Goal: Book appointment/travel/reservation

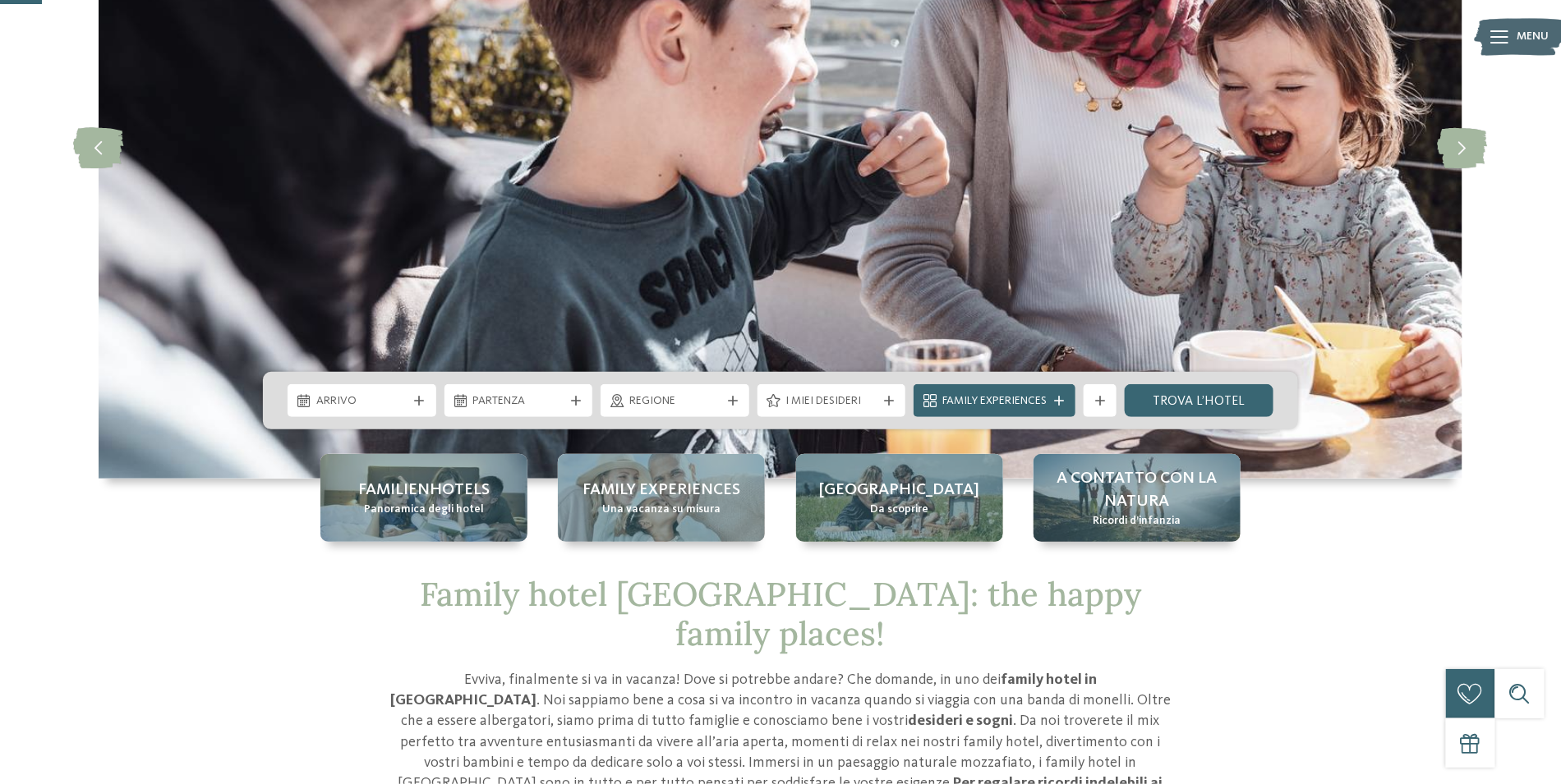
scroll to position [164, 0]
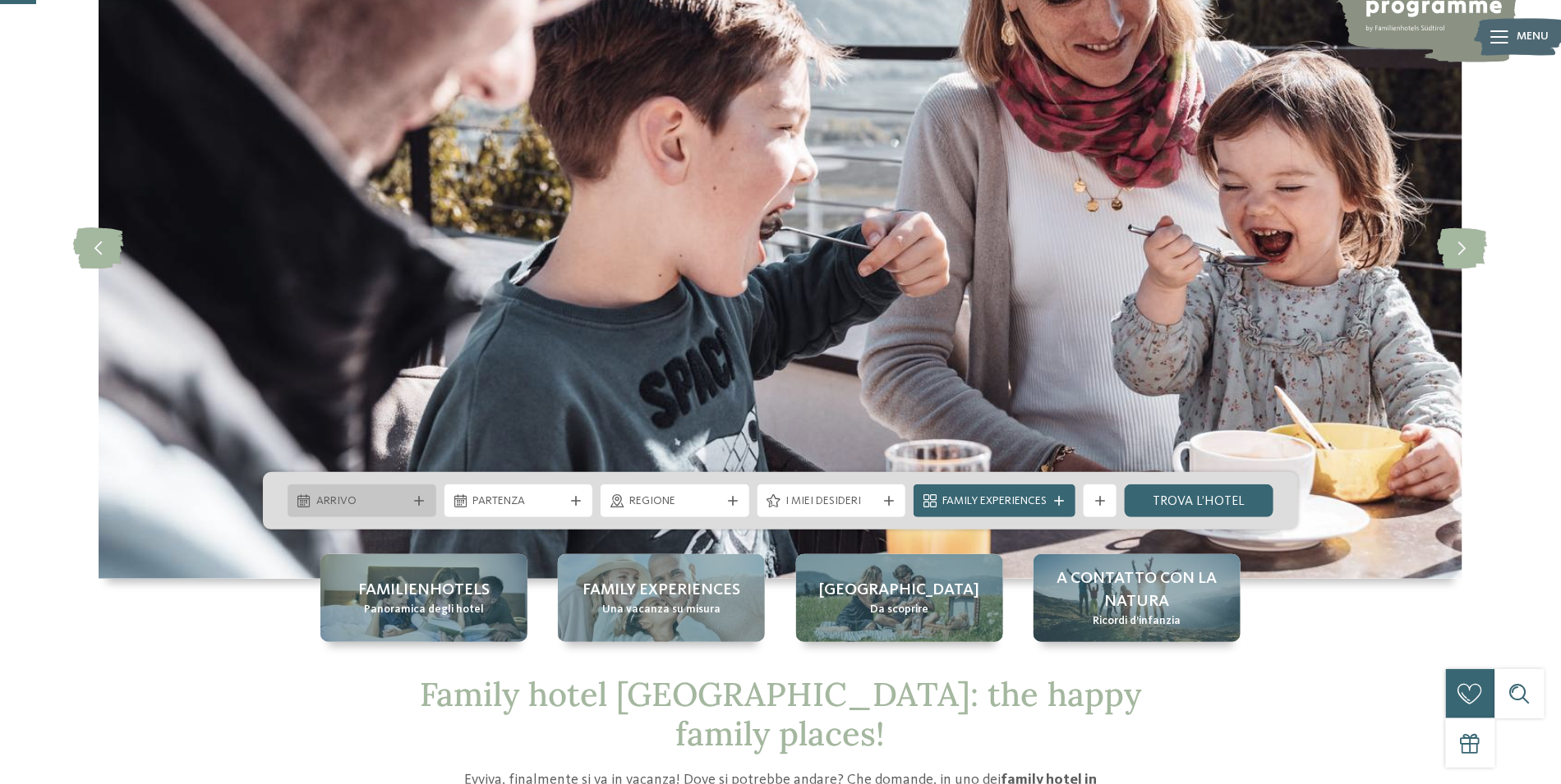
click at [395, 502] on span "Arrivo" at bounding box center [363, 502] width 92 height 16
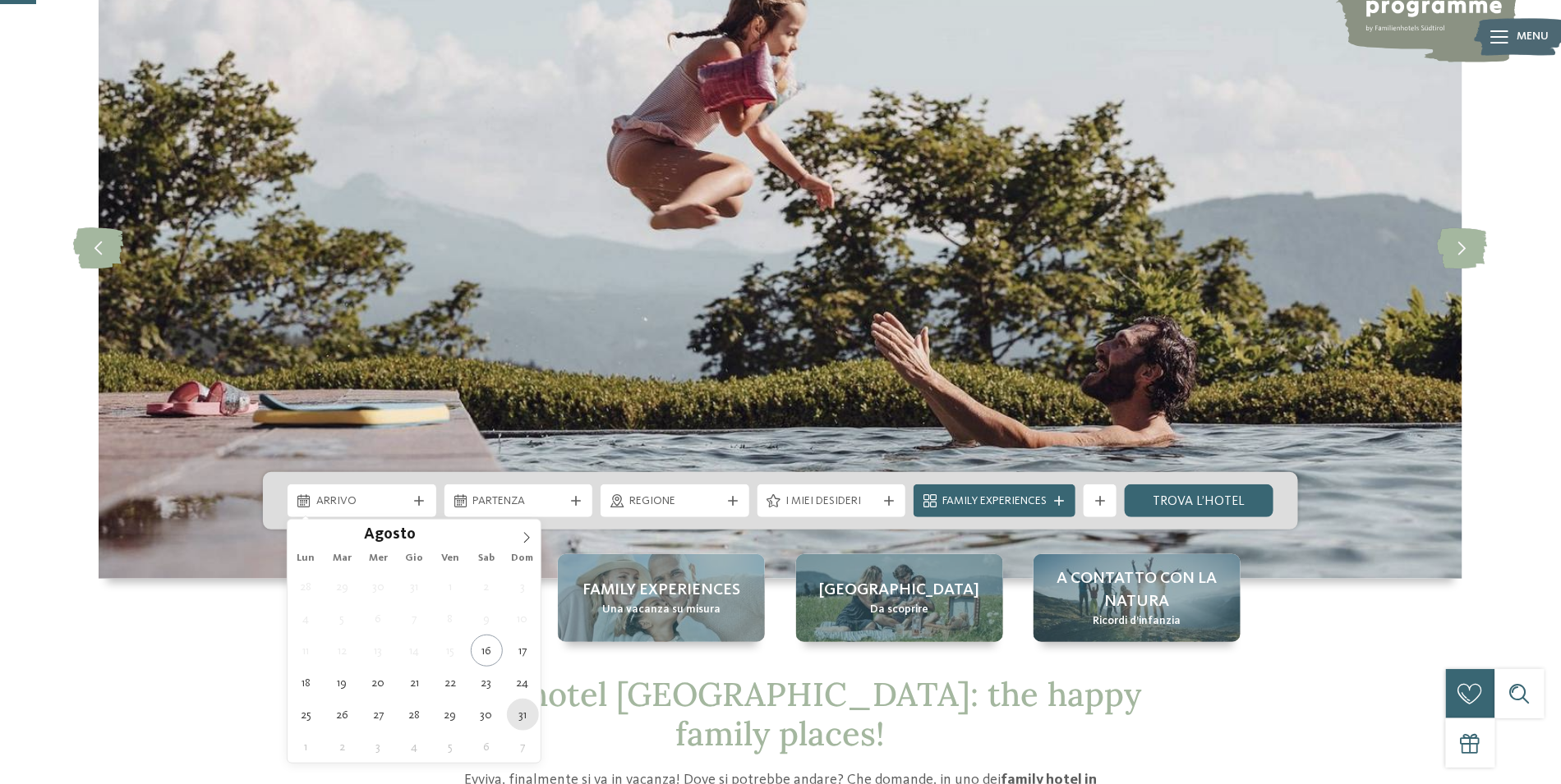
type div "31.08.2025"
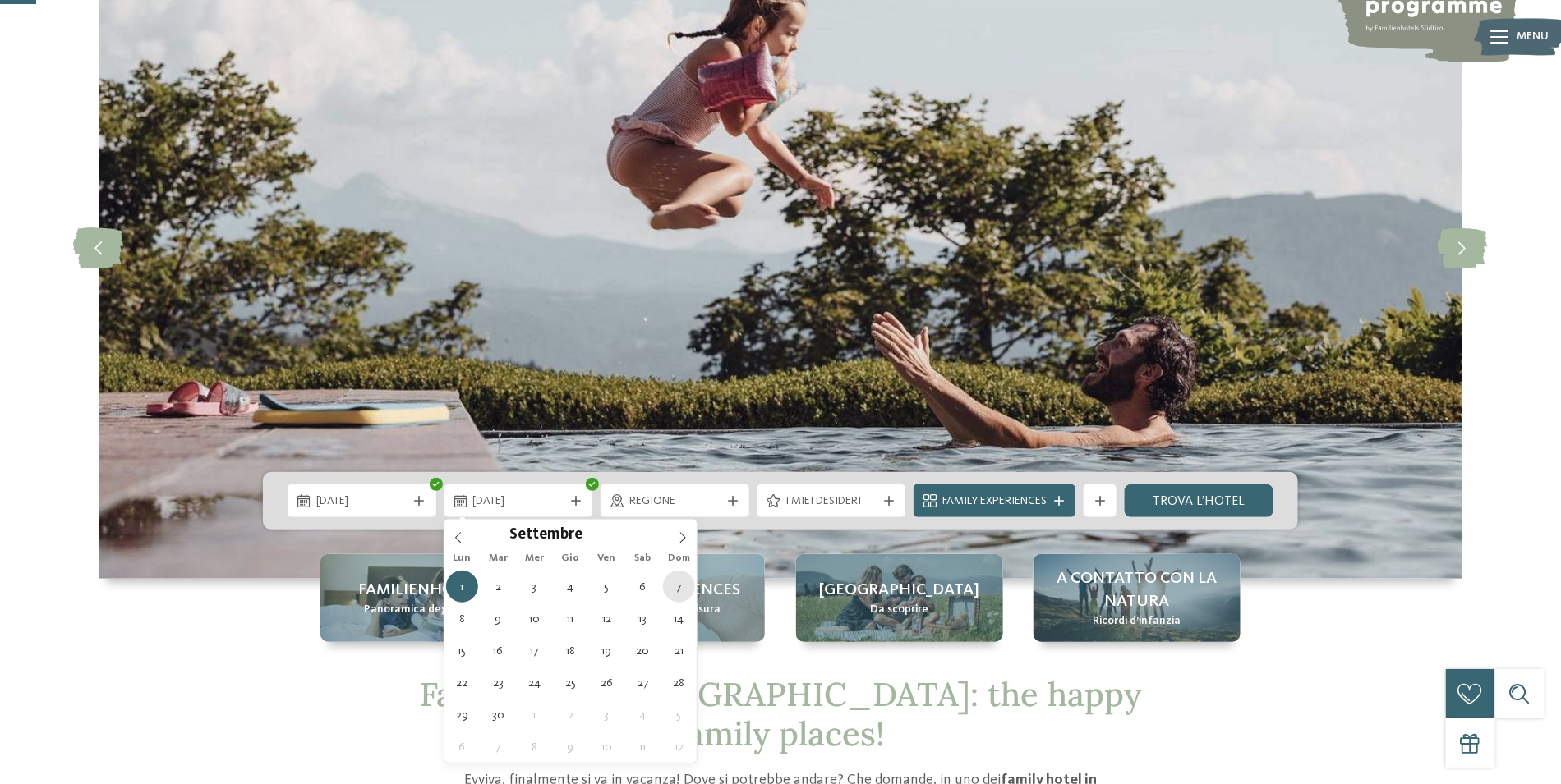
type div "07.09.2025"
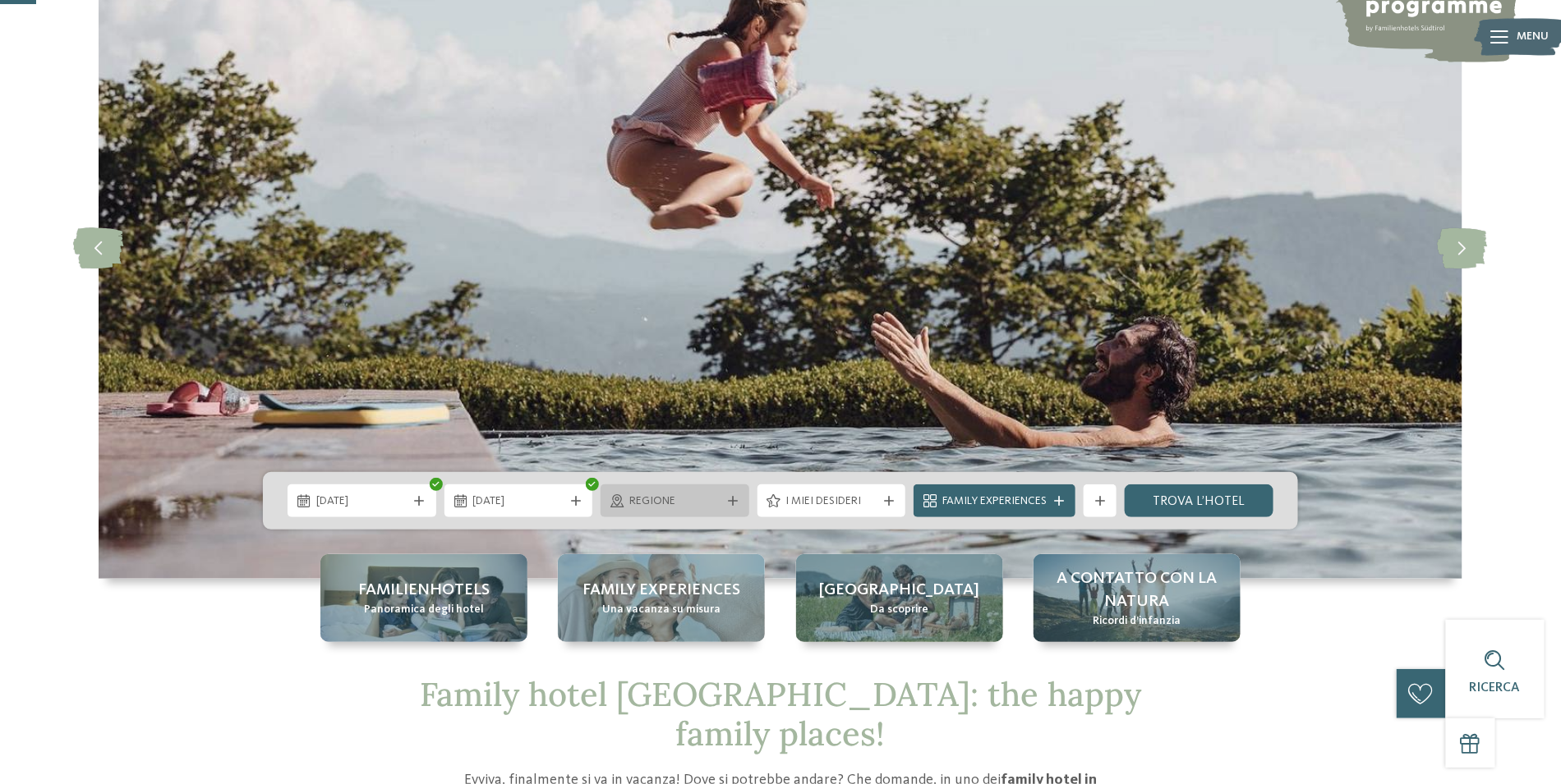
click at [689, 497] on span "Regione" at bounding box center [676, 502] width 92 height 16
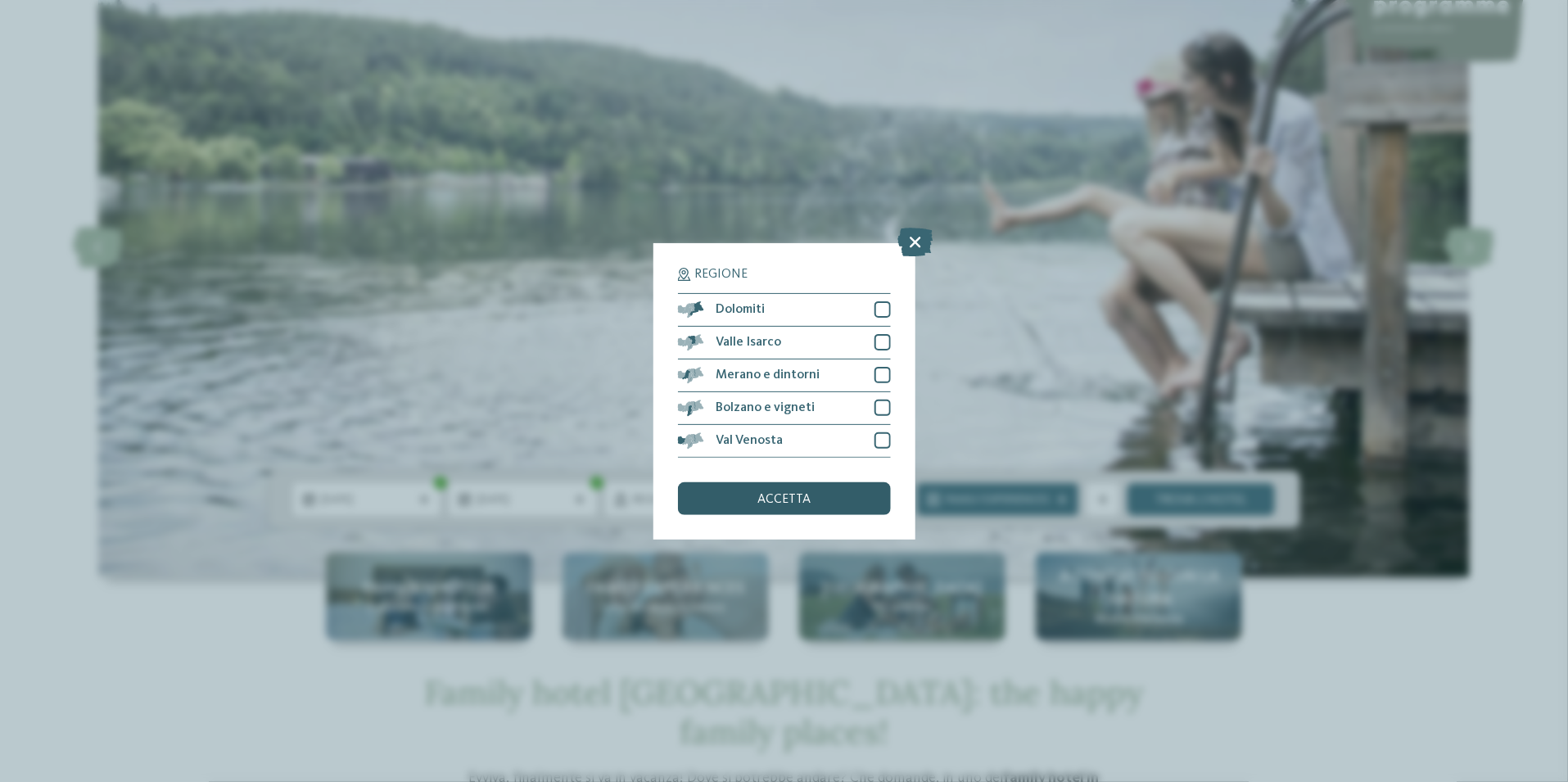
click at [835, 493] on div "accetta" at bounding box center [784, 499] width 213 height 32
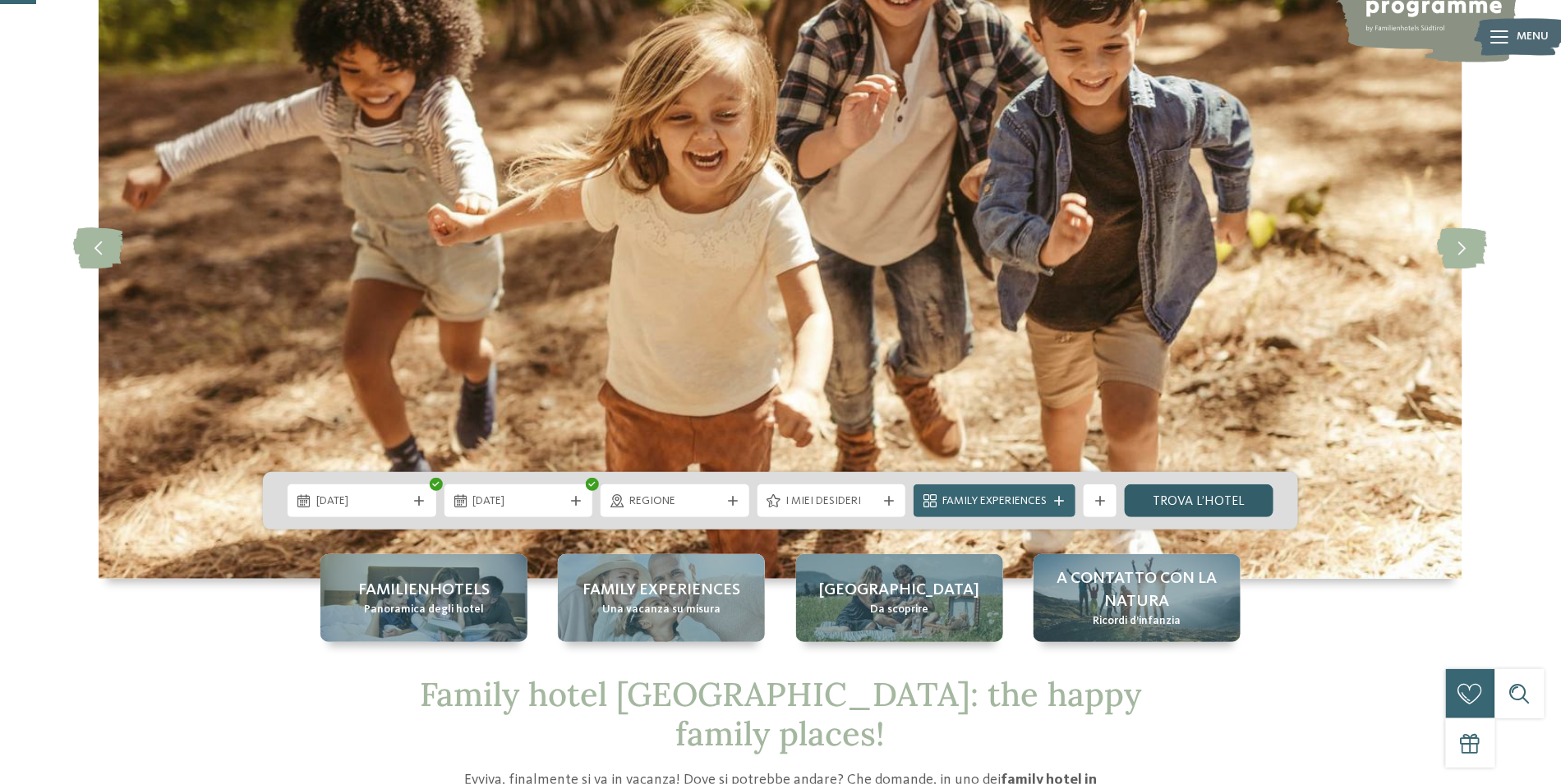
click at [1200, 499] on link "trova l’hotel" at bounding box center [1199, 501] width 149 height 32
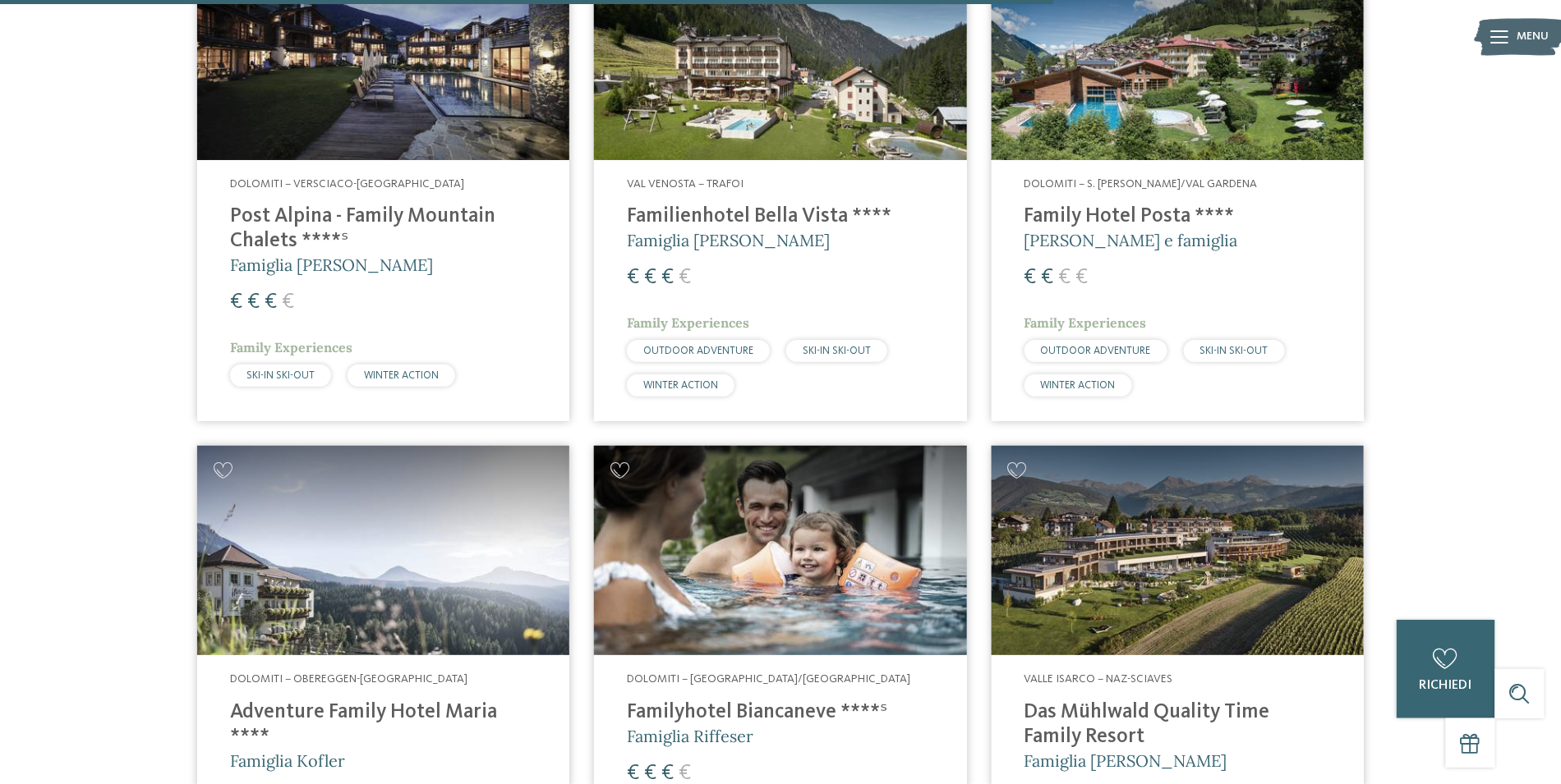
scroll to position [3742, 0]
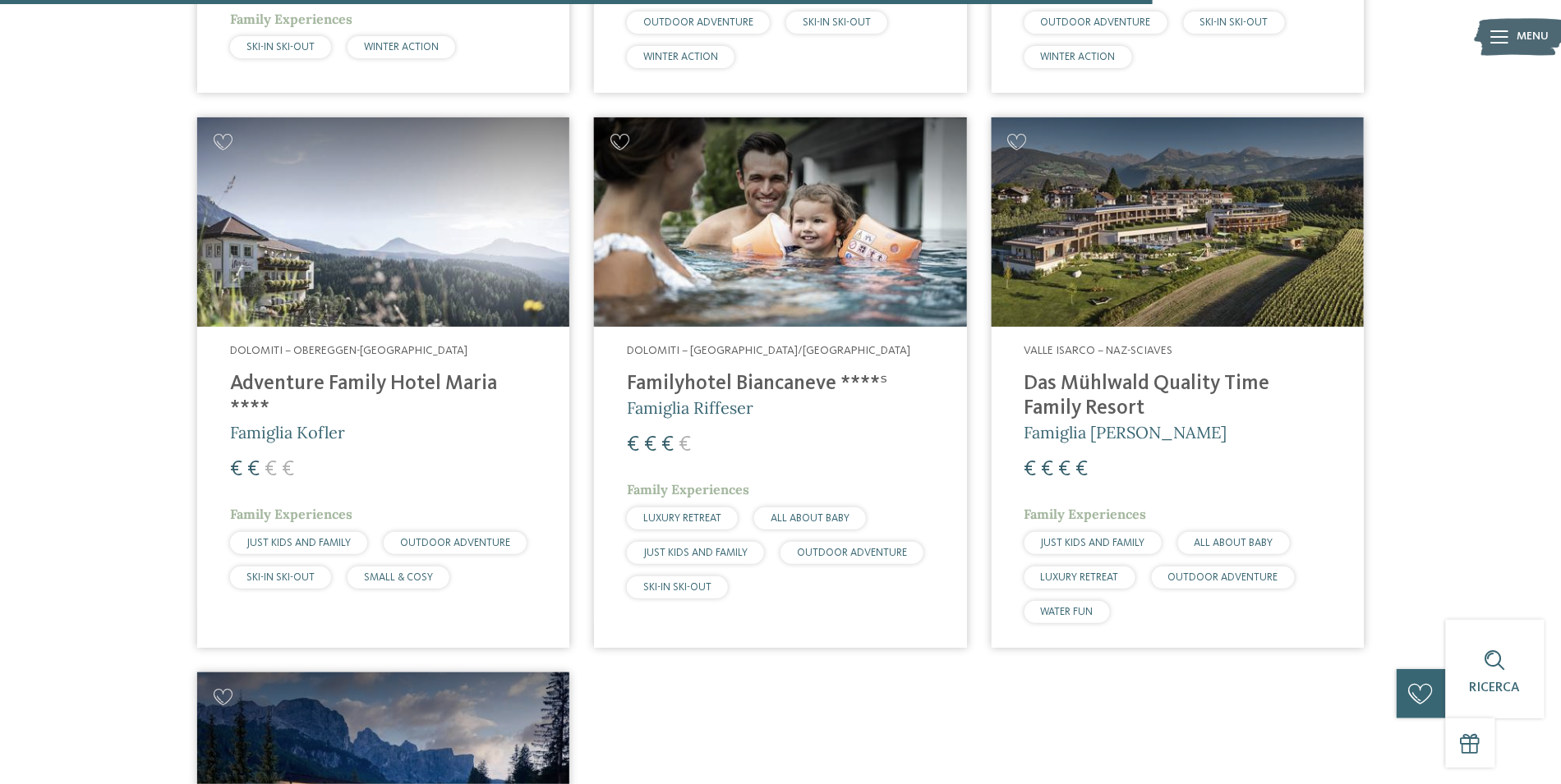
click at [735, 237] on img at bounding box center [780, 222] width 372 height 210
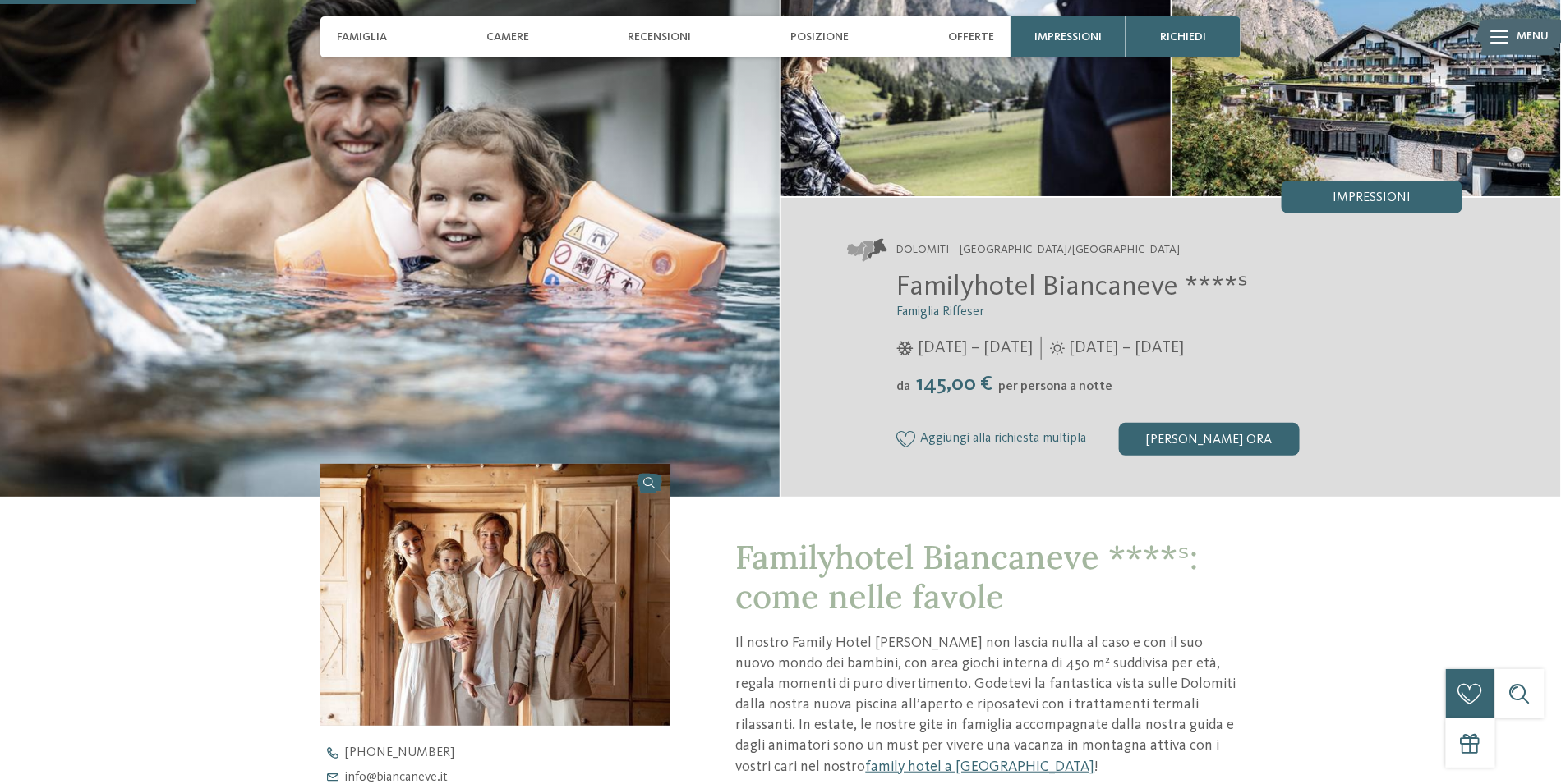
scroll to position [164, 0]
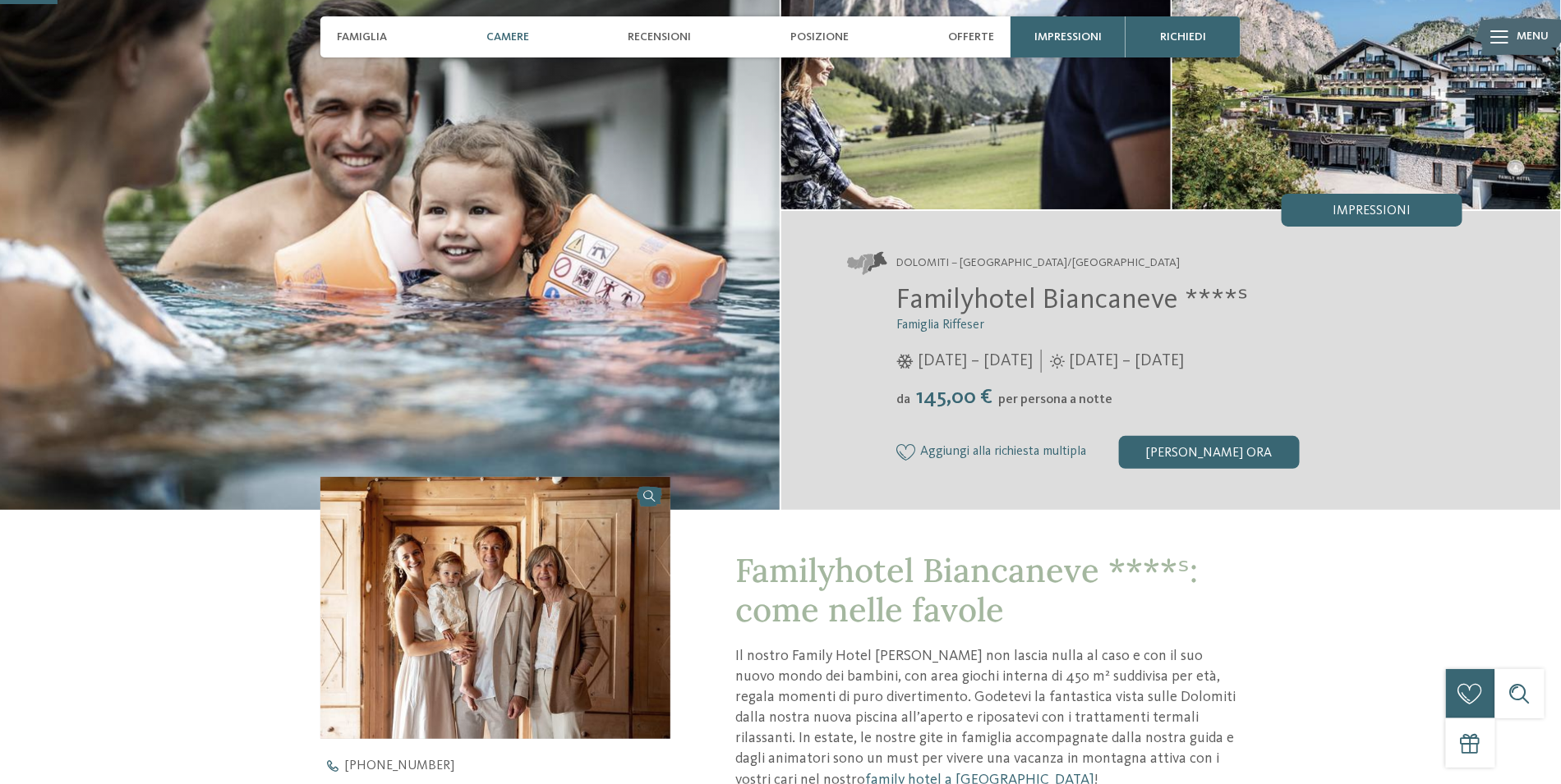
click at [492, 33] on span "Camere" at bounding box center [508, 37] width 43 height 14
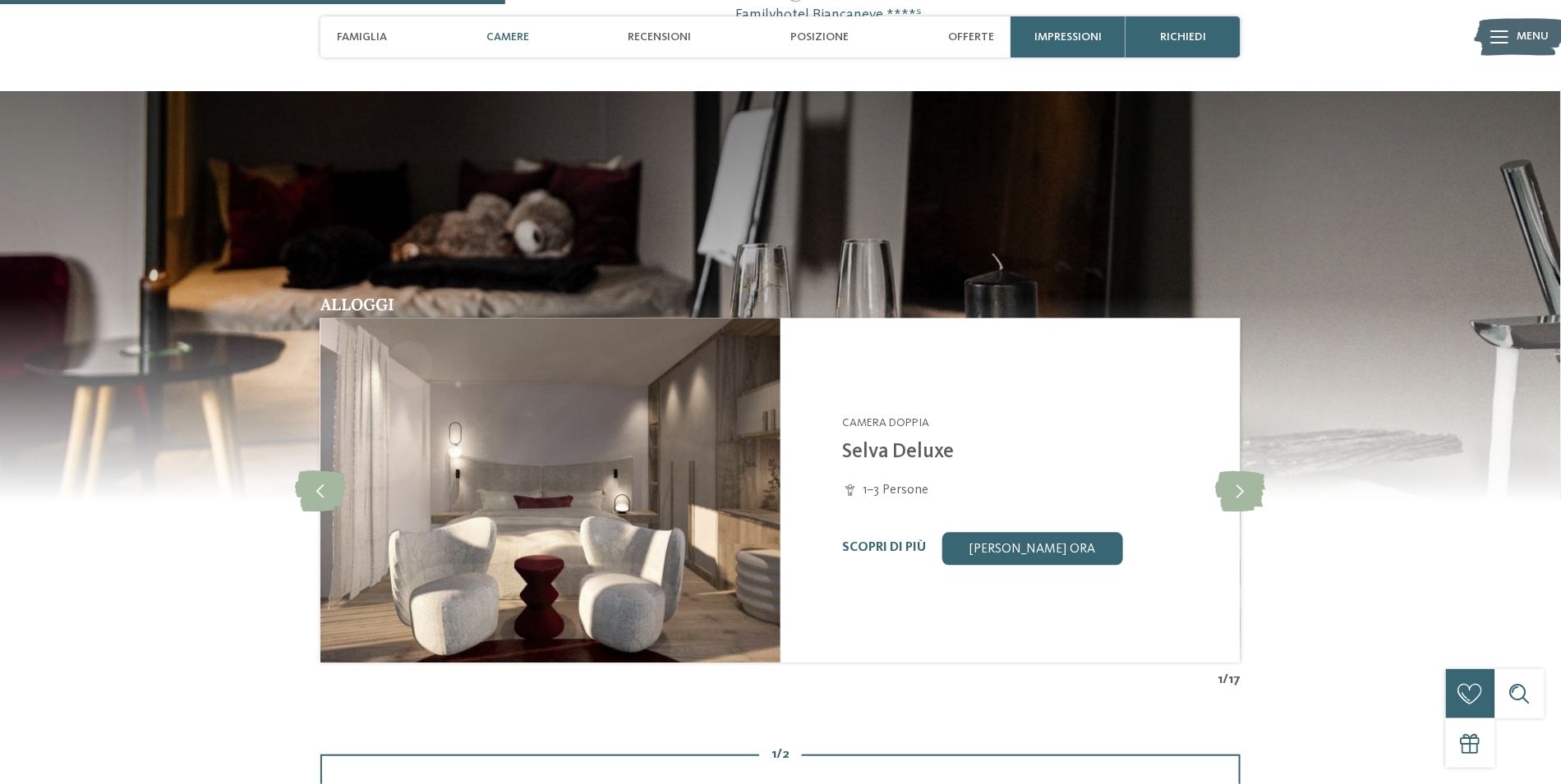
scroll to position [1459, 0]
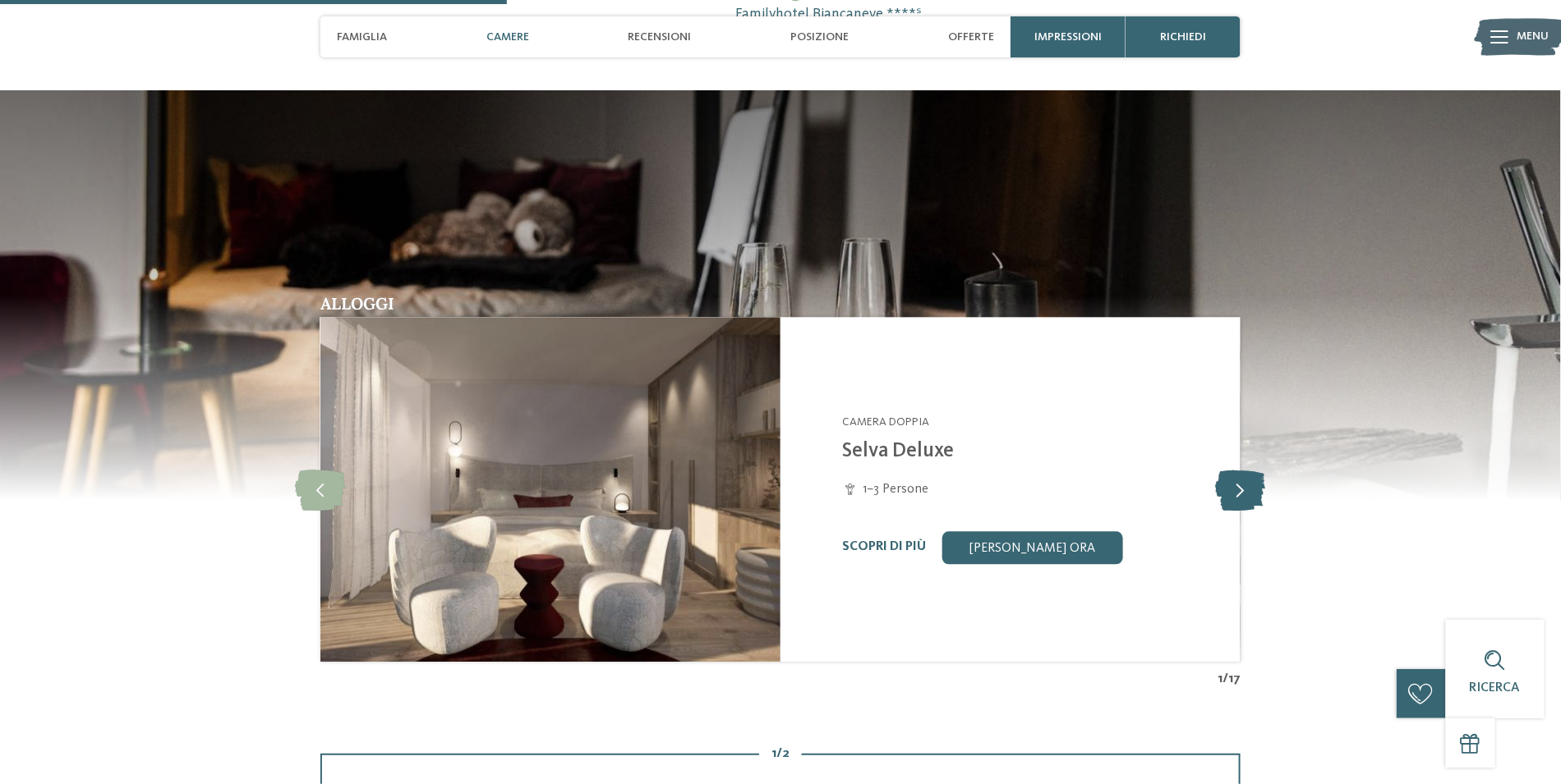
click at [1249, 480] on icon at bounding box center [1241, 489] width 51 height 41
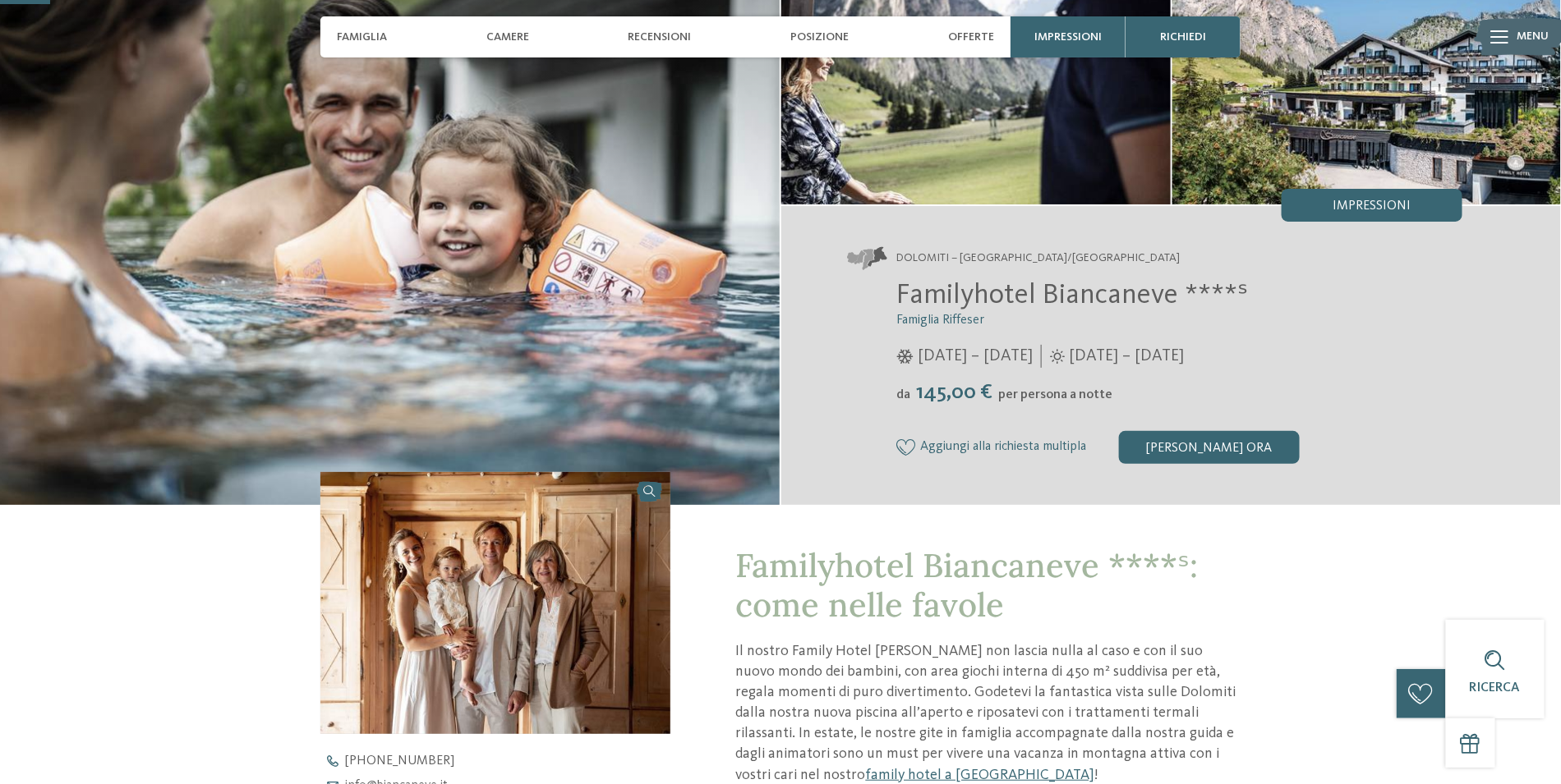
scroll to position [144, 0]
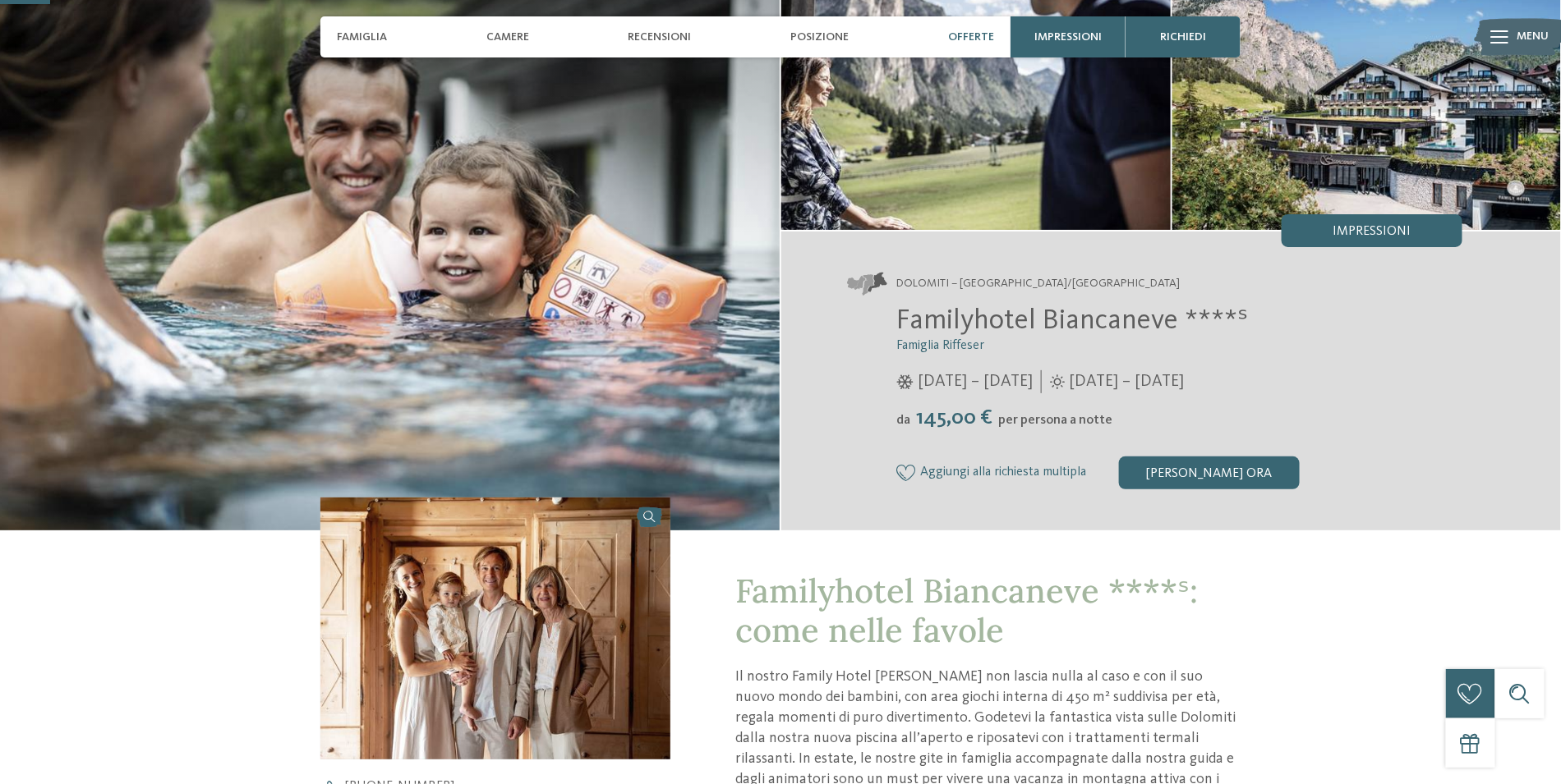
click at [979, 31] on span "Offerte" at bounding box center [971, 37] width 46 height 14
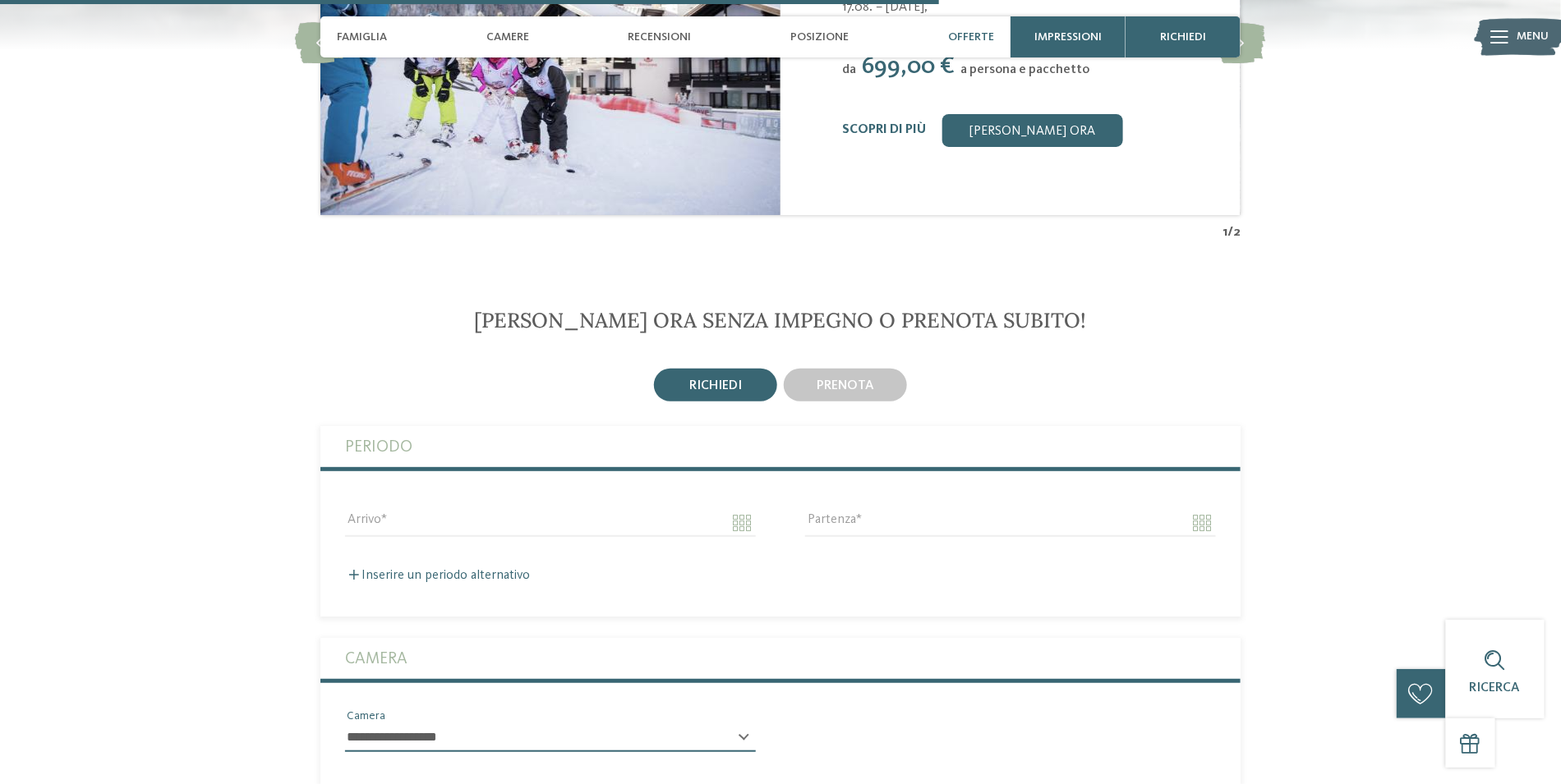
scroll to position [2950, 0]
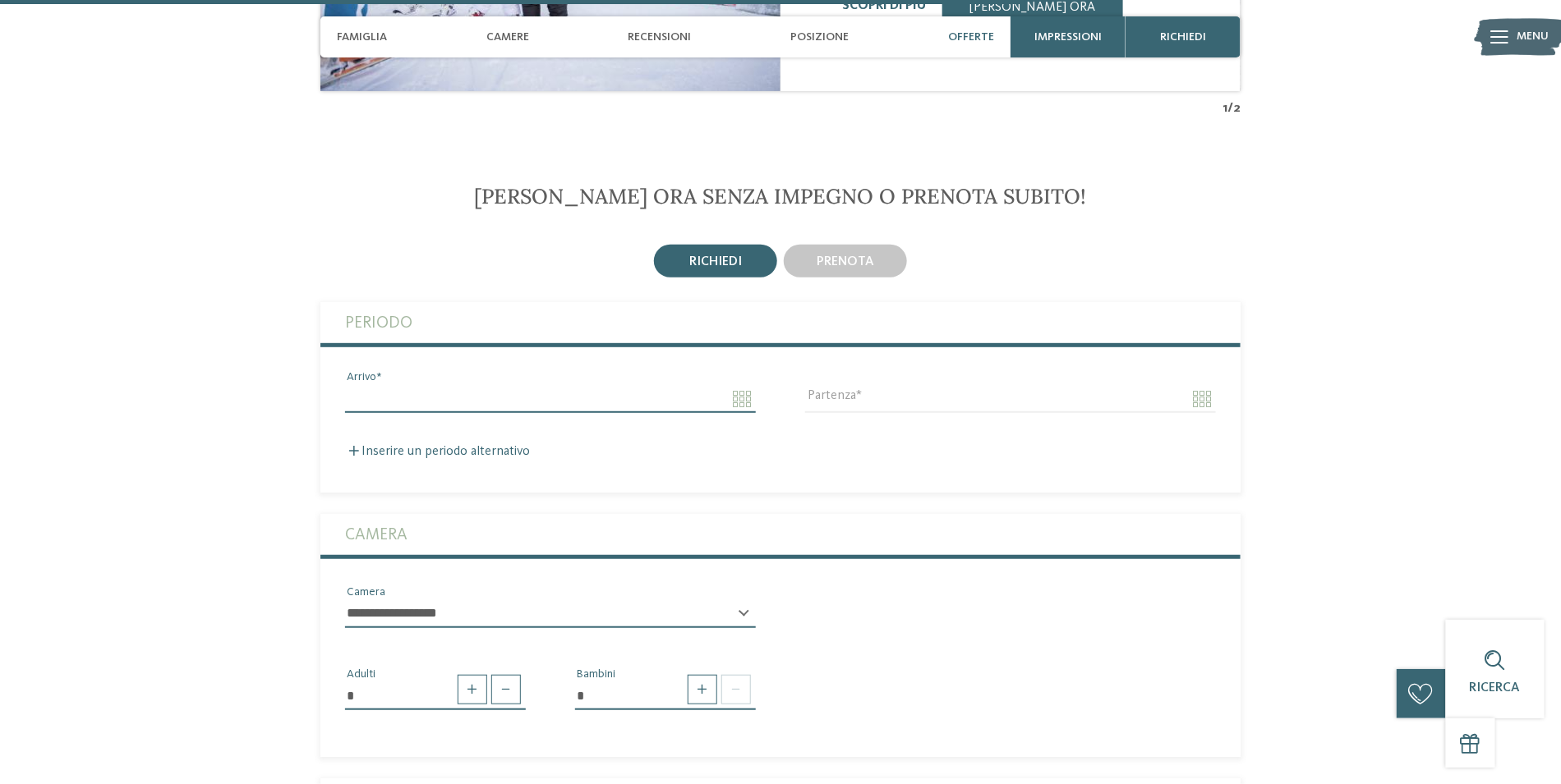
click at [749, 394] on input "Arrivo" at bounding box center [551, 399] width 411 height 28
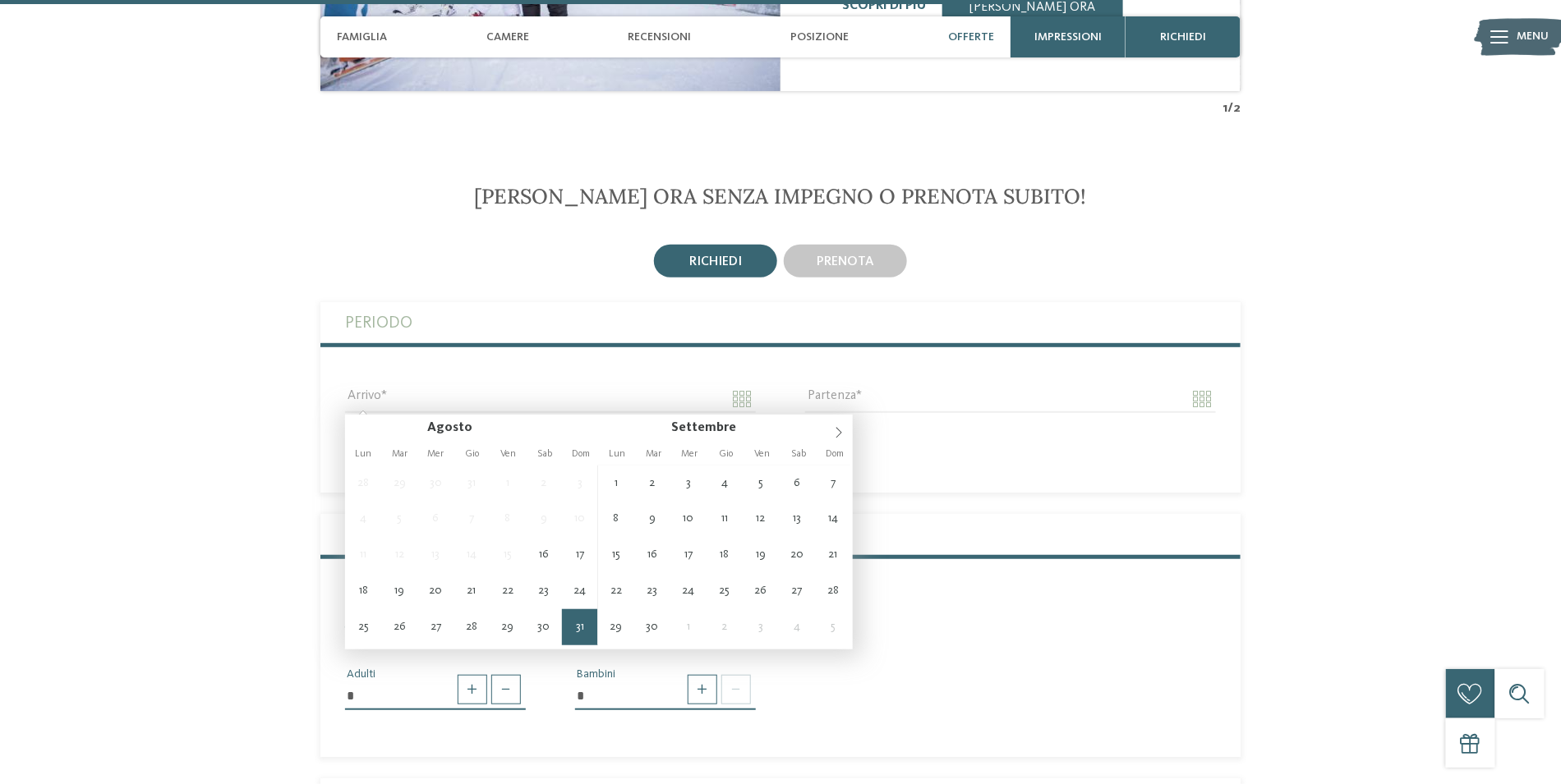
type input "**********"
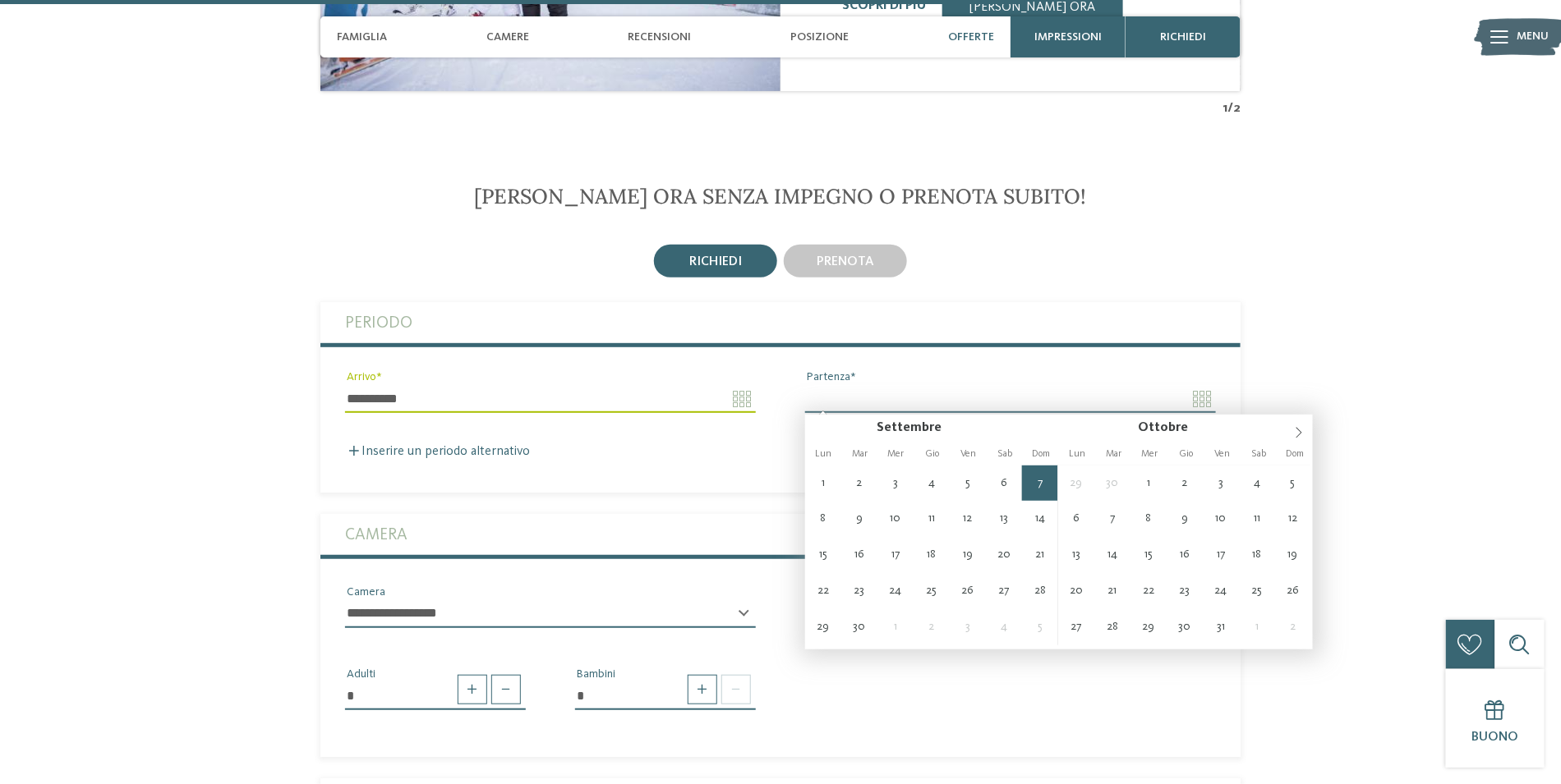
type input "**********"
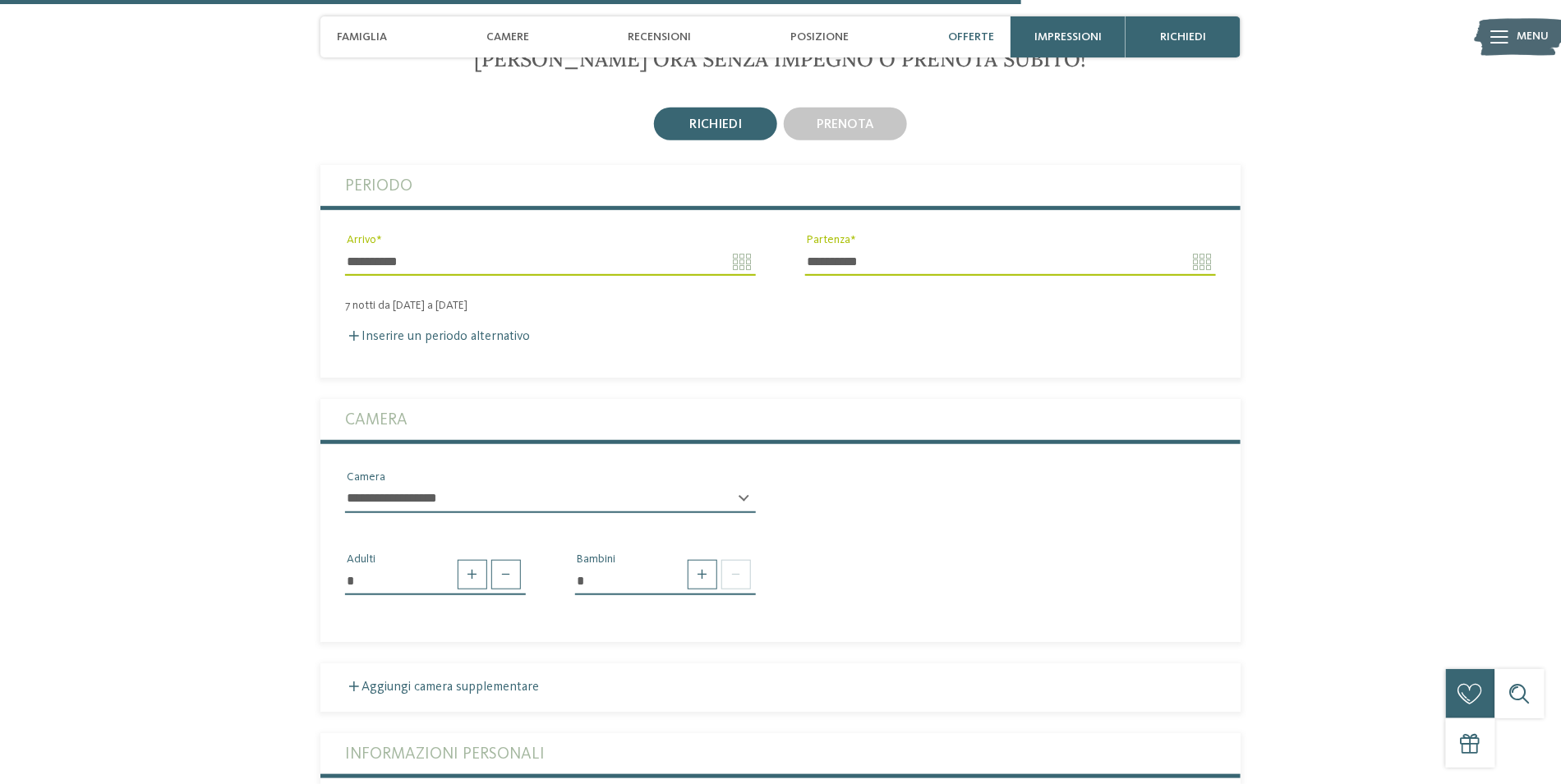
scroll to position [3113, 0]
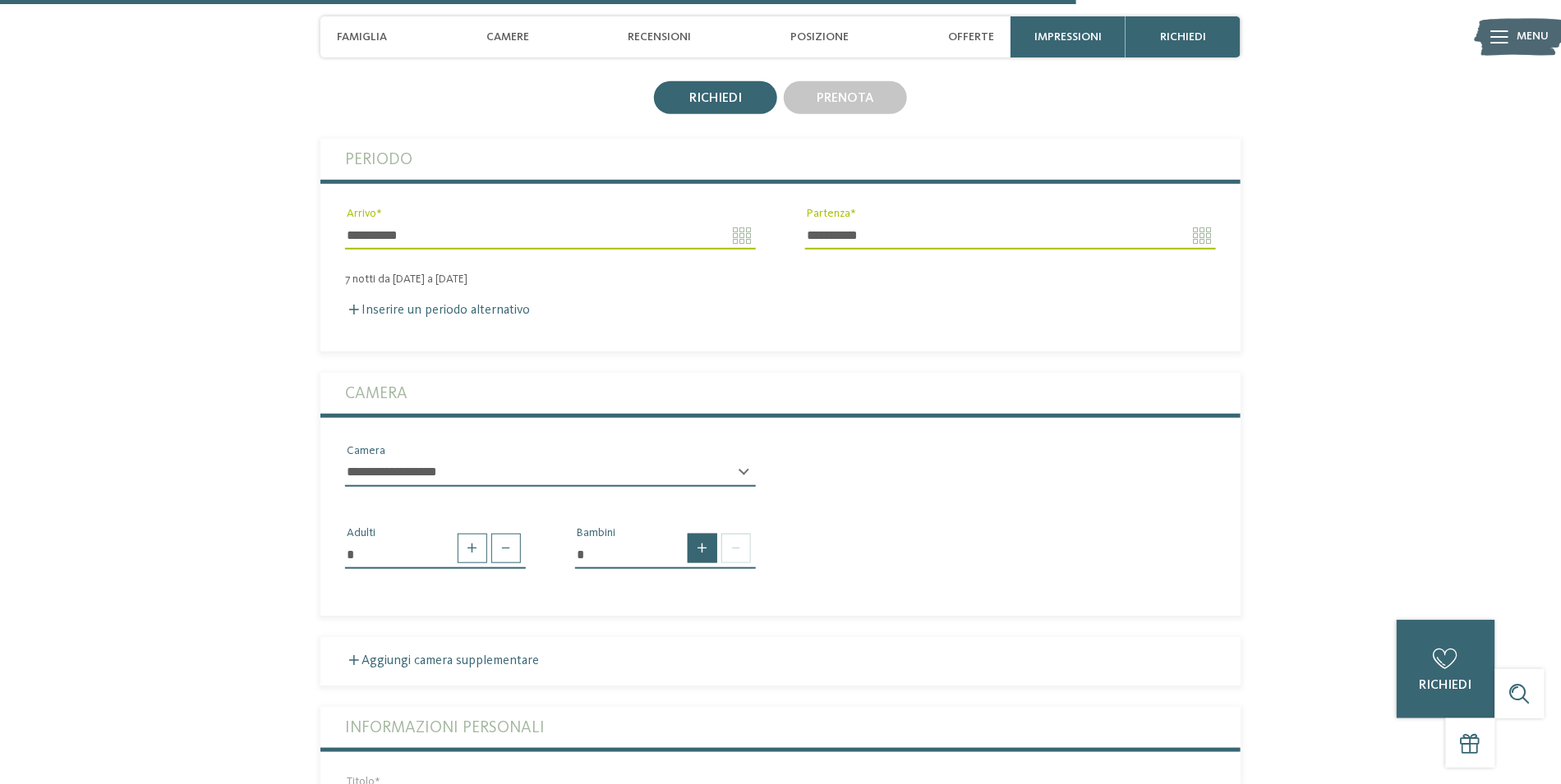
click at [704, 547] on span at bounding box center [702, 548] width 30 height 30
type input "*"
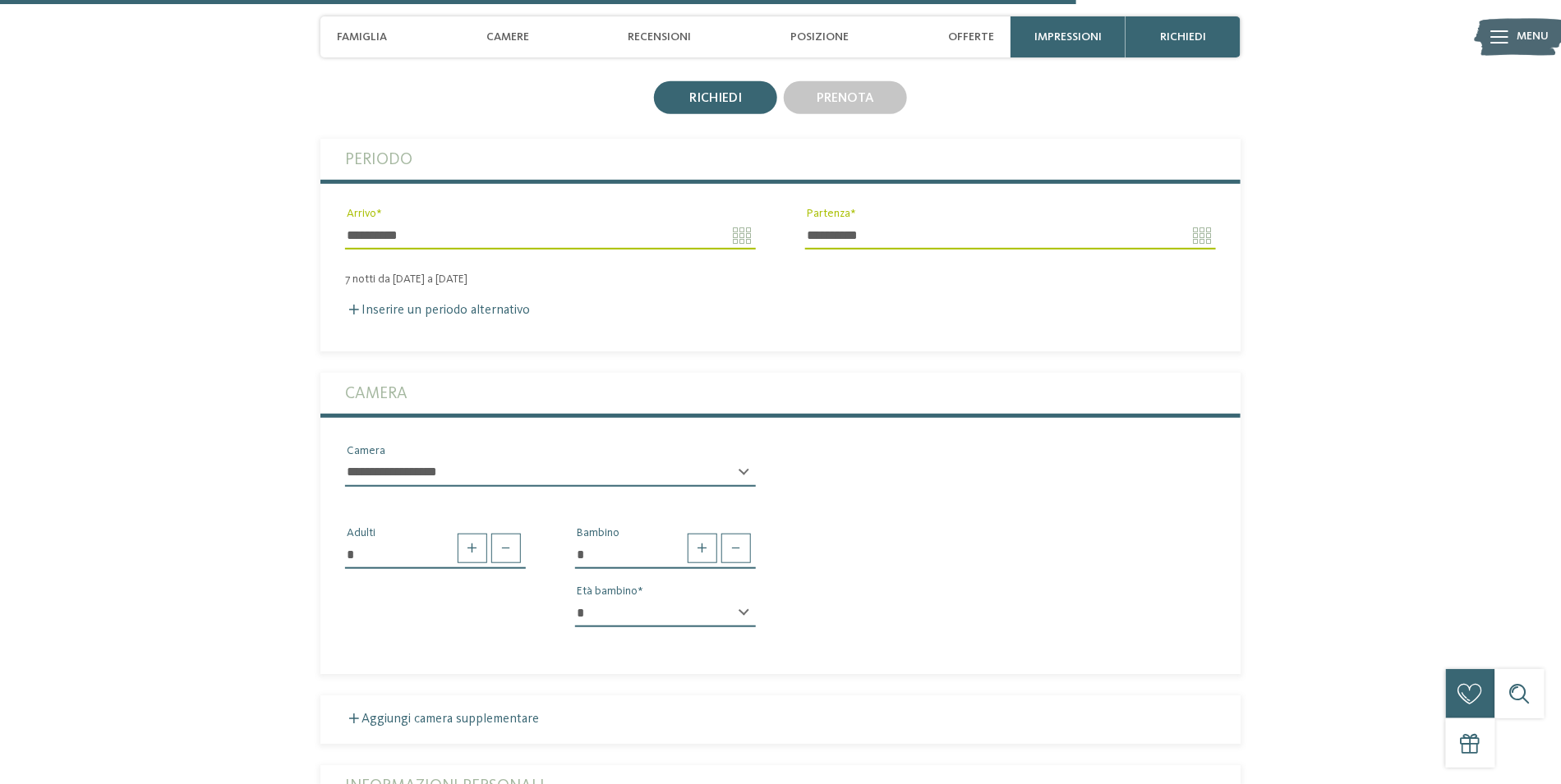
click at [739, 602] on select "* * * * * * * * * * * ** ** ** ** ** ** ** **" at bounding box center [665, 613] width 180 height 28
select select "*"
click at [575, 600] on select "* * * * * * * * * * * ** ** ** ** ** ** ** **" at bounding box center [665, 613] width 180 height 28
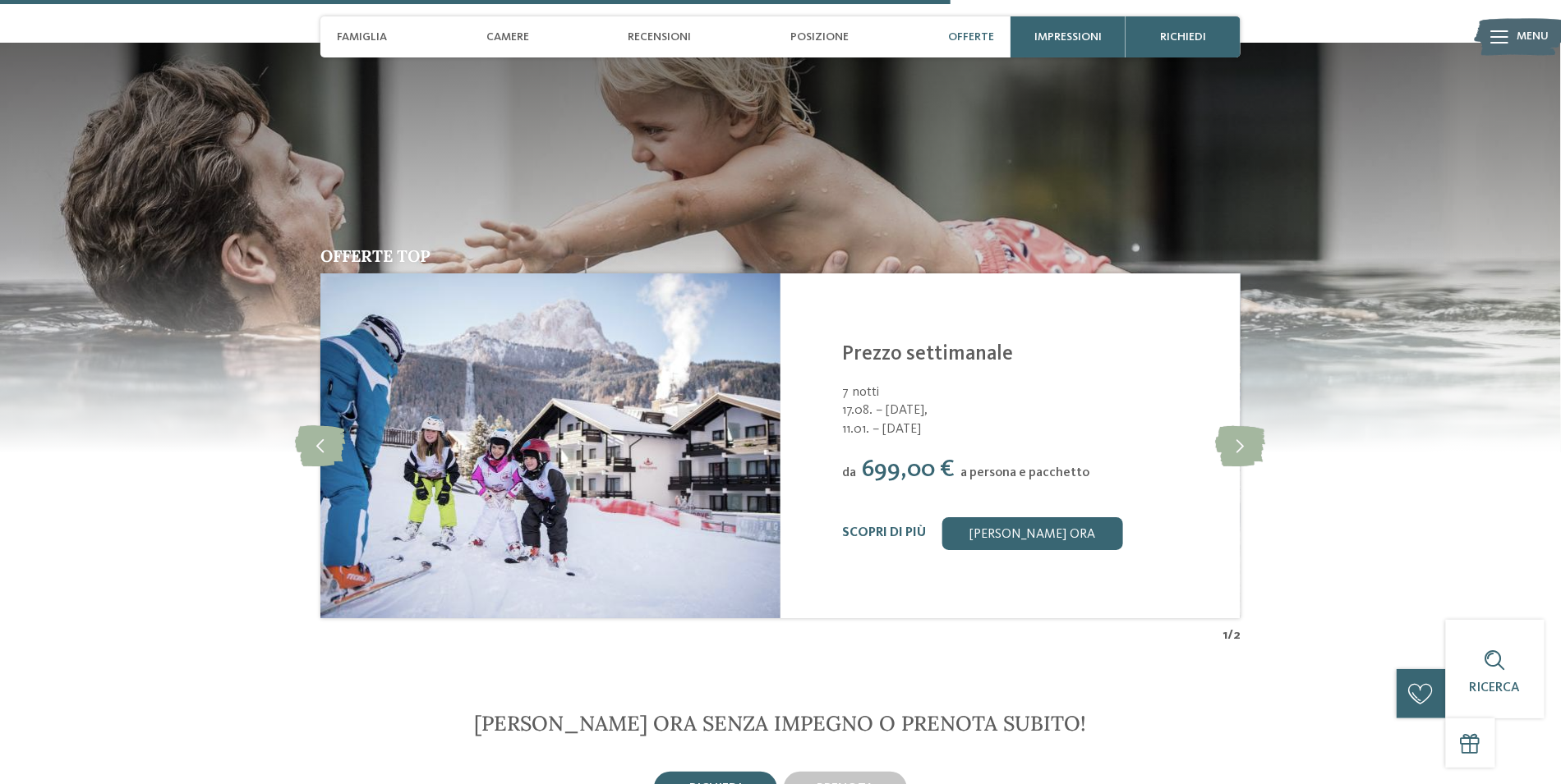
scroll to position [2375, 0]
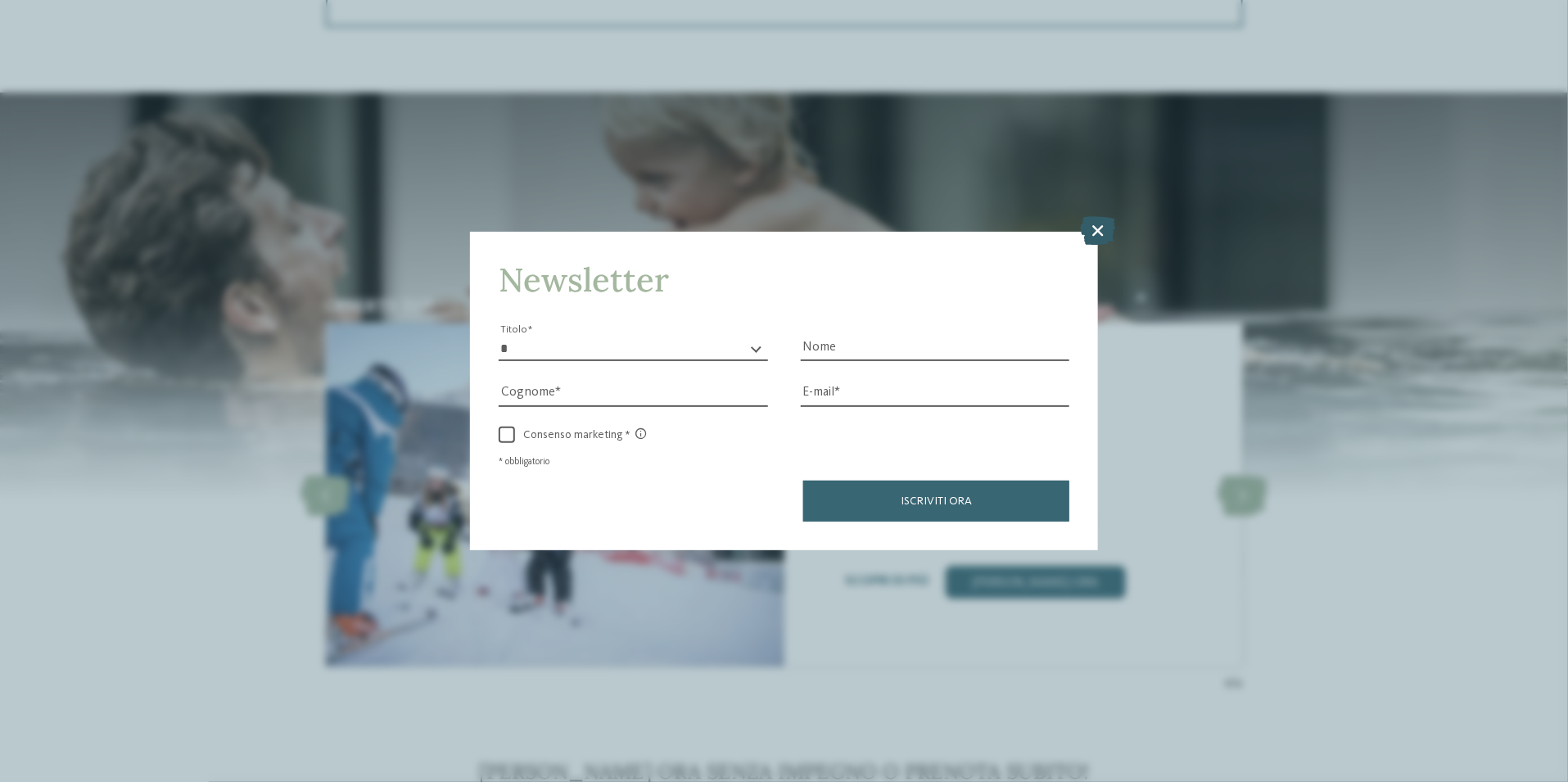
click at [1097, 233] on icon at bounding box center [1098, 231] width 35 height 29
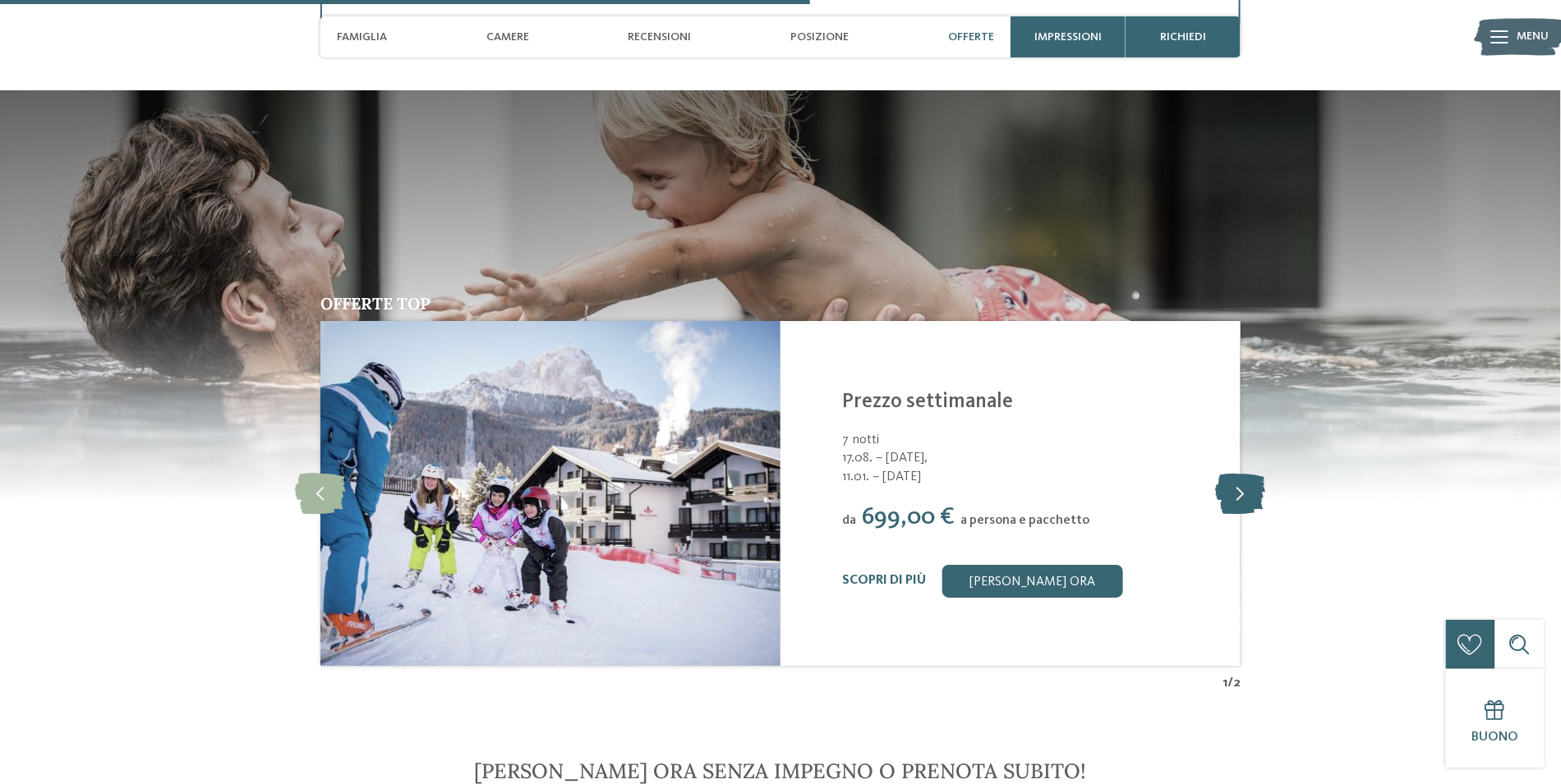
click at [1249, 496] on icon at bounding box center [1241, 493] width 51 height 41
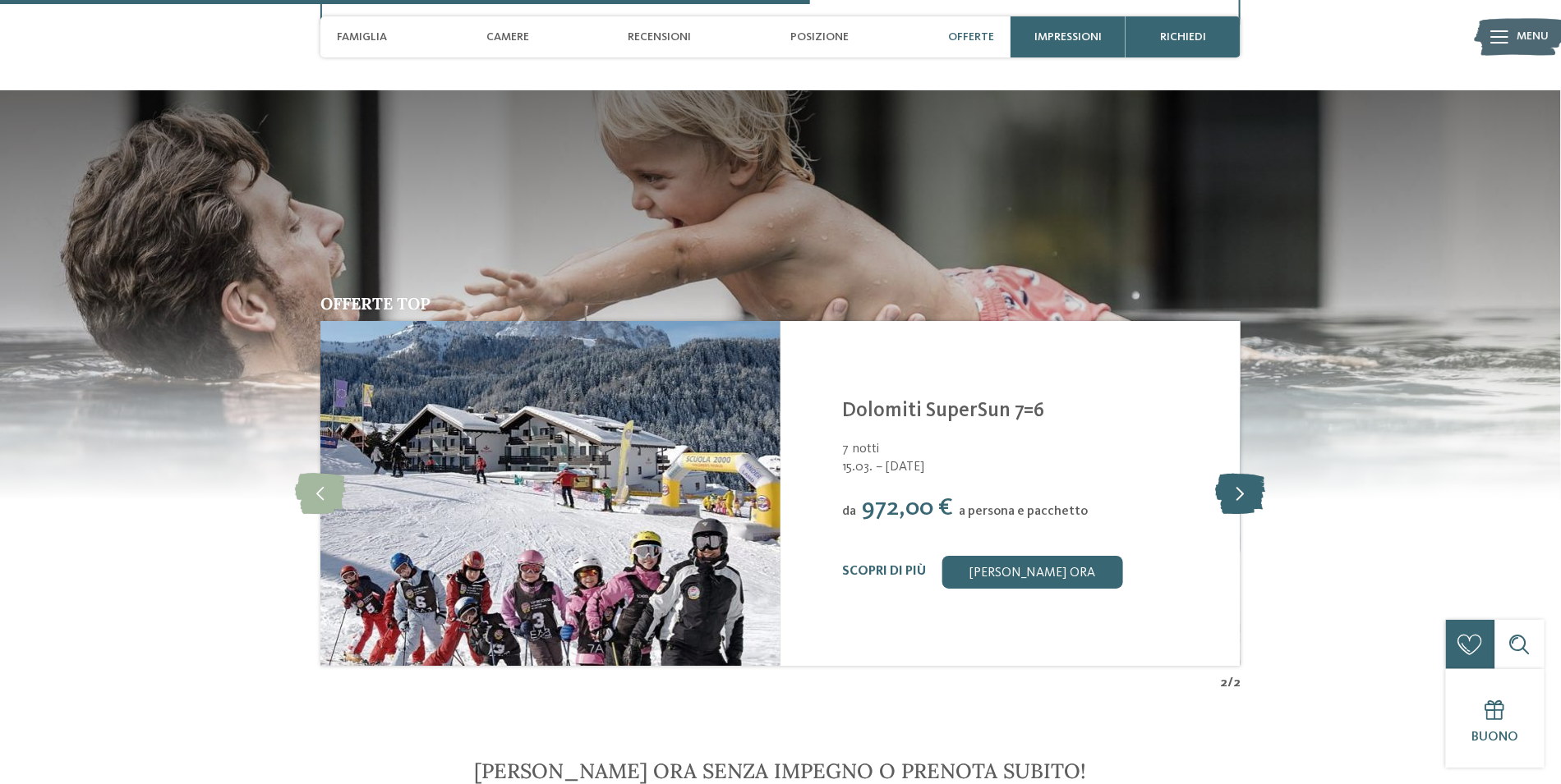
click at [1249, 496] on icon at bounding box center [1241, 493] width 51 height 41
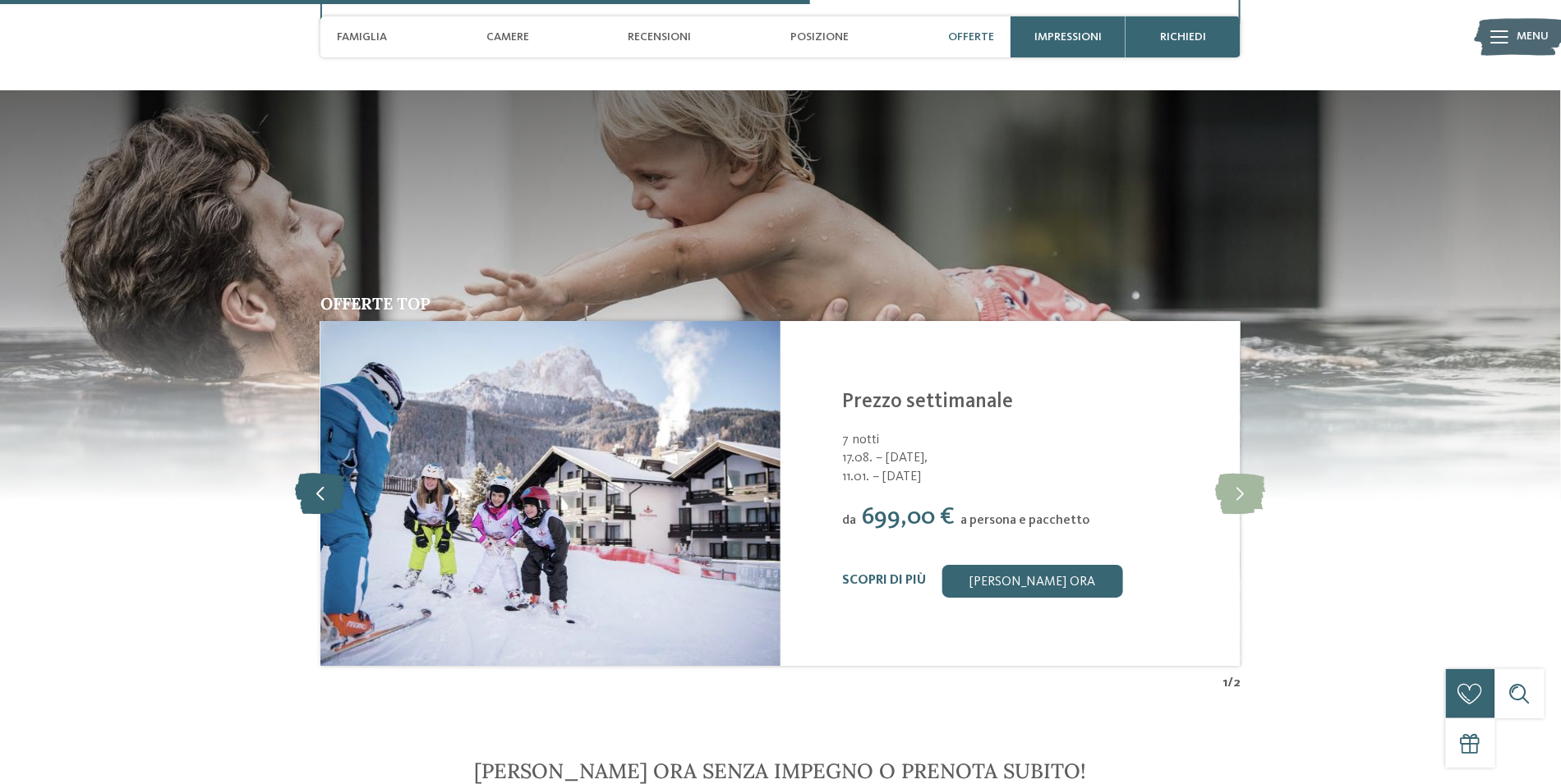
click at [306, 495] on icon at bounding box center [321, 493] width 51 height 41
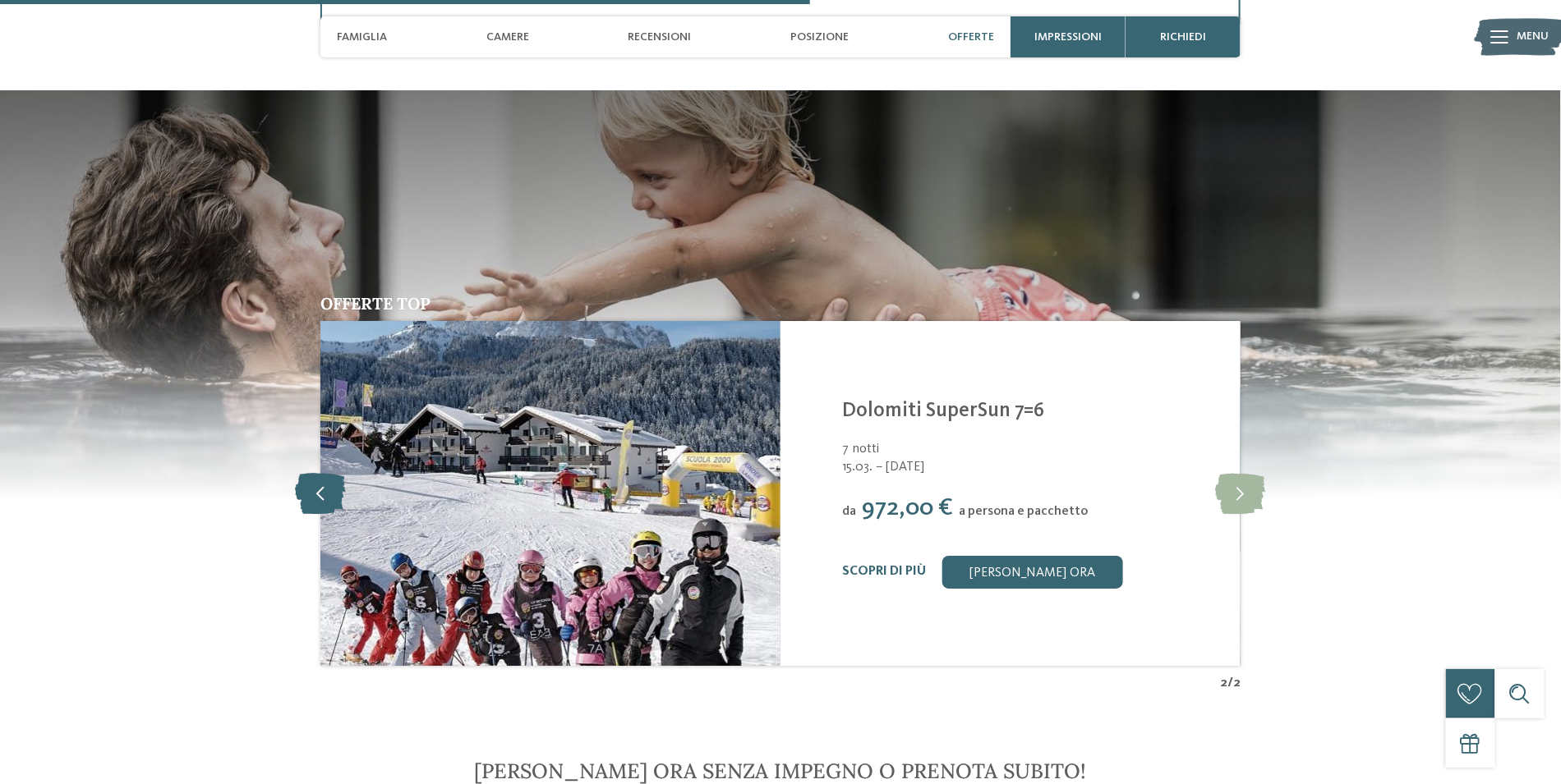
click at [306, 495] on icon at bounding box center [321, 493] width 51 height 41
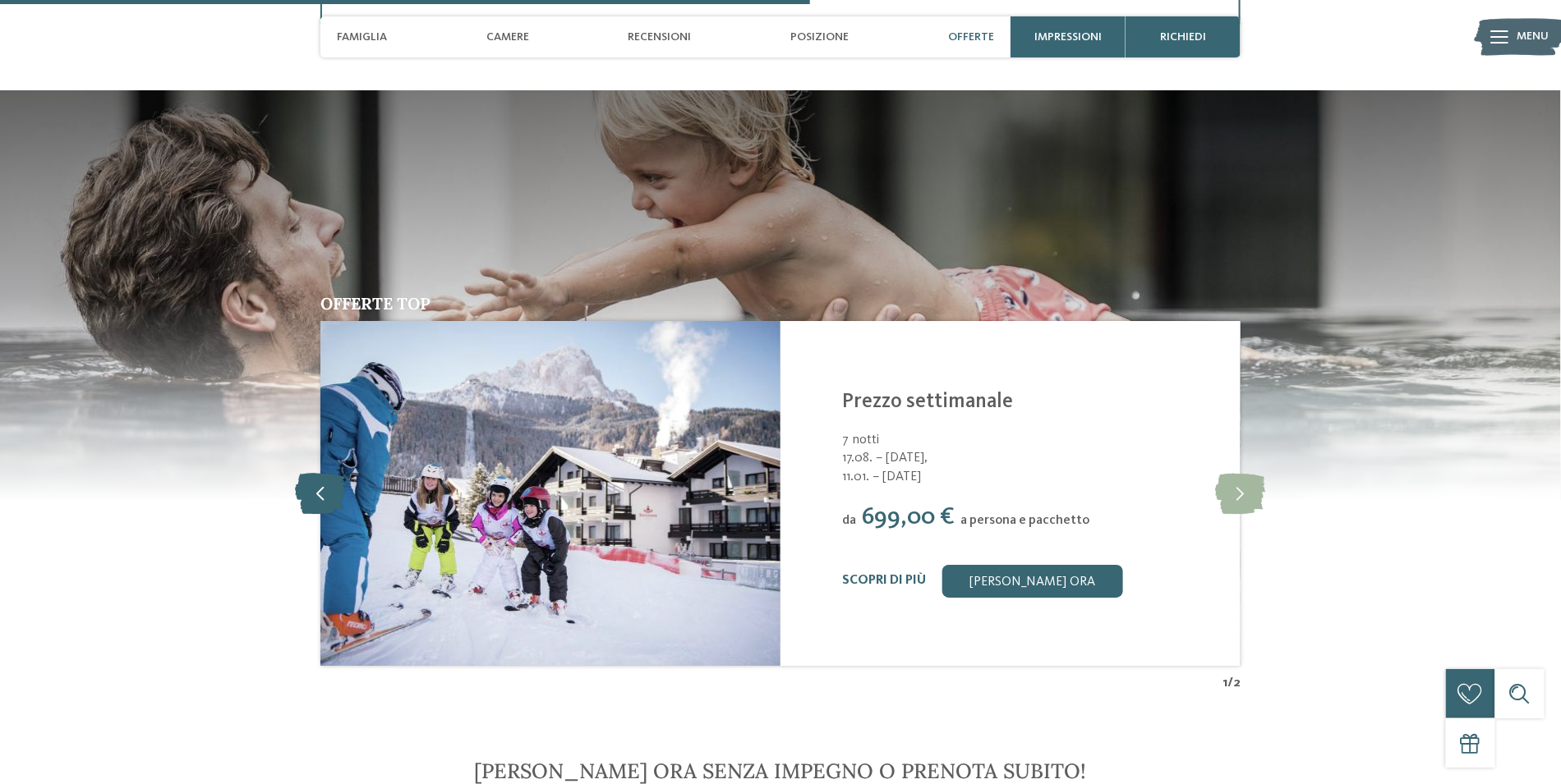
click at [306, 495] on icon at bounding box center [321, 493] width 51 height 41
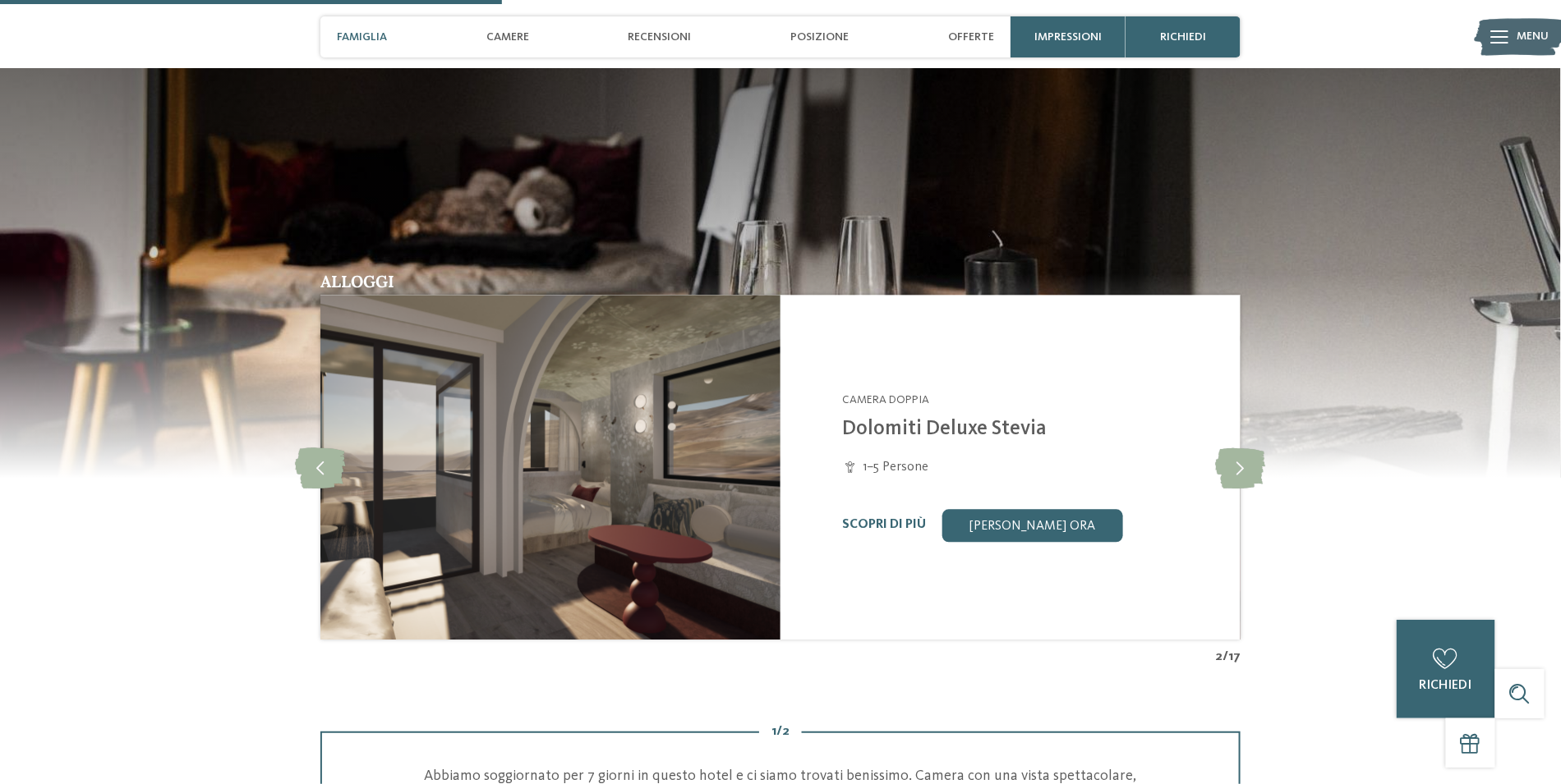
scroll to position [1471, 0]
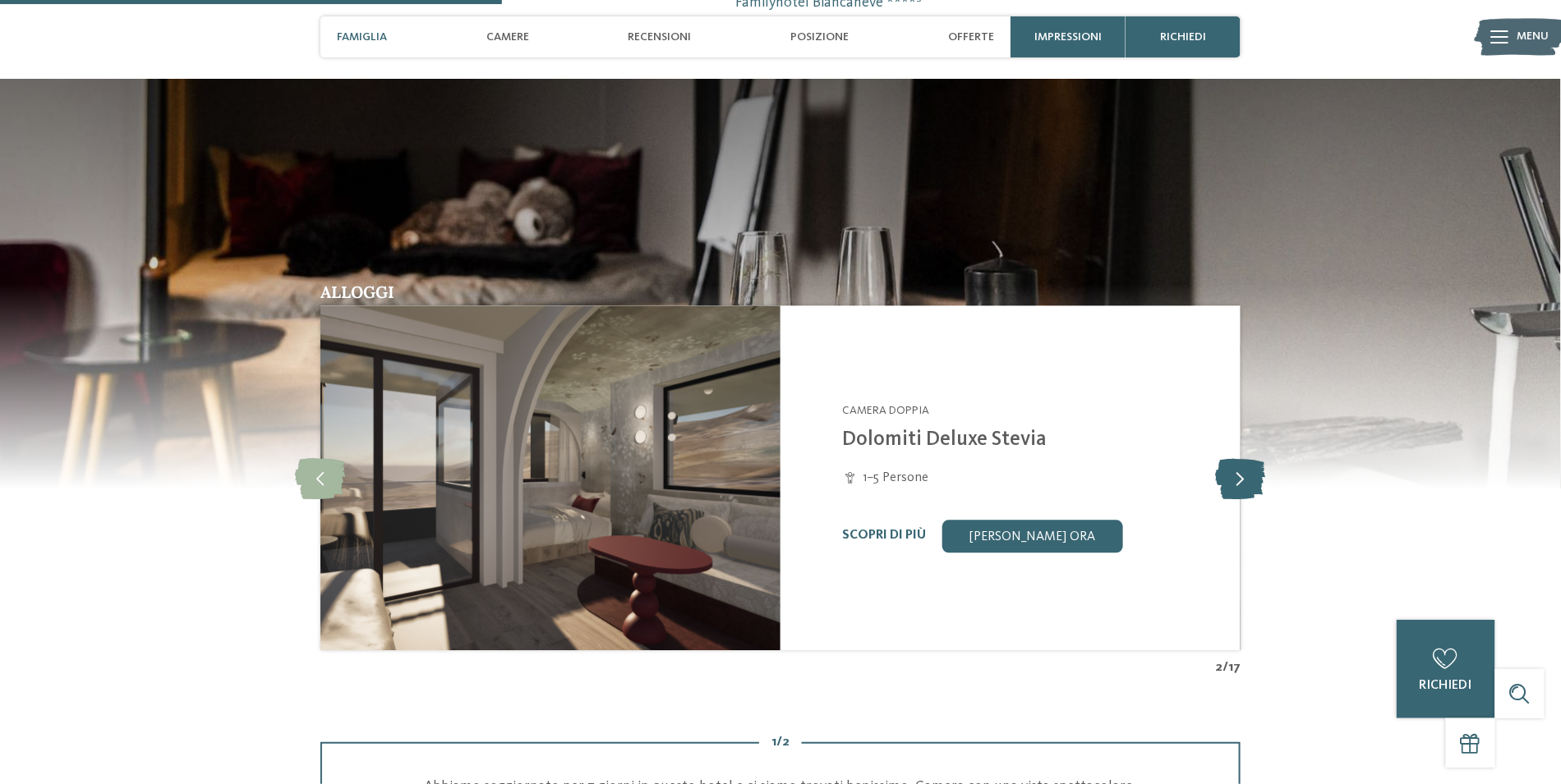
click at [1247, 481] on icon at bounding box center [1241, 478] width 51 height 41
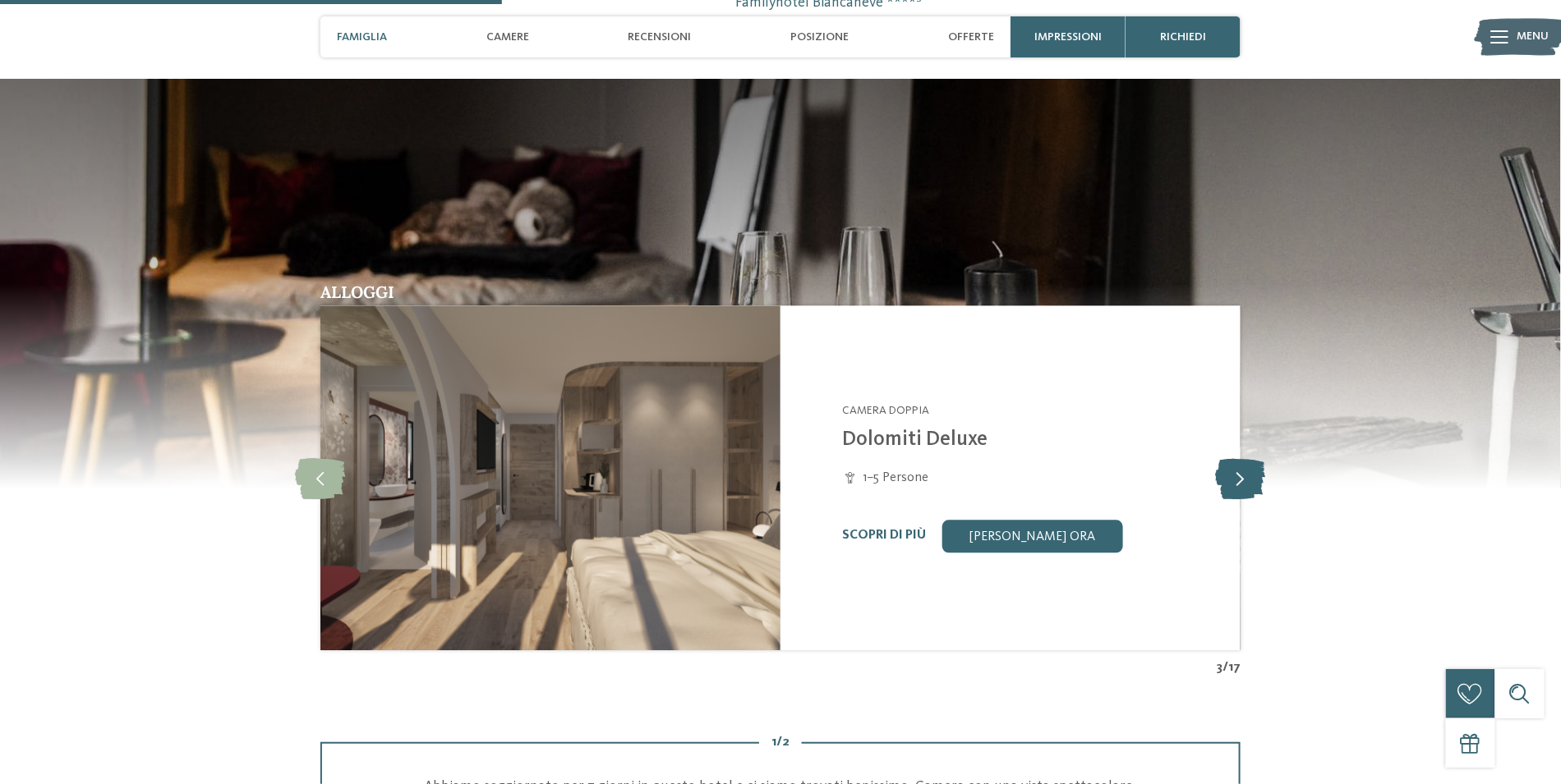
click at [1247, 481] on icon at bounding box center [1241, 478] width 51 height 41
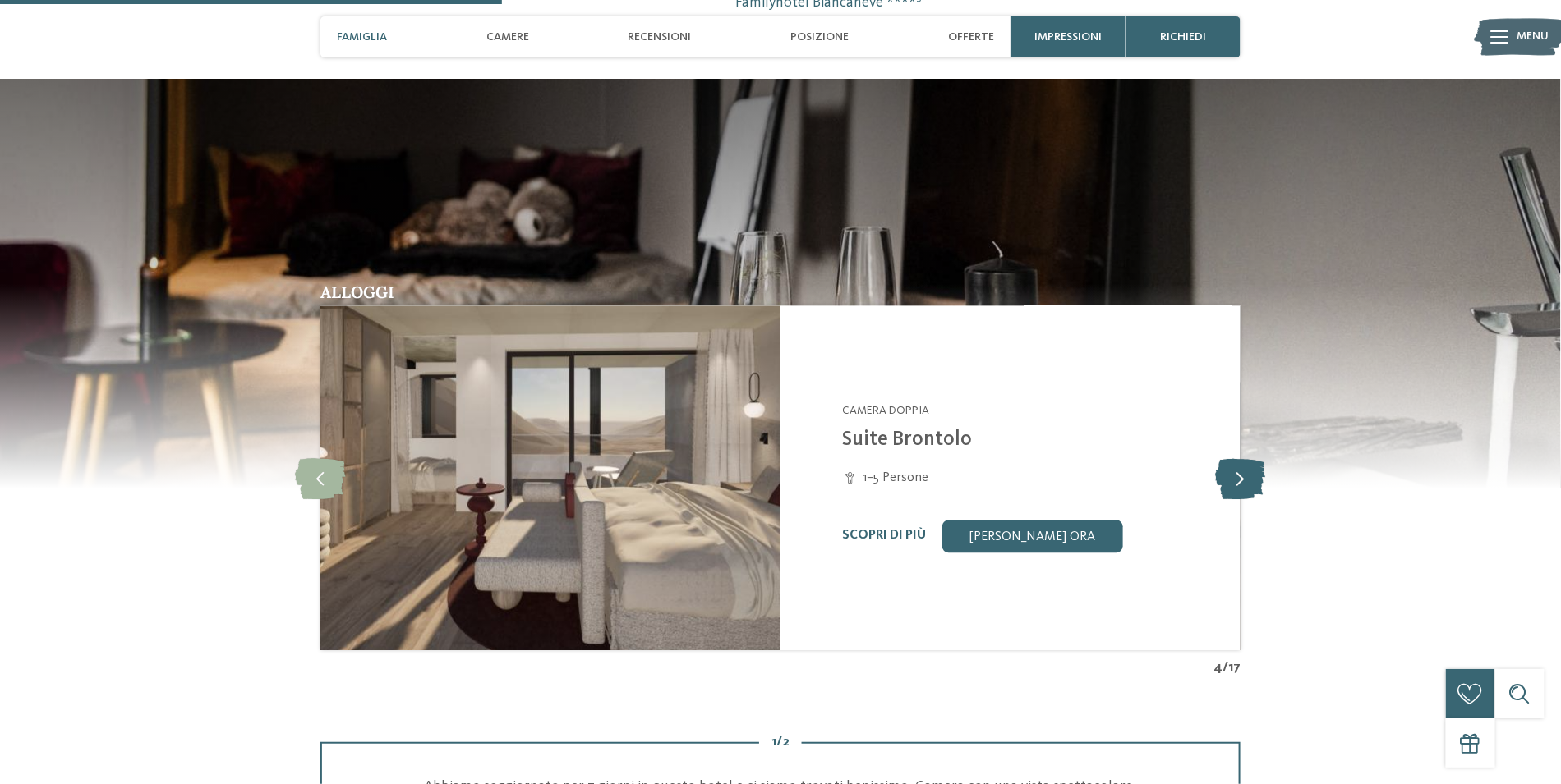
click at [1246, 481] on icon at bounding box center [1241, 478] width 51 height 41
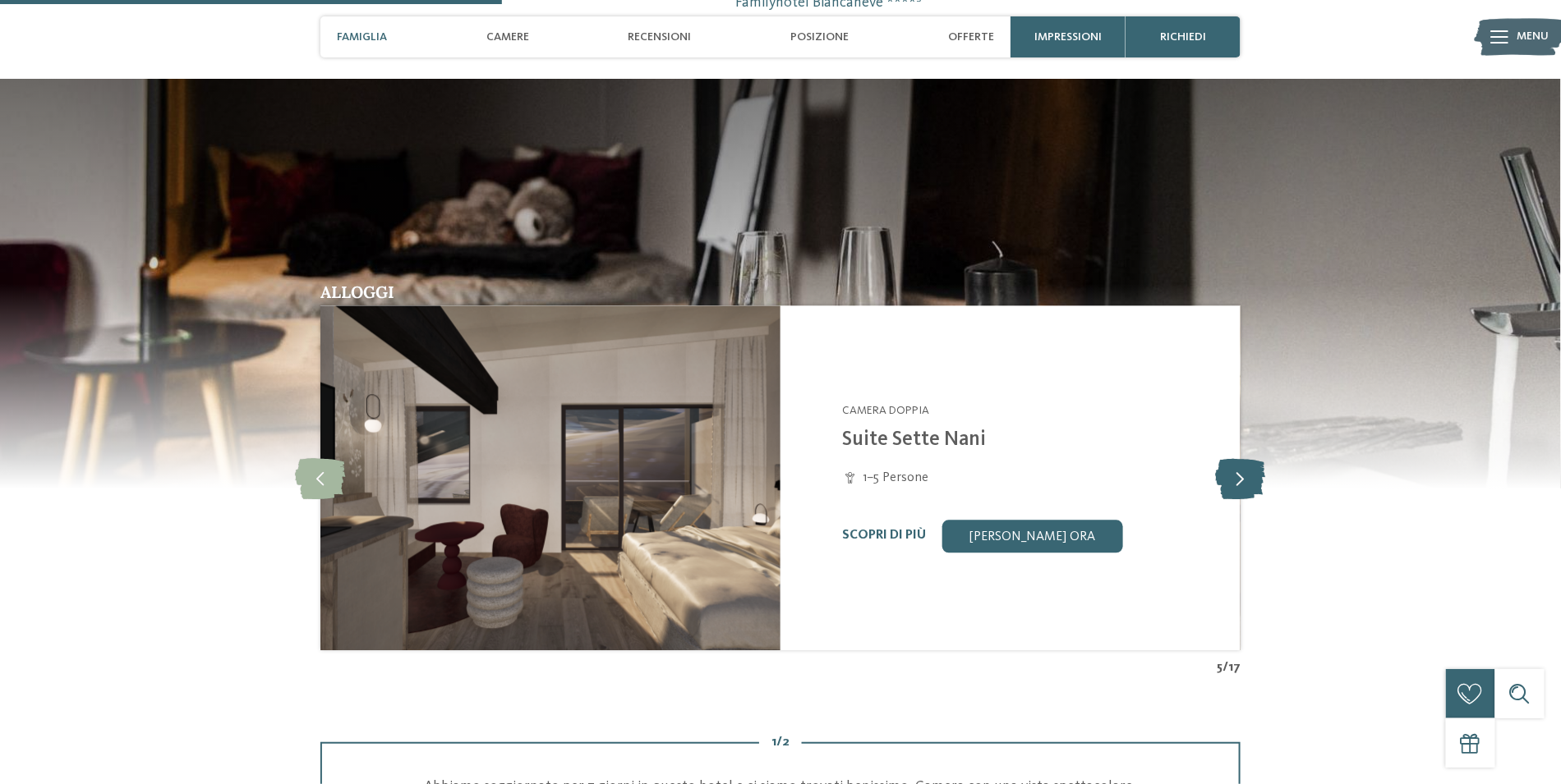
click at [1246, 481] on icon at bounding box center [1241, 478] width 51 height 41
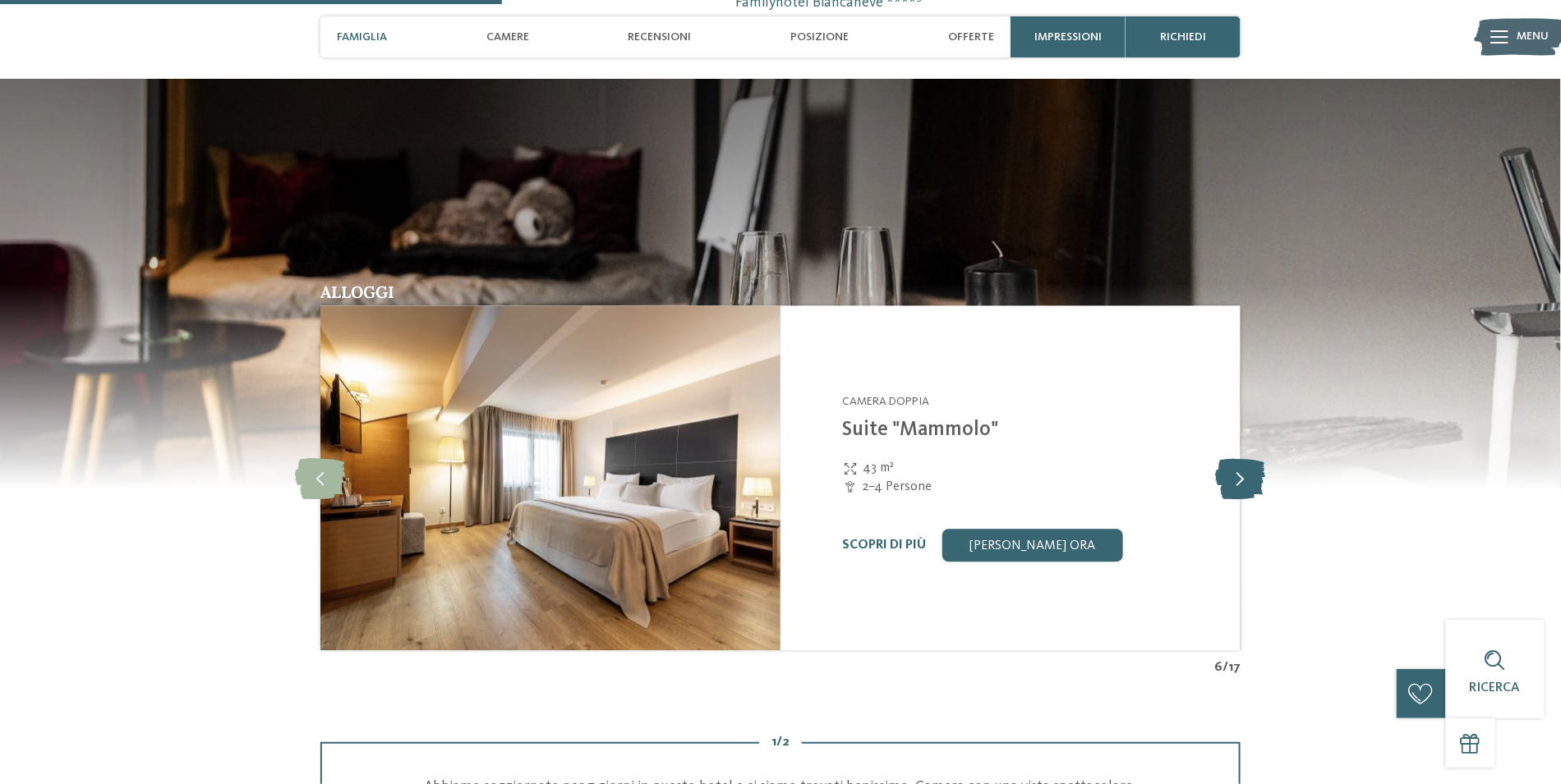
click at [1246, 481] on icon at bounding box center [1241, 478] width 51 height 41
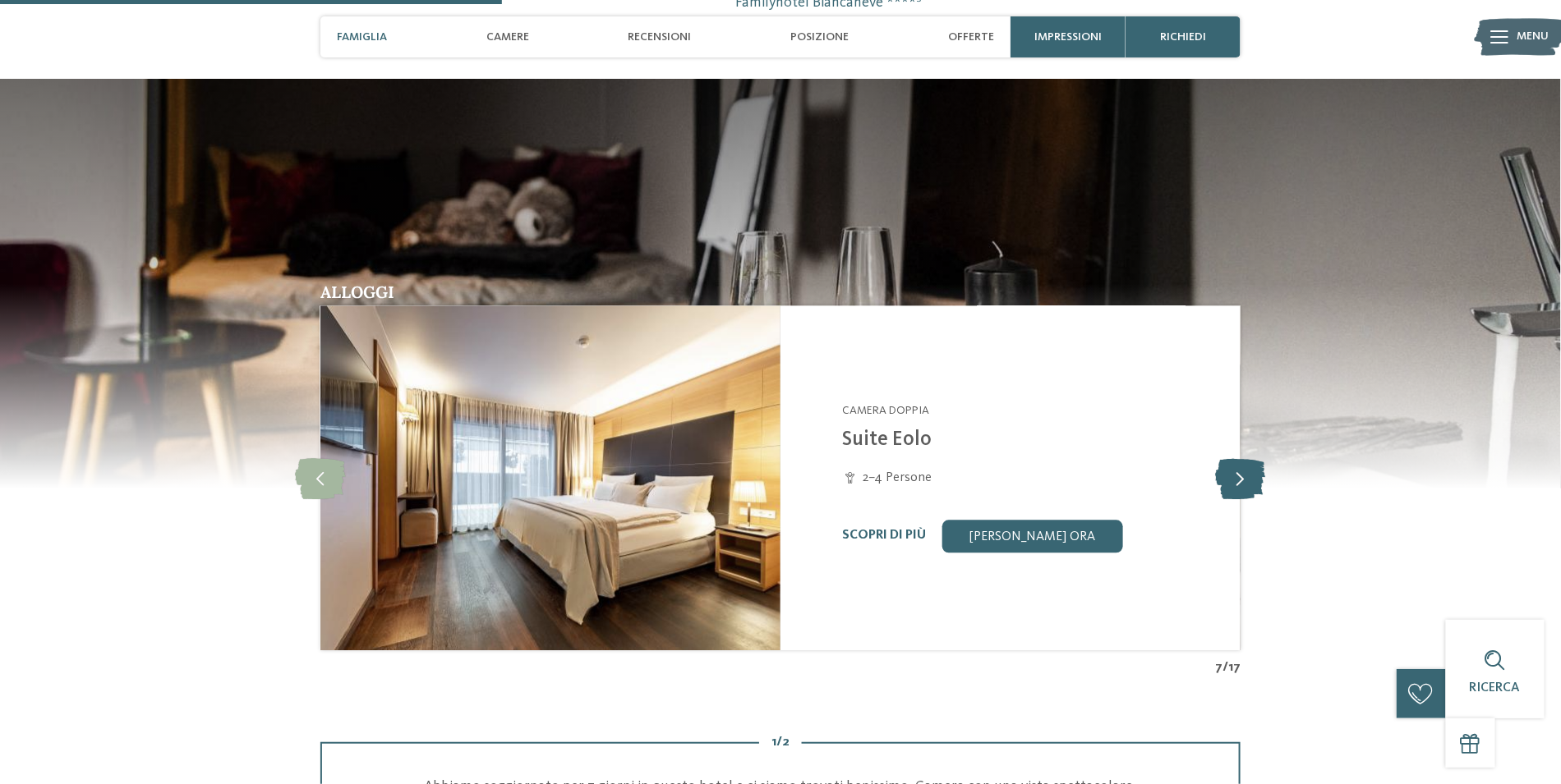
click at [1246, 481] on icon at bounding box center [1241, 478] width 51 height 41
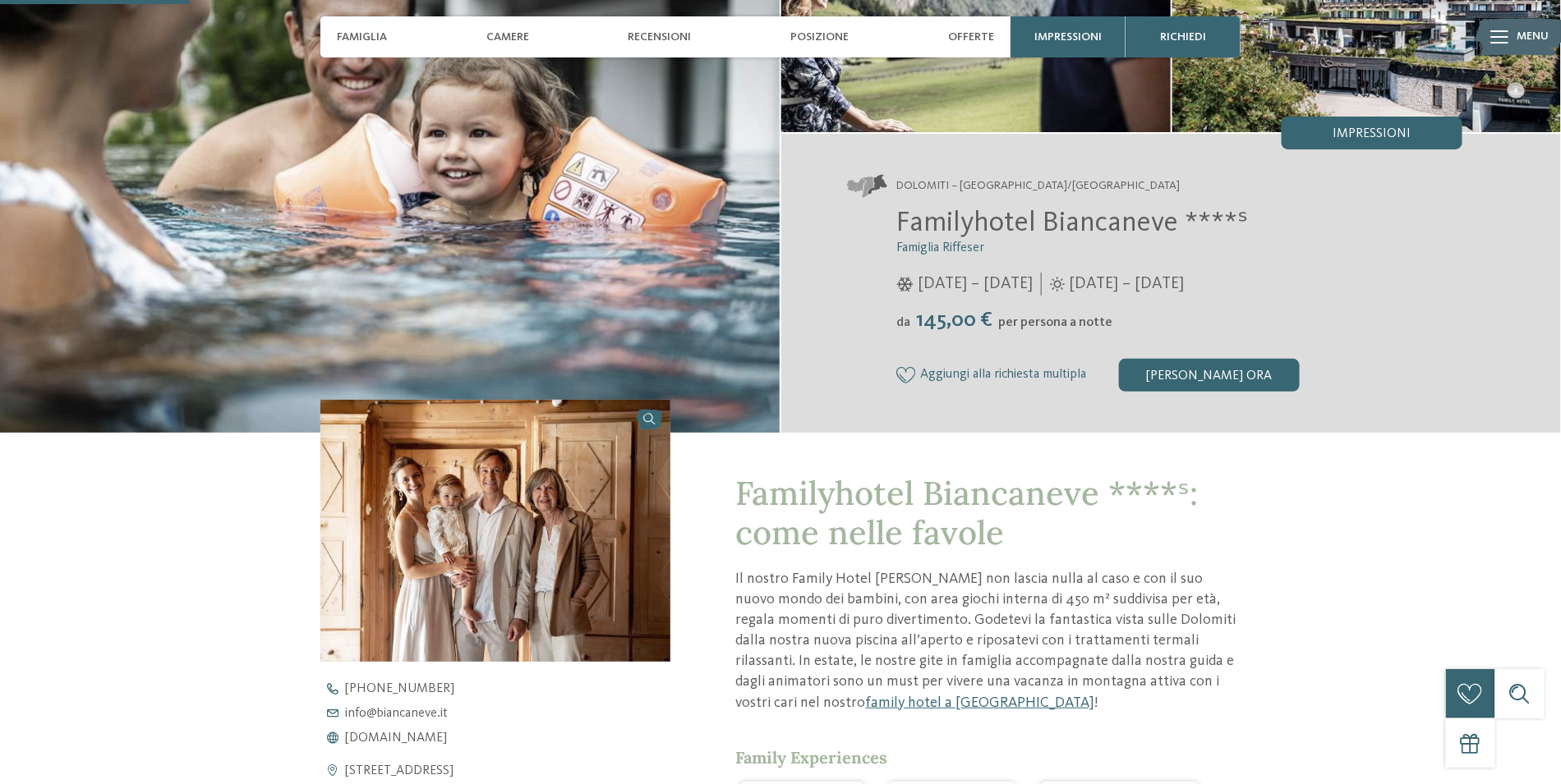
scroll to position [238, 0]
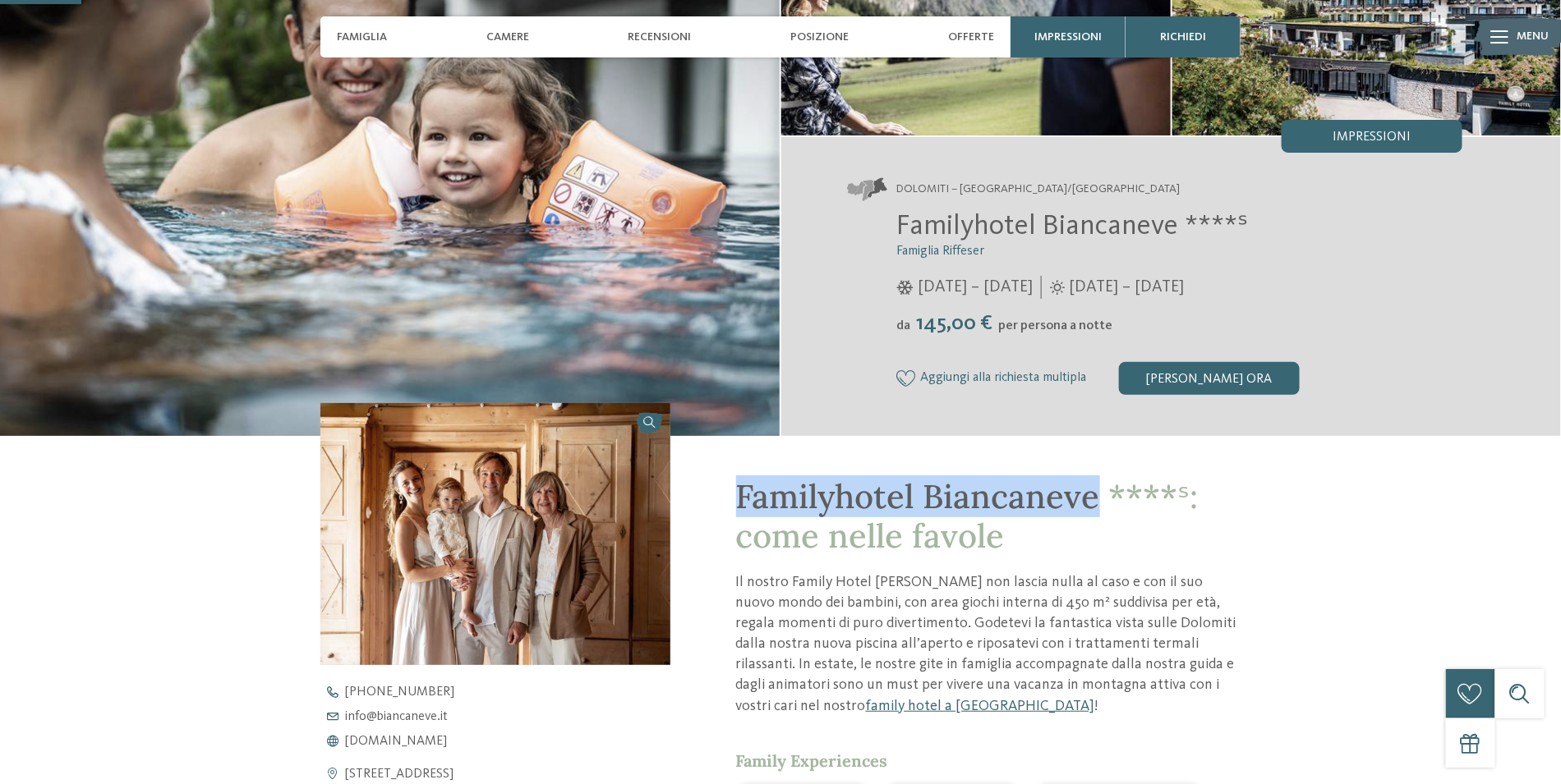
drag, startPoint x: 735, startPoint y: 491, endPoint x: 1098, endPoint y: 504, distance: 363.2
copy span "Familyhotel Biancaneve"
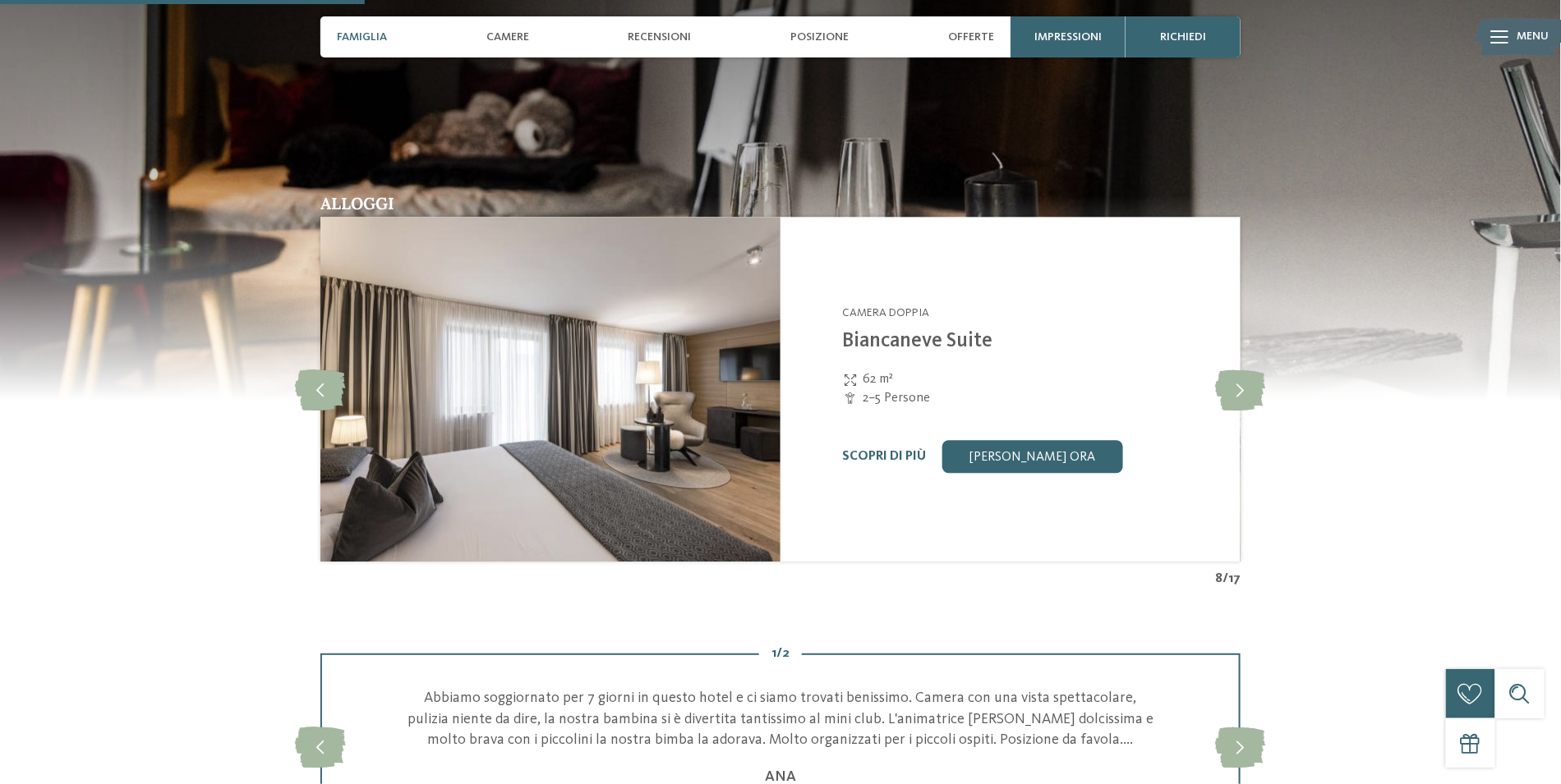
scroll to position [1642, 0]
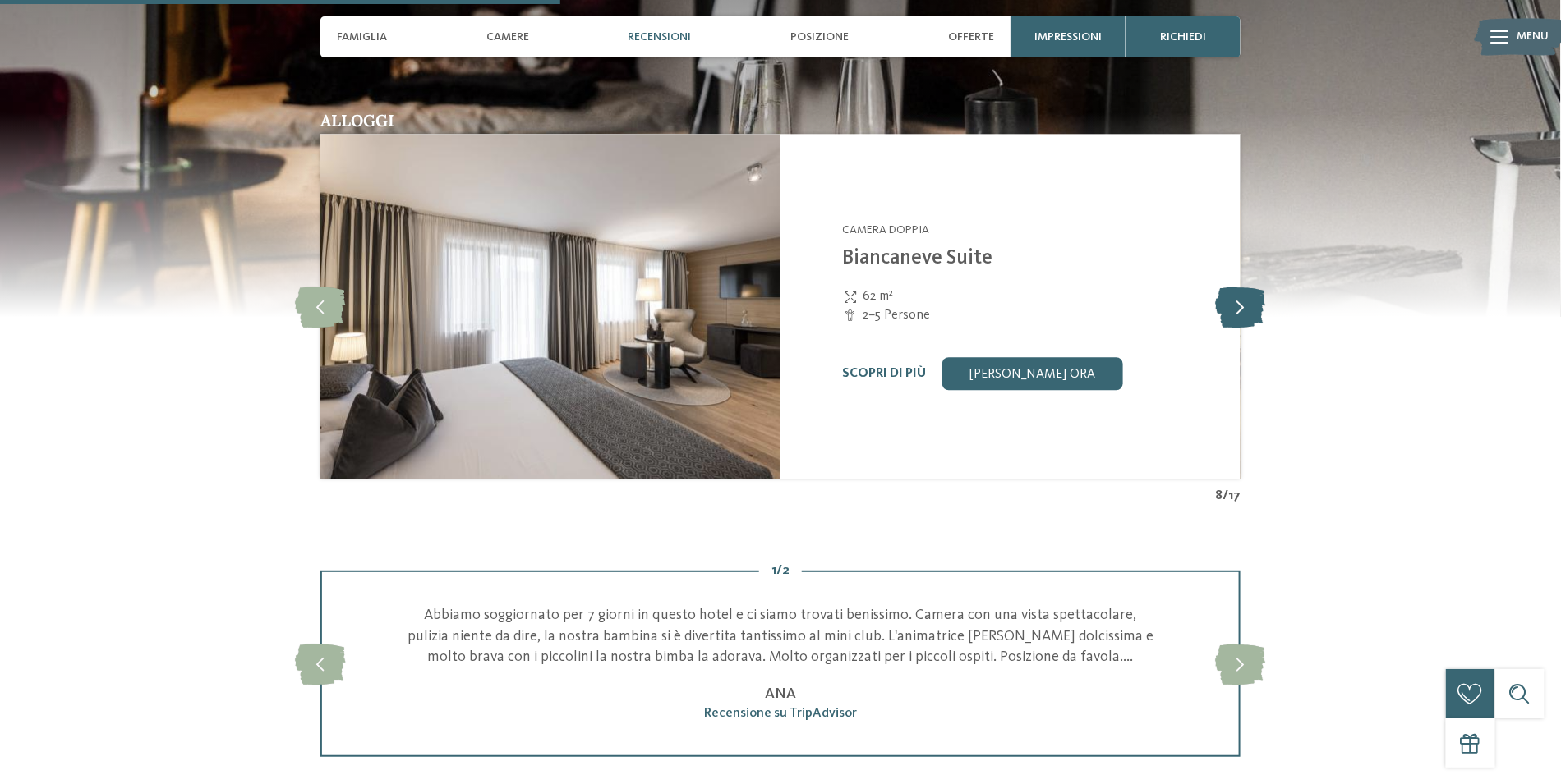
click at [1238, 308] on icon at bounding box center [1241, 306] width 51 height 41
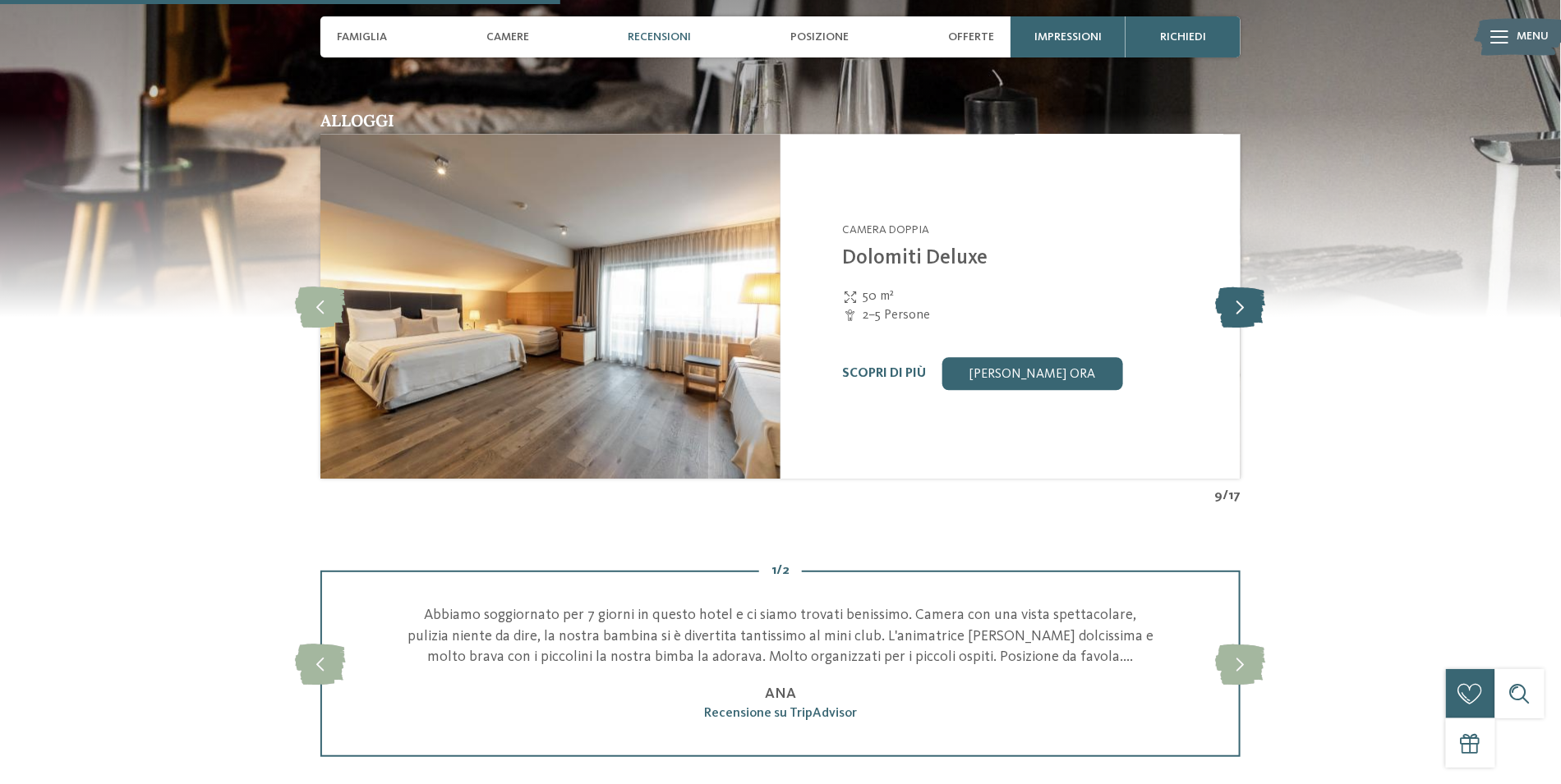
click at [1238, 308] on icon at bounding box center [1241, 306] width 51 height 41
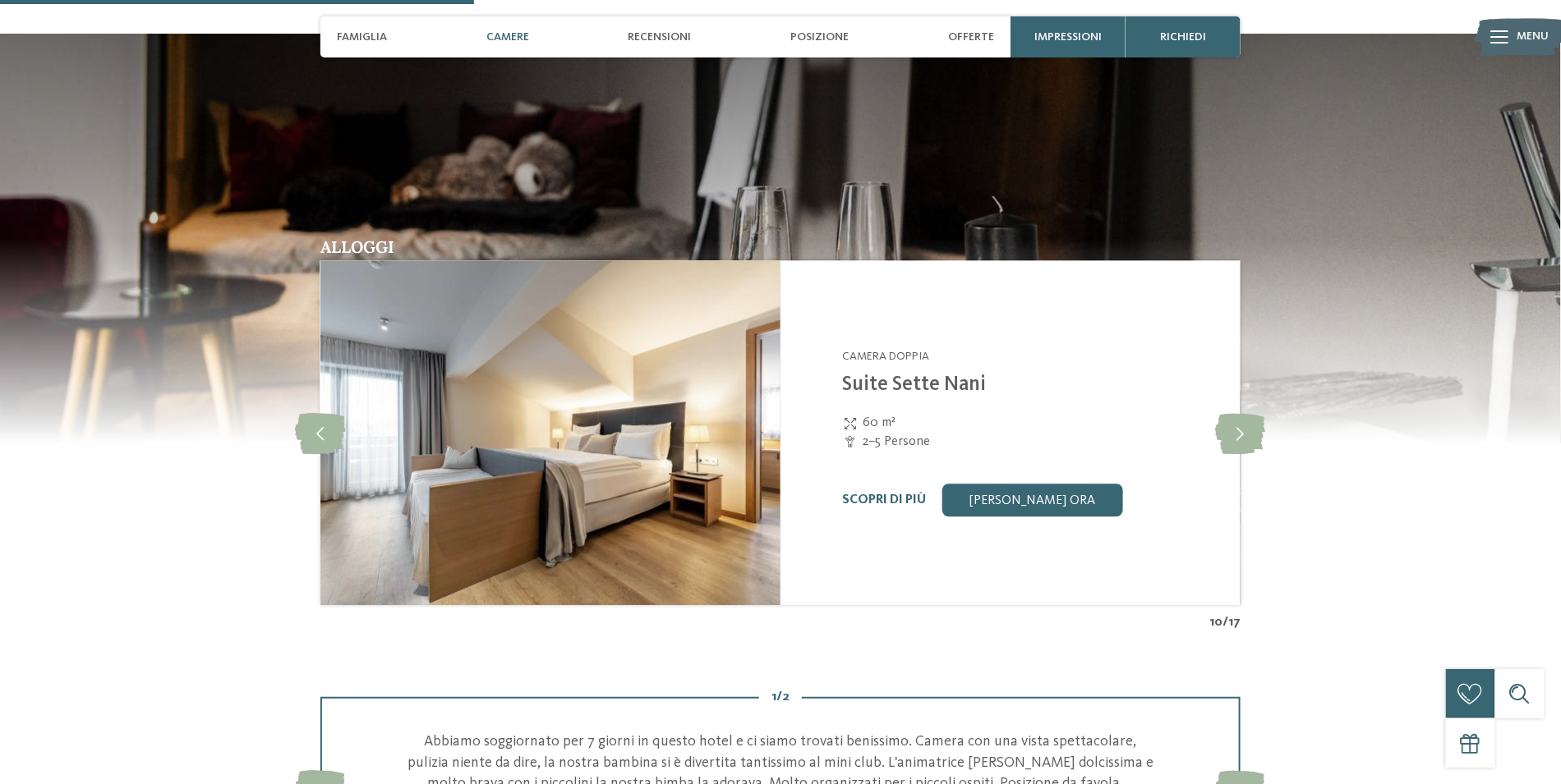
scroll to position [1725, 0]
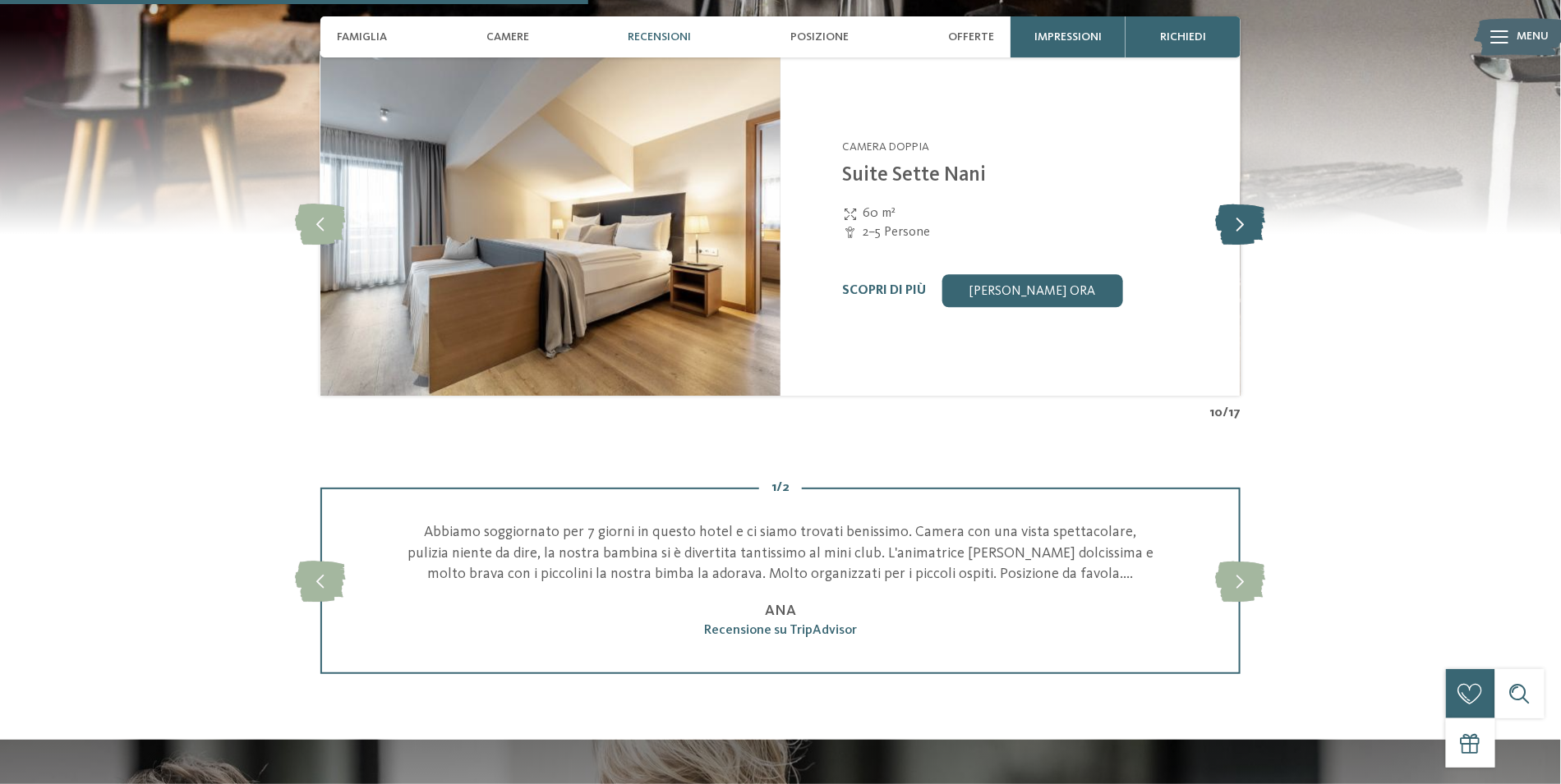
click at [1248, 225] on icon at bounding box center [1241, 223] width 51 height 41
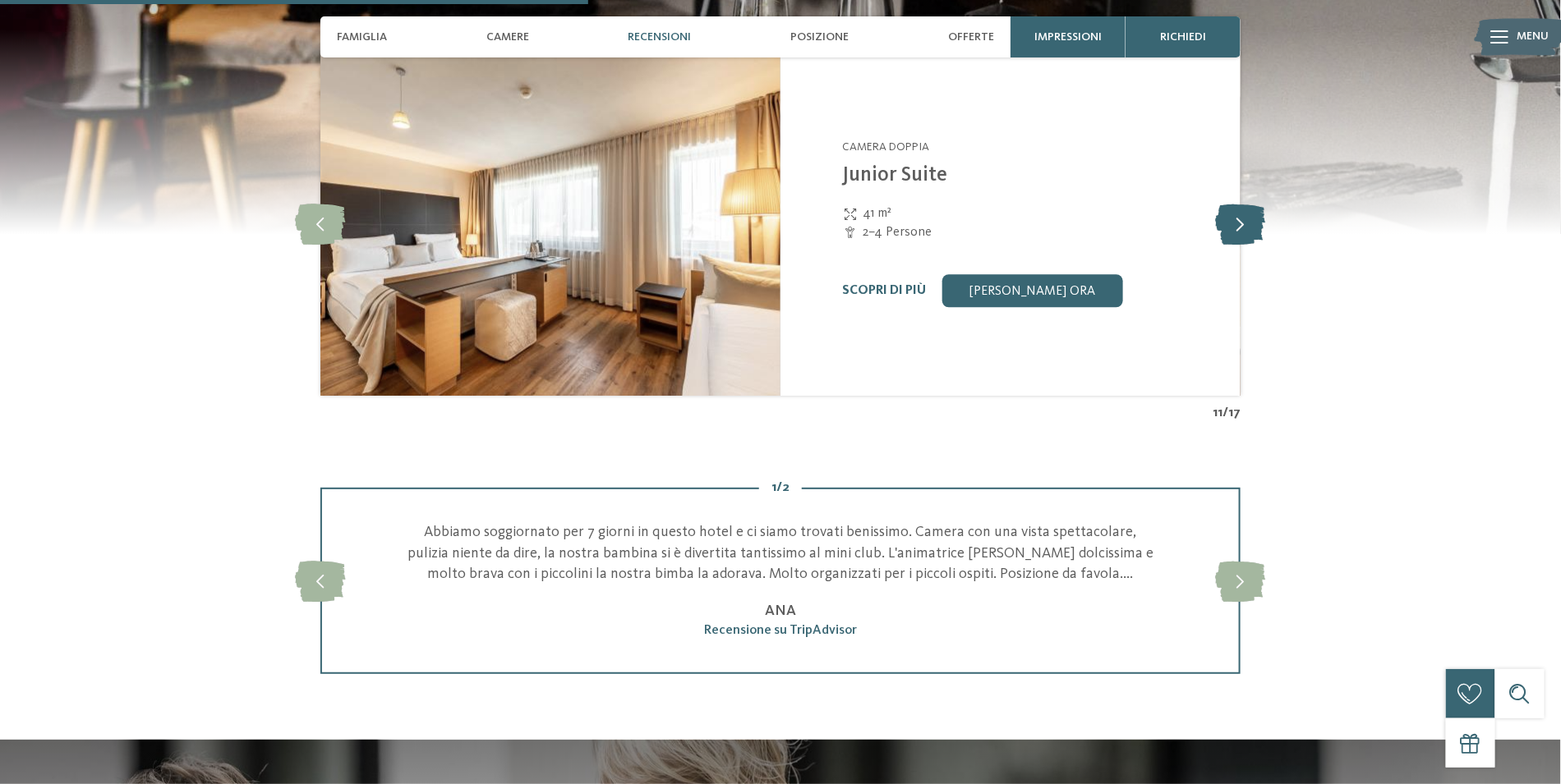
click at [1249, 228] on icon at bounding box center [1241, 223] width 51 height 41
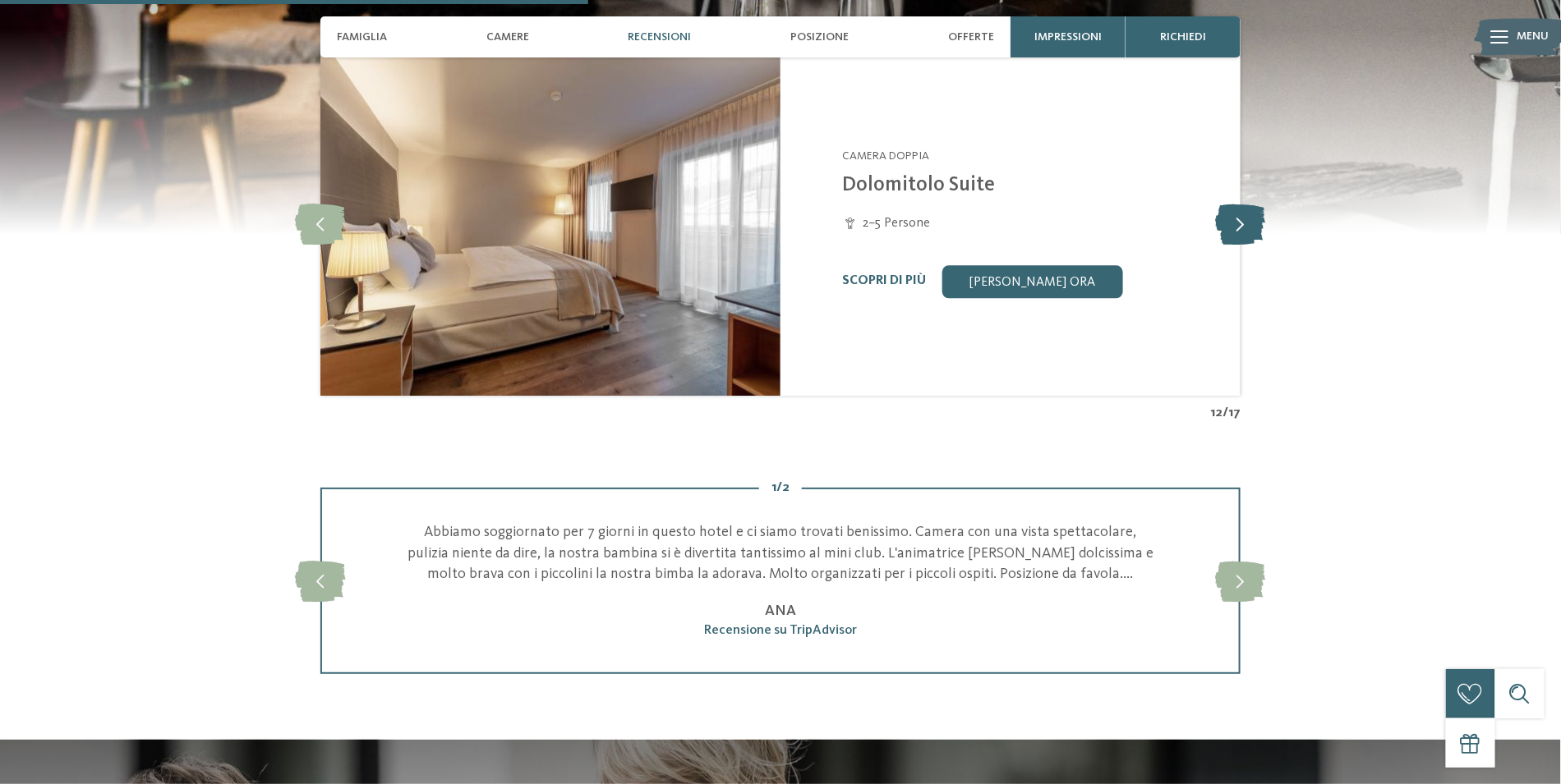
click at [1249, 228] on icon at bounding box center [1241, 223] width 51 height 41
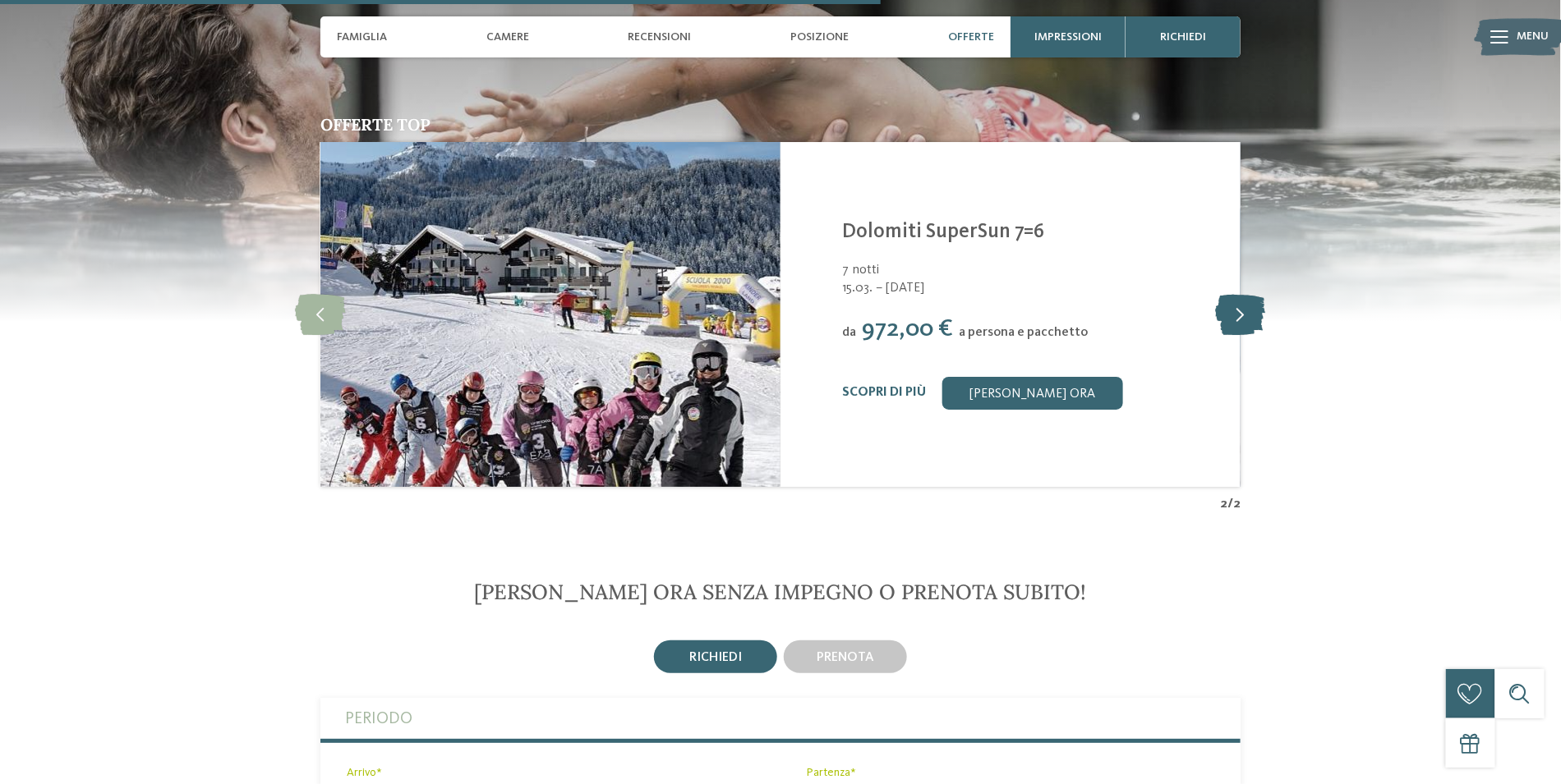
scroll to position [2546, 0]
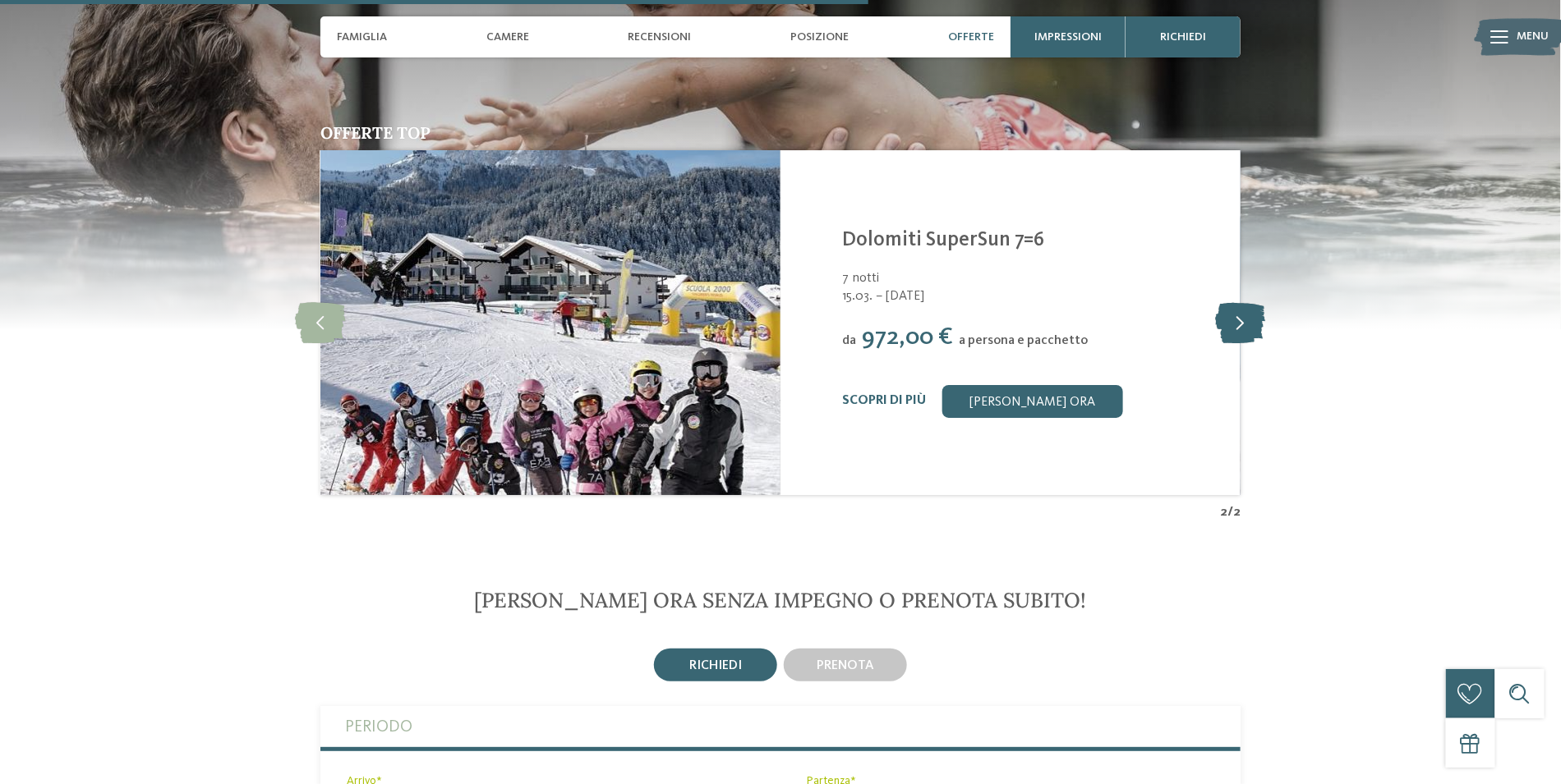
click at [1251, 321] on icon at bounding box center [1241, 322] width 51 height 41
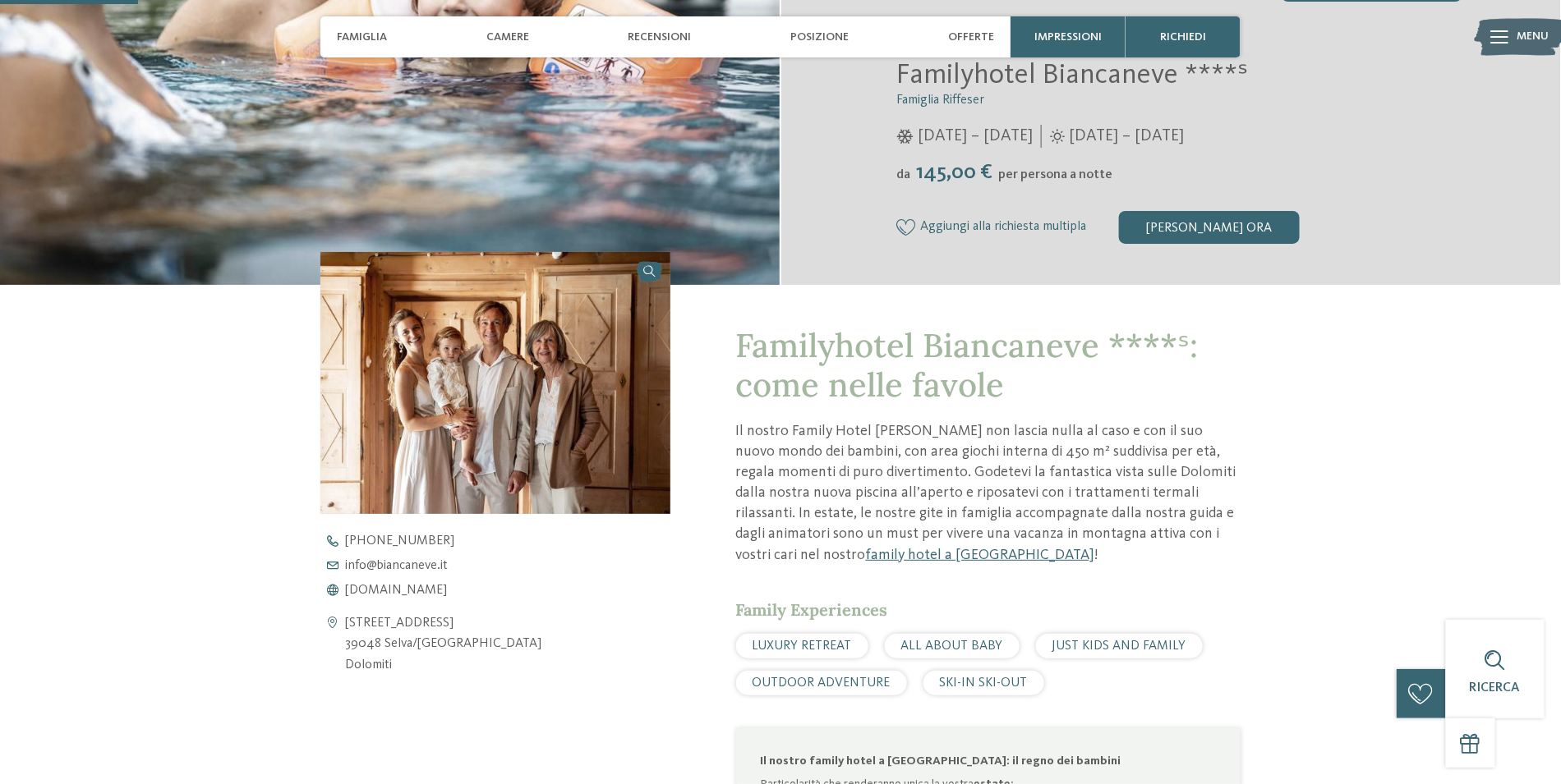
scroll to position [0, 0]
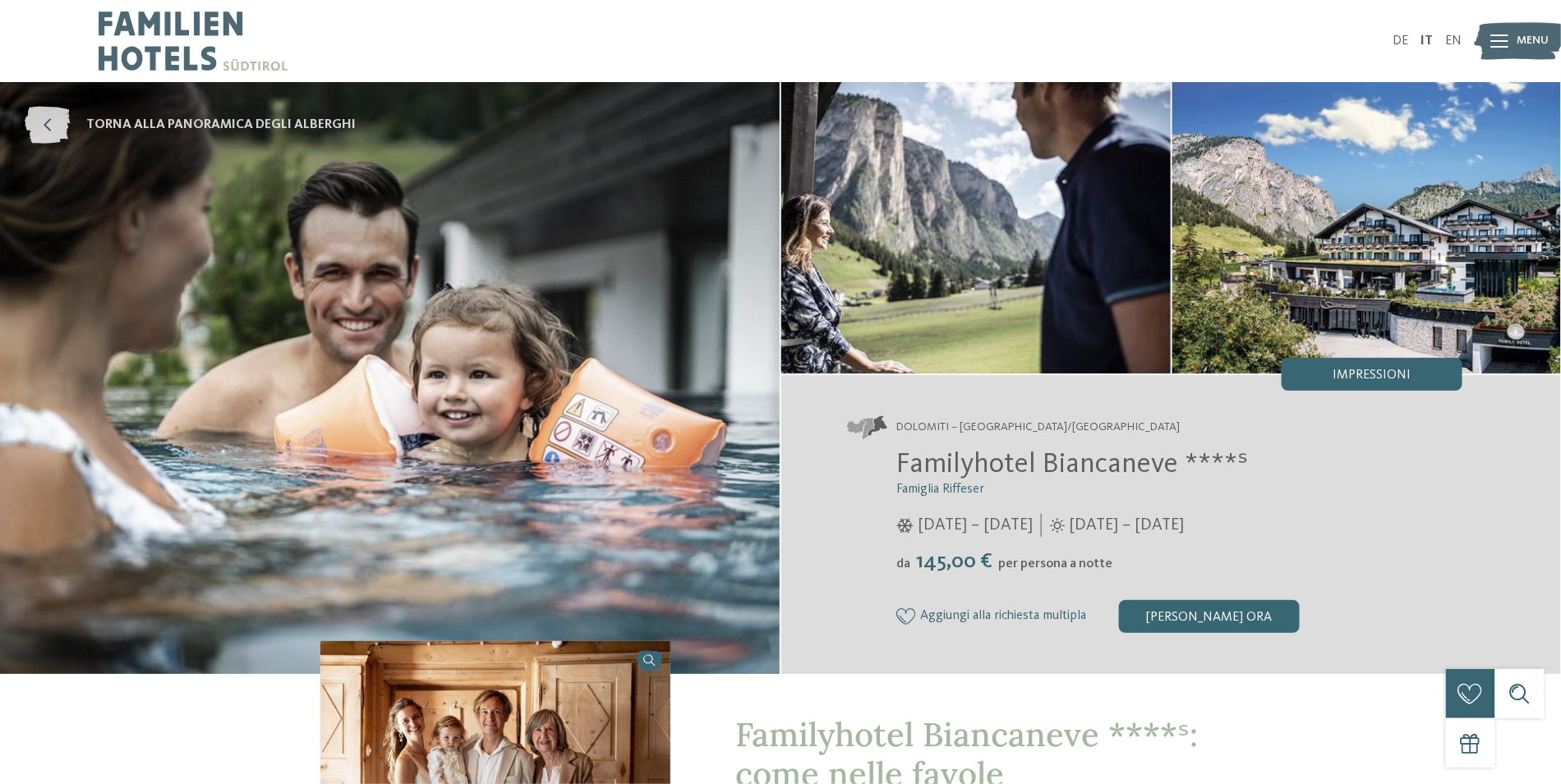
click at [51, 117] on icon at bounding box center [47, 125] width 45 height 37
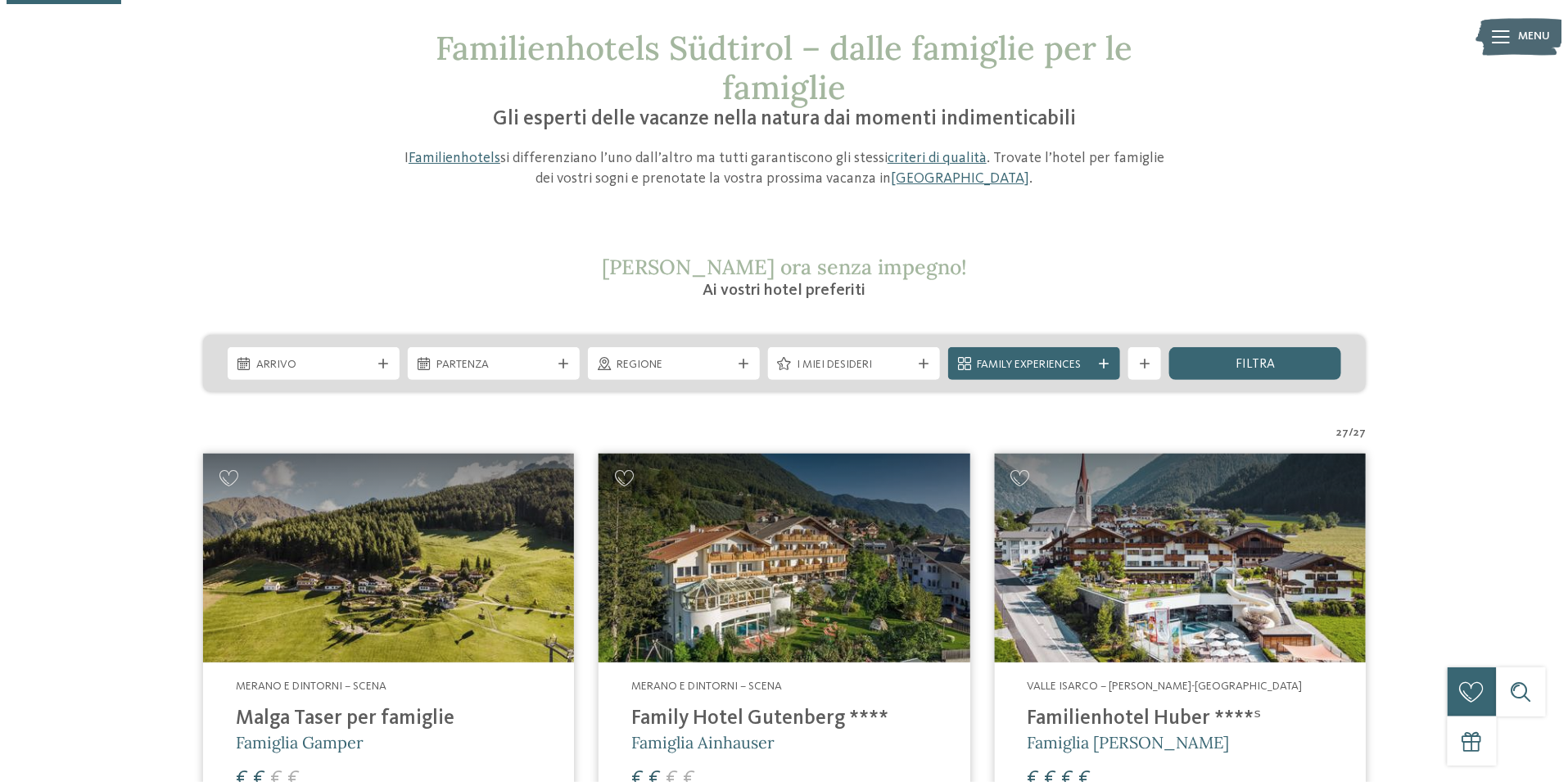
scroll to position [82, 0]
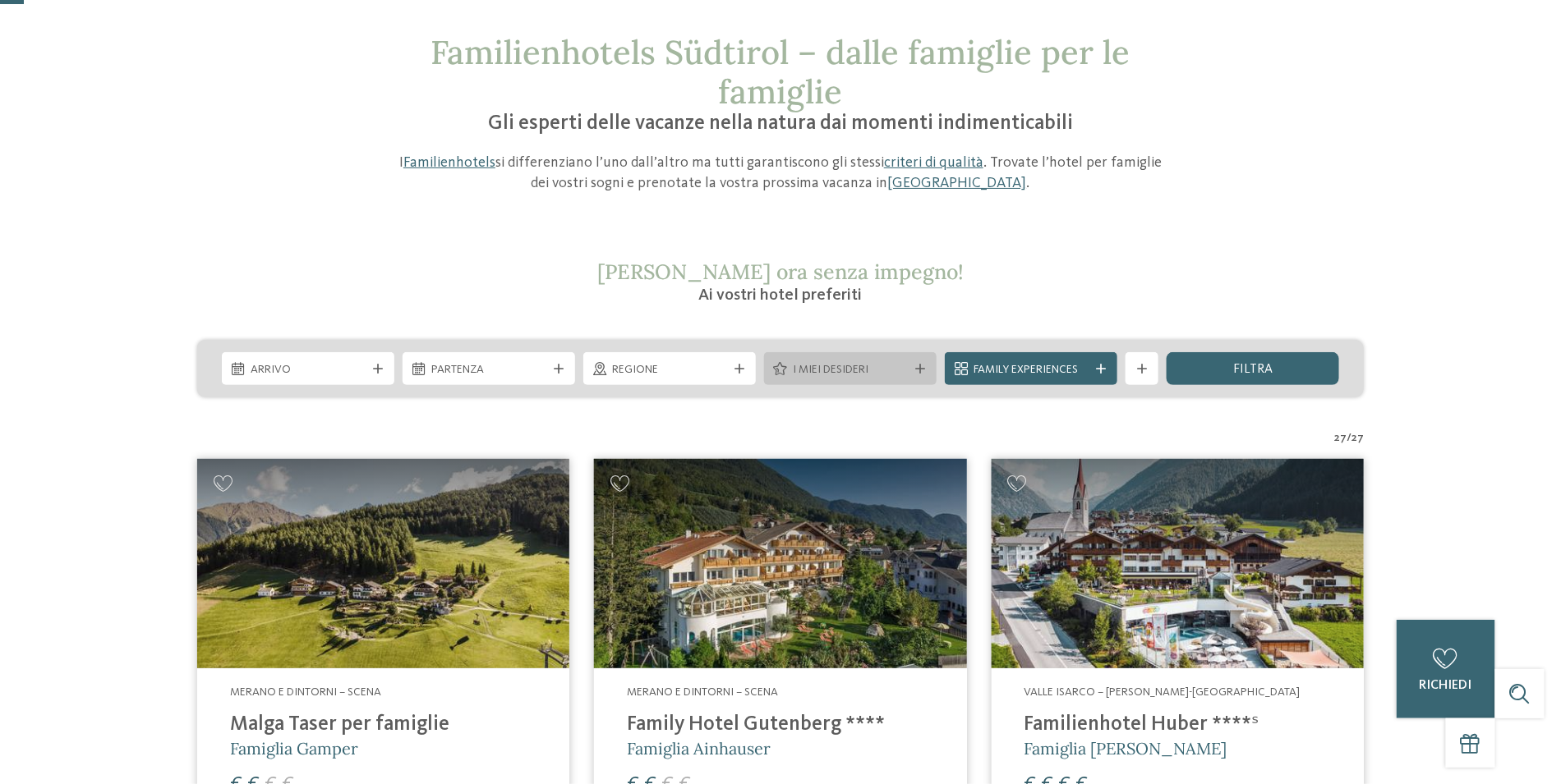
click at [808, 371] on span "I miei desideri" at bounding box center [850, 370] width 115 height 16
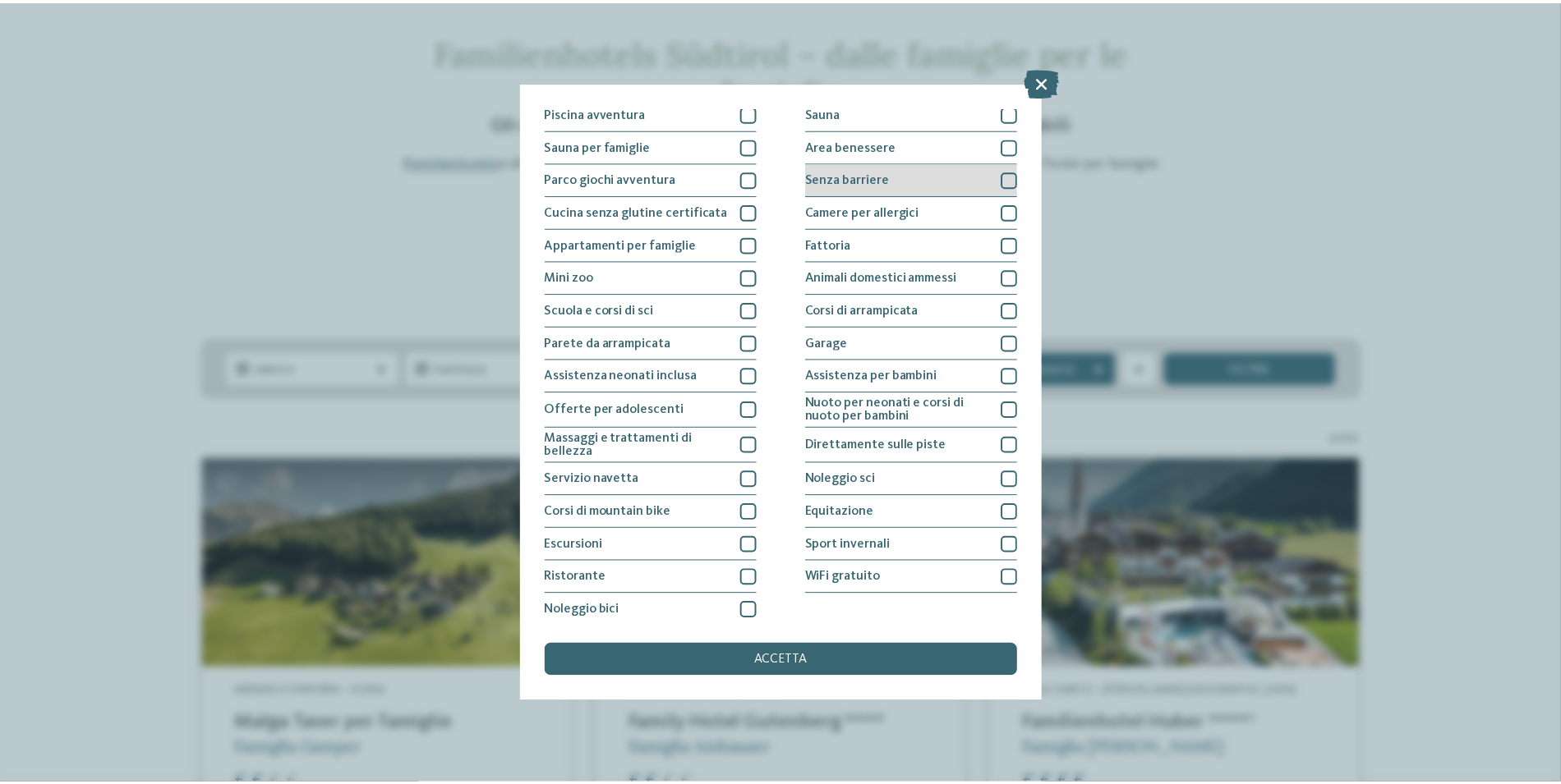
scroll to position [77, 0]
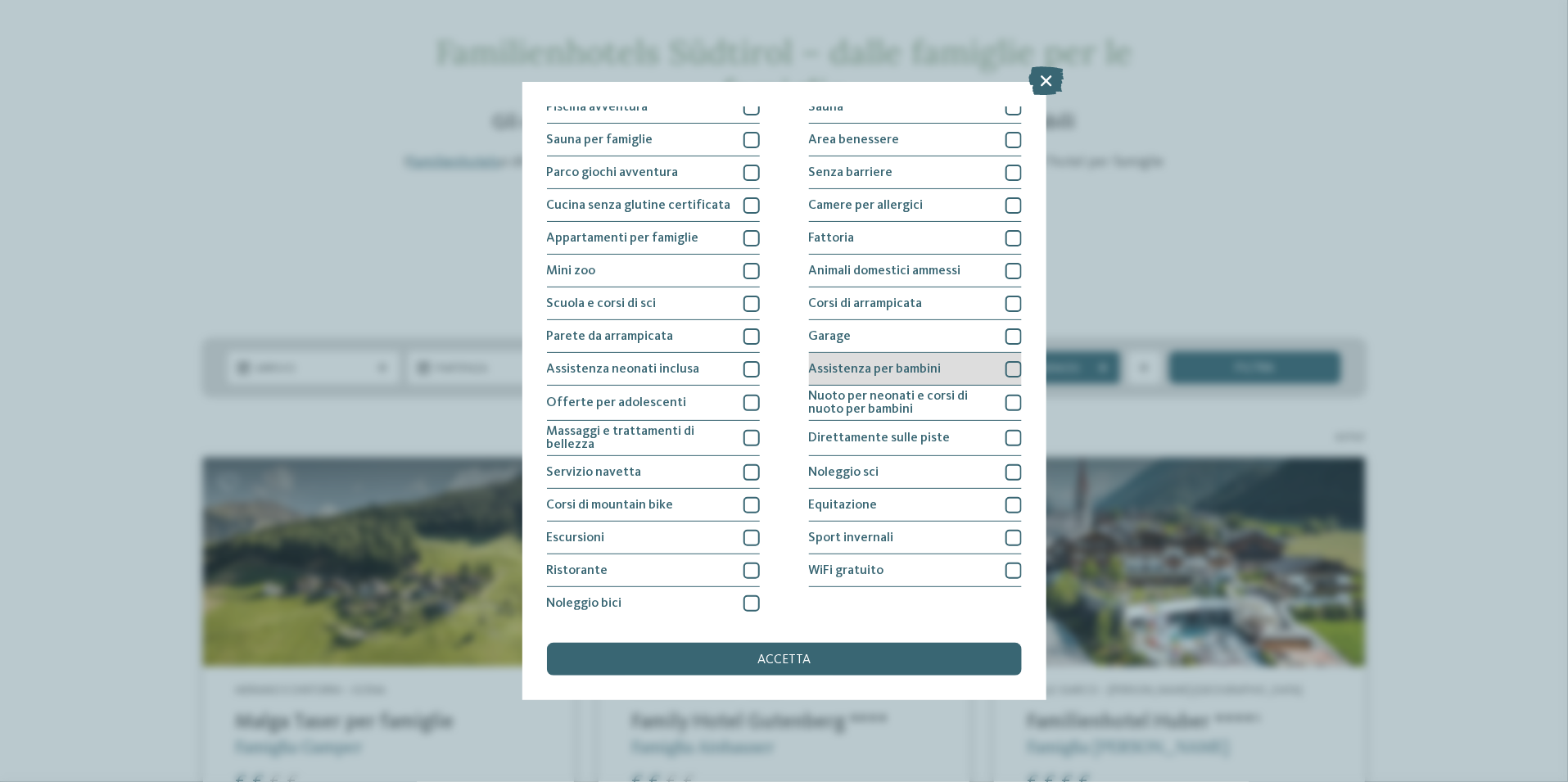
click at [918, 367] on span "Assistenza per bambini" at bounding box center [876, 370] width 133 height 13
click at [863, 672] on div "accetta" at bounding box center [784, 659] width 475 height 32
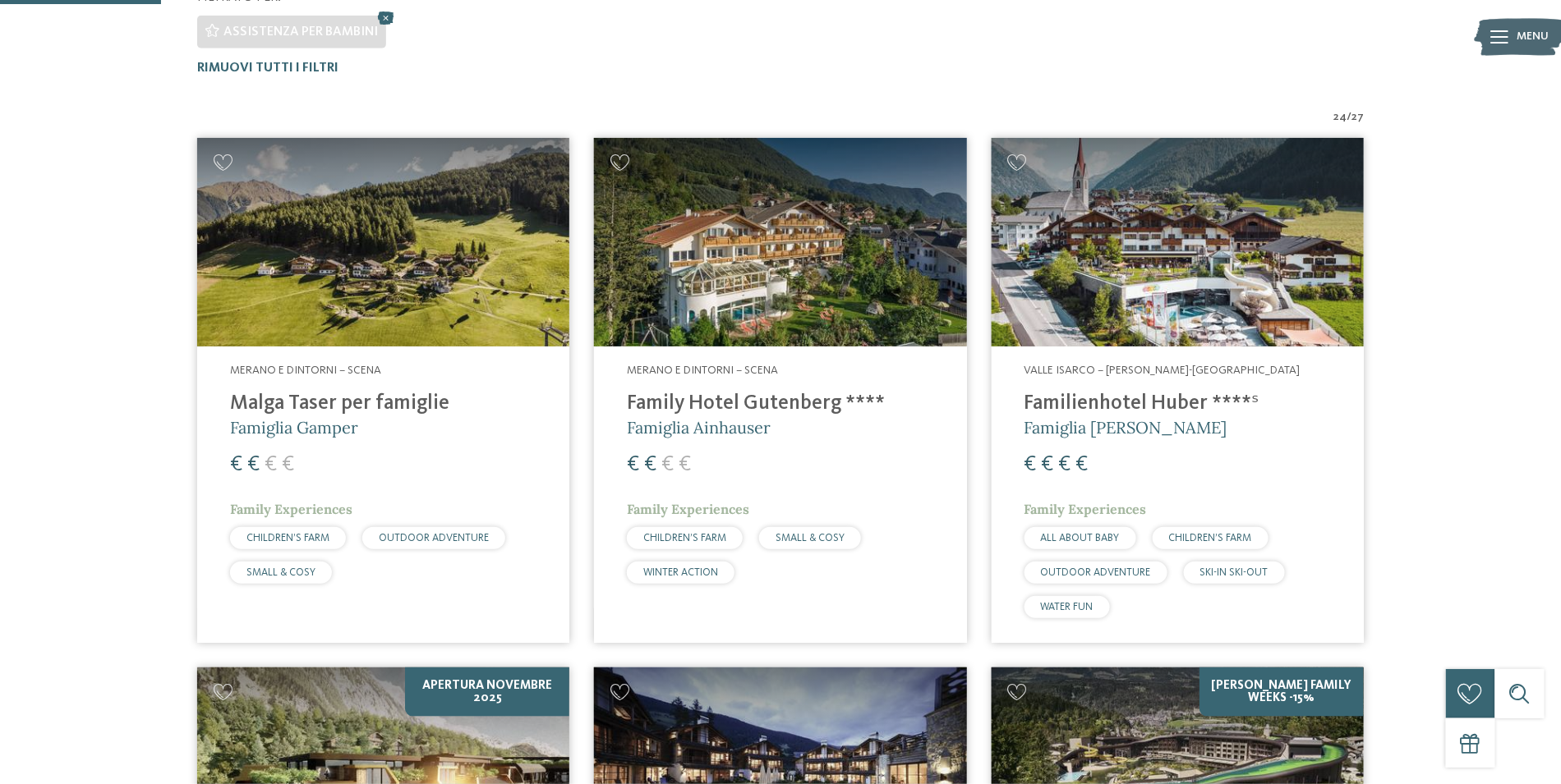
scroll to position [538, 0]
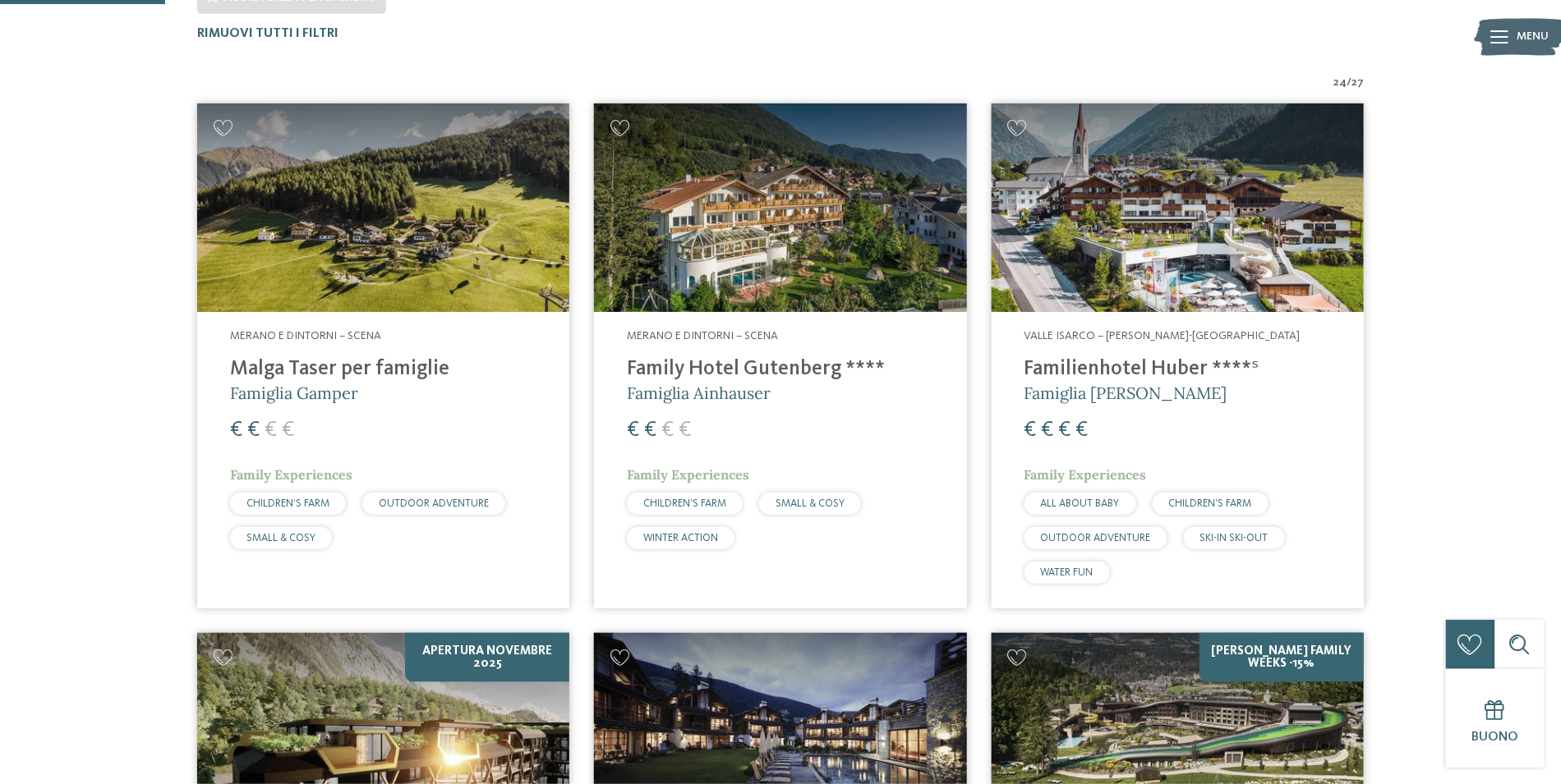
click at [1054, 364] on h4 "Familienhotel Huber ****ˢ" at bounding box center [1177, 370] width 306 height 25
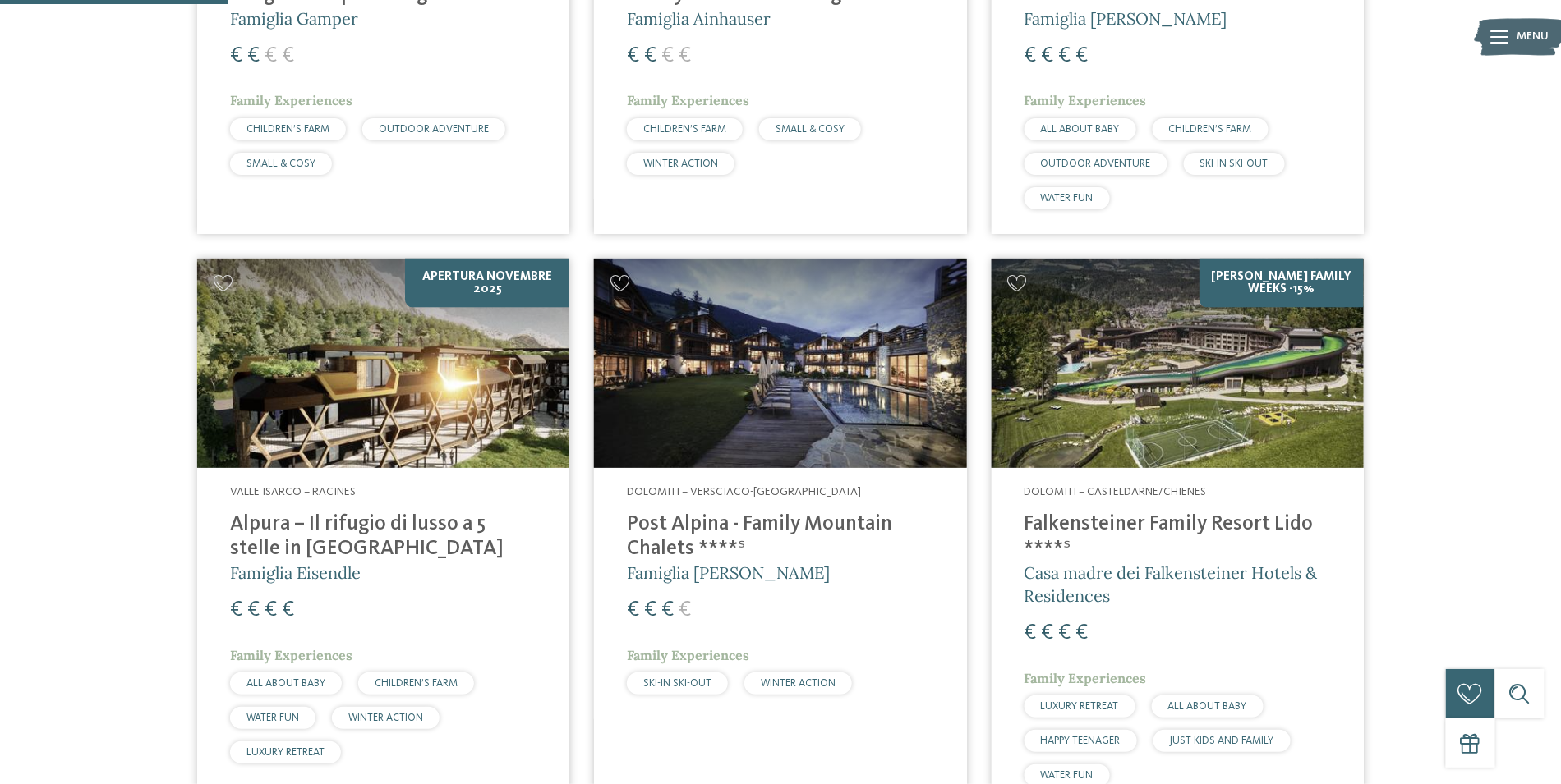
scroll to position [949, 0]
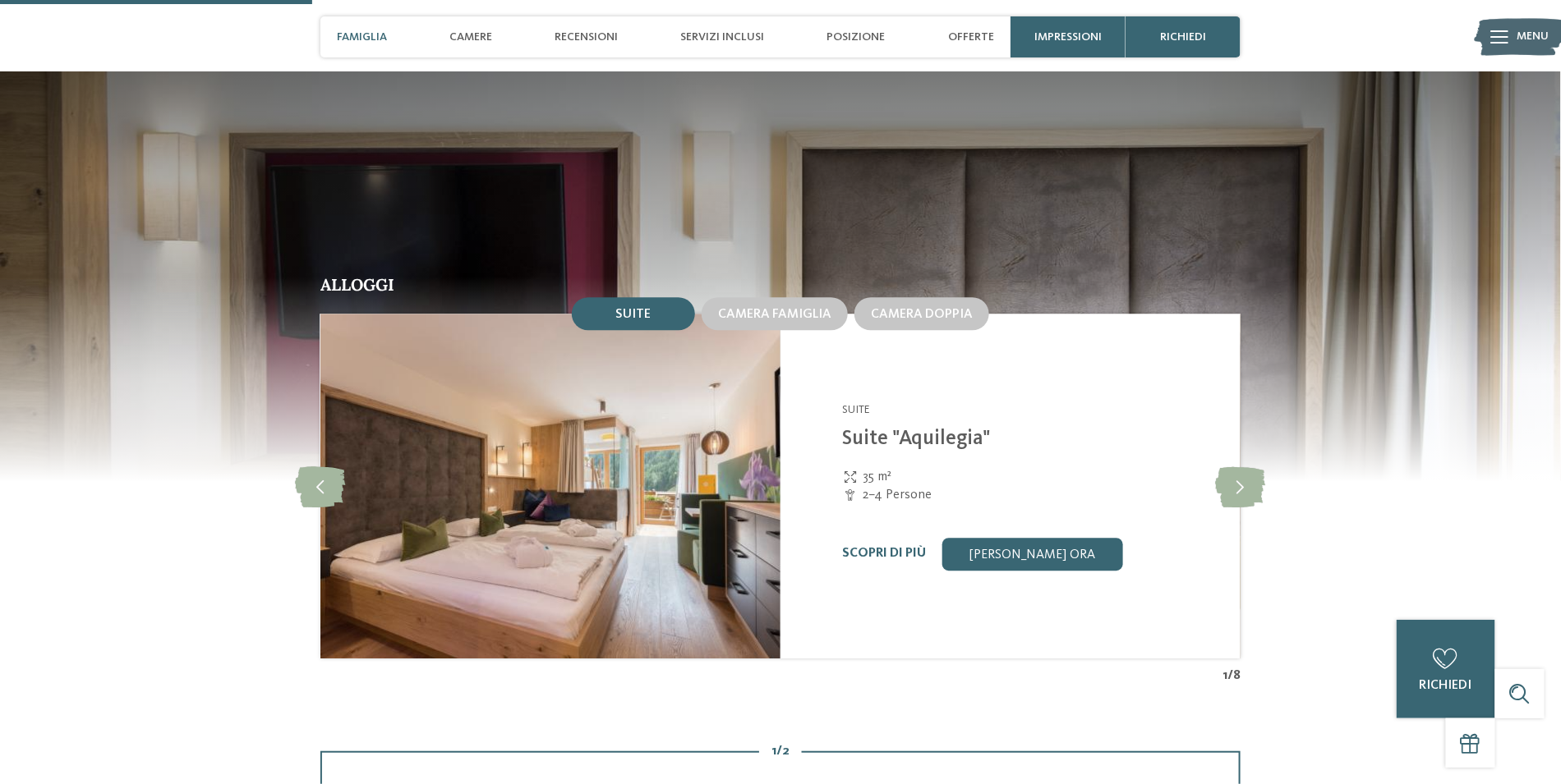
scroll to position [1807, 0]
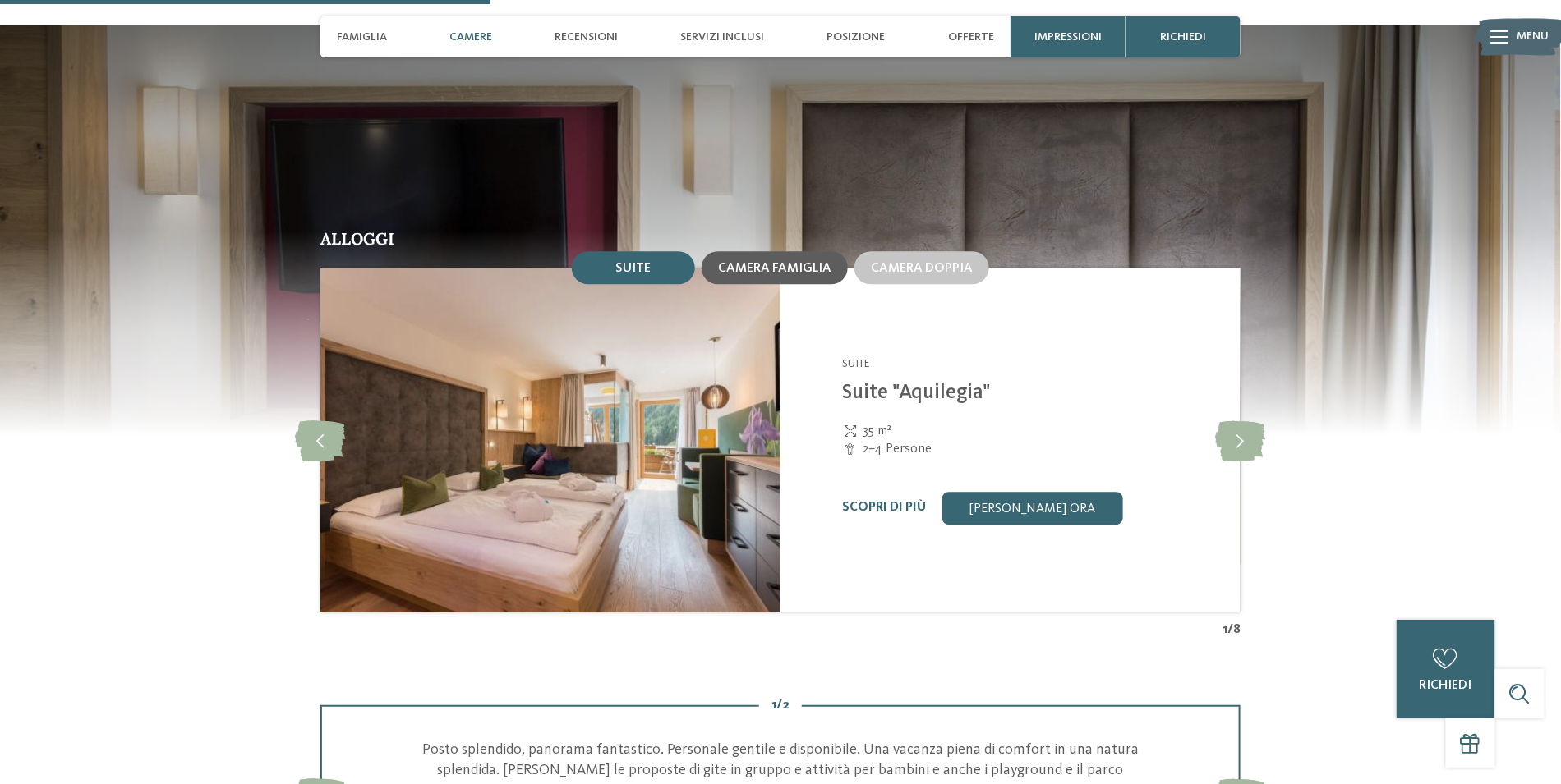
click at [793, 264] on span "Camera famiglia" at bounding box center [775, 269] width 114 height 13
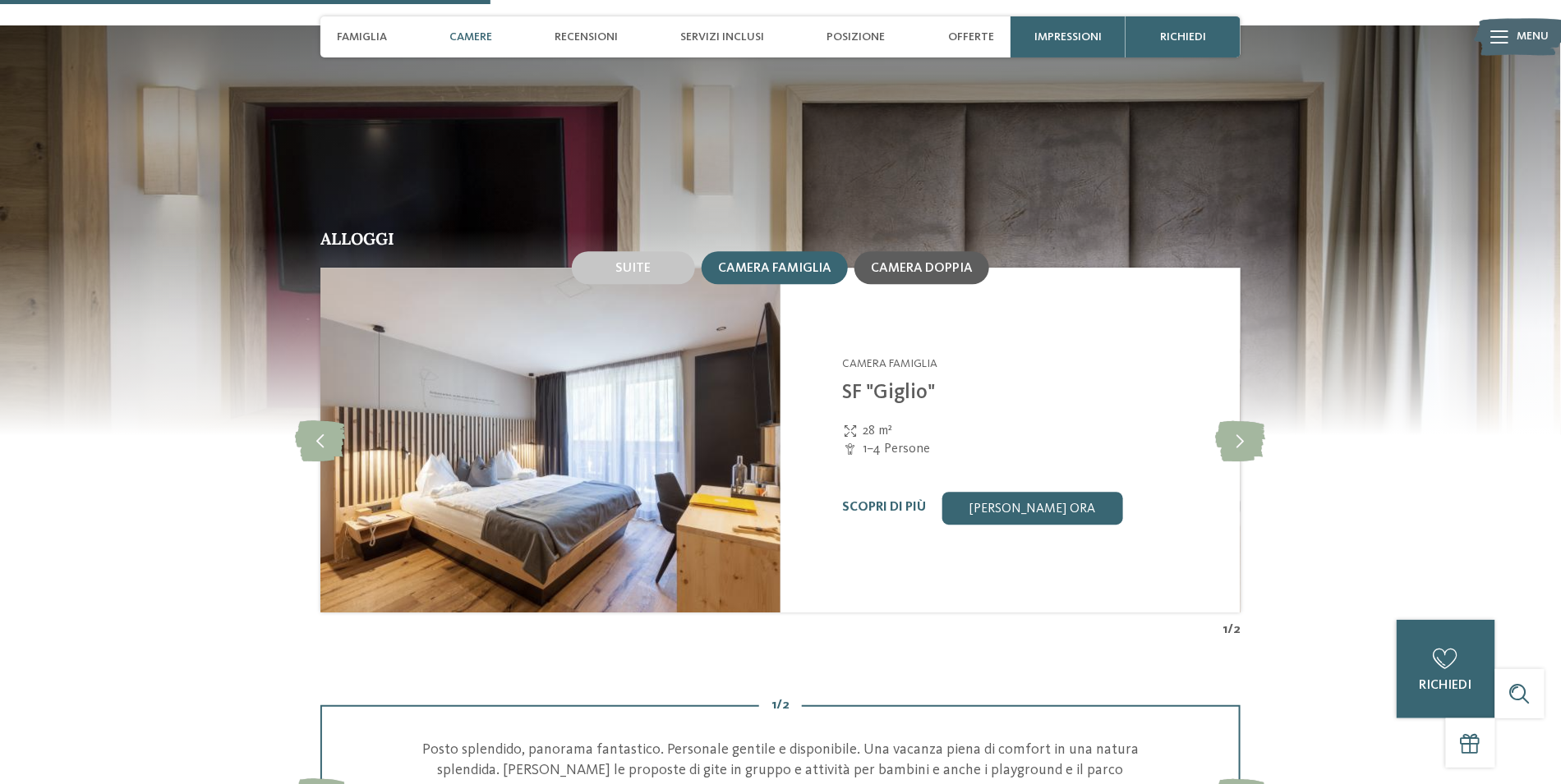
click at [915, 263] on span "Camera doppia" at bounding box center [922, 269] width 102 height 13
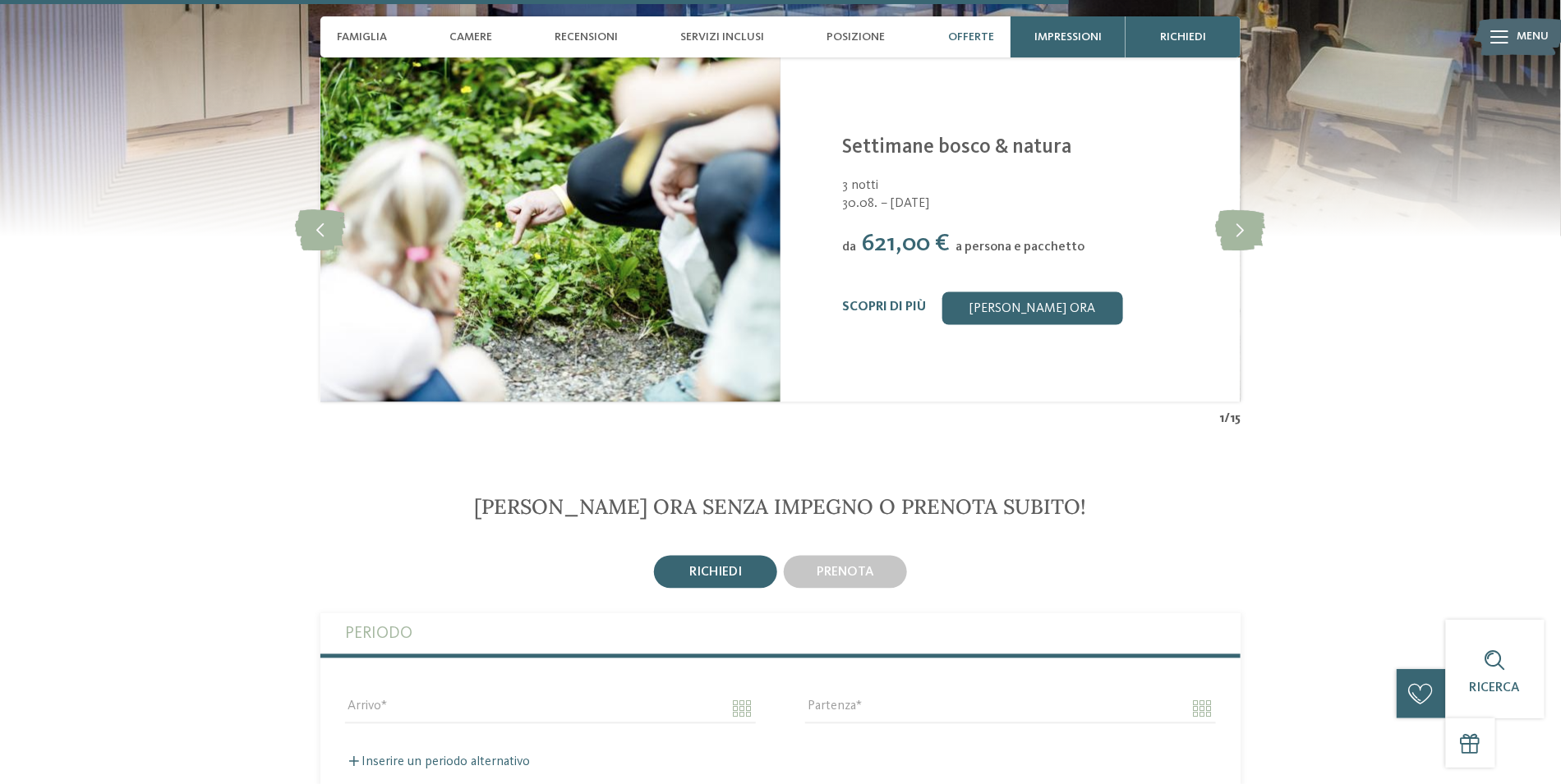
scroll to position [3942, 0]
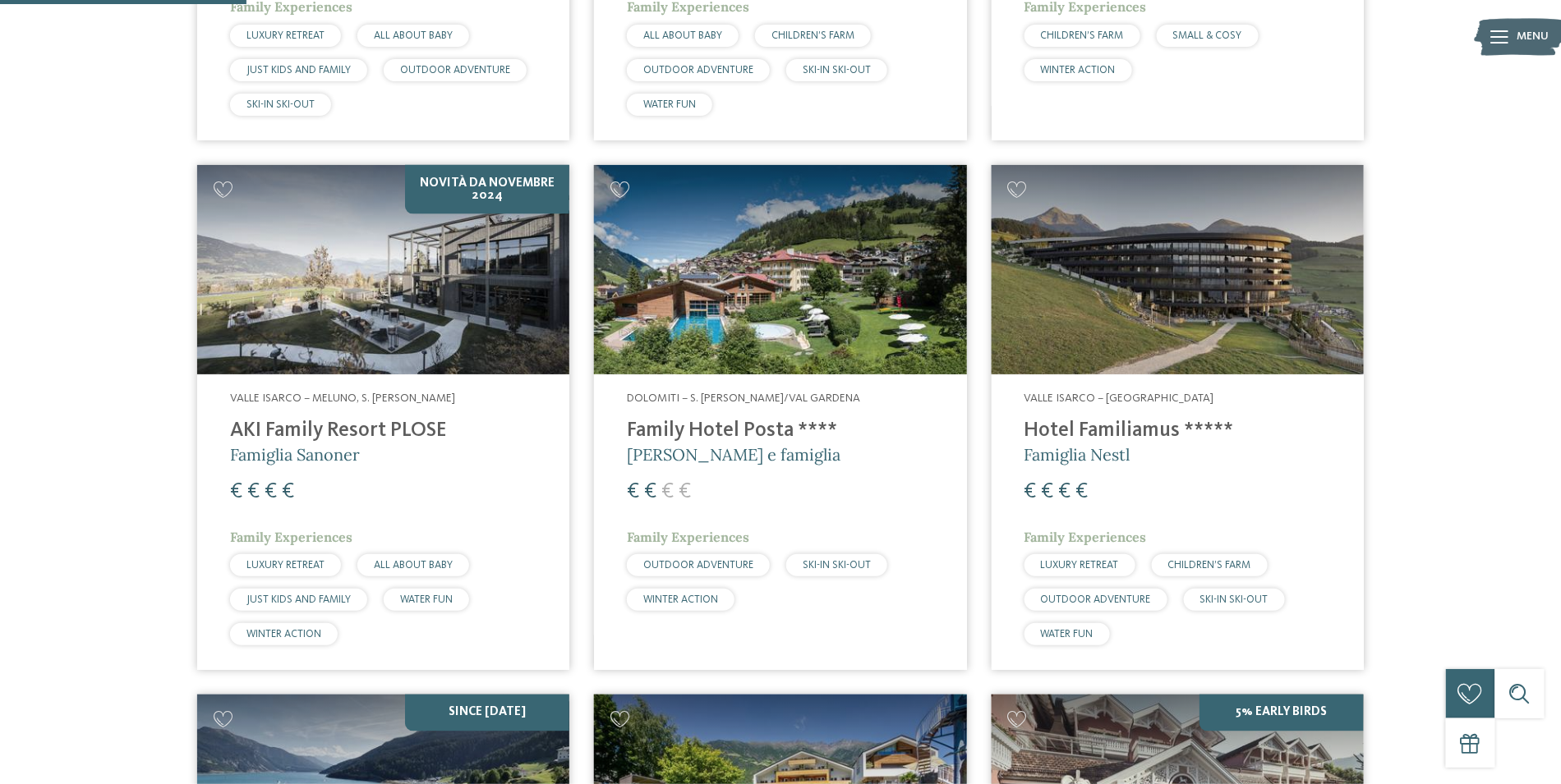
scroll to position [1032, 0]
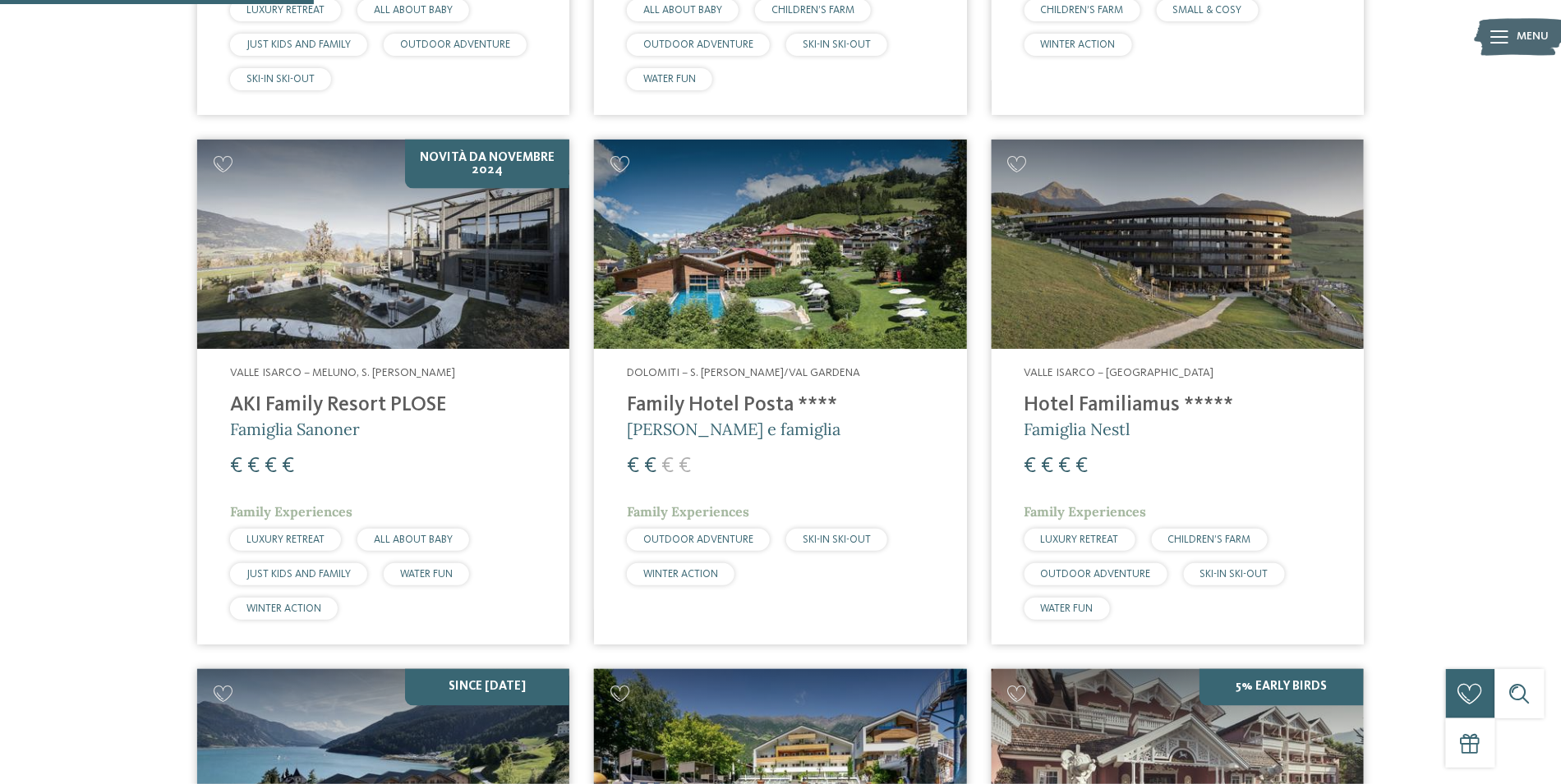
click at [345, 272] on img at bounding box center [384, 244] width 372 height 210
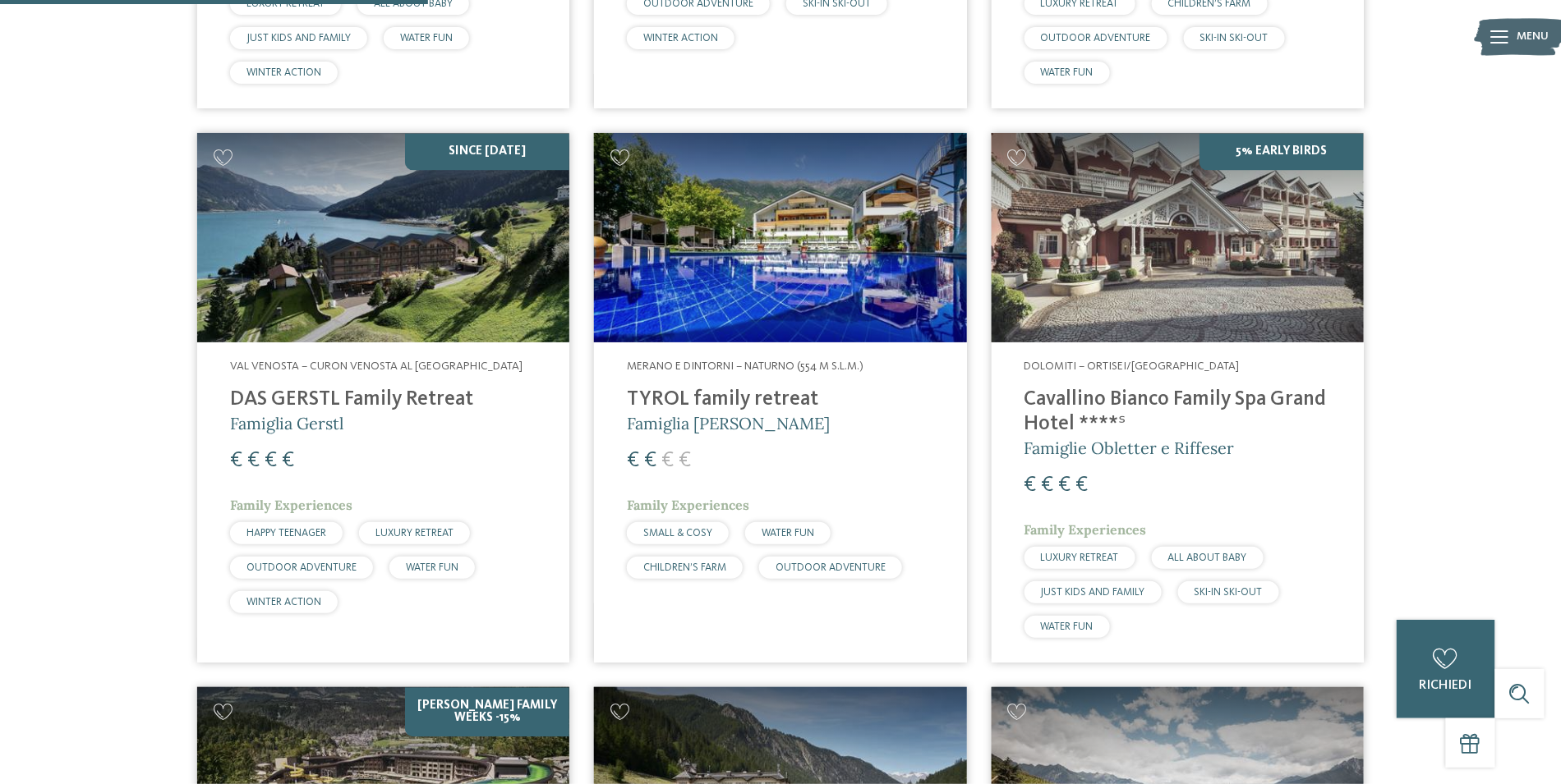
scroll to position [1606, 0]
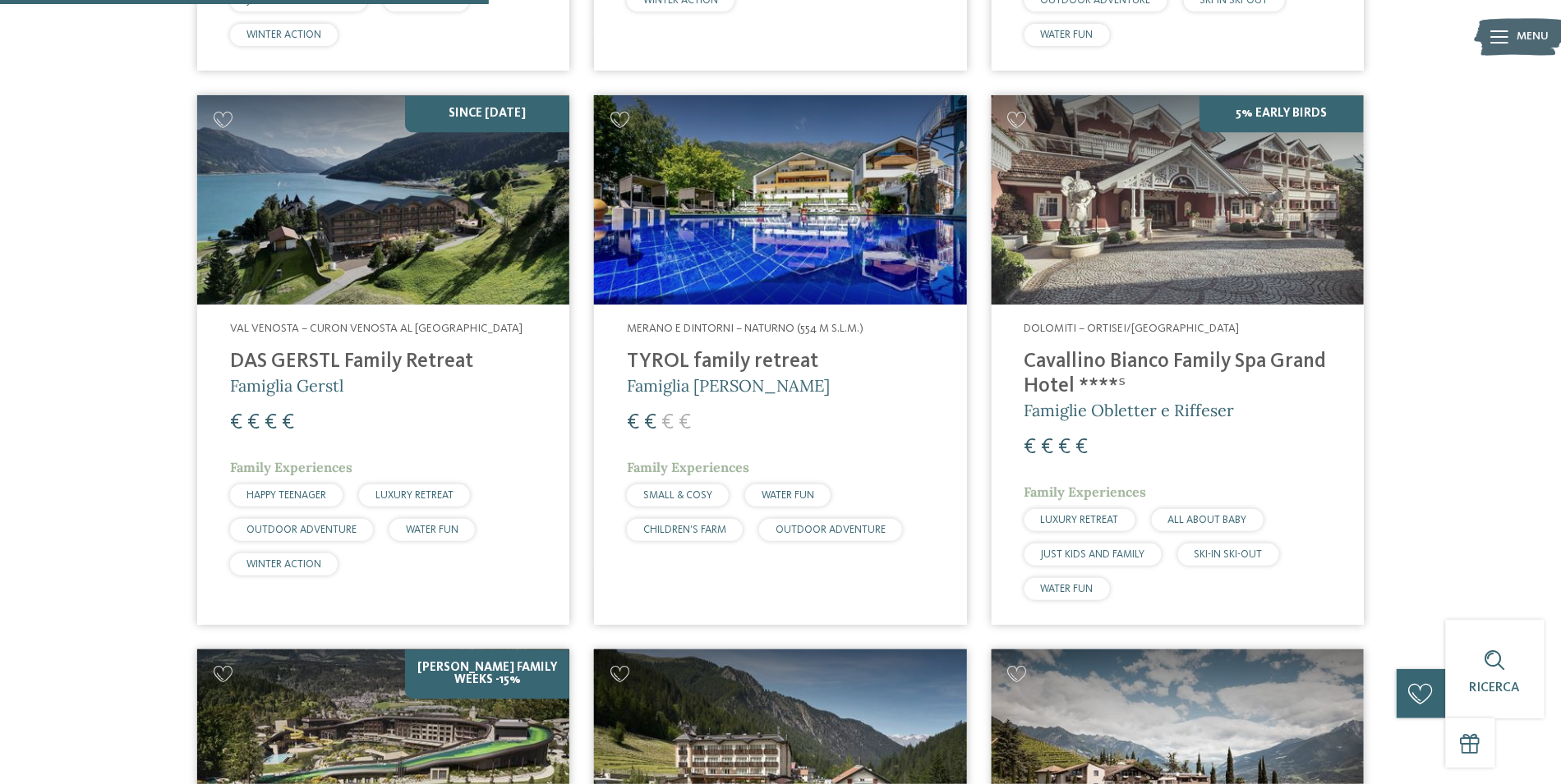
click at [1160, 355] on h4 "Cavallino Bianco Family Spa Grand Hotel ****ˢ" at bounding box center [1177, 375] width 306 height 50
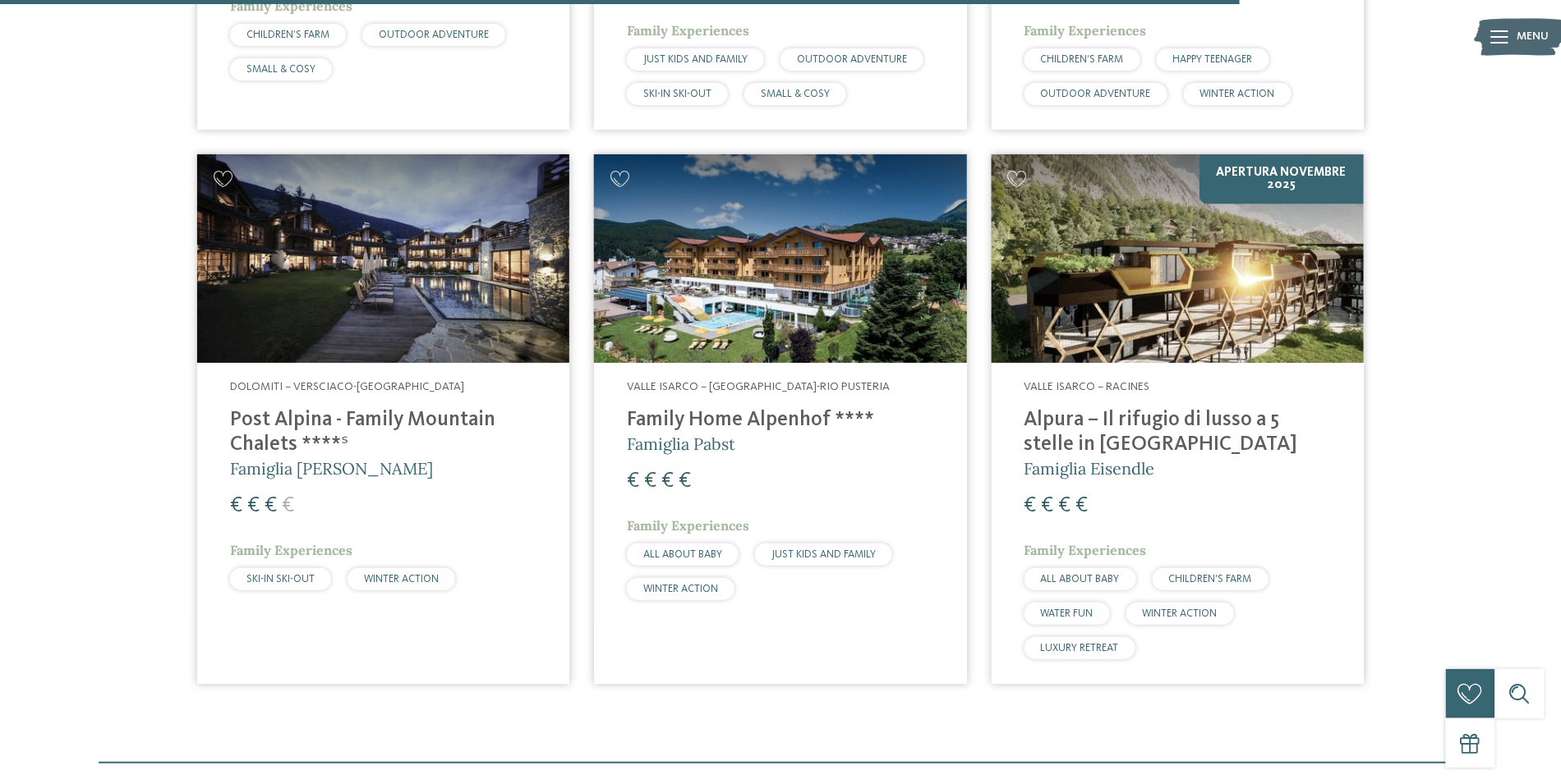
scroll to position [4318, 0]
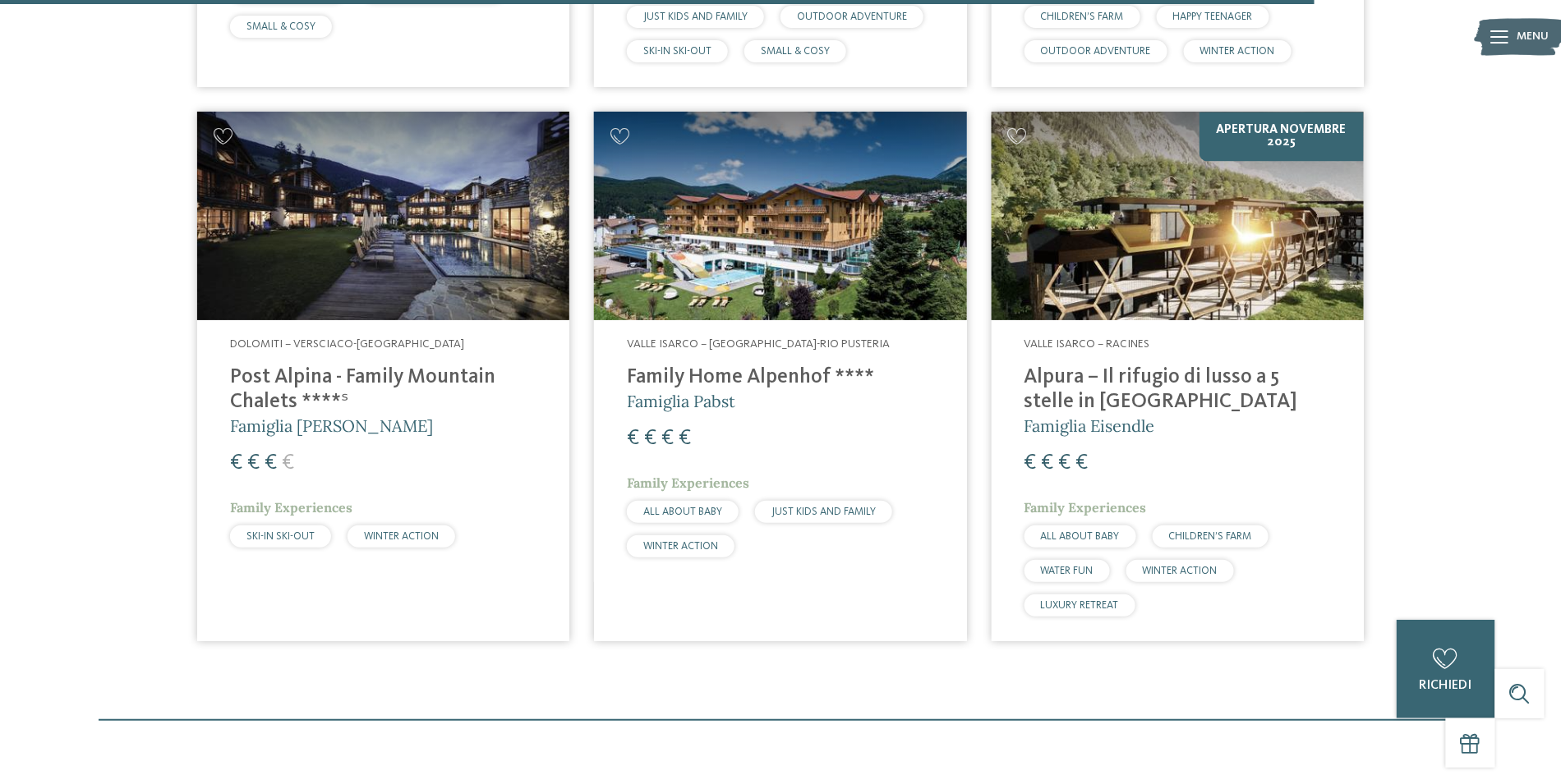
click at [1176, 163] on img at bounding box center [1177, 217] width 372 height 210
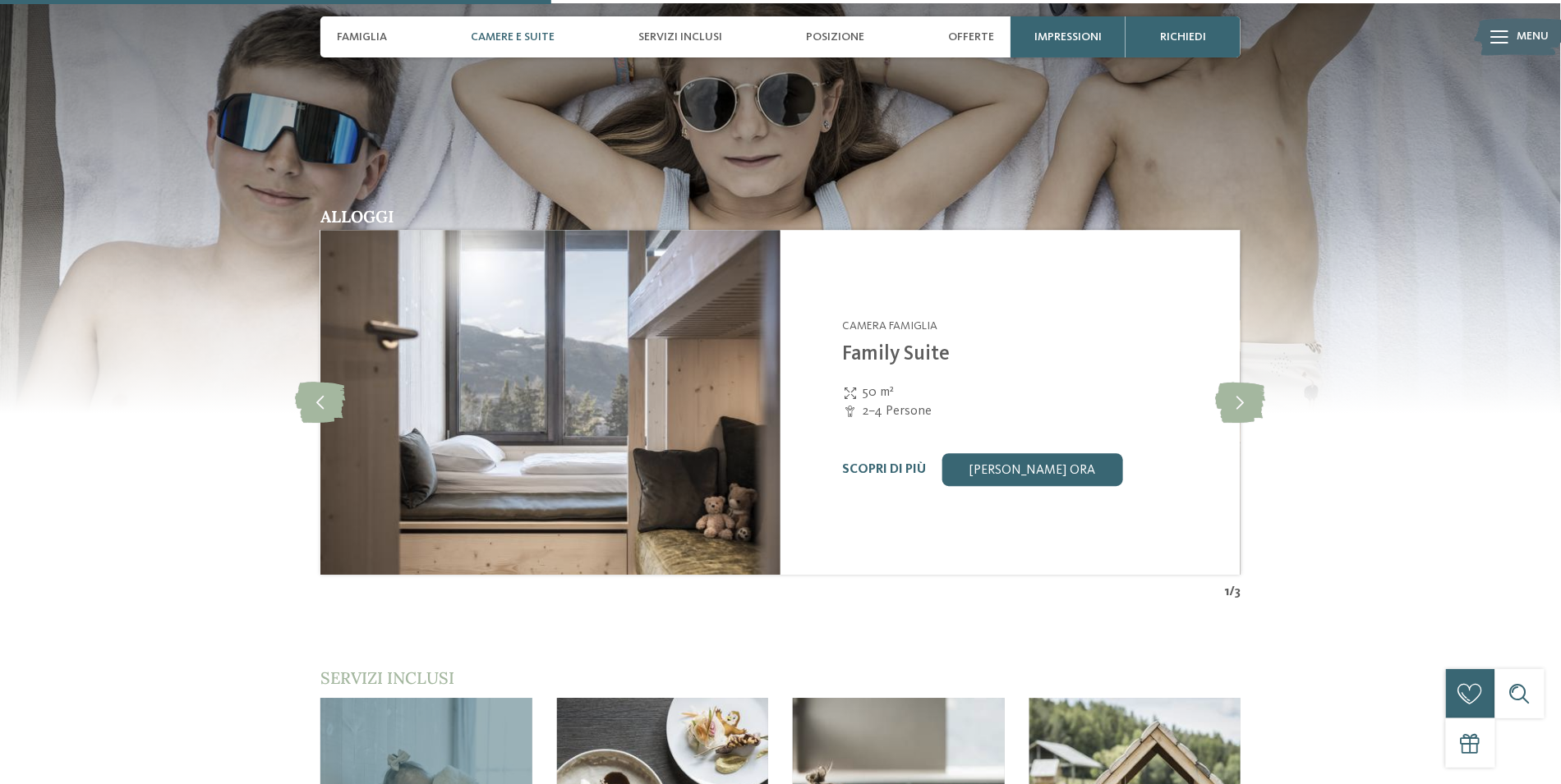
scroll to position [1888, 0]
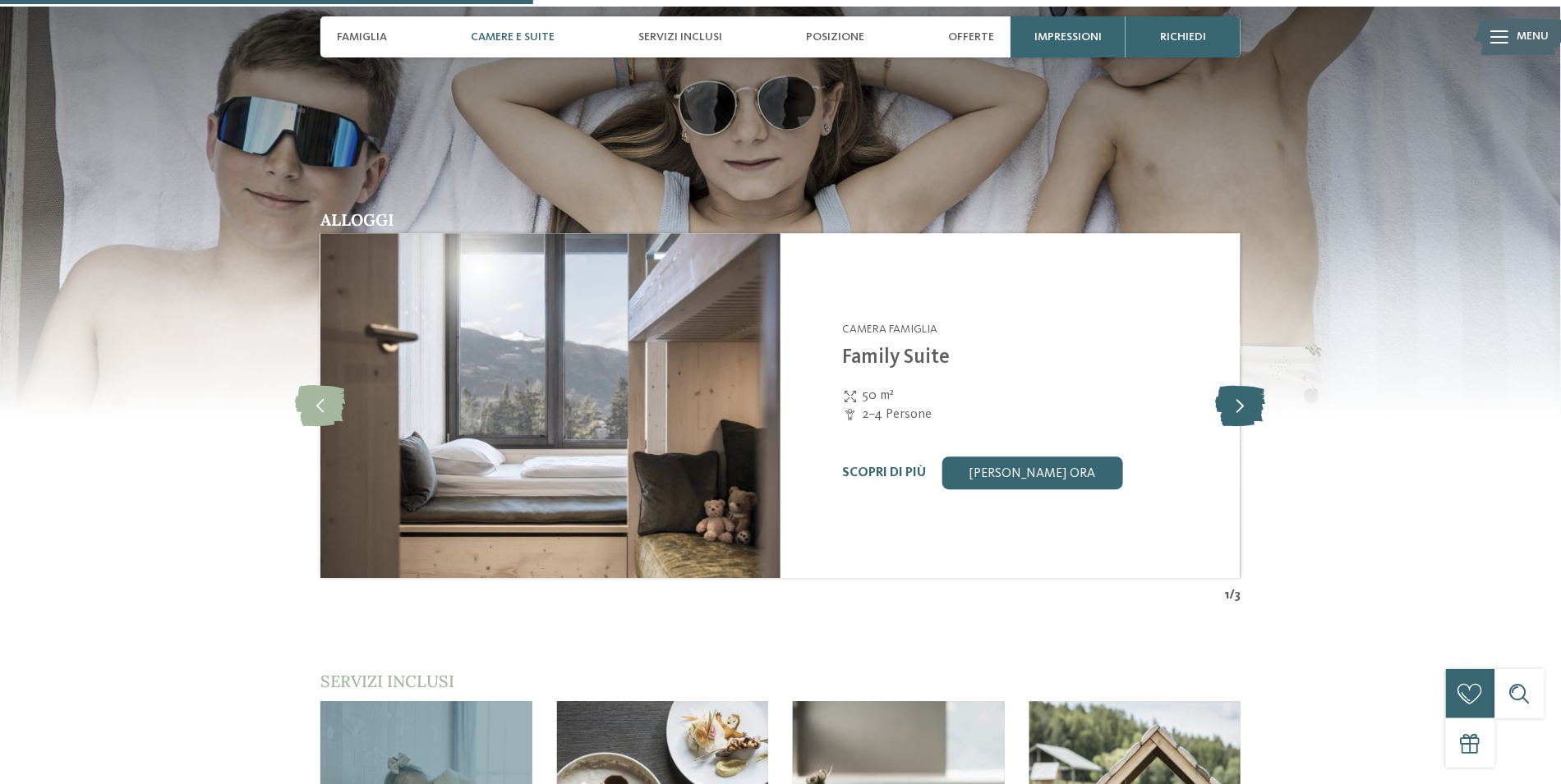
click at [1222, 385] on icon at bounding box center [1241, 405] width 51 height 41
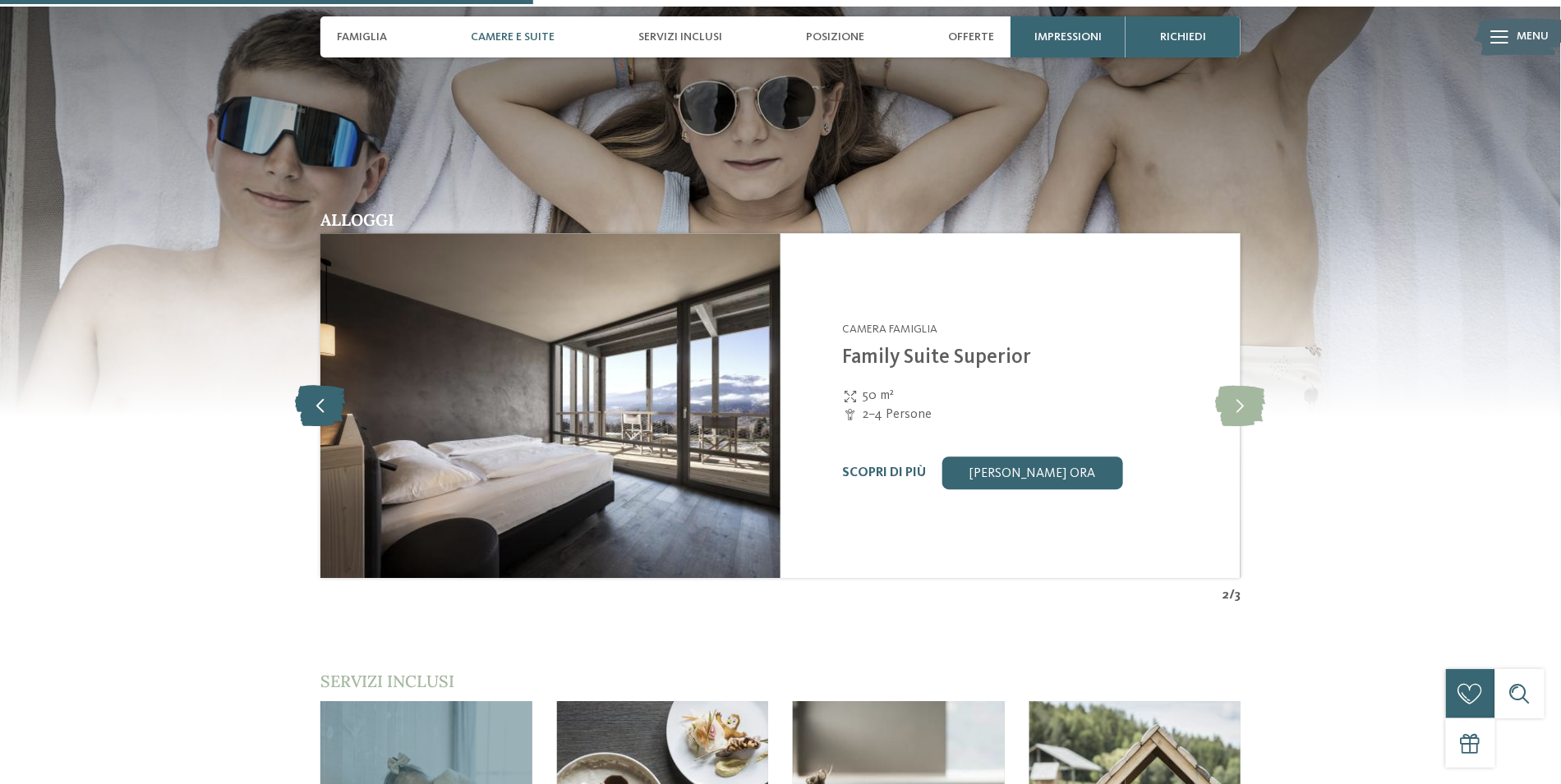
click at [309, 385] on icon at bounding box center [321, 405] width 51 height 41
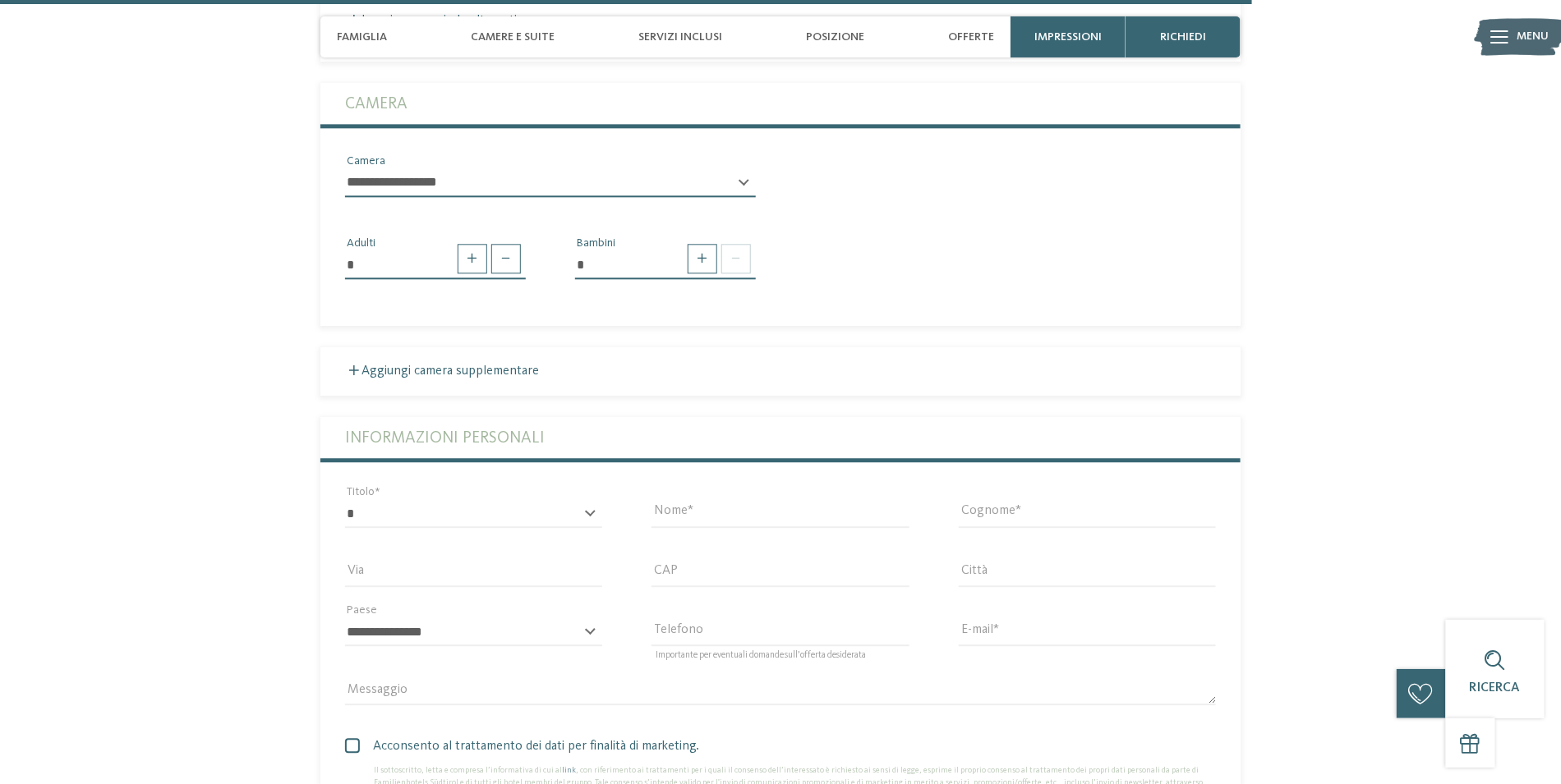
scroll to position [4845, 0]
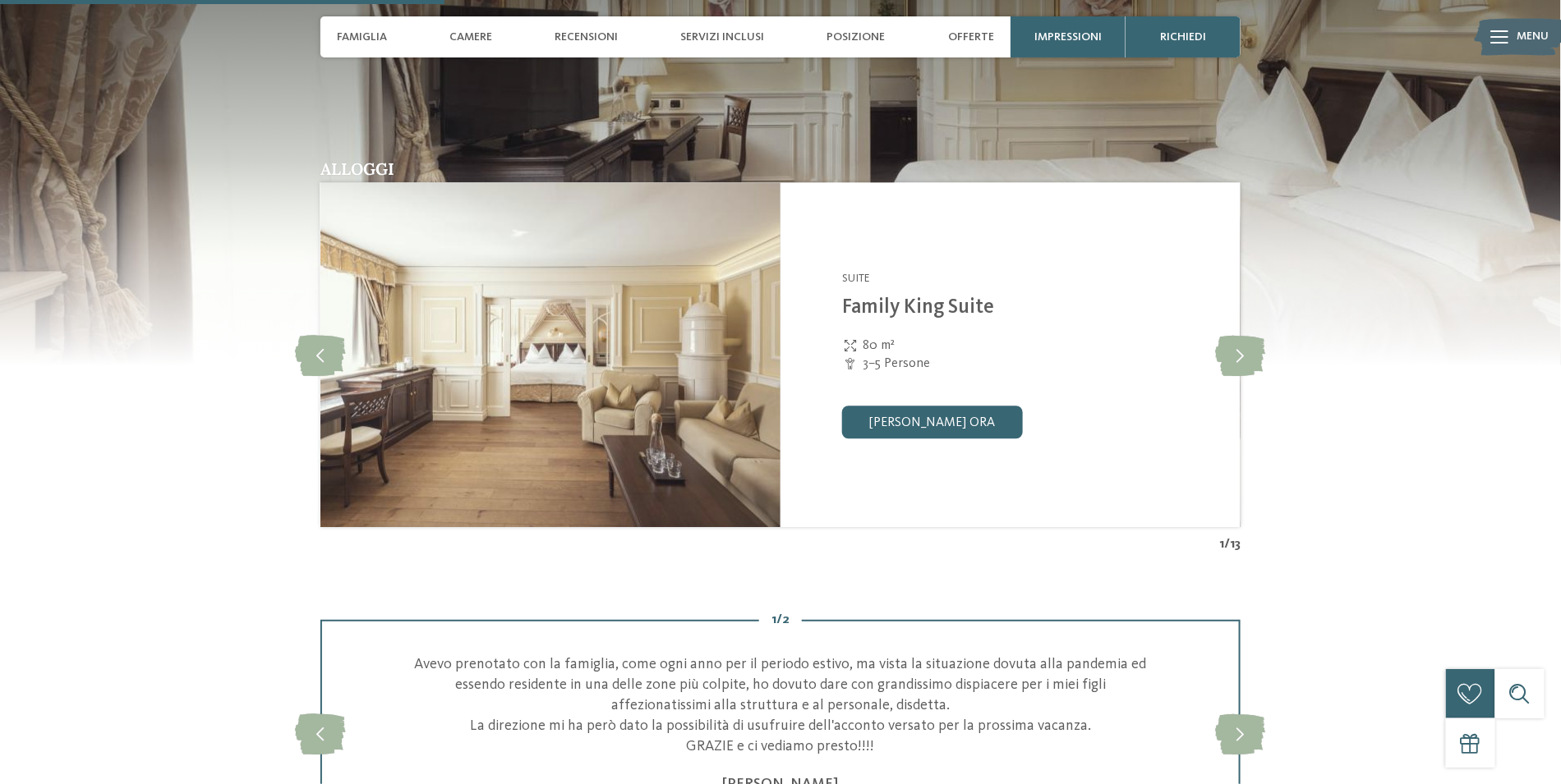
scroll to position [1642, 0]
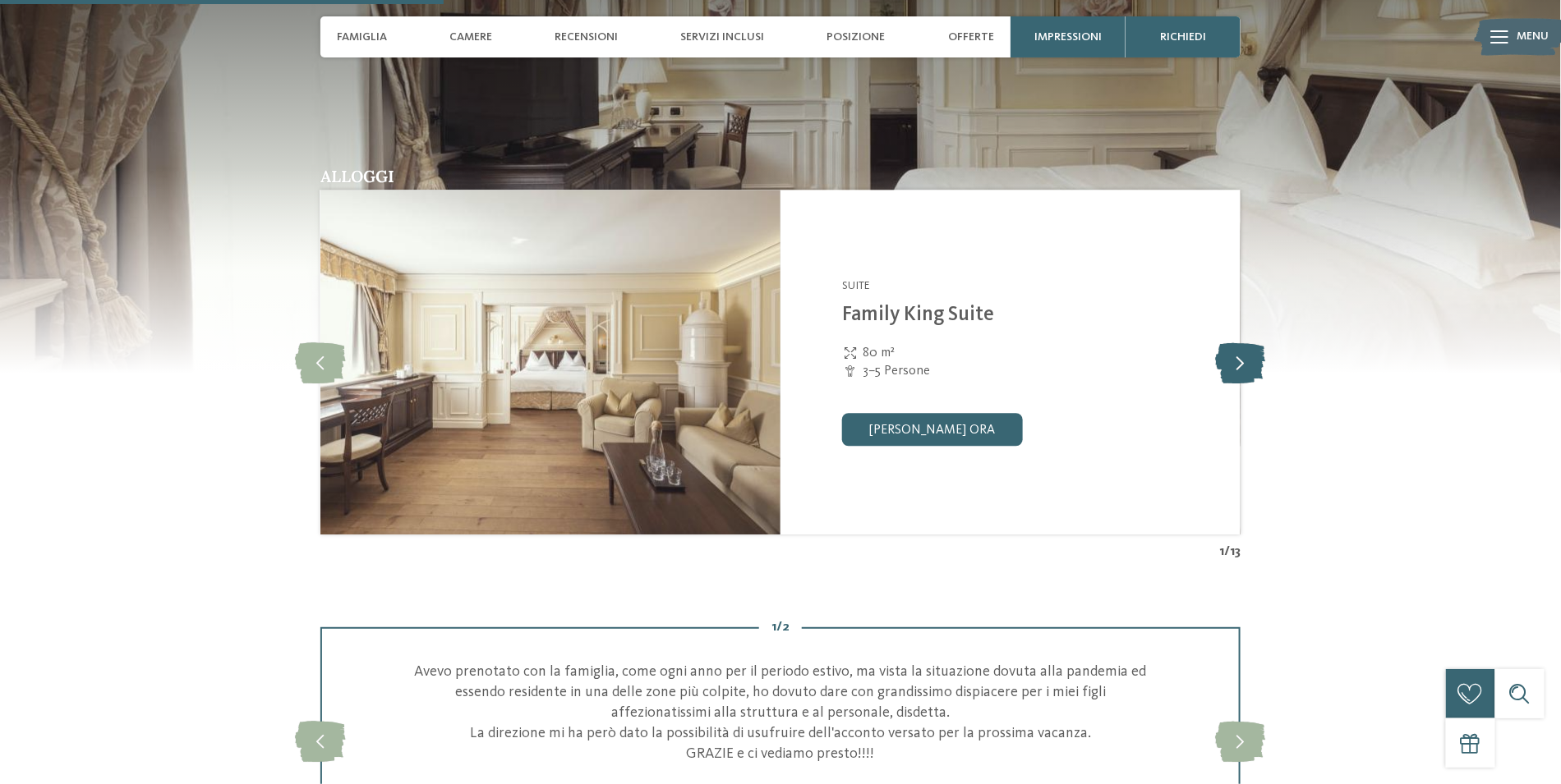
click at [1243, 371] on icon at bounding box center [1241, 361] width 51 height 41
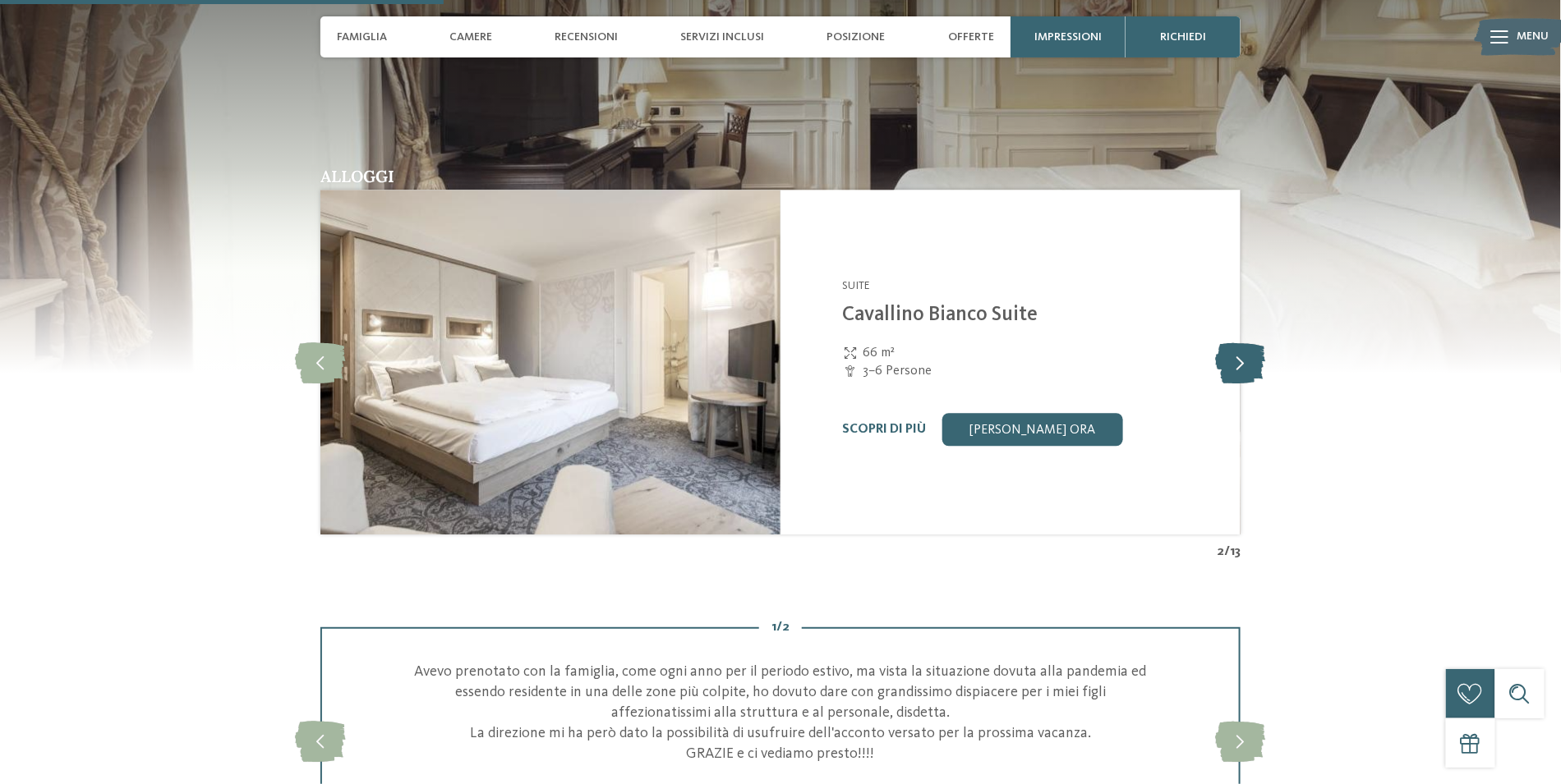
click at [1241, 370] on icon at bounding box center [1241, 361] width 51 height 41
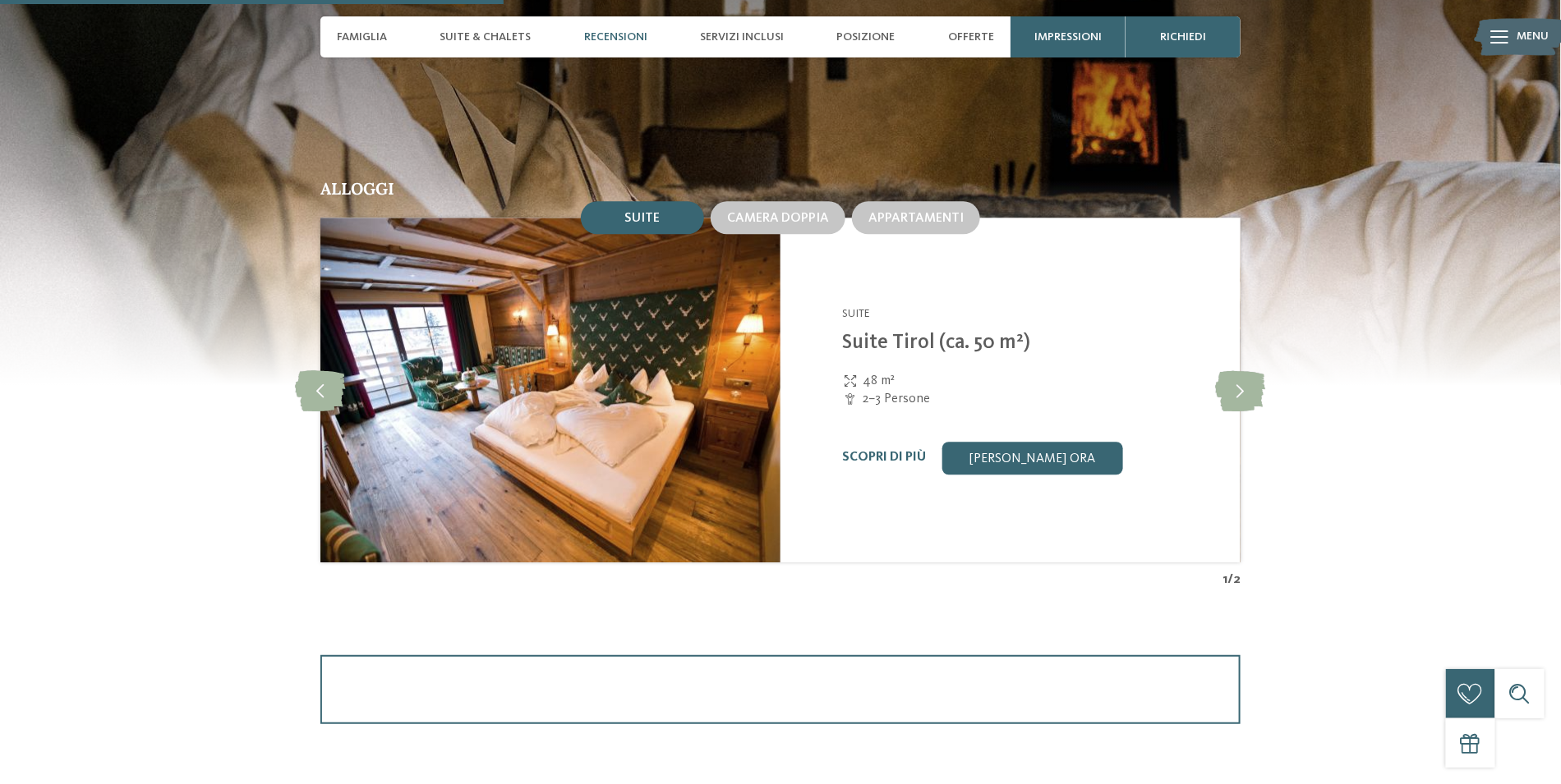
scroll to position [1642, 0]
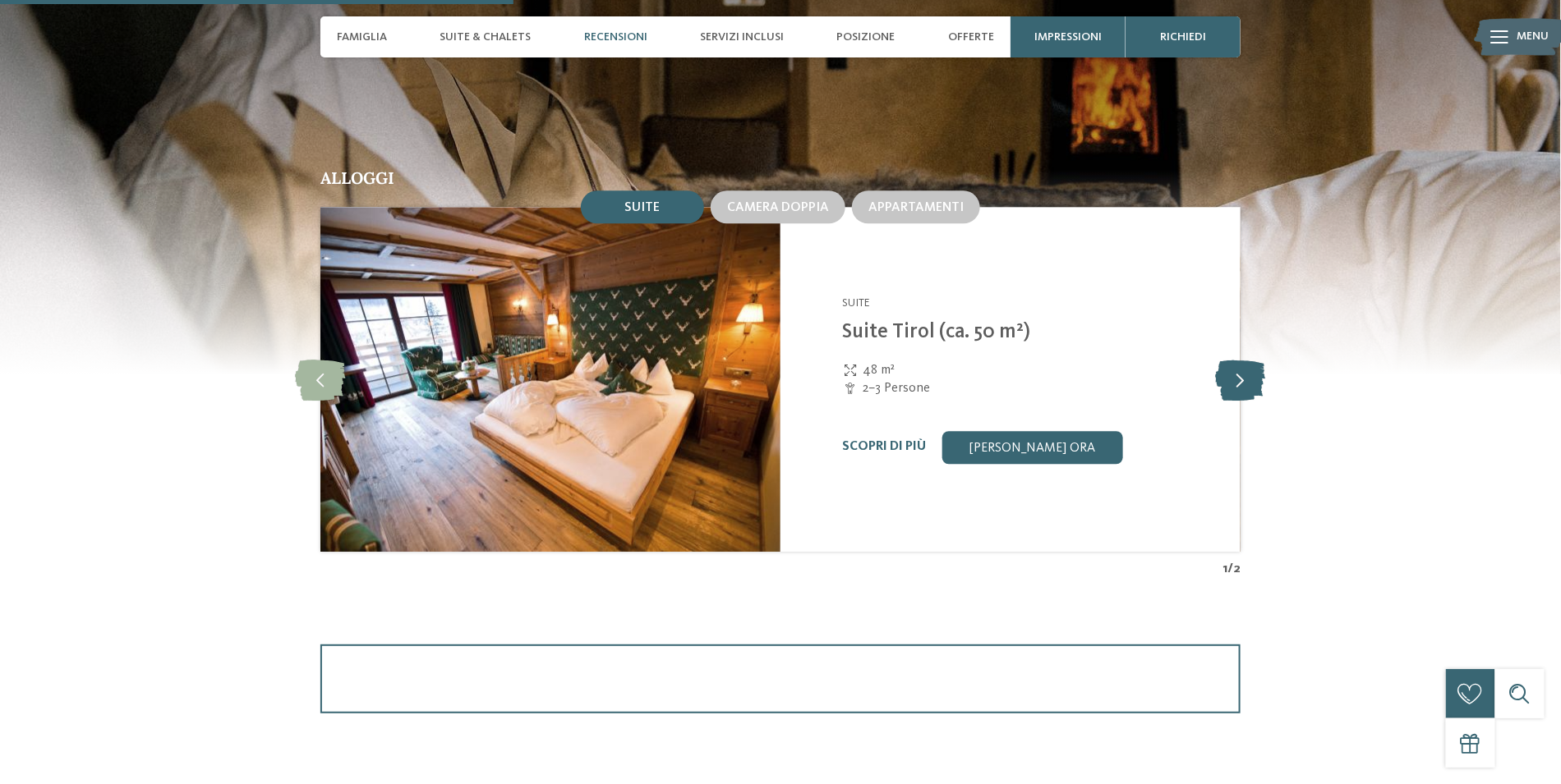
click at [1237, 378] on icon at bounding box center [1241, 379] width 51 height 41
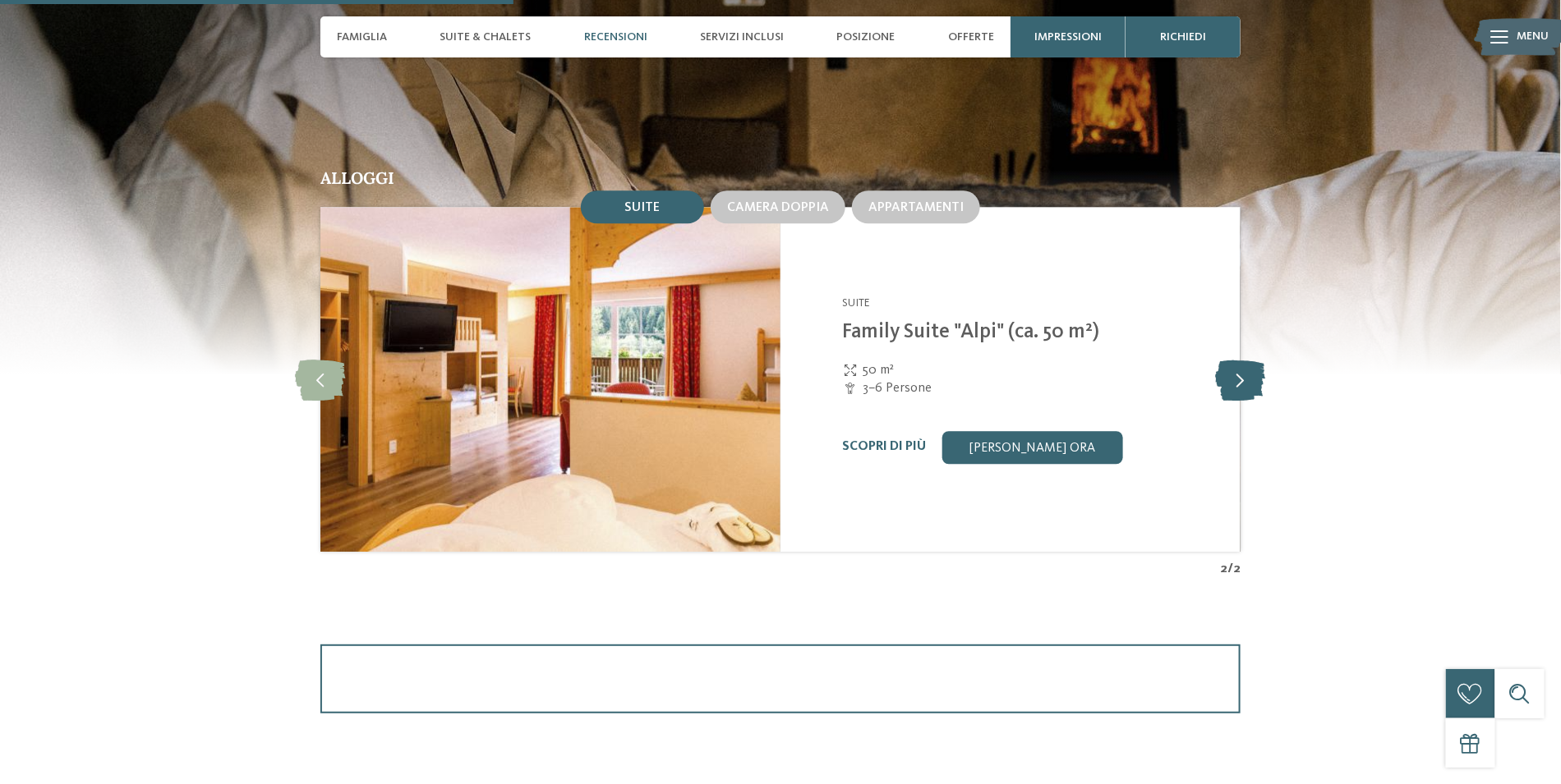
click at [1237, 378] on icon at bounding box center [1241, 379] width 51 height 41
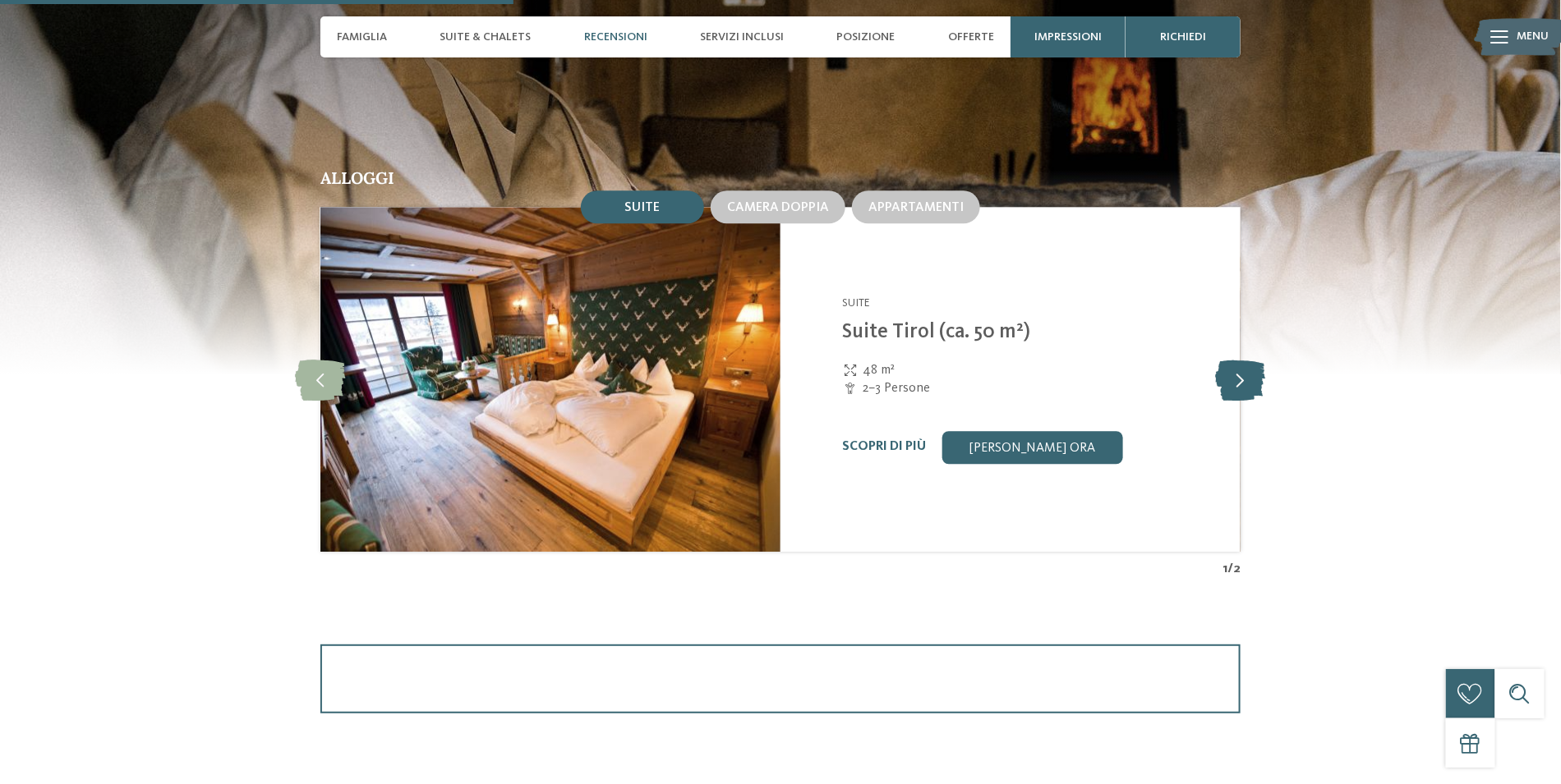
click at [1237, 379] on icon at bounding box center [1241, 379] width 51 height 41
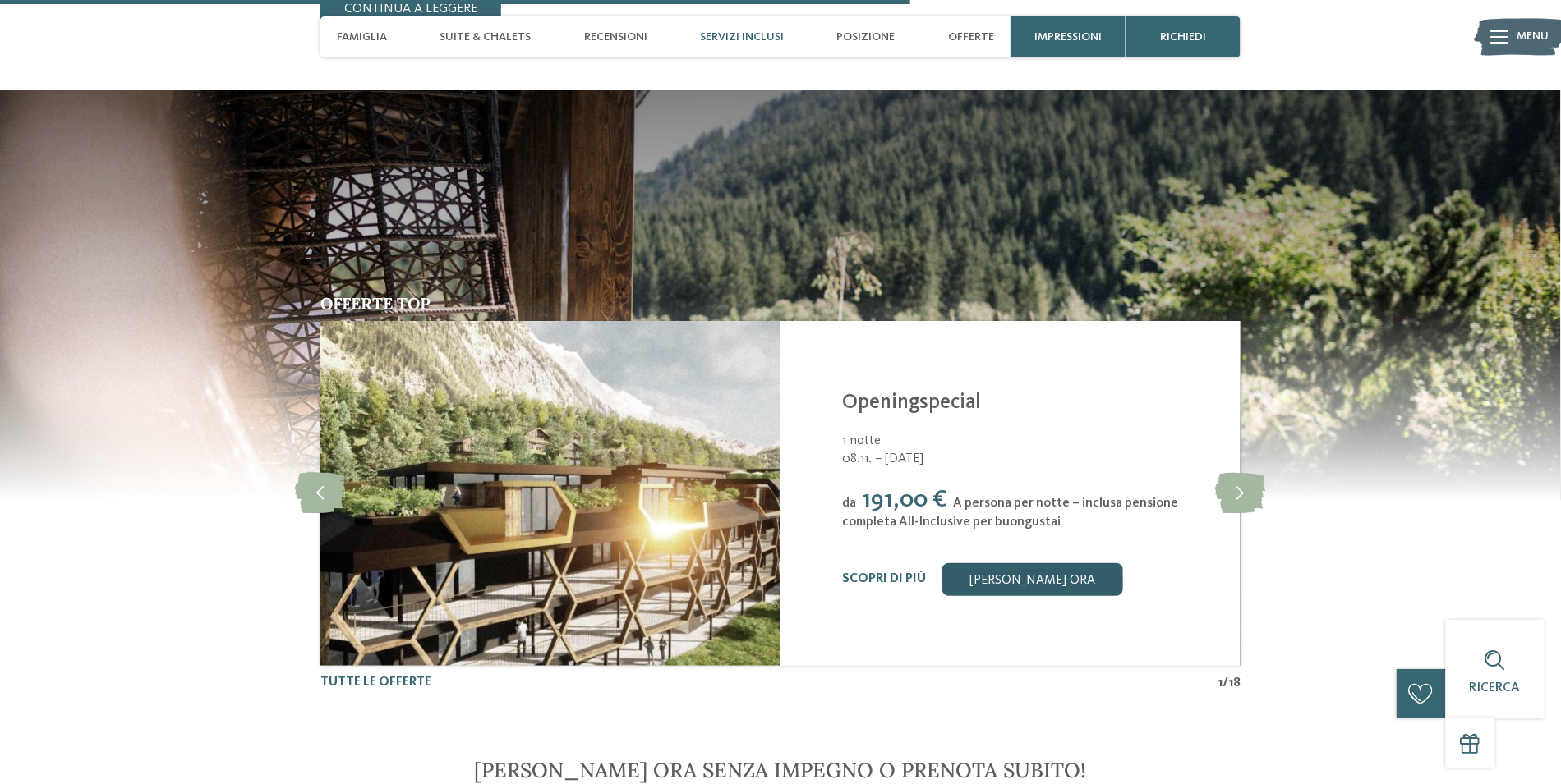
scroll to position [2957, 0]
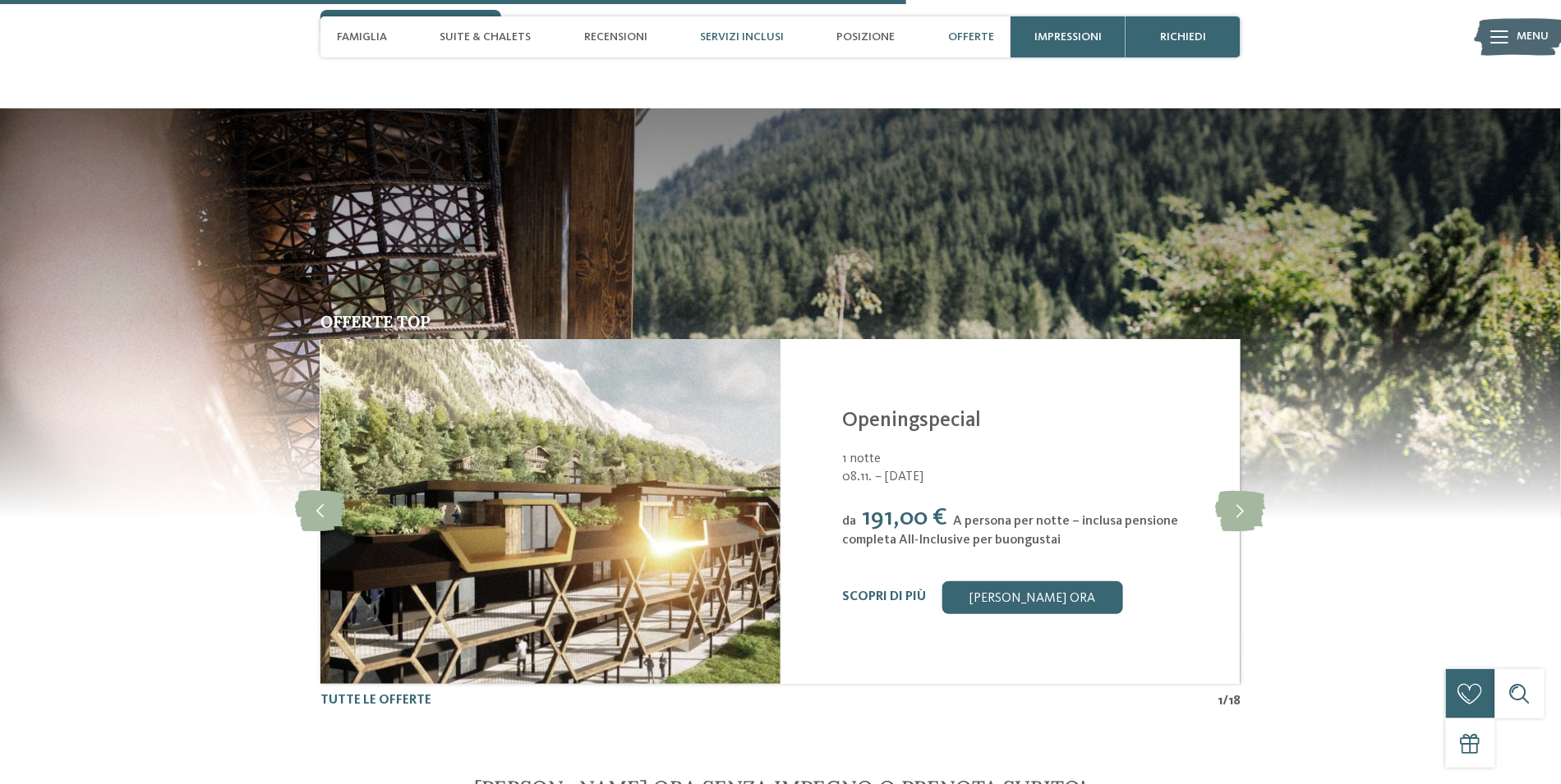
click at [964, 38] on span "Offerte" at bounding box center [971, 37] width 46 height 14
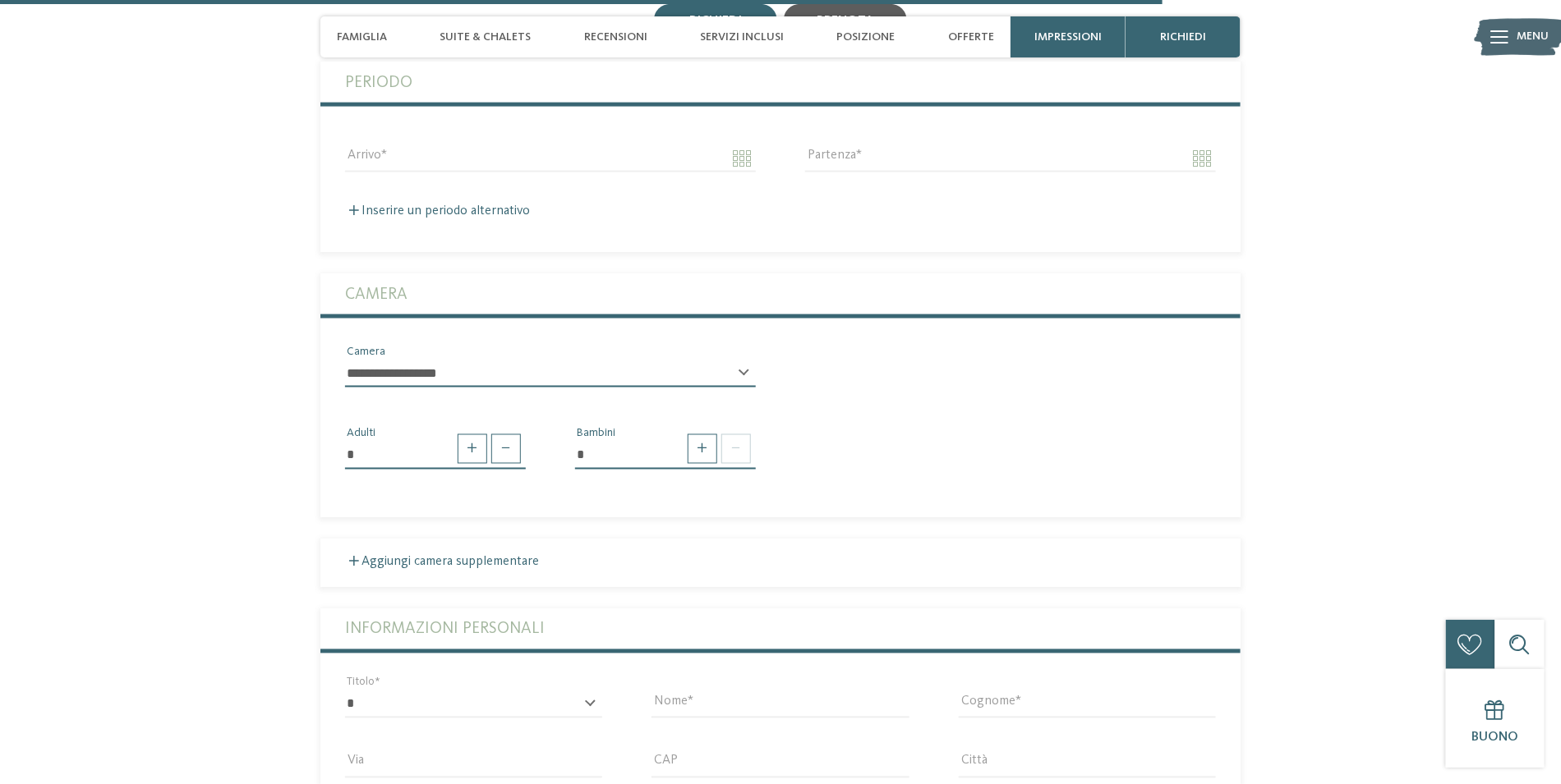
scroll to position [3796, 0]
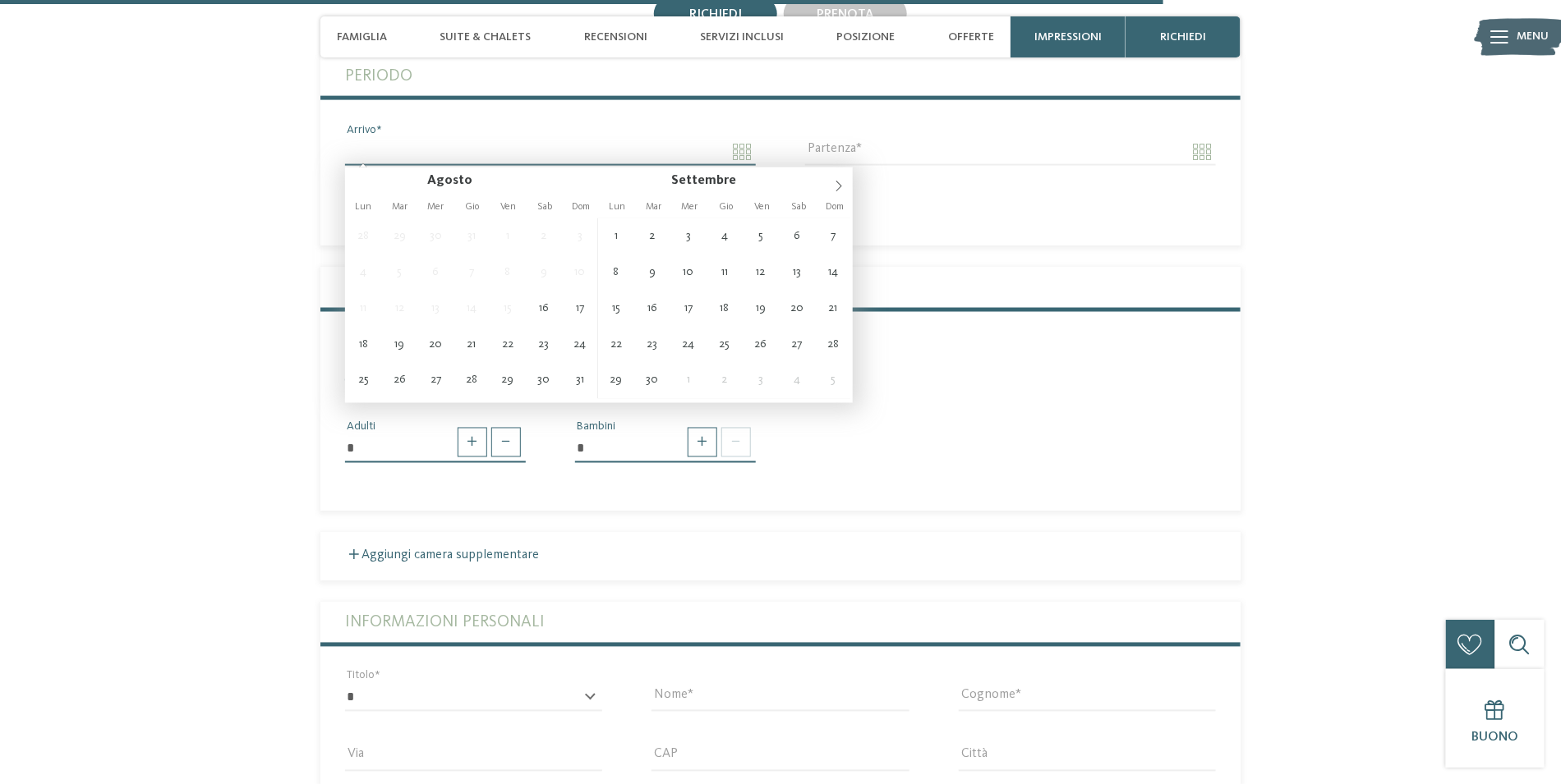
click at [738, 158] on input "Arrivo" at bounding box center [551, 152] width 411 height 28
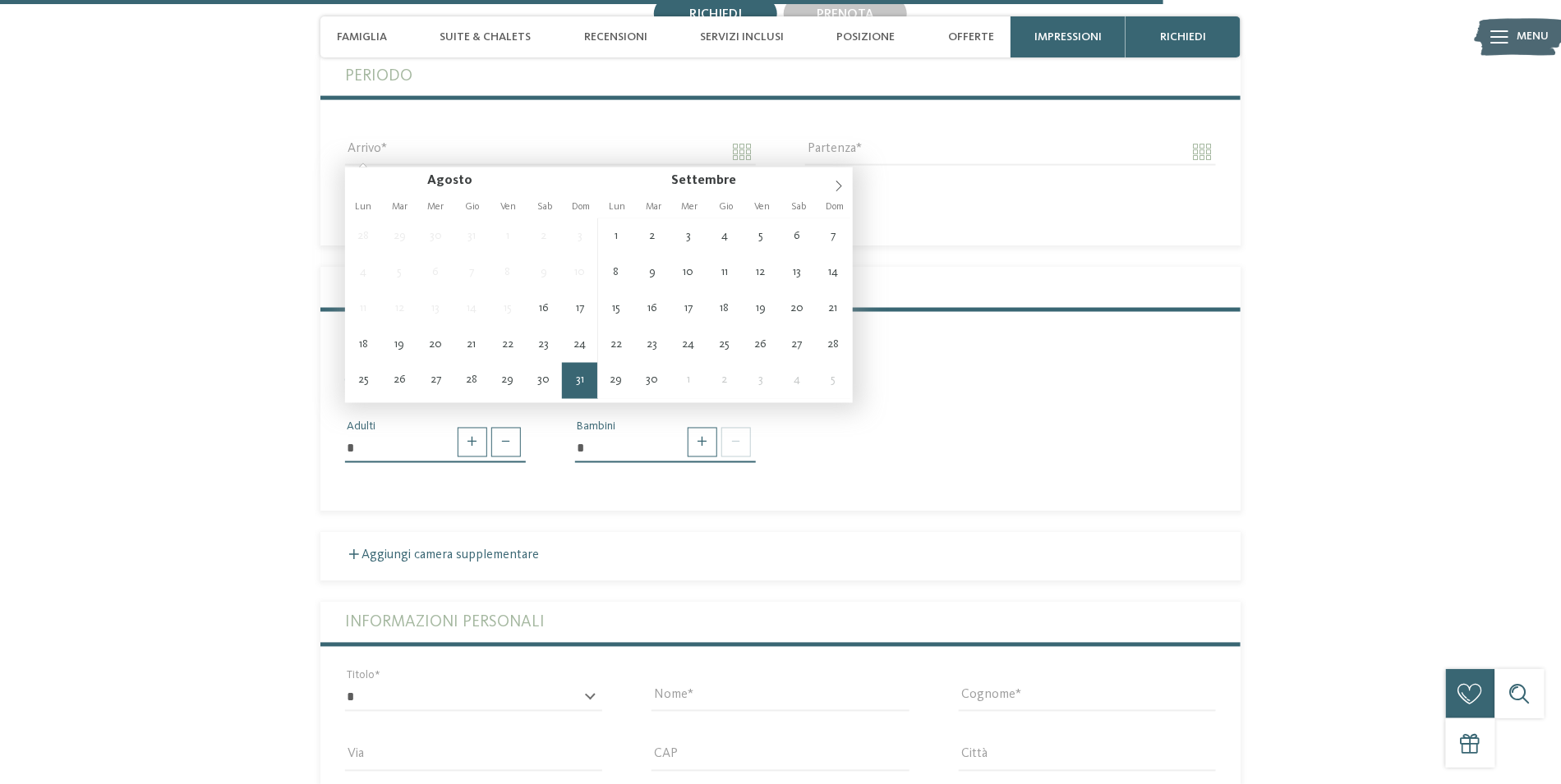
type input "**********"
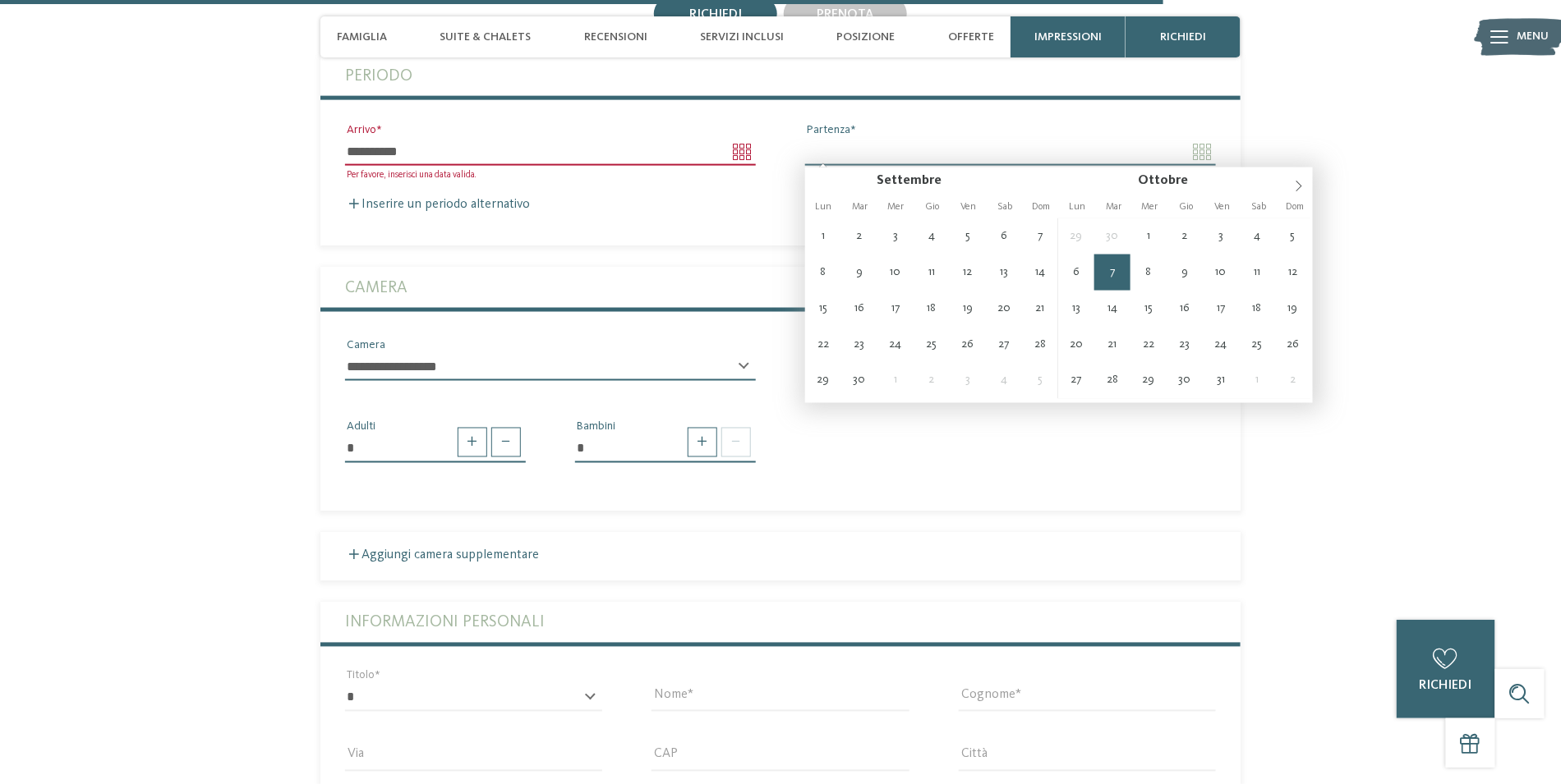
type input "**********"
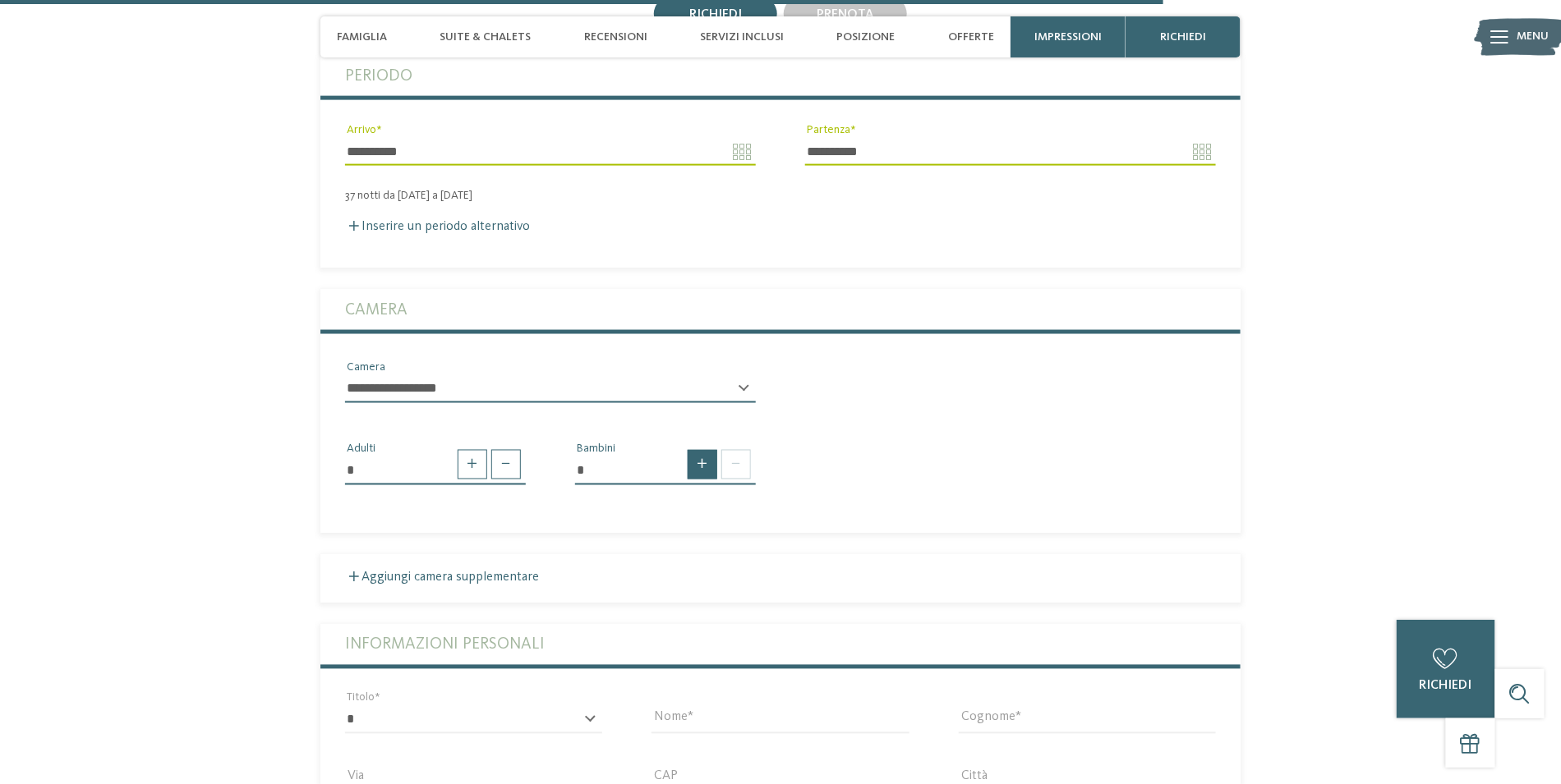
click at [701, 458] on span at bounding box center [702, 464] width 30 height 30
type input "*"
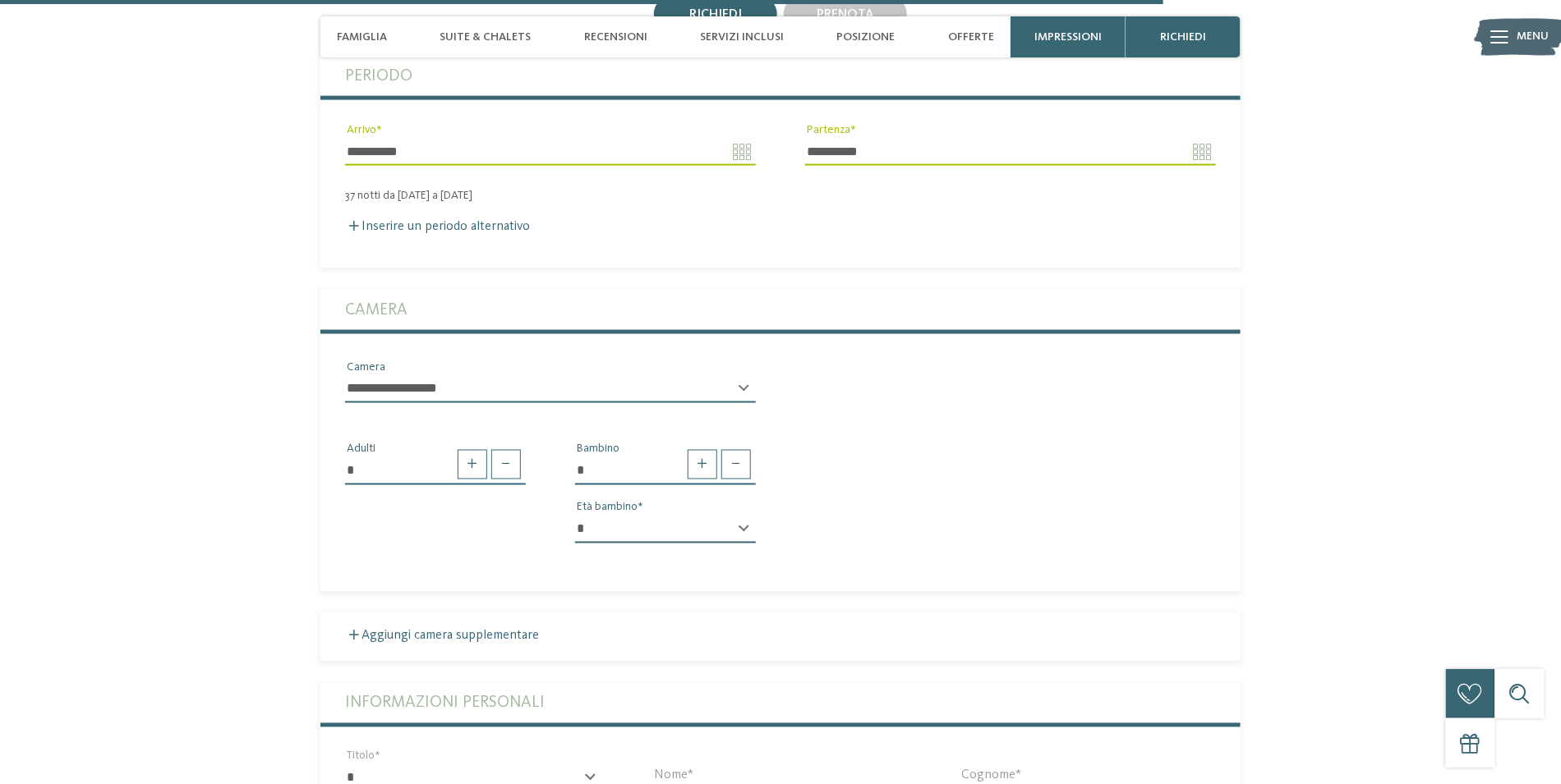
click at [615, 516] on select "* * * * * * * * * * * ** ** ** ** ** ** ** **" at bounding box center [665, 529] width 180 height 28
select select "*"
click at [575, 516] on select "* * * * * * * * * * * ** ** ** ** ** ** ** **" at bounding box center [665, 529] width 180 height 28
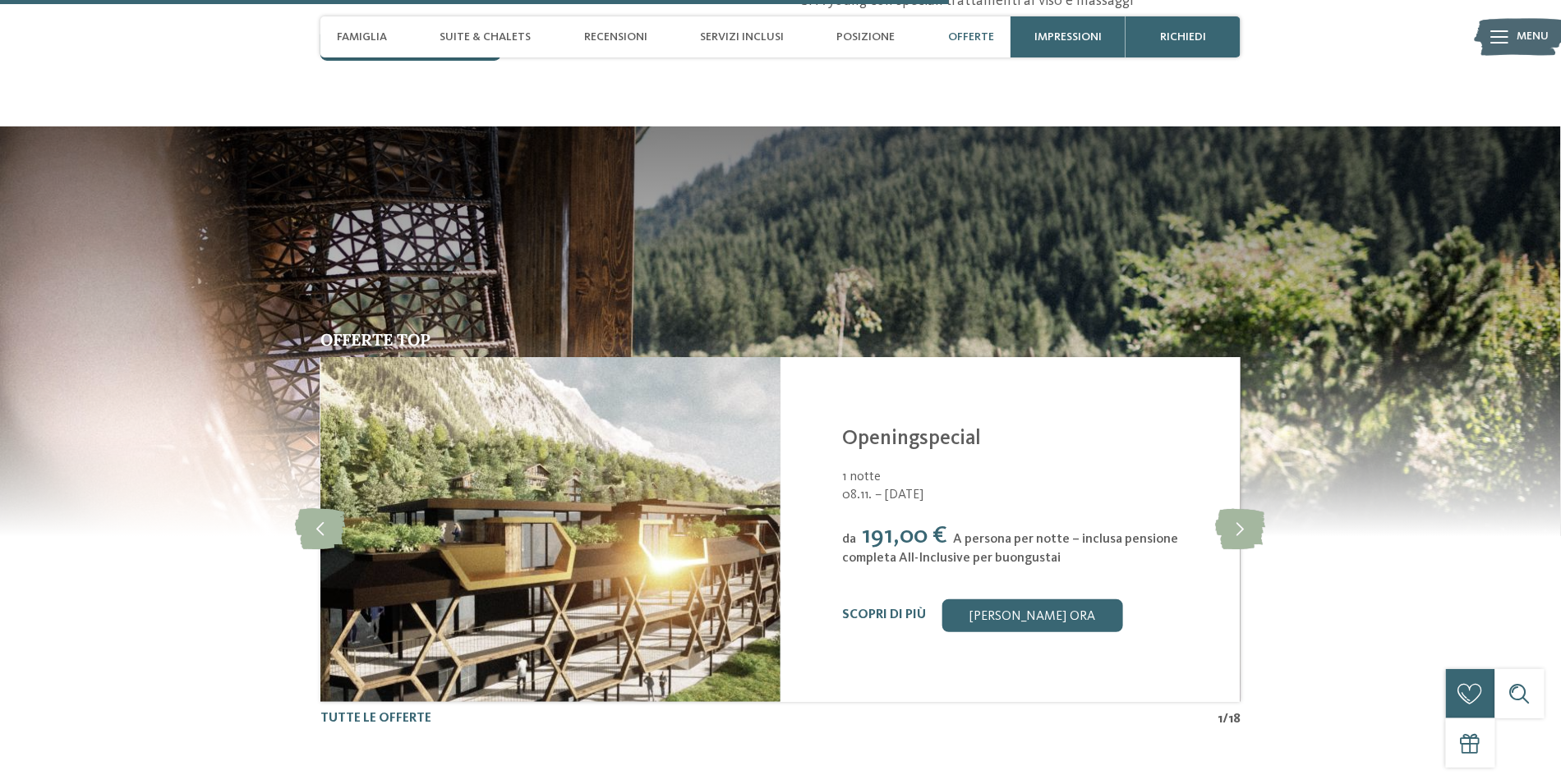
scroll to position [3220, 0]
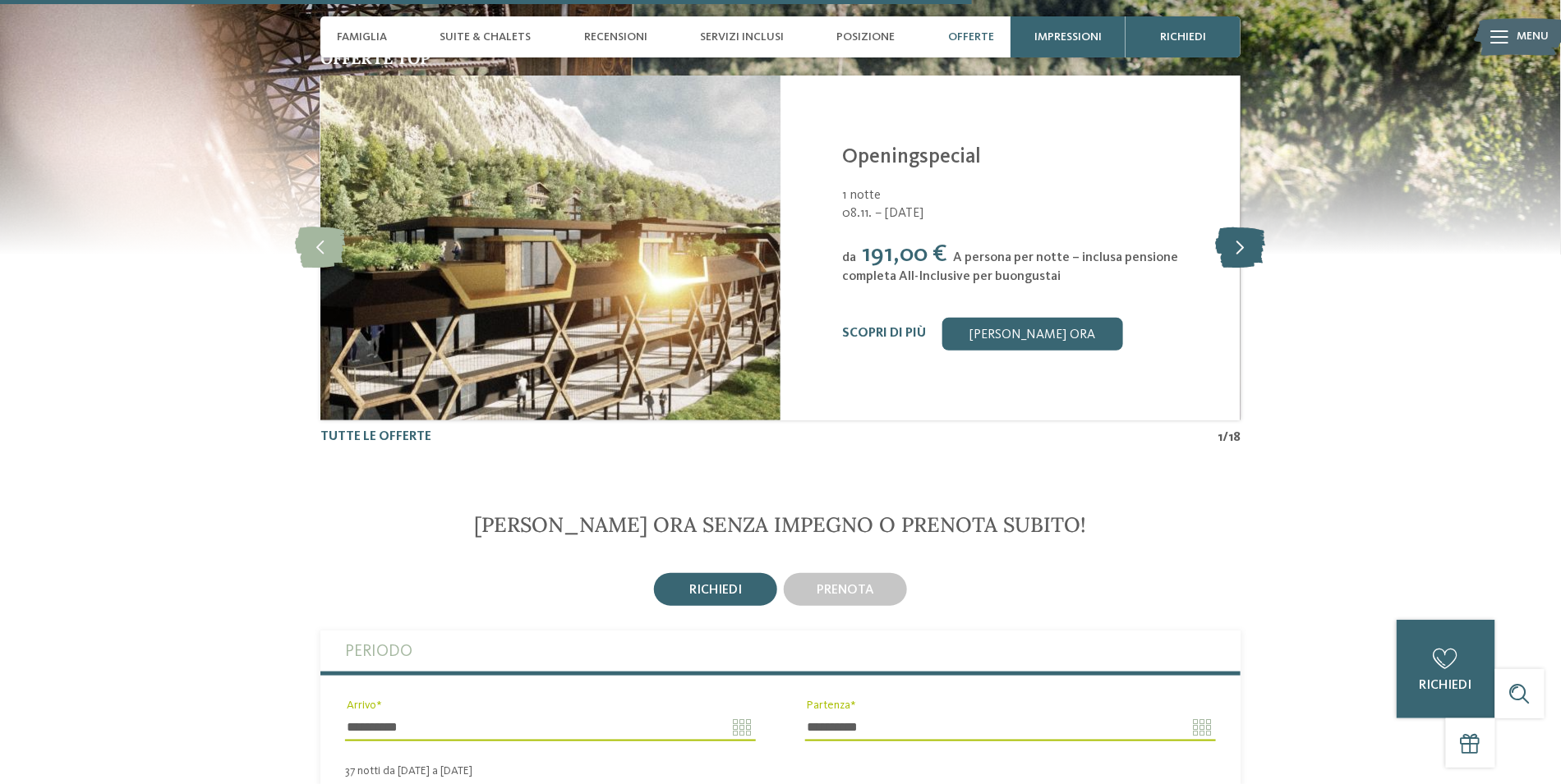
click at [1241, 254] on icon at bounding box center [1241, 248] width 51 height 41
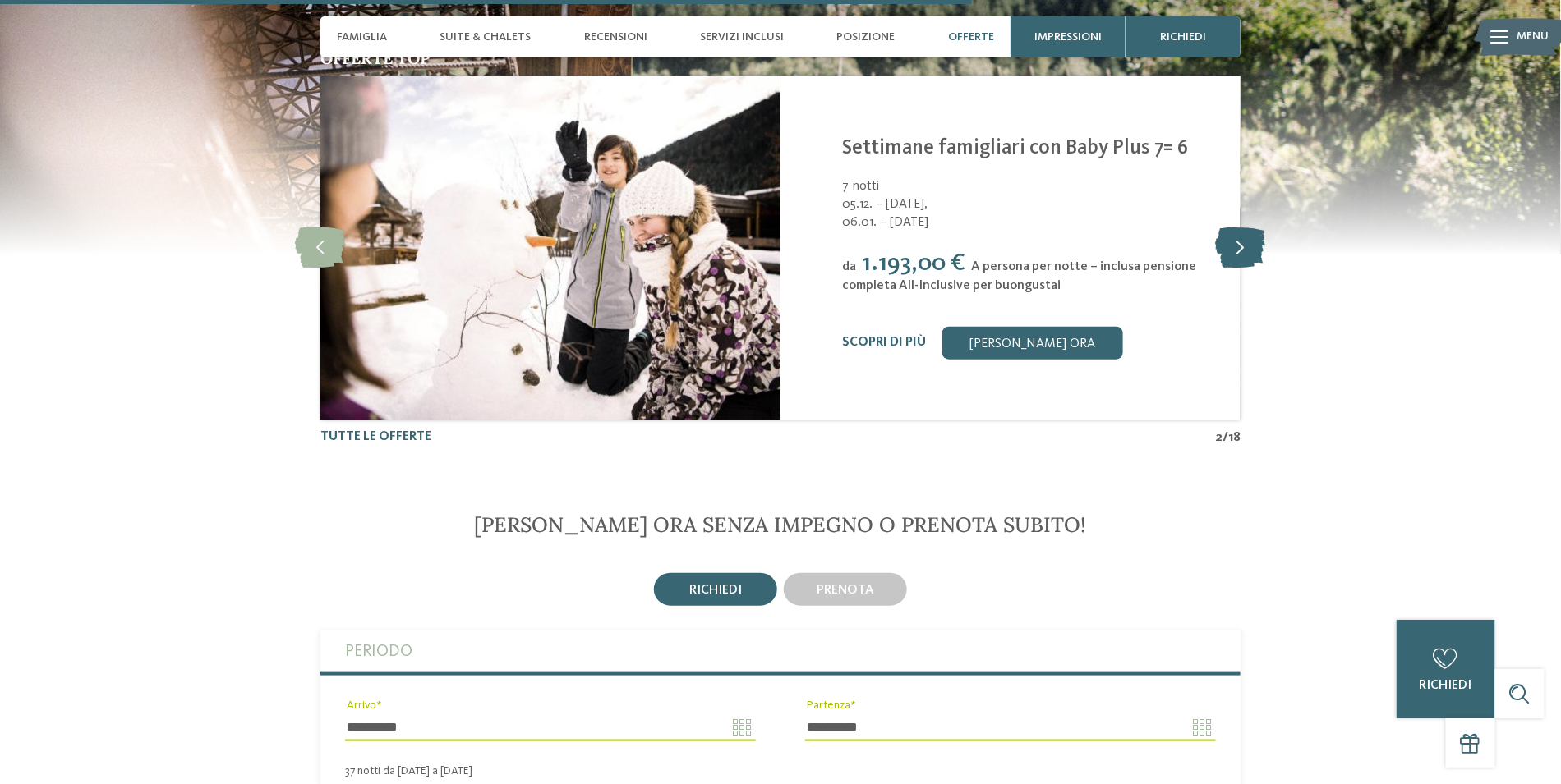
click at [1238, 241] on icon at bounding box center [1241, 248] width 51 height 41
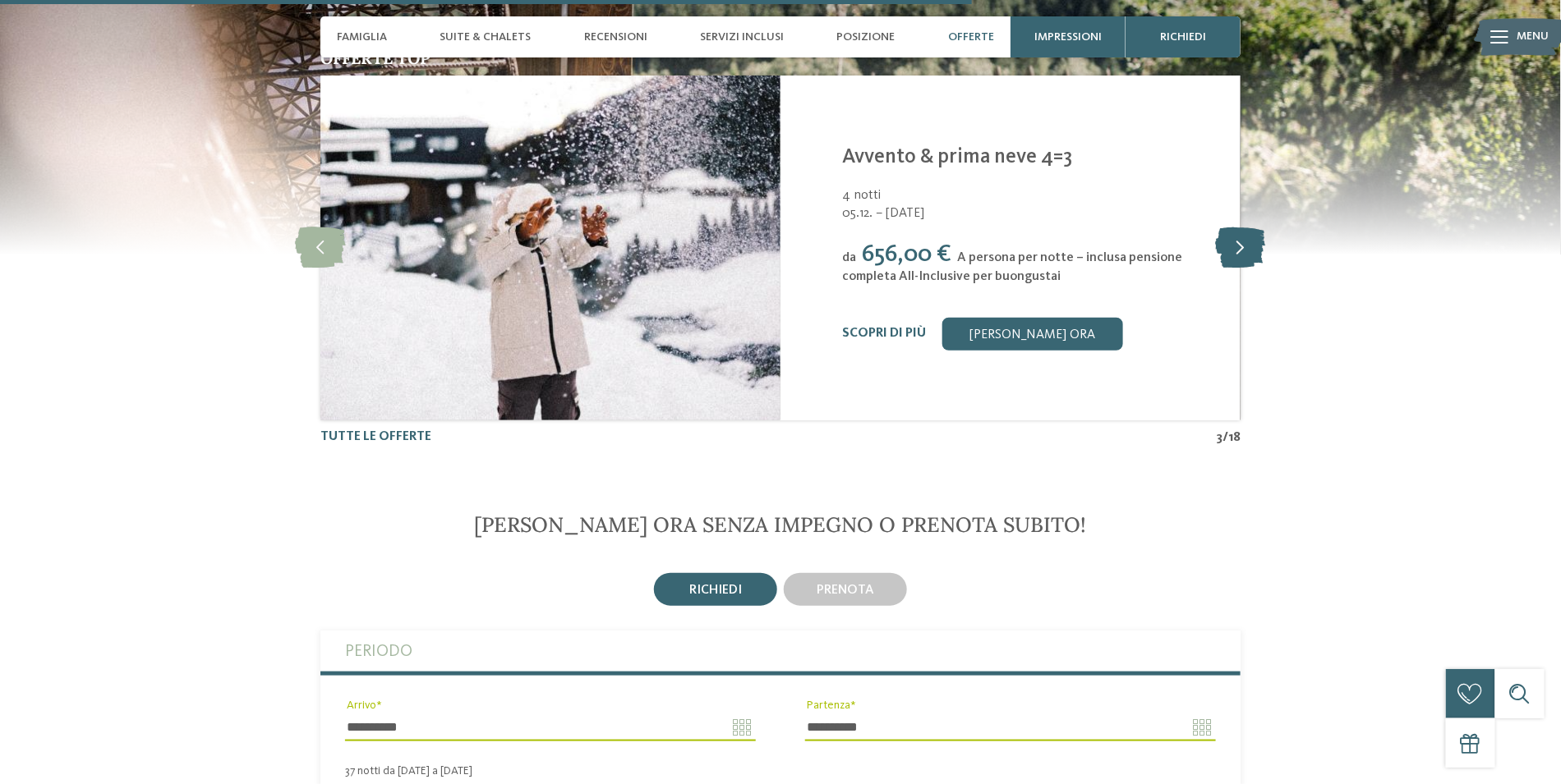
click at [1240, 247] on icon at bounding box center [1241, 248] width 51 height 41
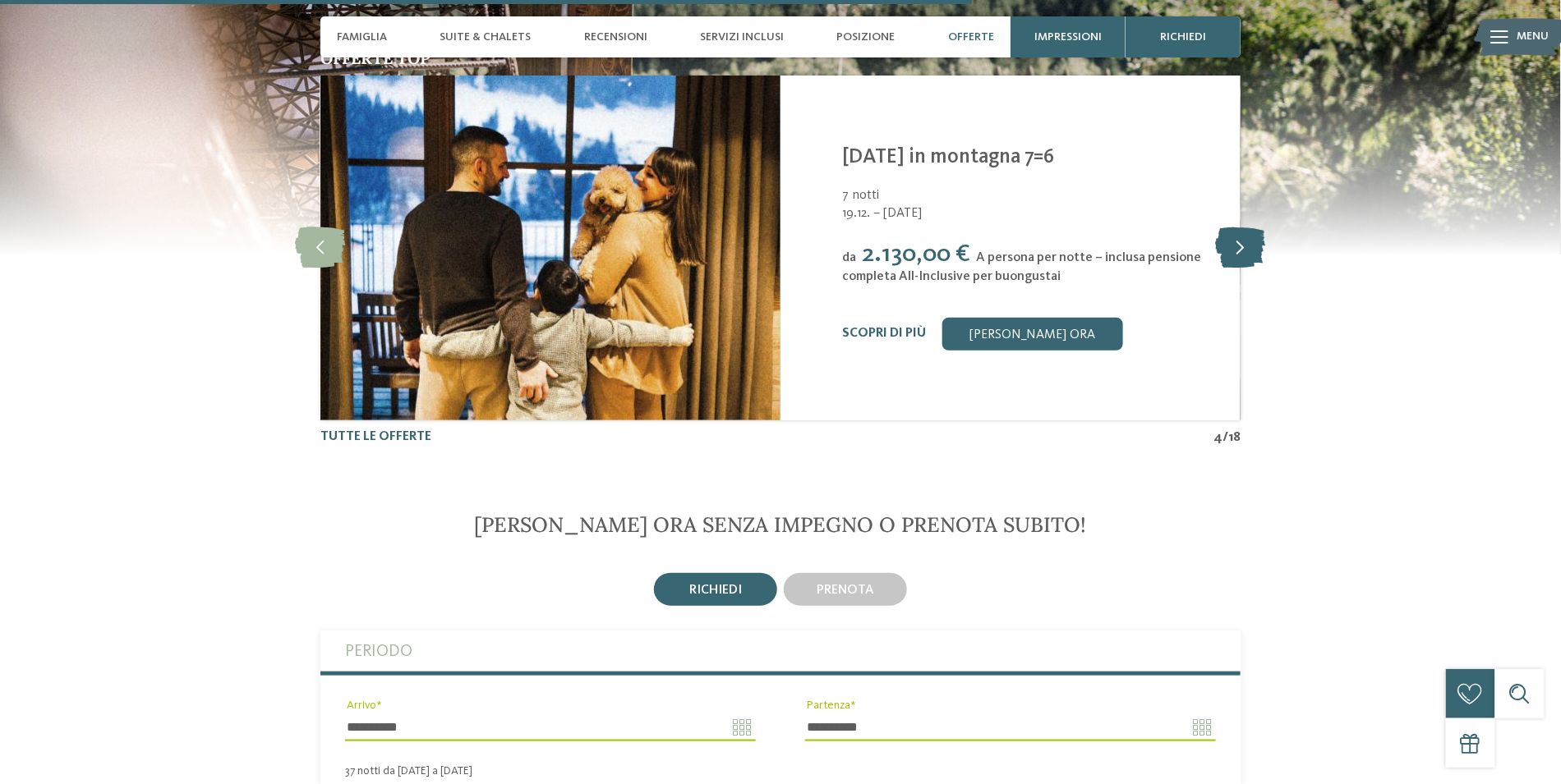
click at [1241, 251] on icon at bounding box center [1241, 248] width 51 height 41
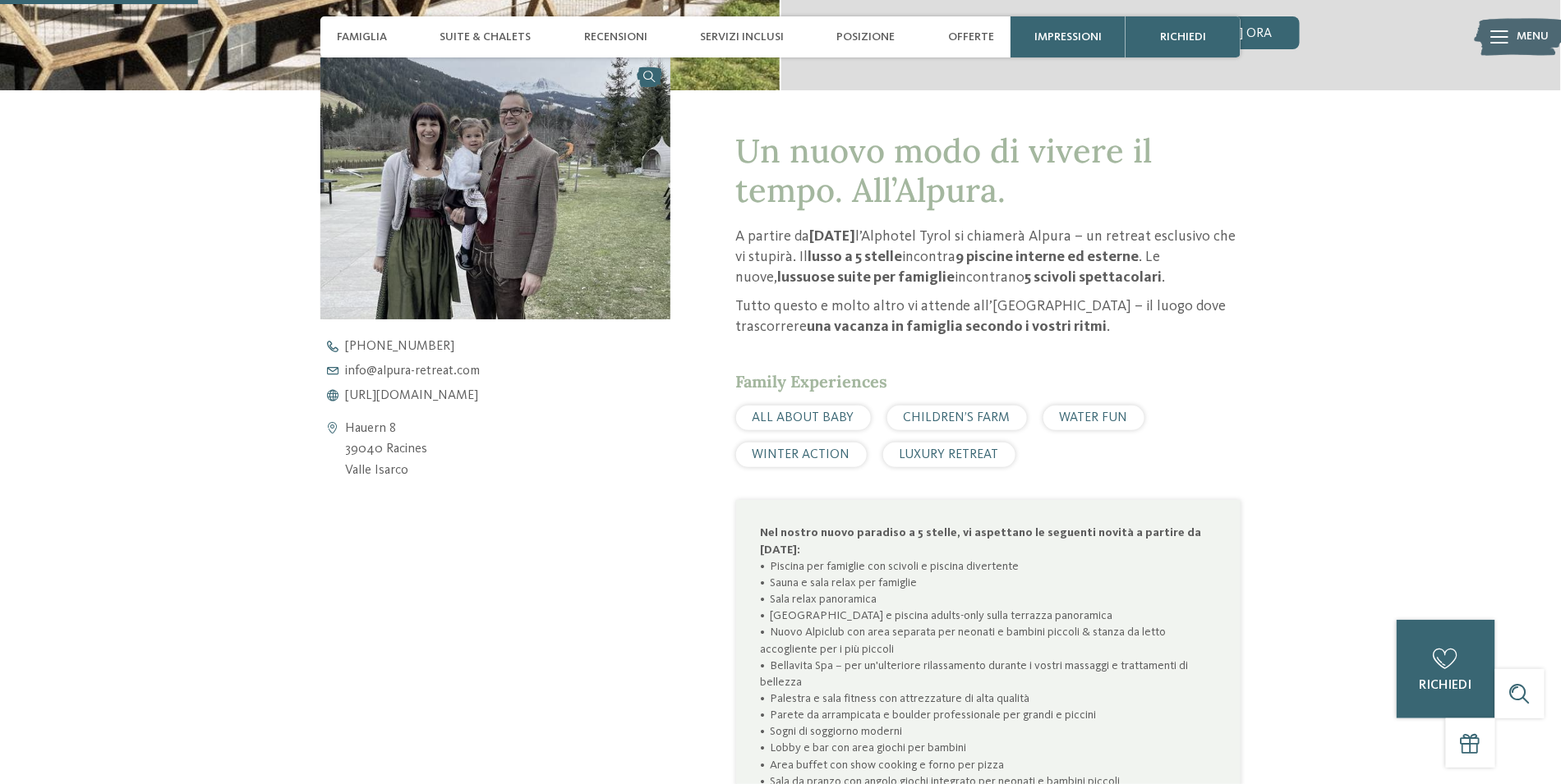
scroll to position [656, 0]
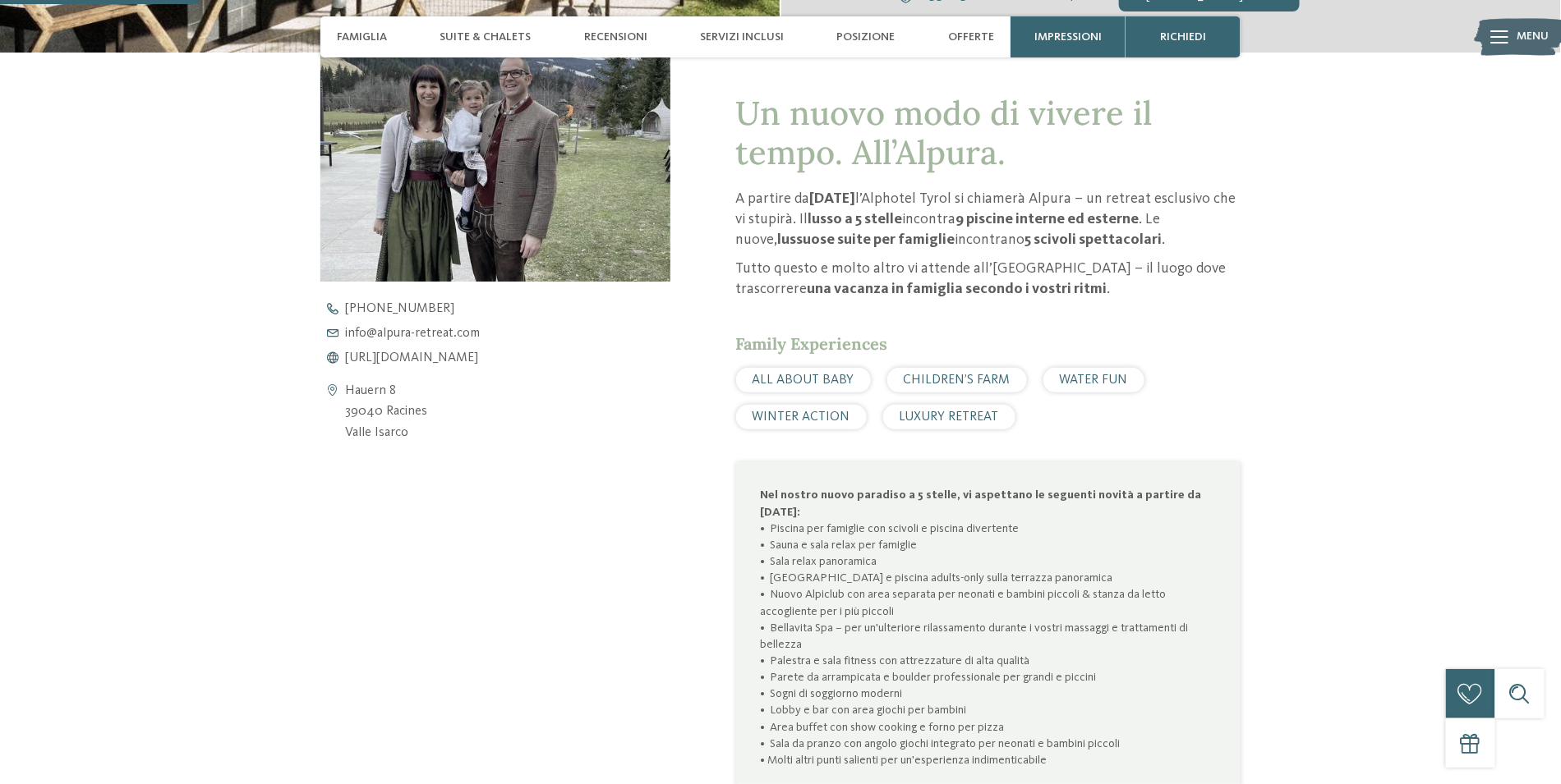
drag, startPoint x: 413, startPoint y: 435, endPoint x: 346, endPoint y: 435, distance: 67.0
click at [346, 435] on address "Hauern 8 39040 Racines Valle Isarco" at bounding box center [386, 413] width 82 height 63
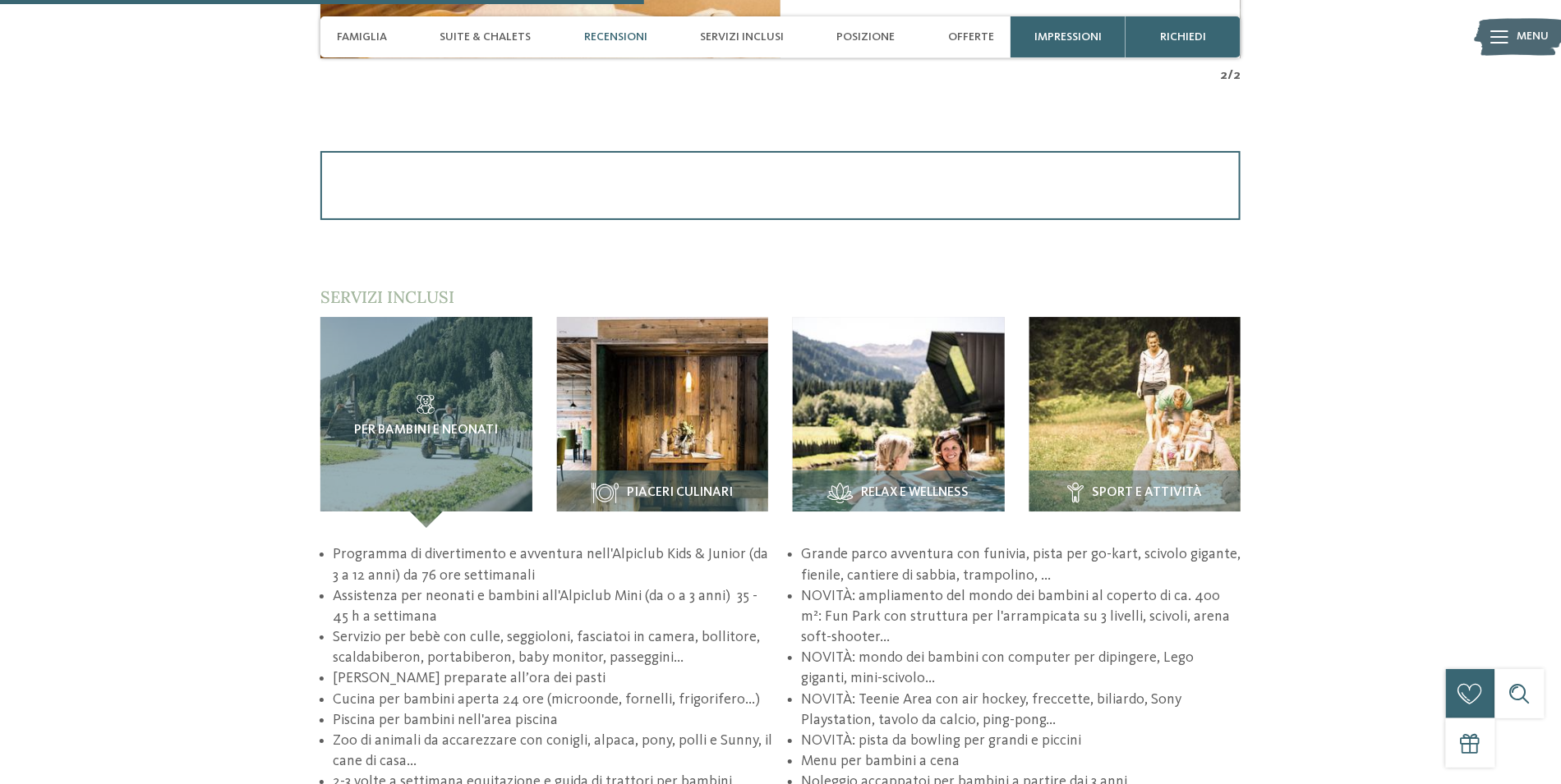
scroll to position [1807, 0]
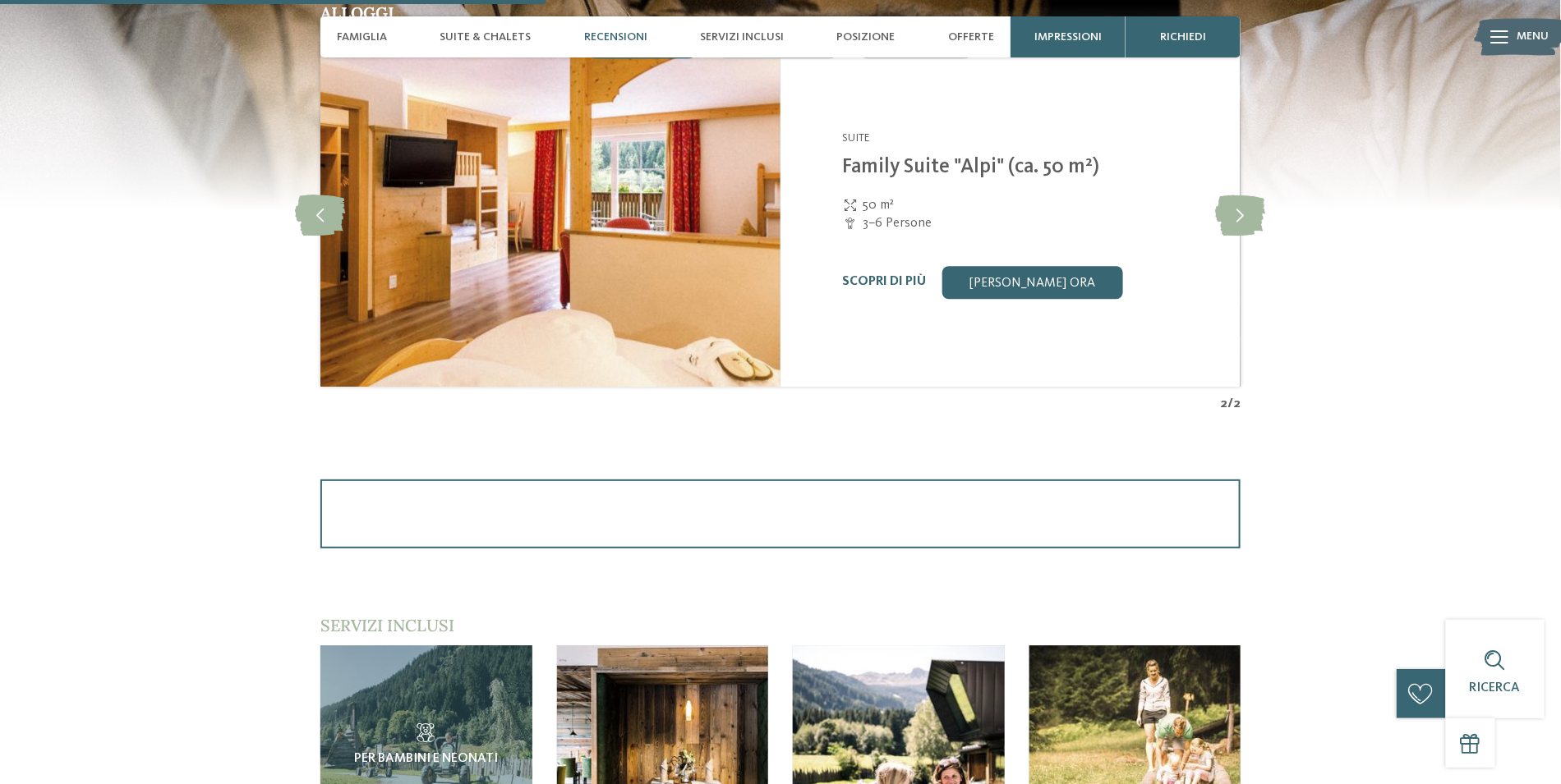
click at [991, 300] on div "Alpura Retreat Racines - Valle Isarco Suite Family Suite "Alpi" (ca. 50 m²) 50 …" at bounding box center [1010, 215] width 460 height 345
click at [987, 293] on link "[PERSON_NAME] ora" at bounding box center [1032, 282] width 180 height 32
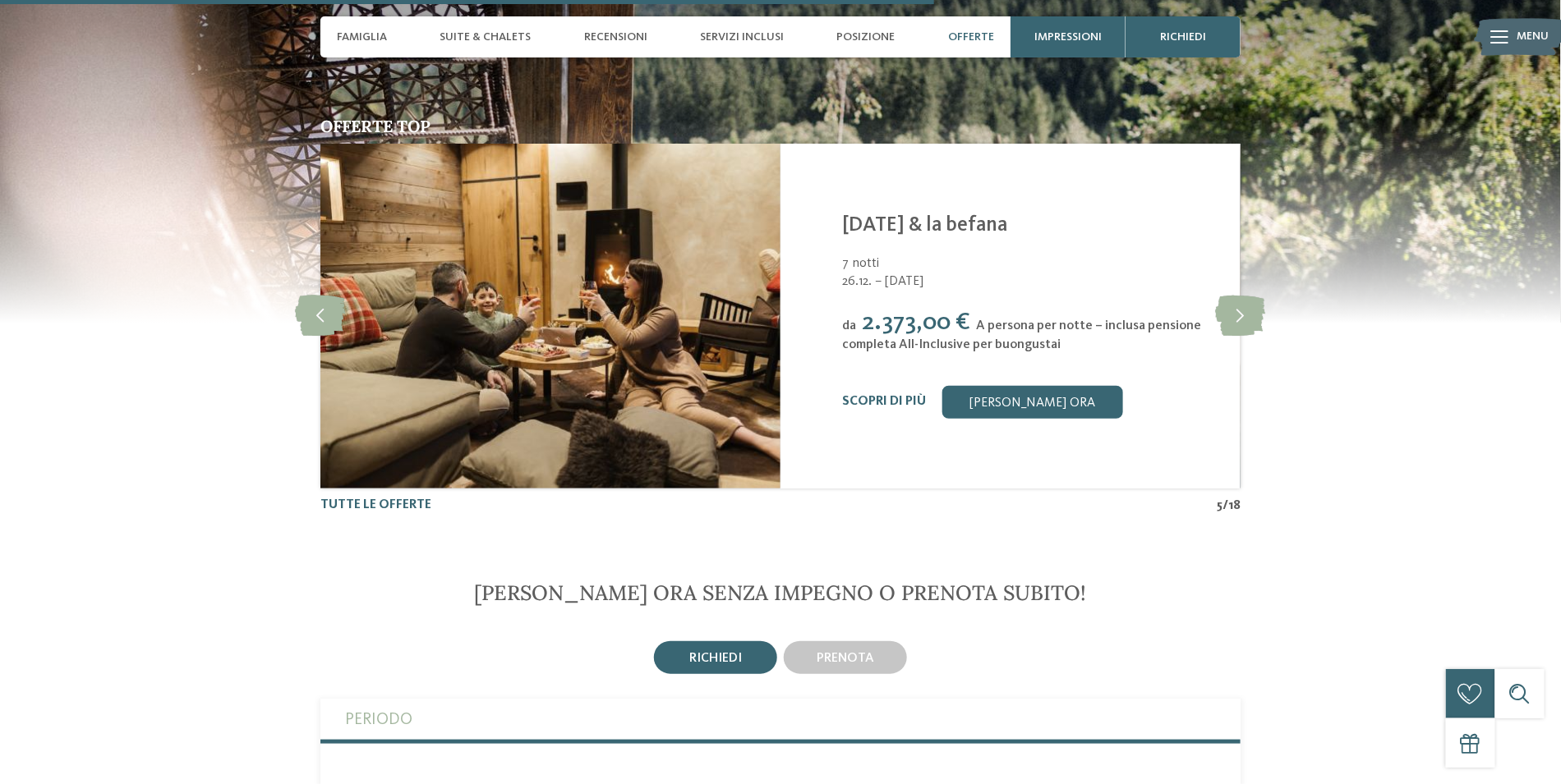
scroll to position [3125, 0]
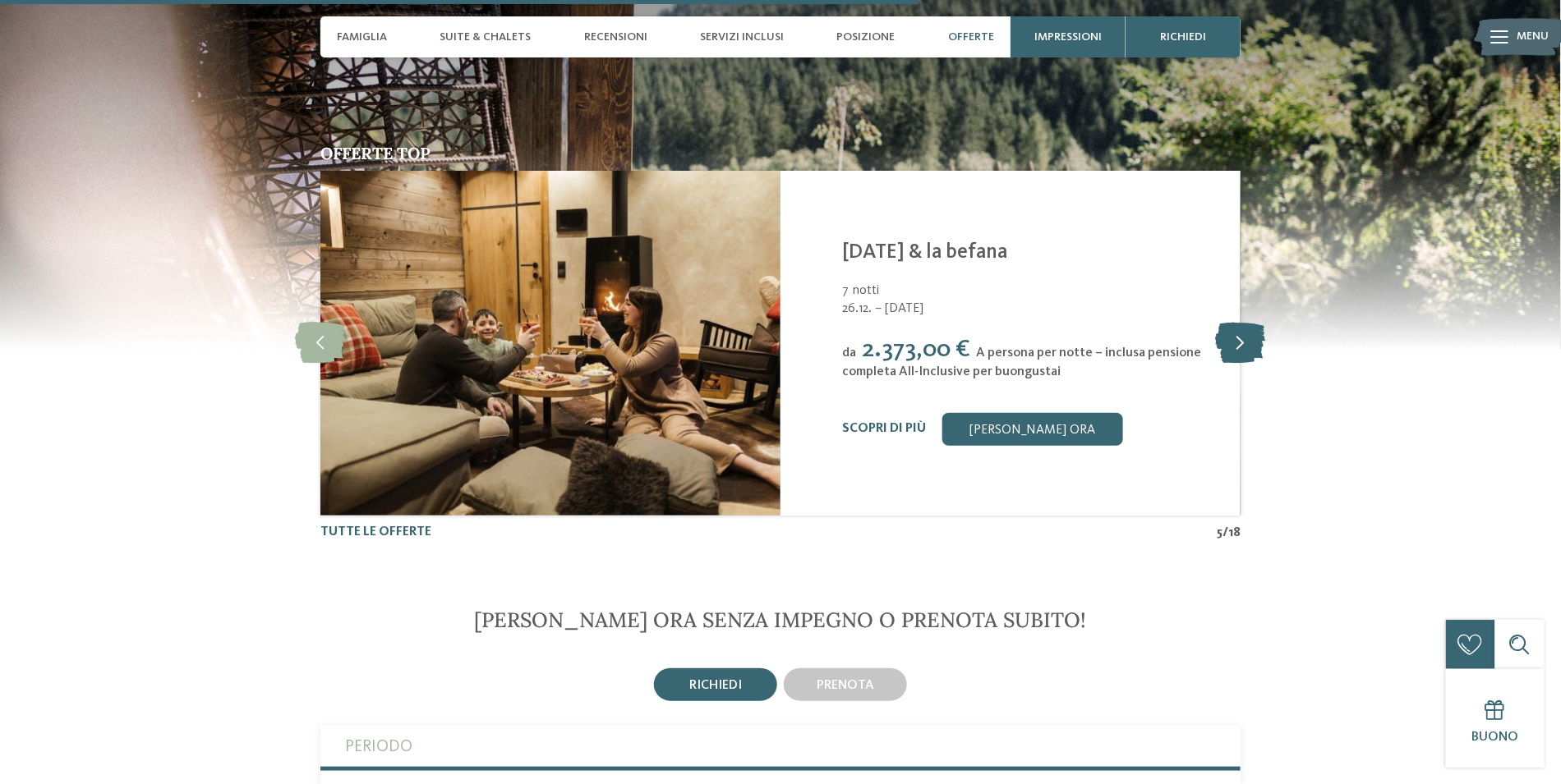
click at [1234, 343] on icon at bounding box center [1241, 342] width 51 height 41
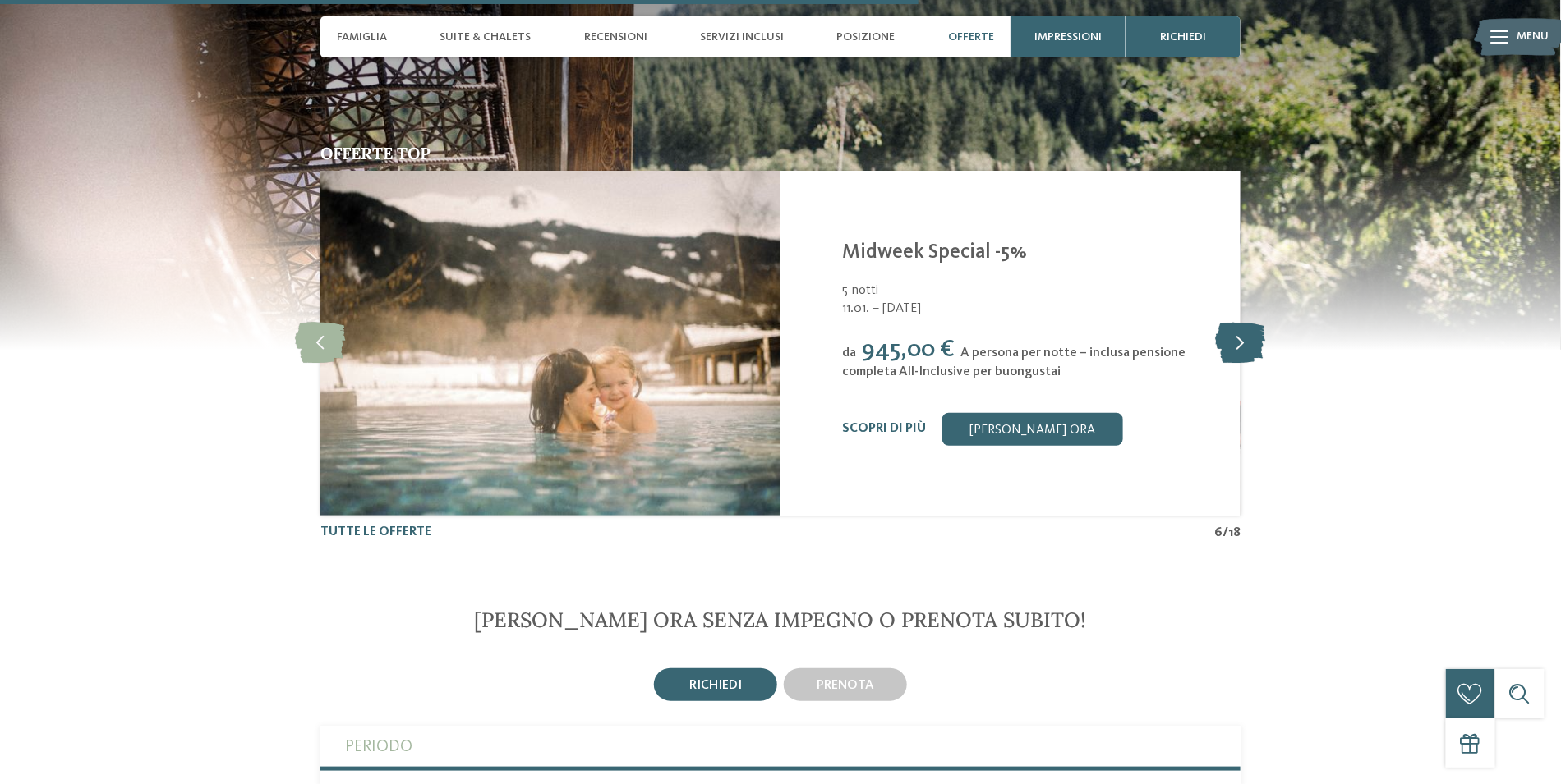
click at [1234, 343] on icon at bounding box center [1241, 342] width 51 height 41
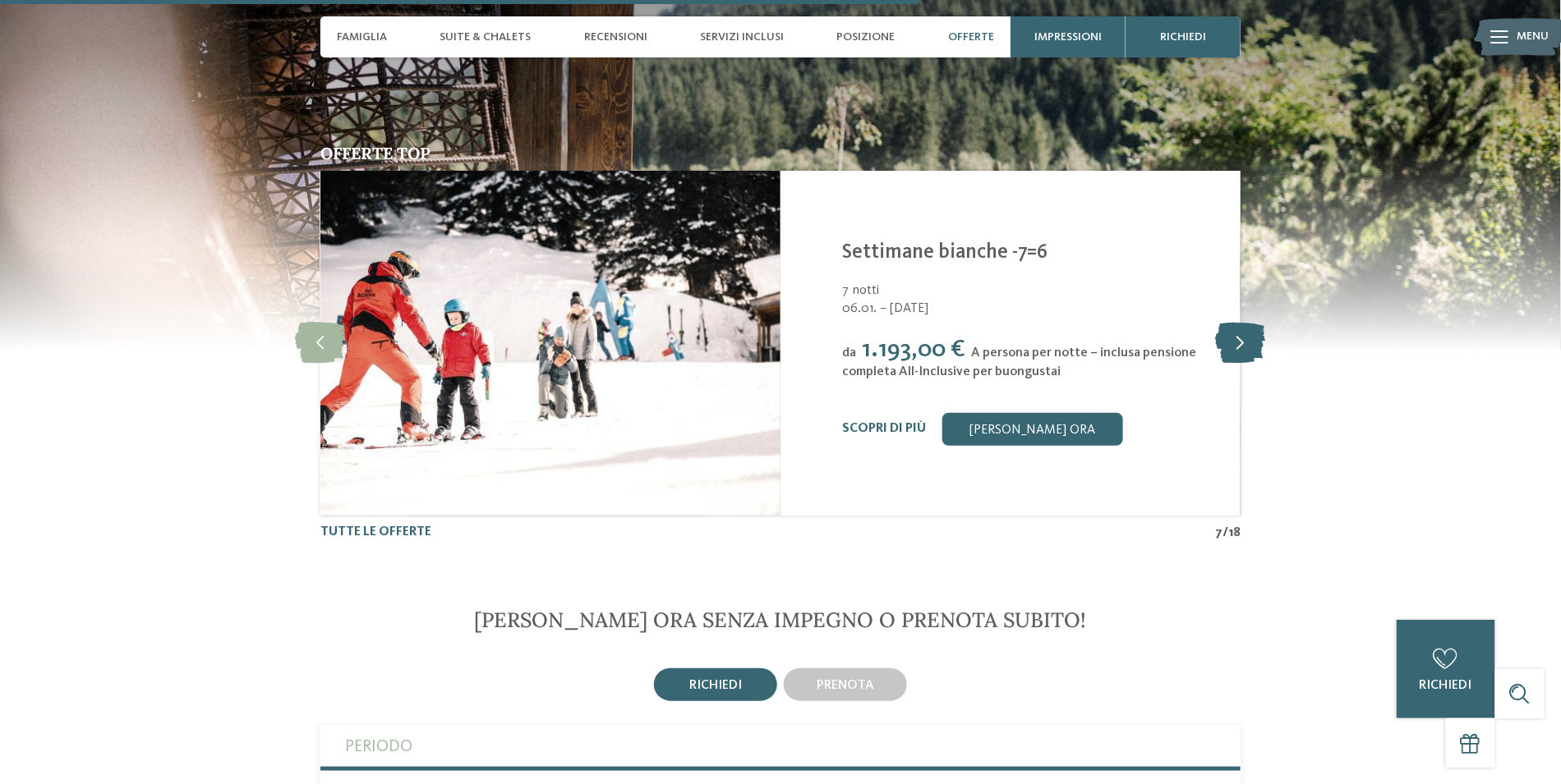
click at [1232, 343] on icon at bounding box center [1241, 342] width 51 height 41
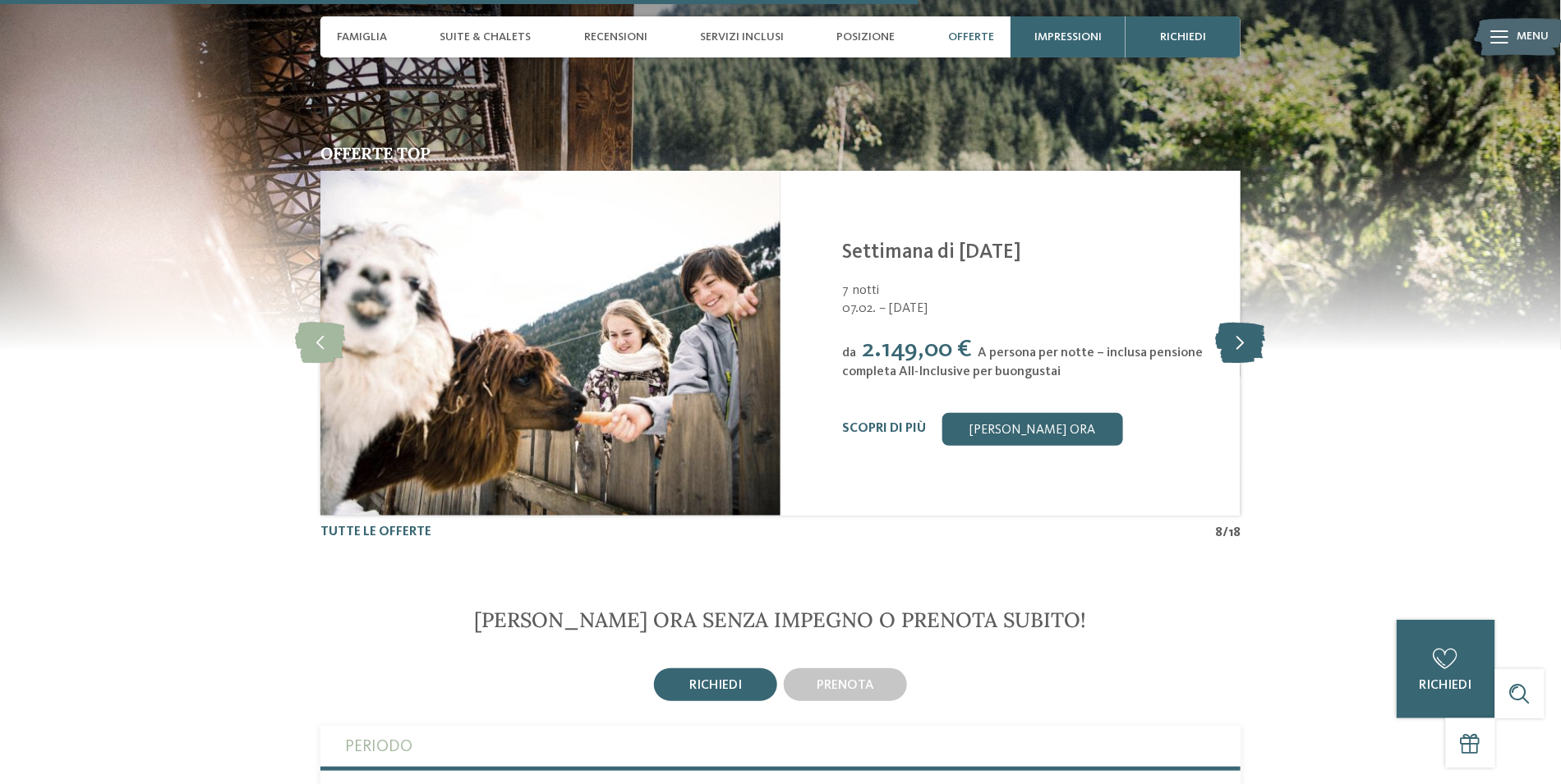
click at [1232, 343] on icon at bounding box center [1241, 342] width 51 height 41
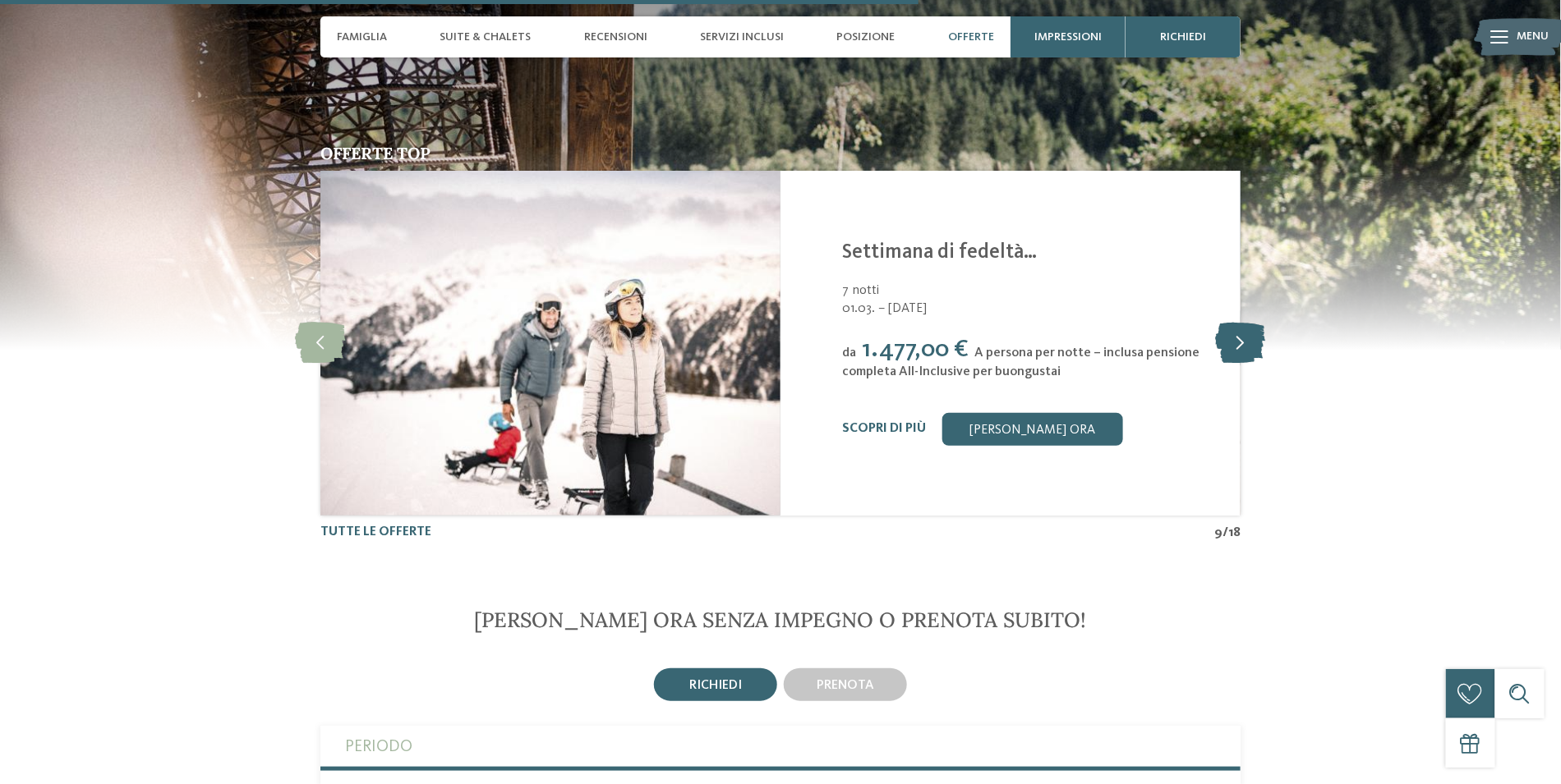
click at [1235, 341] on icon at bounding box center [1241, 342] width 51 height 41
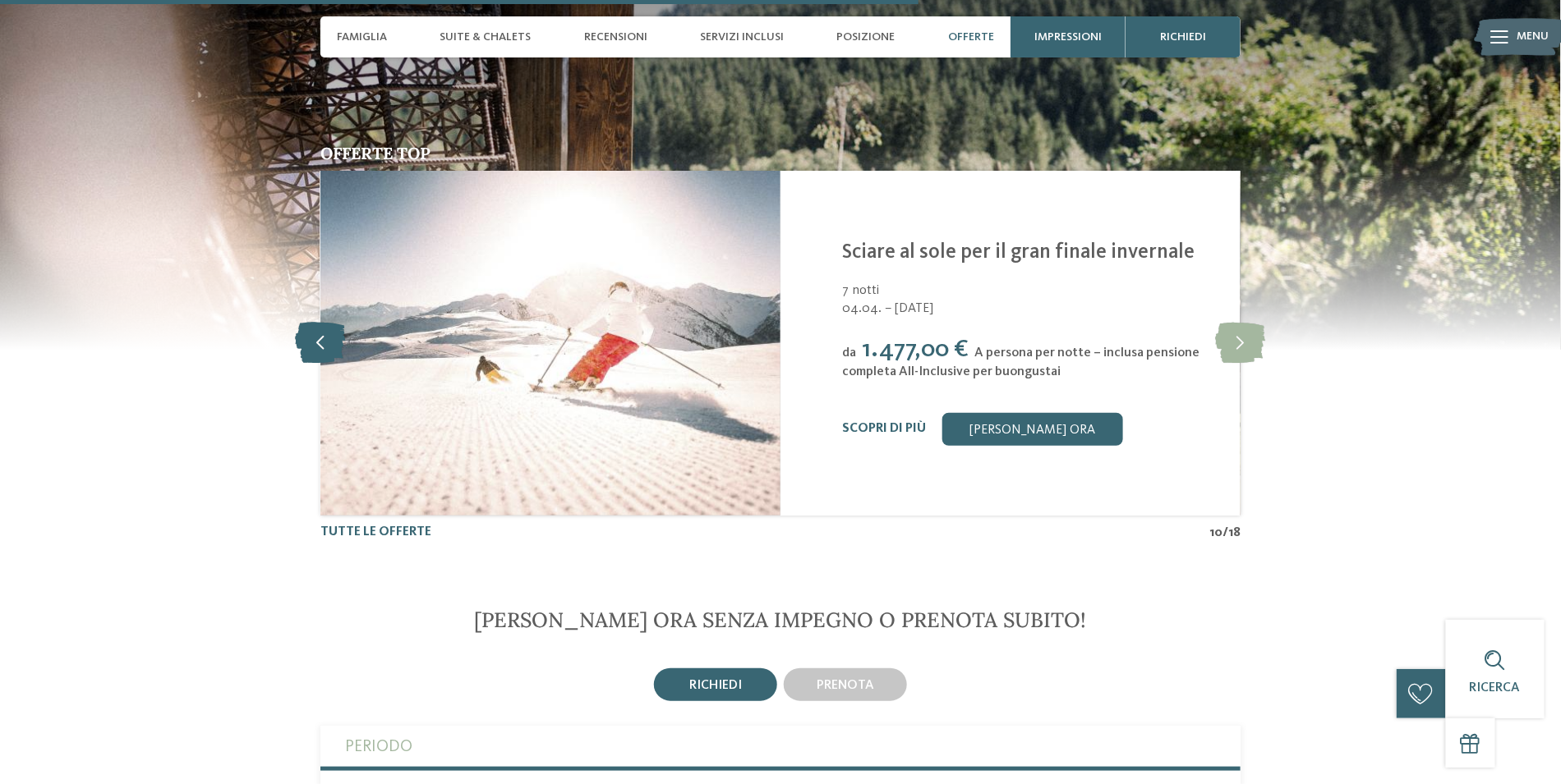
click at [322, 331] on icon at bounding box center [321, 342] width 51 height 41
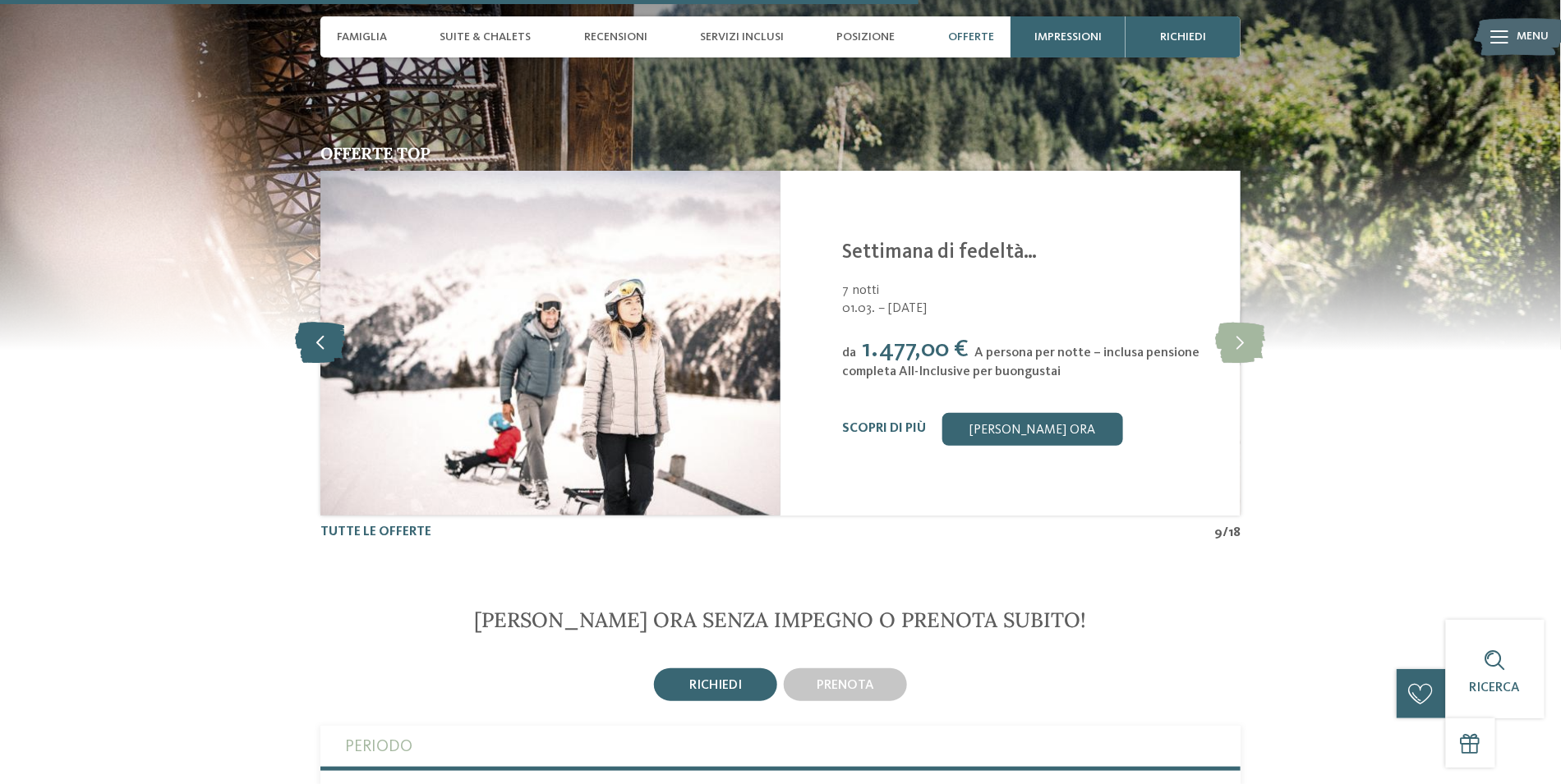
click at [322, 331] on icon at bounding box center [321, 342] width 51 height 41
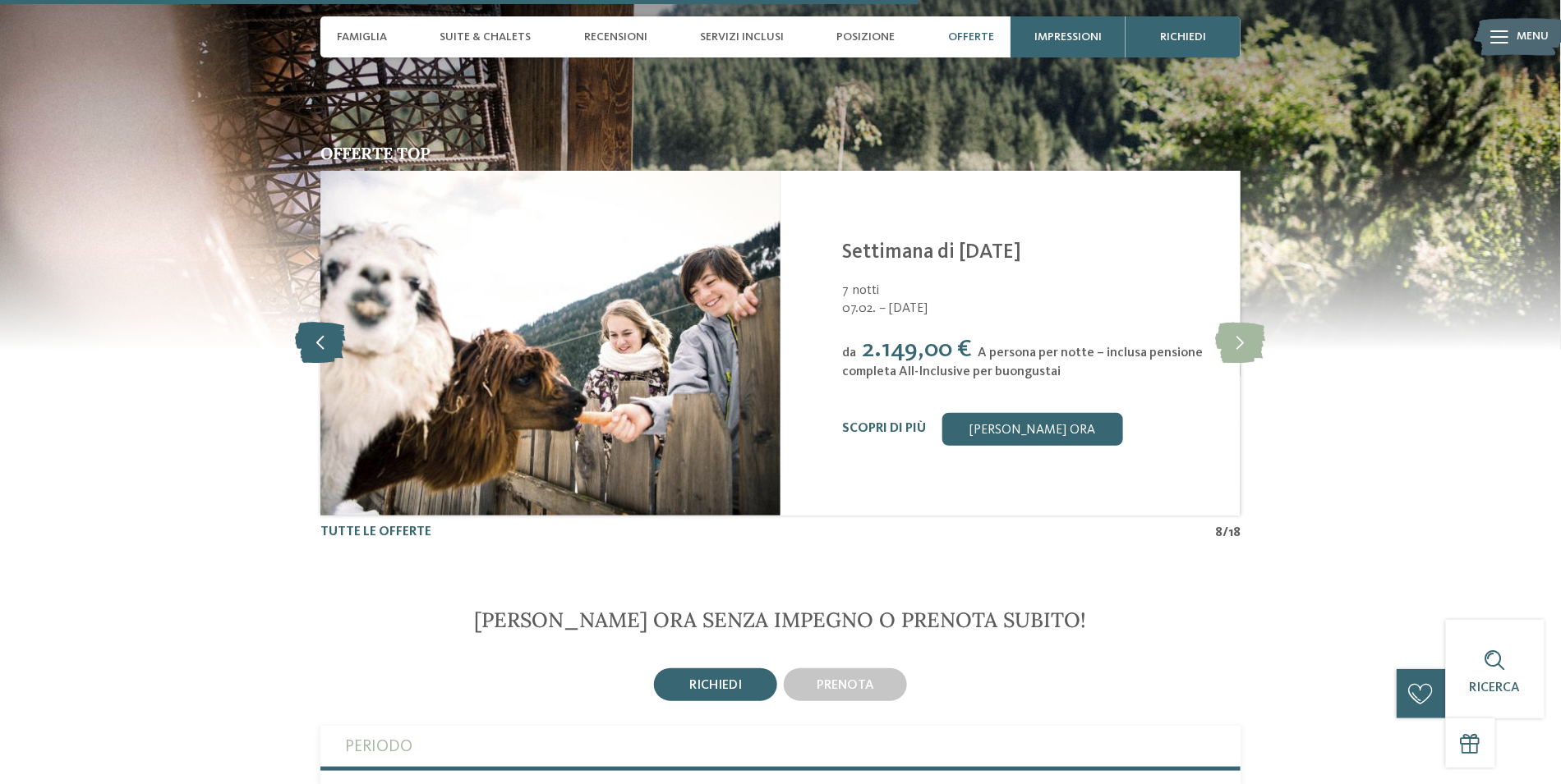
click at [322, 331] on icon at bounding box center [321, 342] width 51 height 41
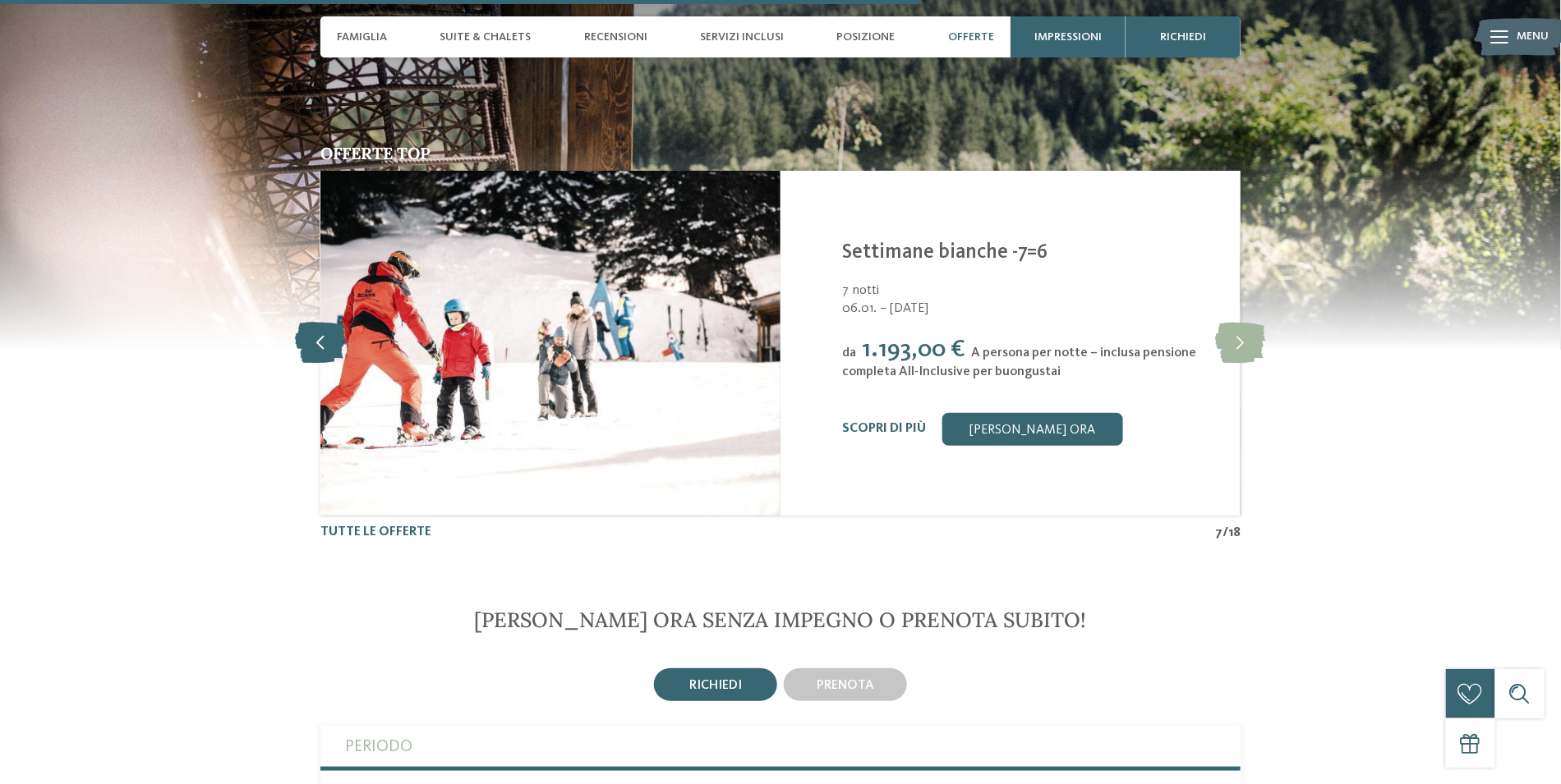
click at [322, 331] on icon at bounding box center [321, 342] width 51 height 41
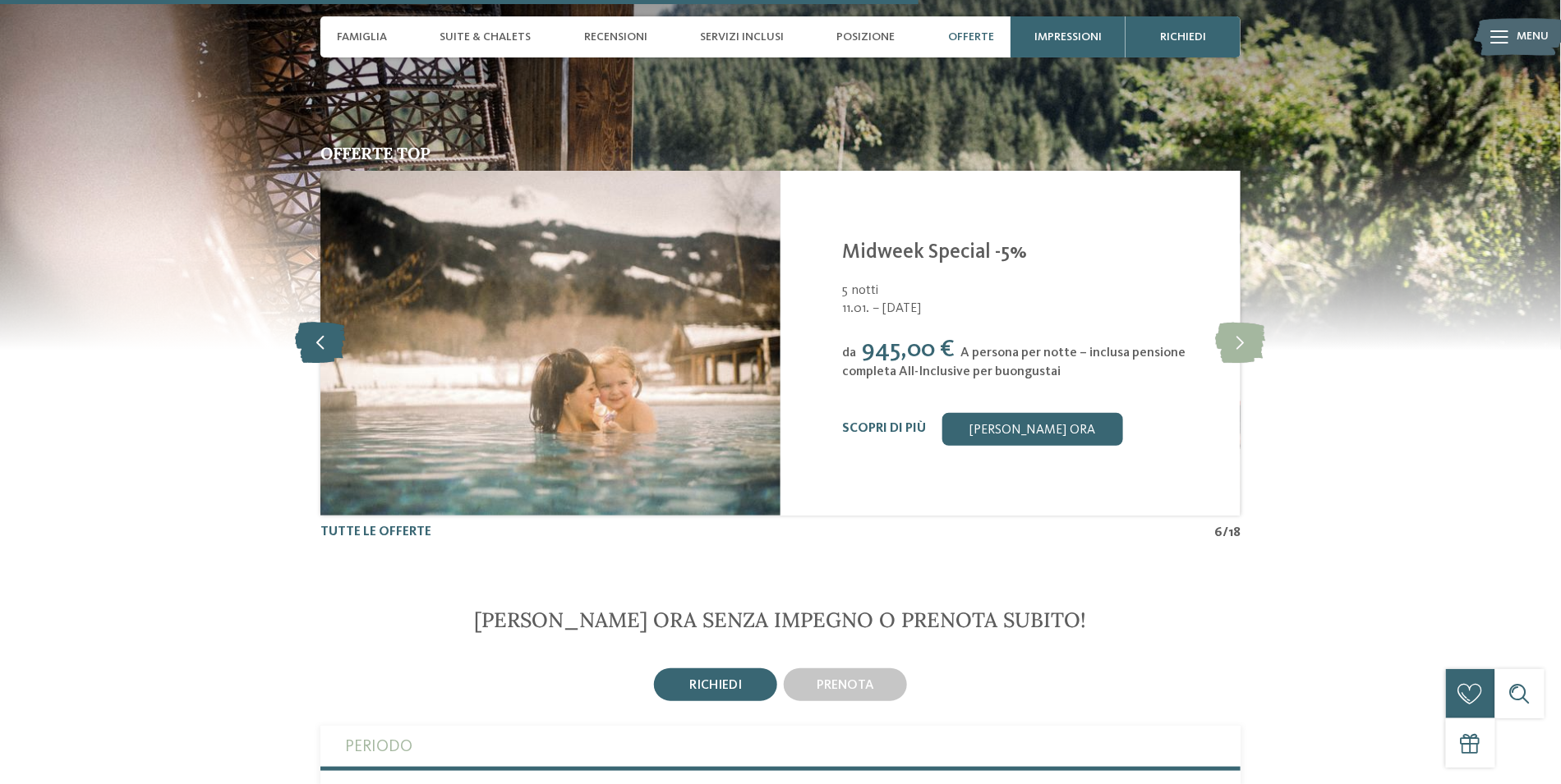
click at [322, 331] on icon at bounding box center [321, 342] width 51 height 41
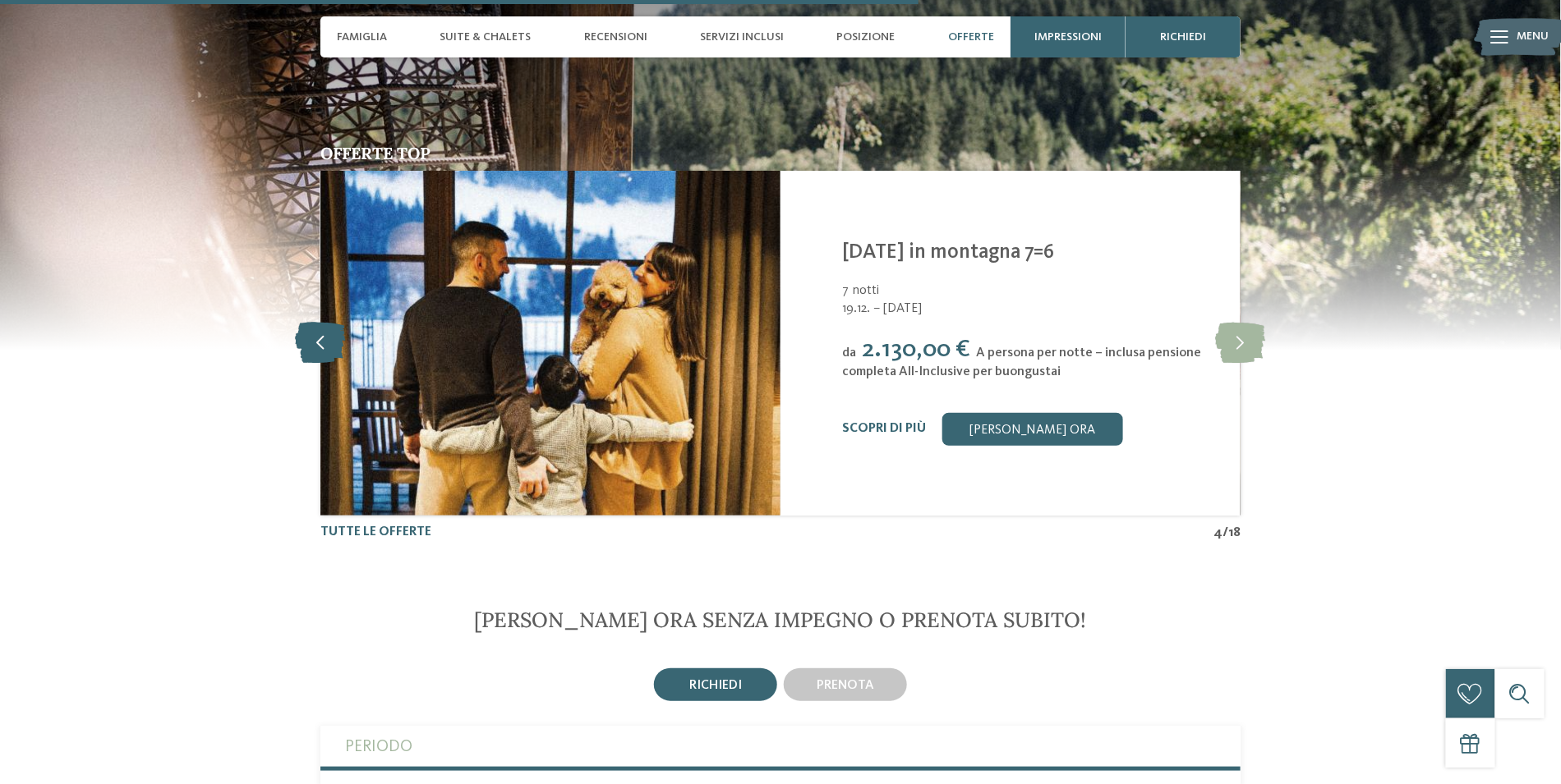
click at [322, 331] on icon at bounding box center [321, 342] width 51 height 41
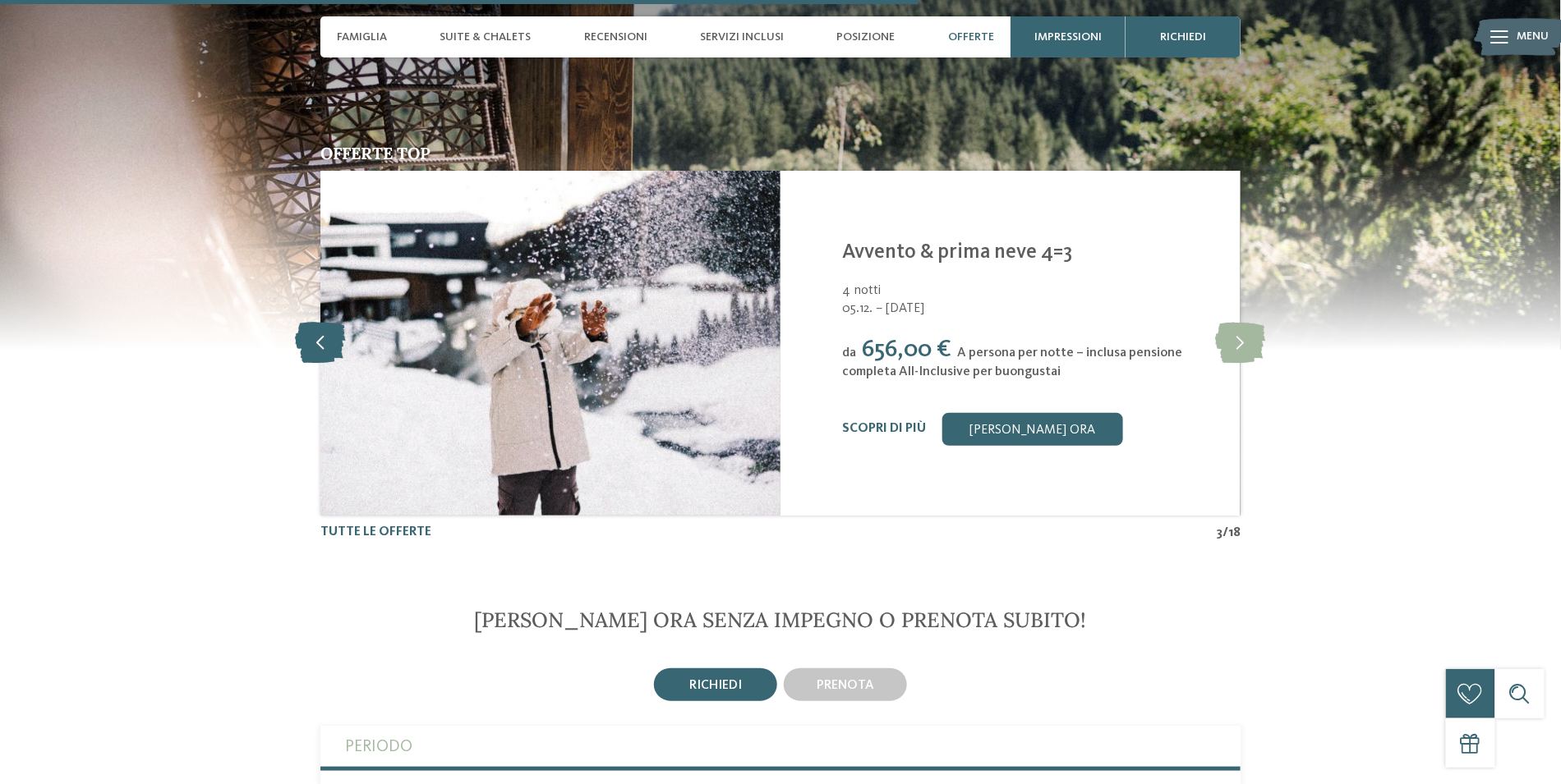
click at [322, 331] on icon at bounding box center [321, 342] width 51 height 41
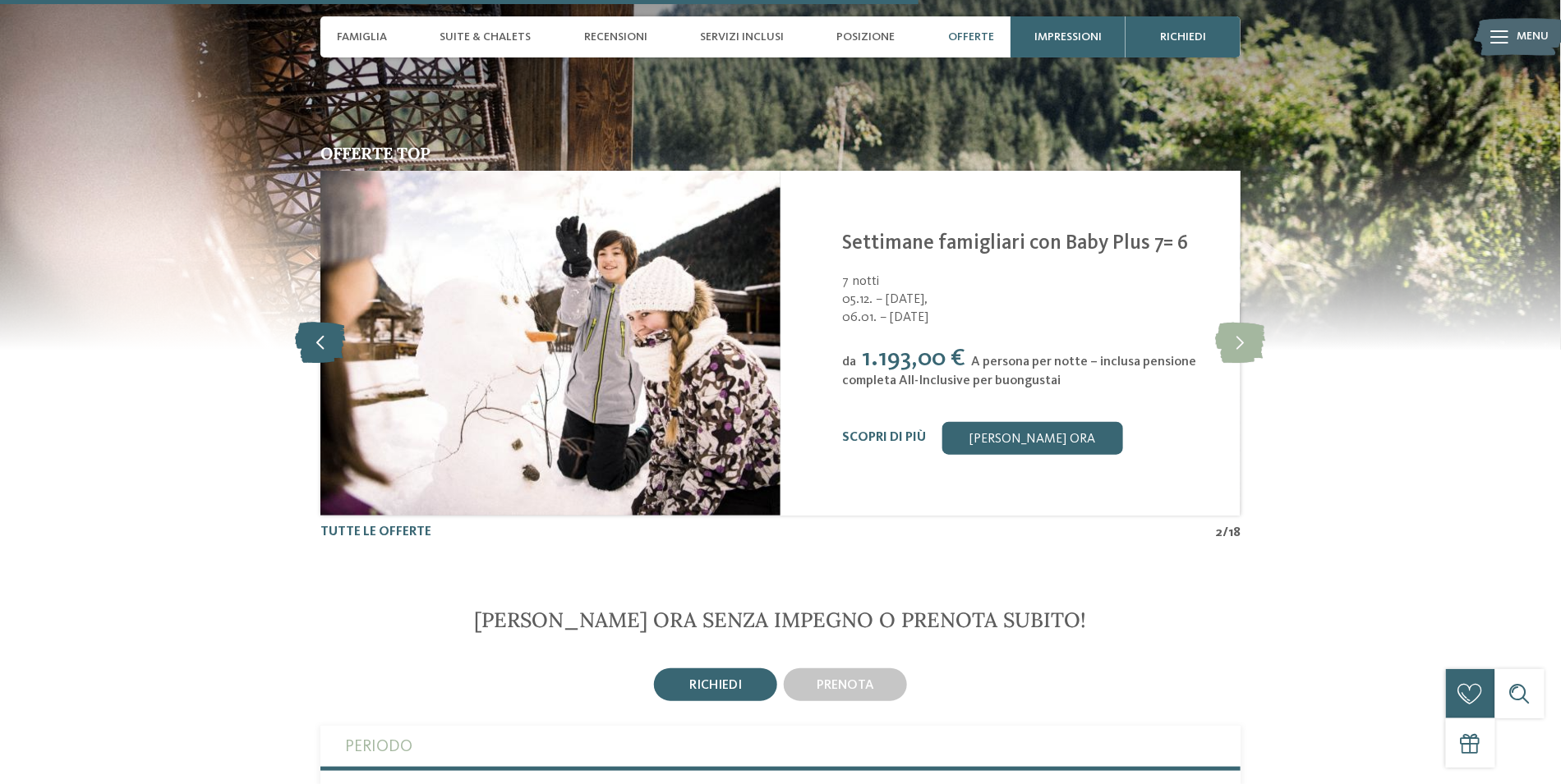
click at [322, 331] on icon at bounding box center [321, 342] width 51 height 41
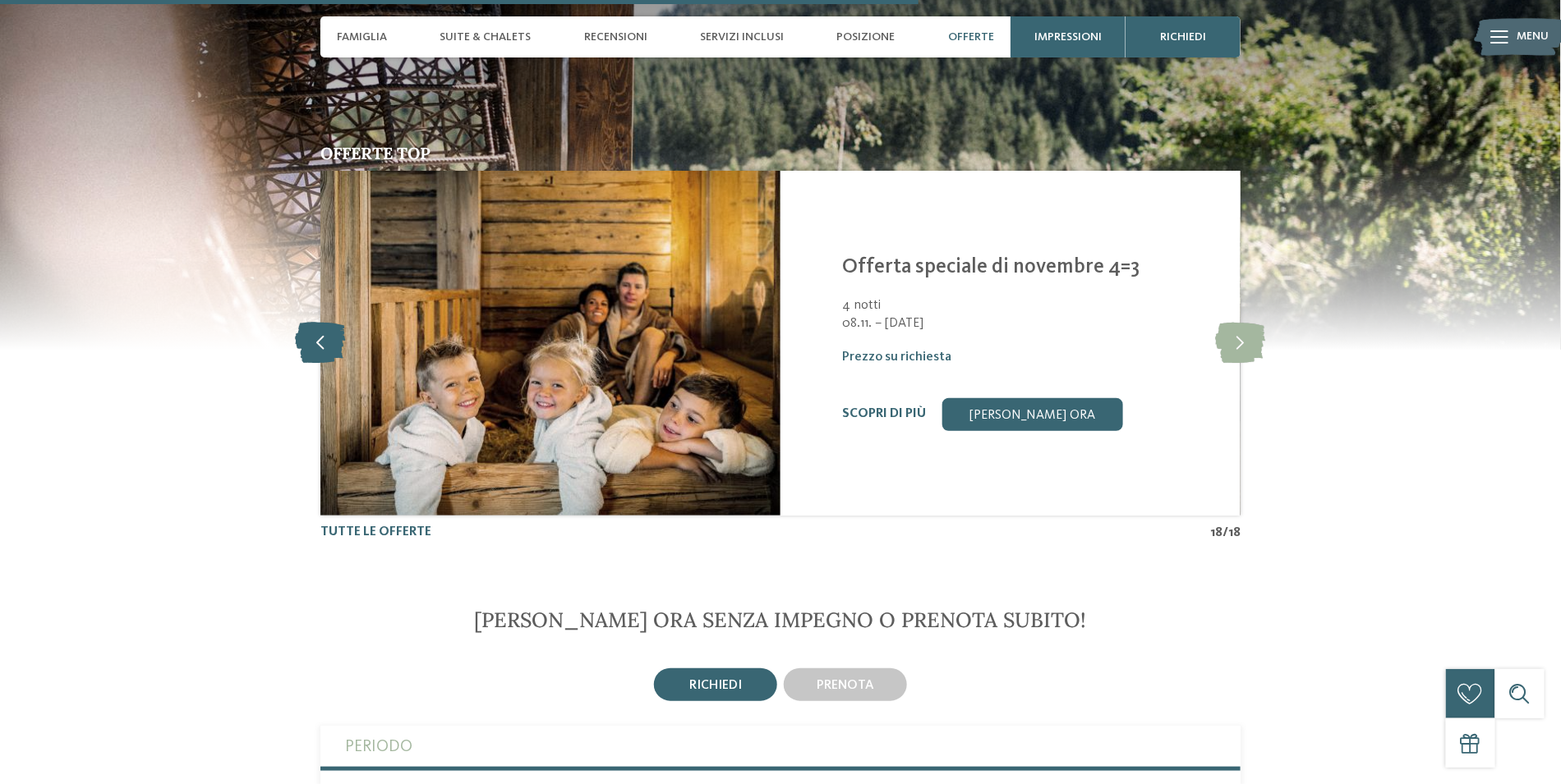
click at [322, 331] on icon at bounding box center [321, 342] width 51 height 41
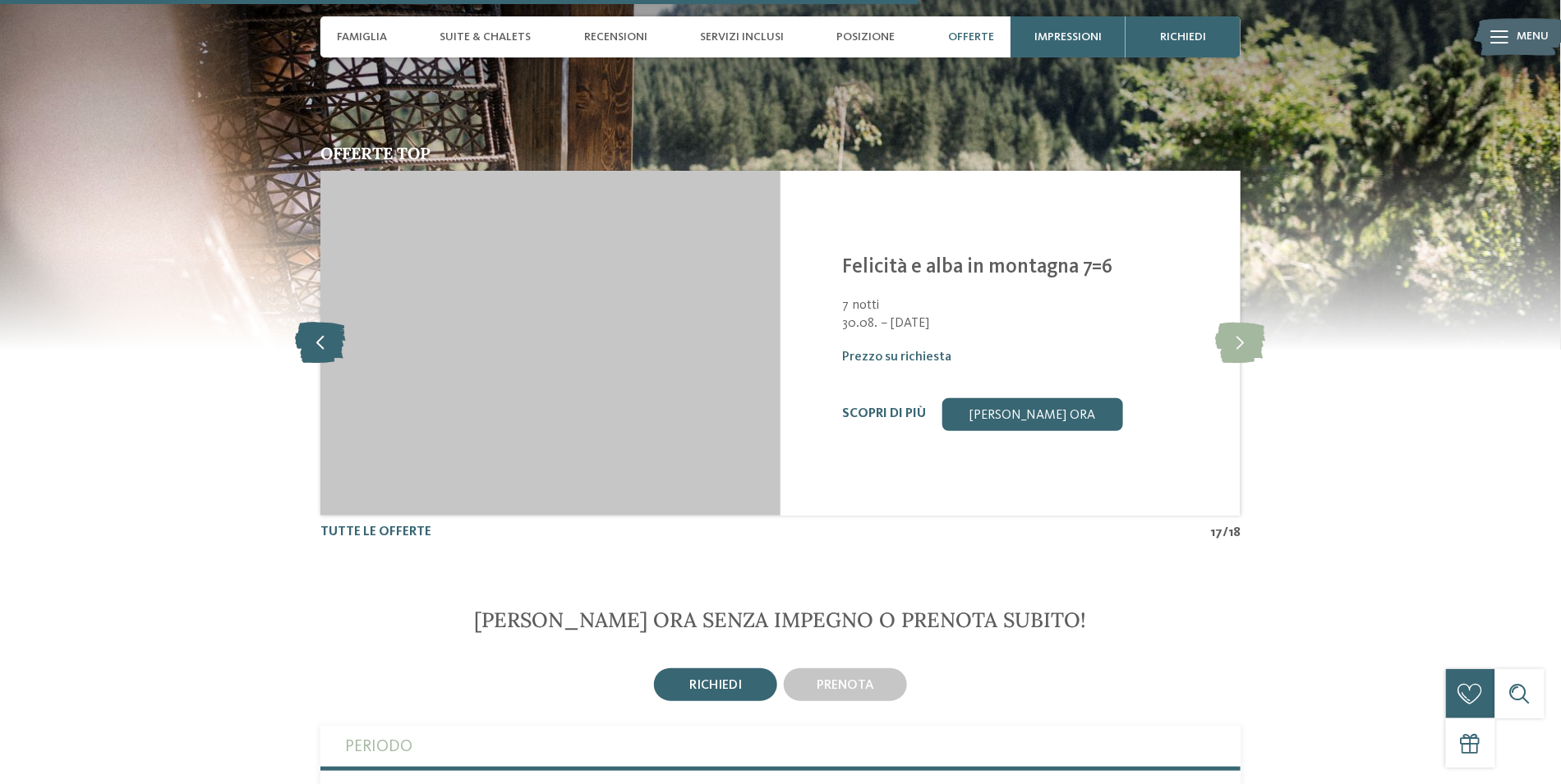
click at [322, 331] on icon at bounding box center [321, 342] width 51 height 41
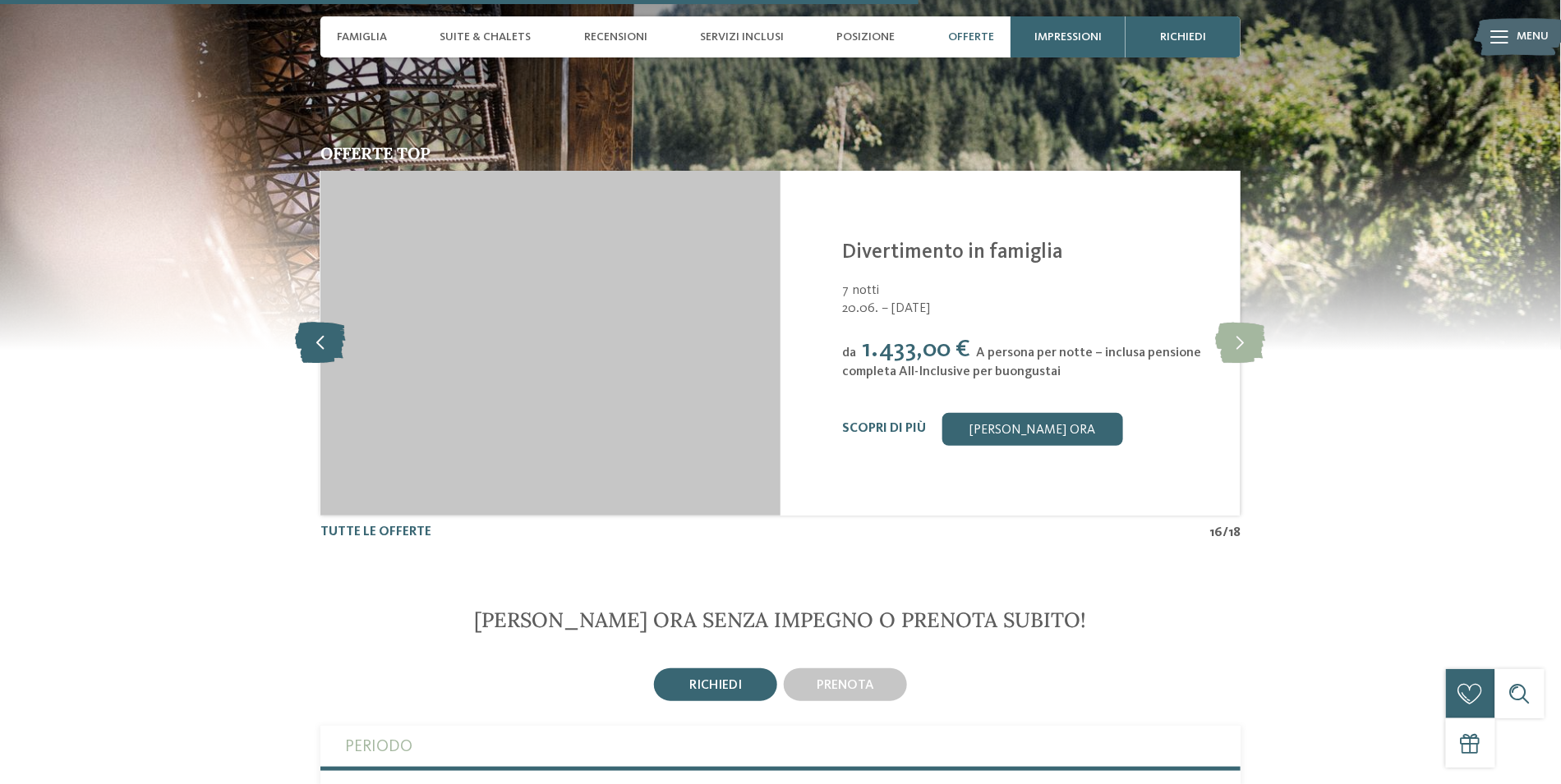
click at [322, 331] on icon at bounding box center [321, 342] width 51 height 41
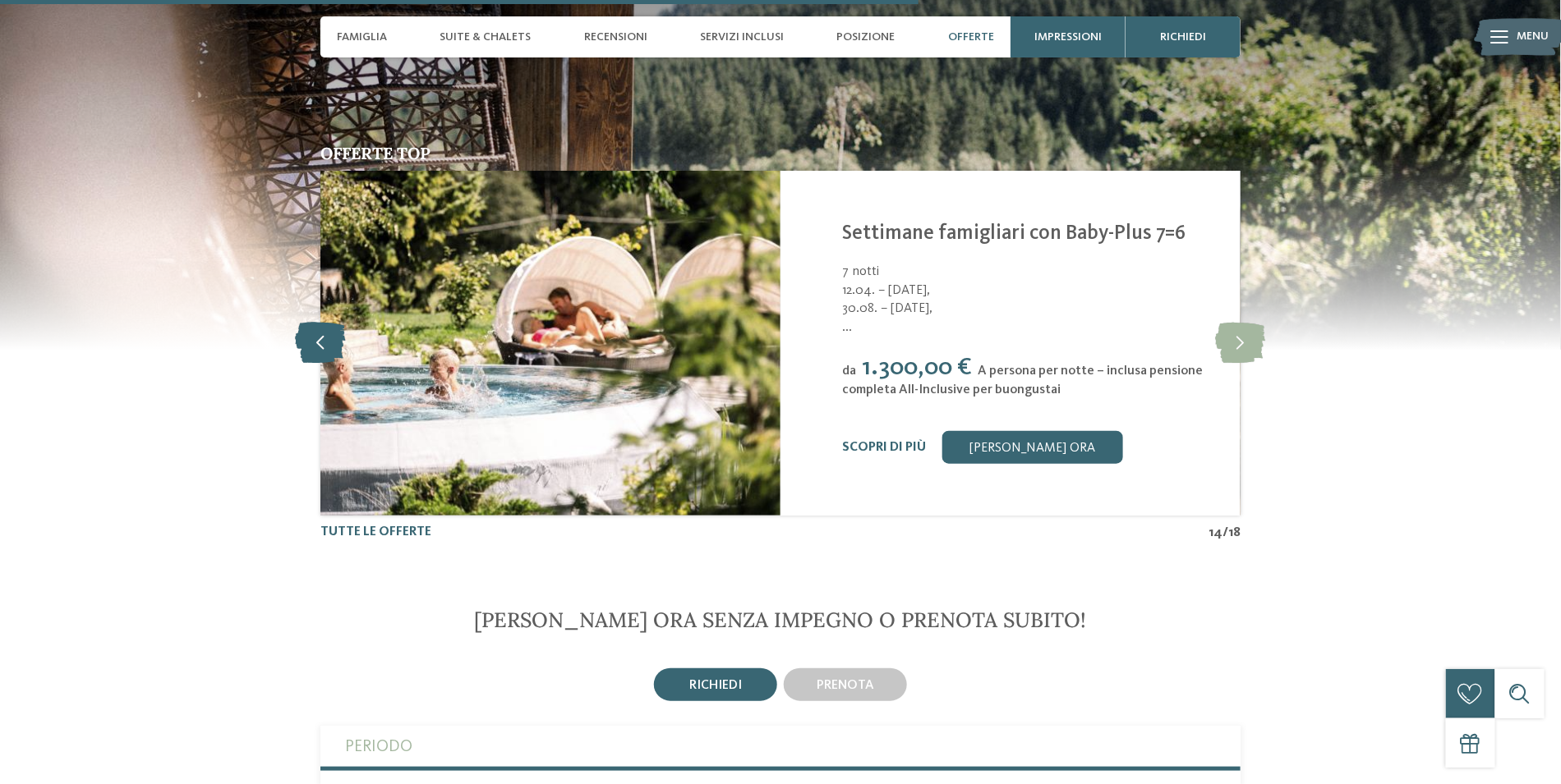
click at [322, 331] on icon at bounding box center [321, 342] width 51 height 41
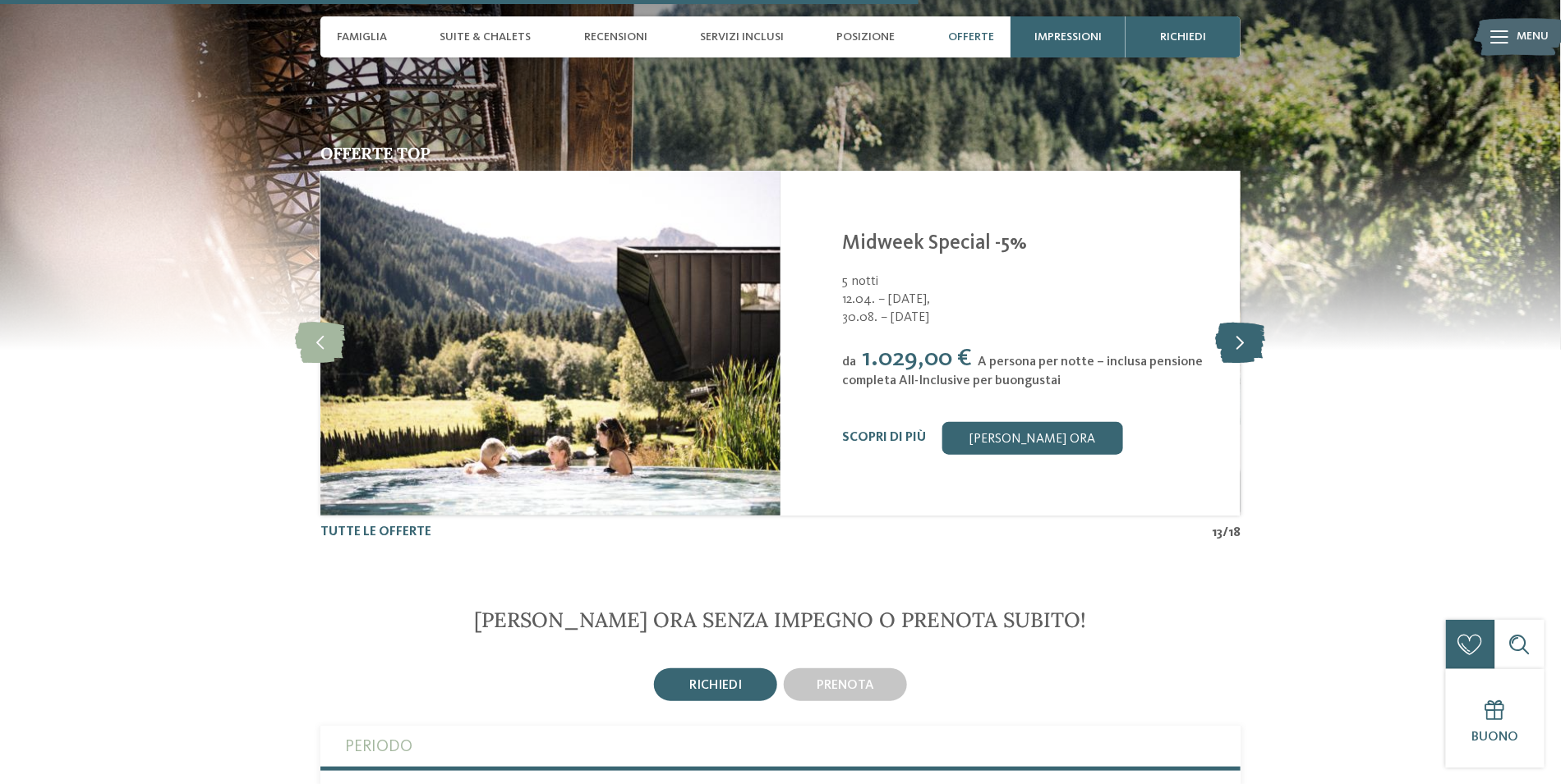
click at [1246, 347] on icon at bounding box center [1241, 342] width 51 height 41
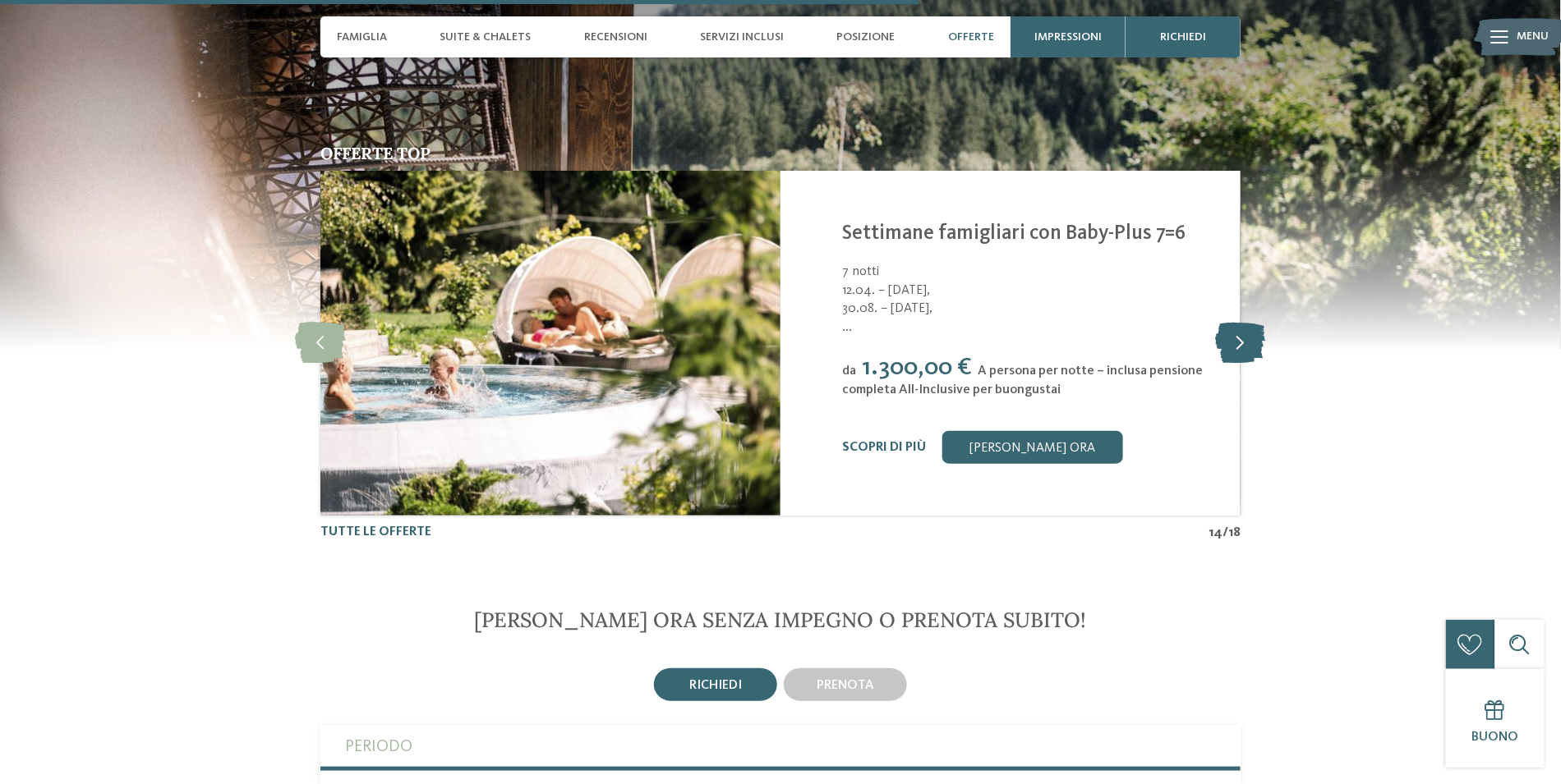
click at [1244, 347] on icon at bounding box center [1241, 342] width 51 height 41
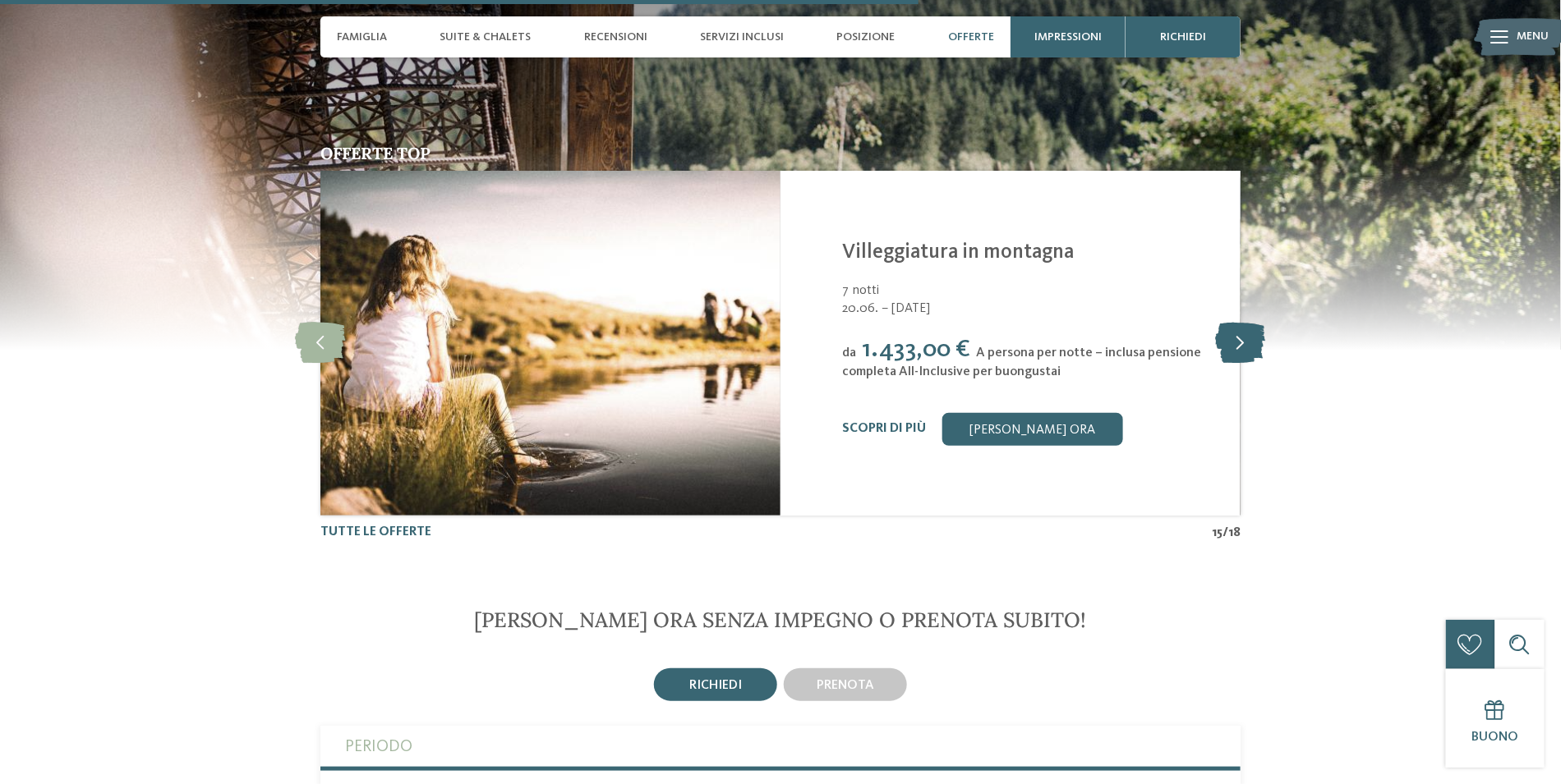
click at [1244, 347] on icon at bounding box center [1241, 342] width 51 height 41
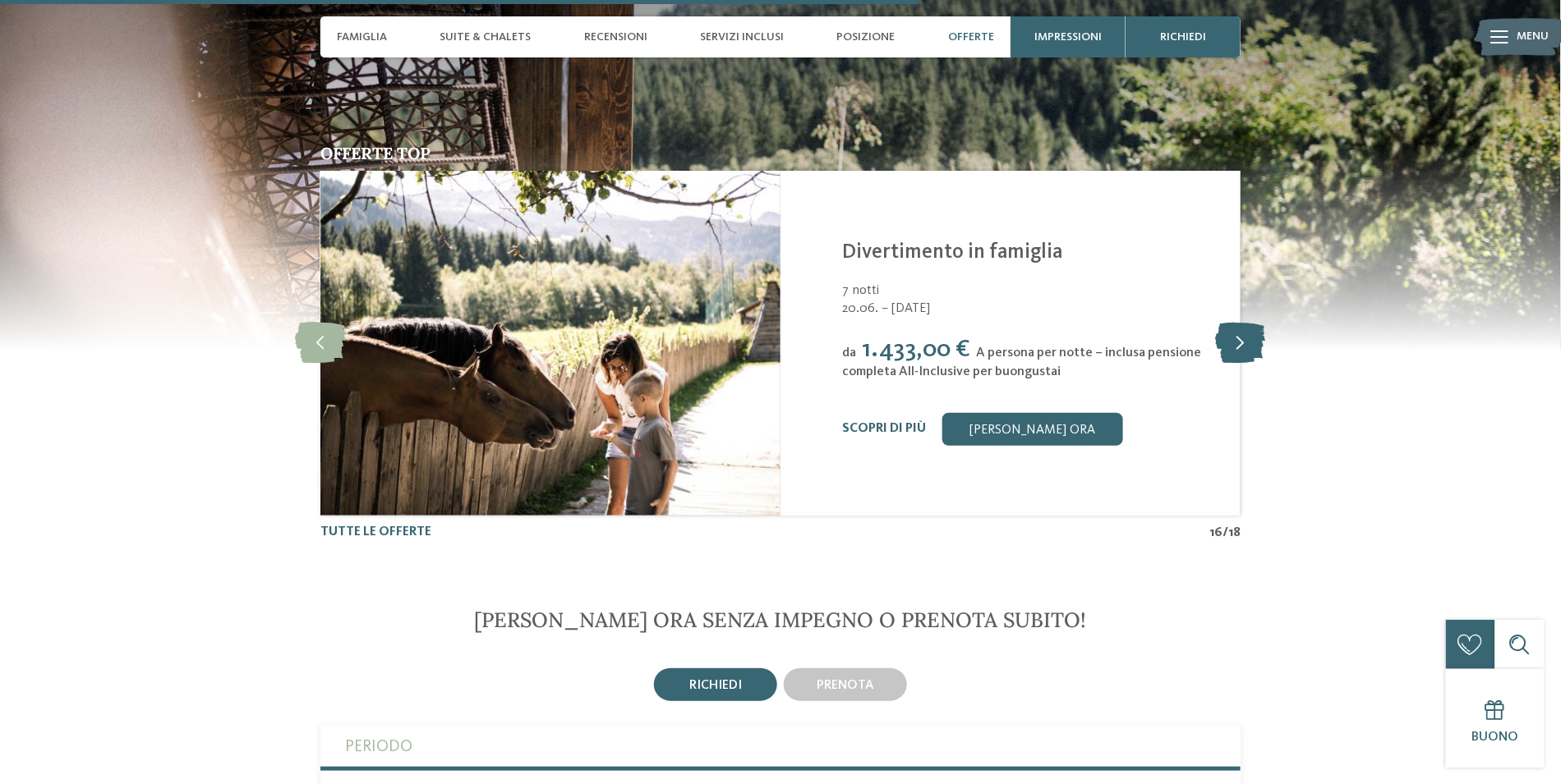
click at [1244, 347] on icon at bounding box center [1241, 342] width 51 height 41
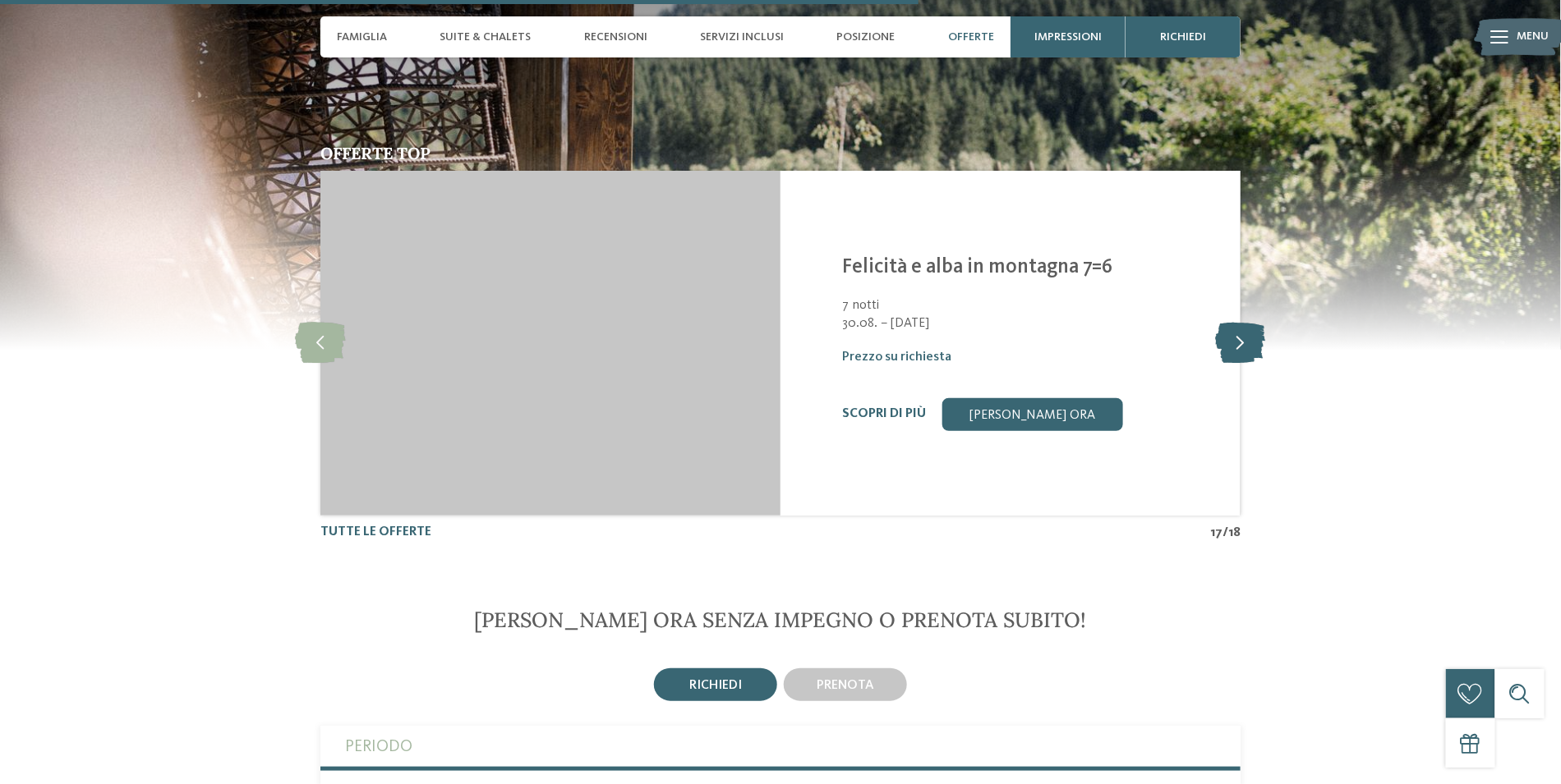
click at [1244, 347] on icon at bounding box center [1241, 342] width 51 height 41
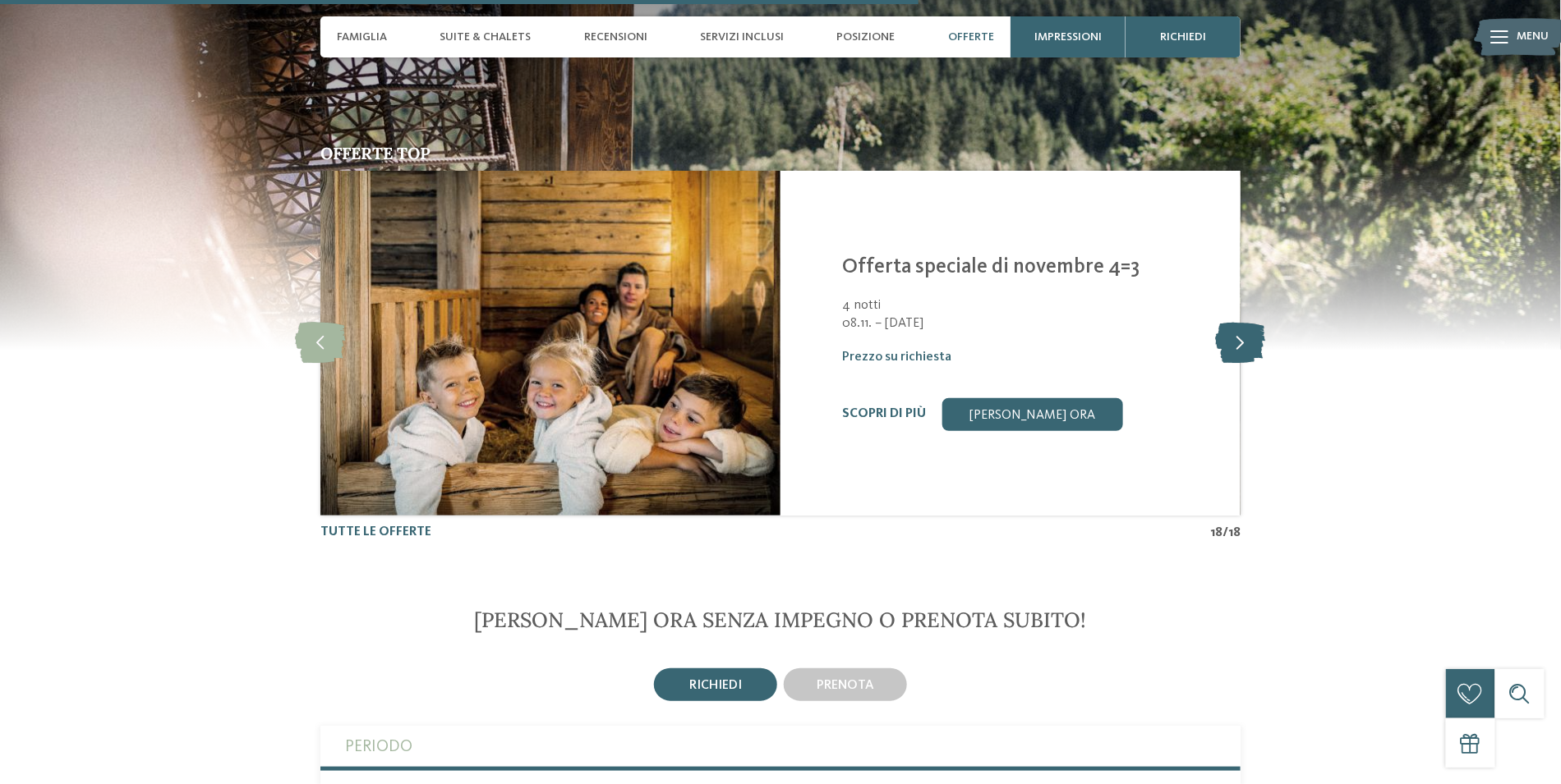
click at [1241, 347] on icon at bounding box center [1241, 342] width 51 height 41
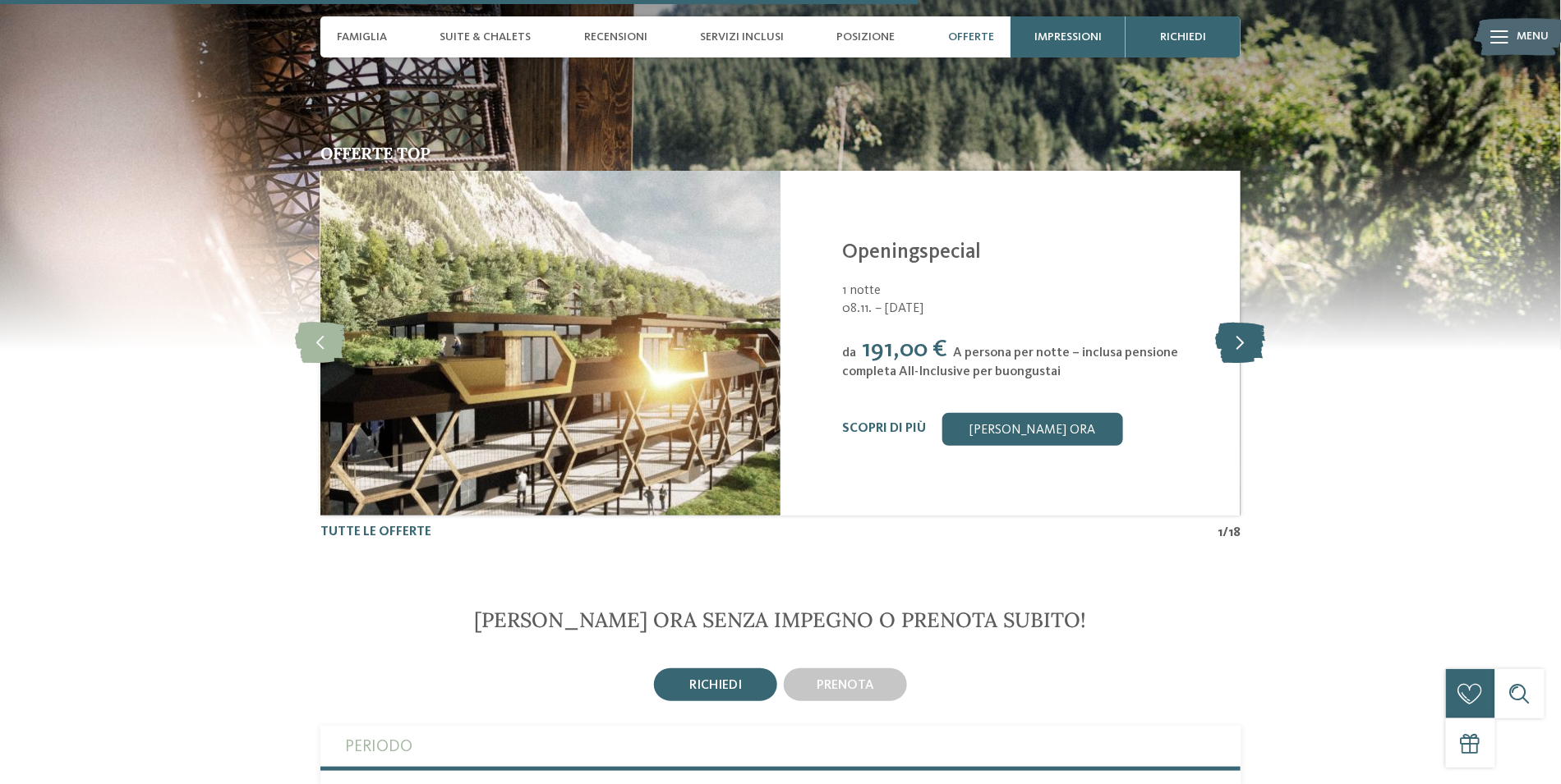
click at [1236, 337] on icon at bounding box center [1241, 342] width 51 height 41
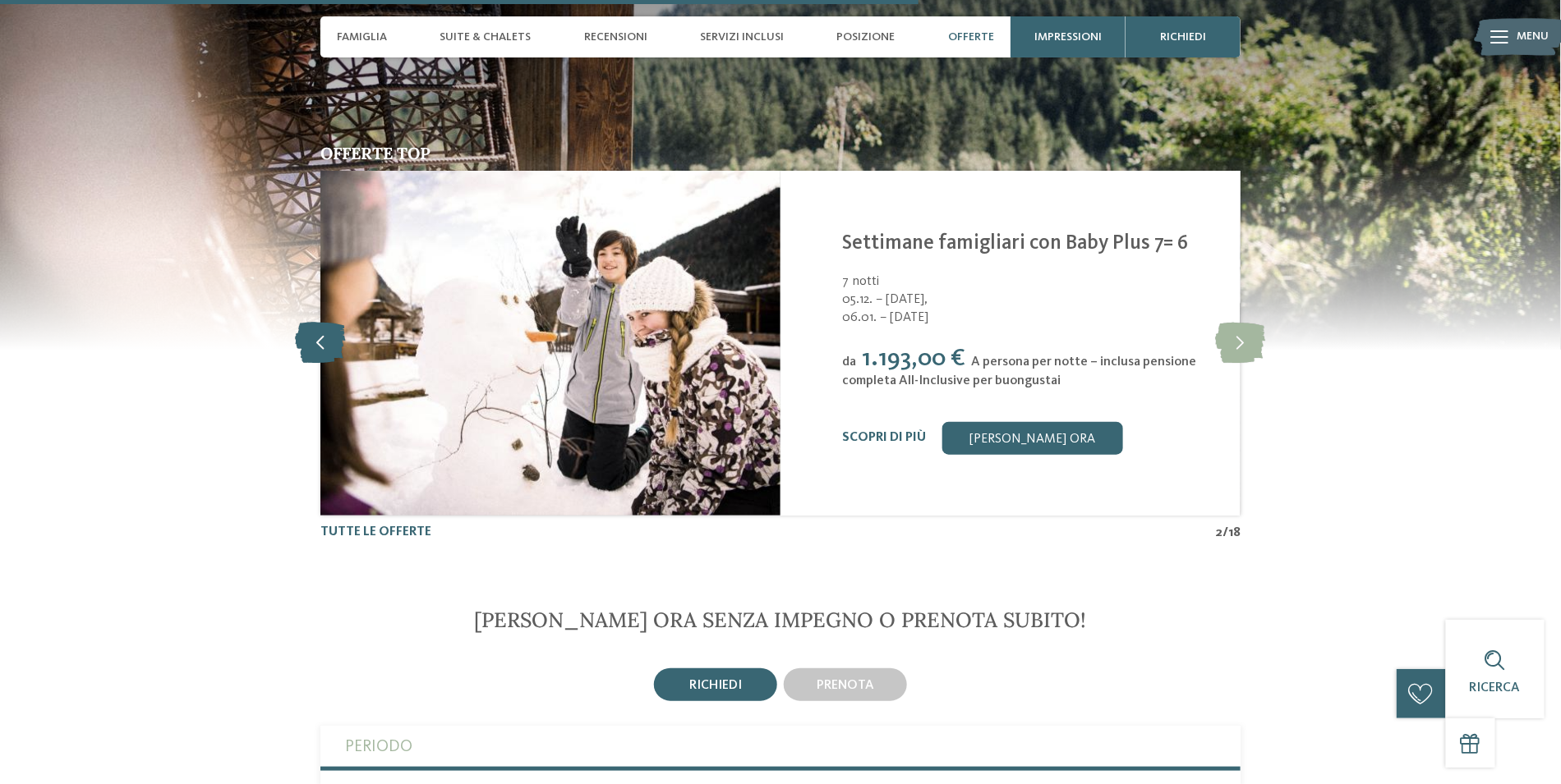
click at [317, 347] on icon at bounding box center [321, 342] width 51 height 41
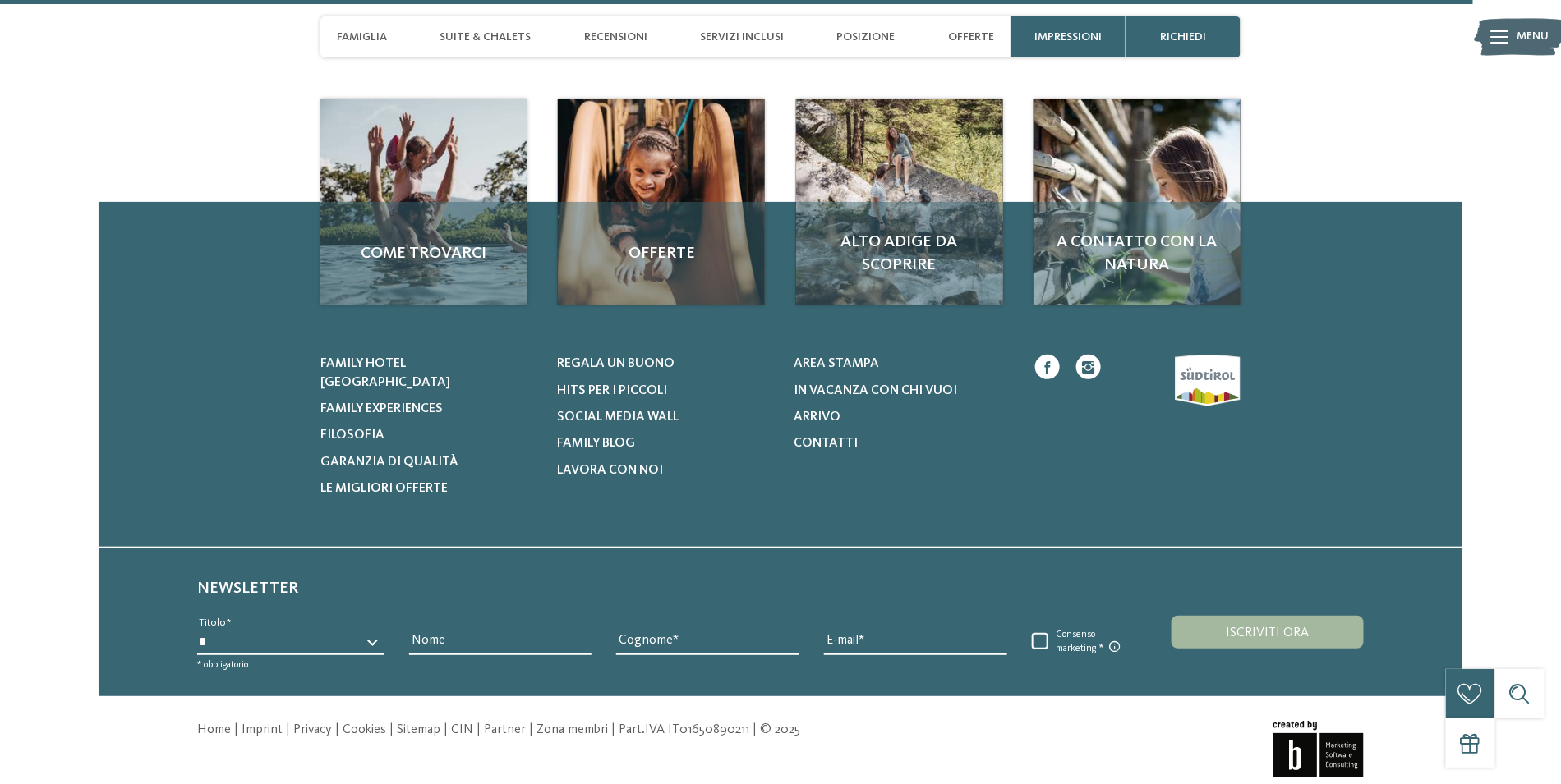
scroll to position [5260, 0]
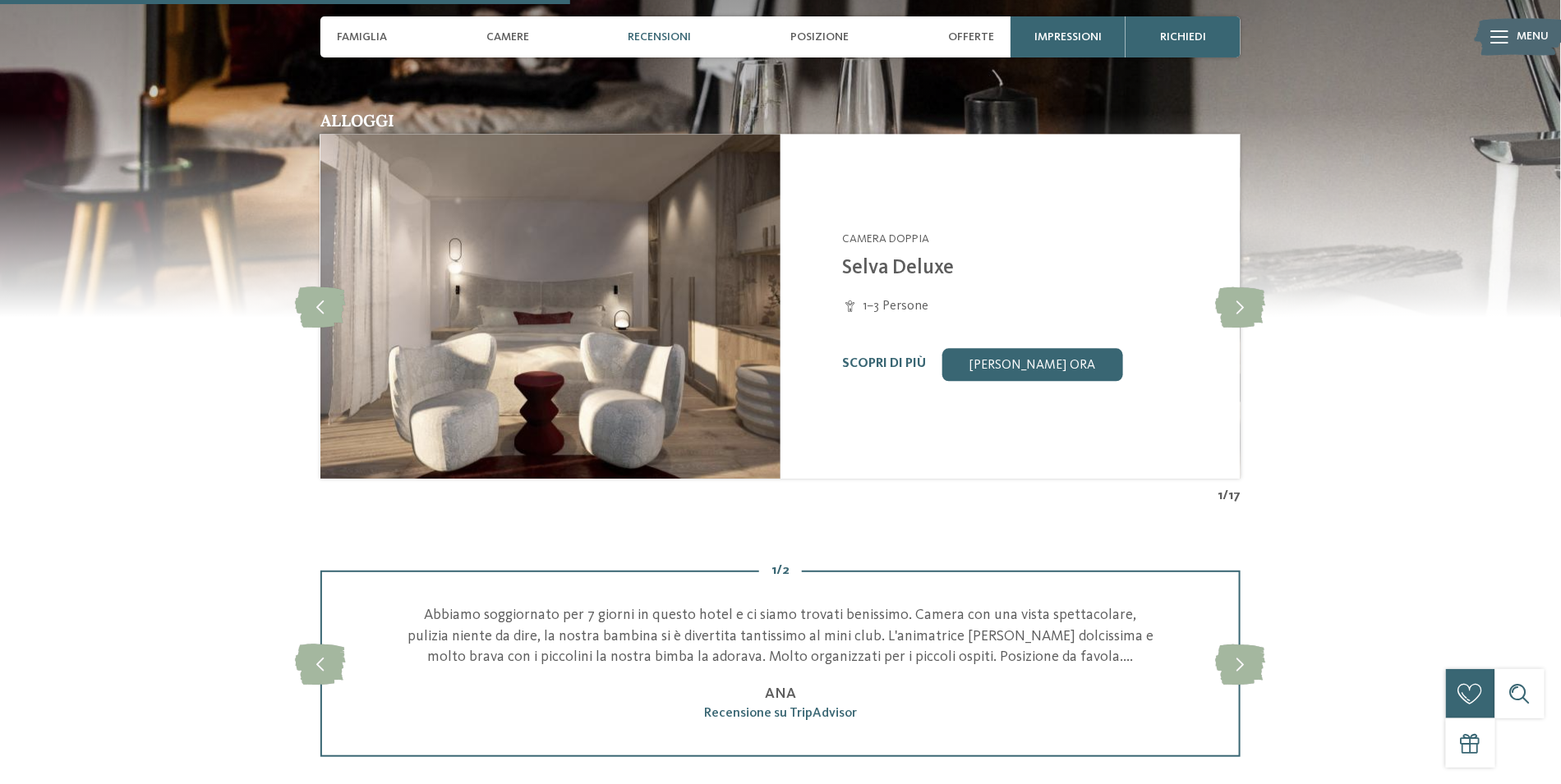
scroll to position [1642, 0]
click at [1251, 299] on icon at bounding box center [1241, 306] width 51 height 41
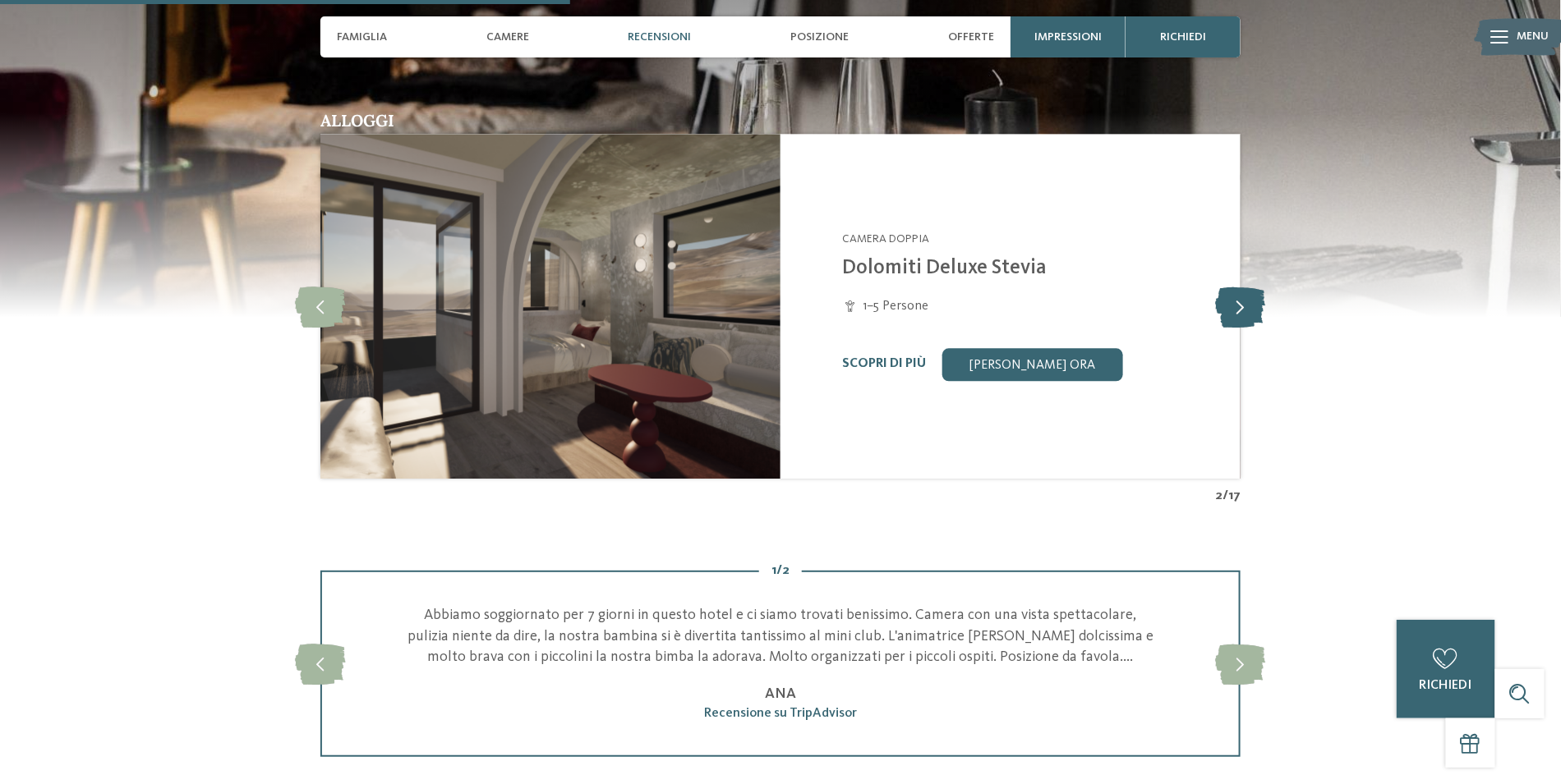
click at [1251, 300] on icon at bounding box center [1241, 306] width 51 height 41
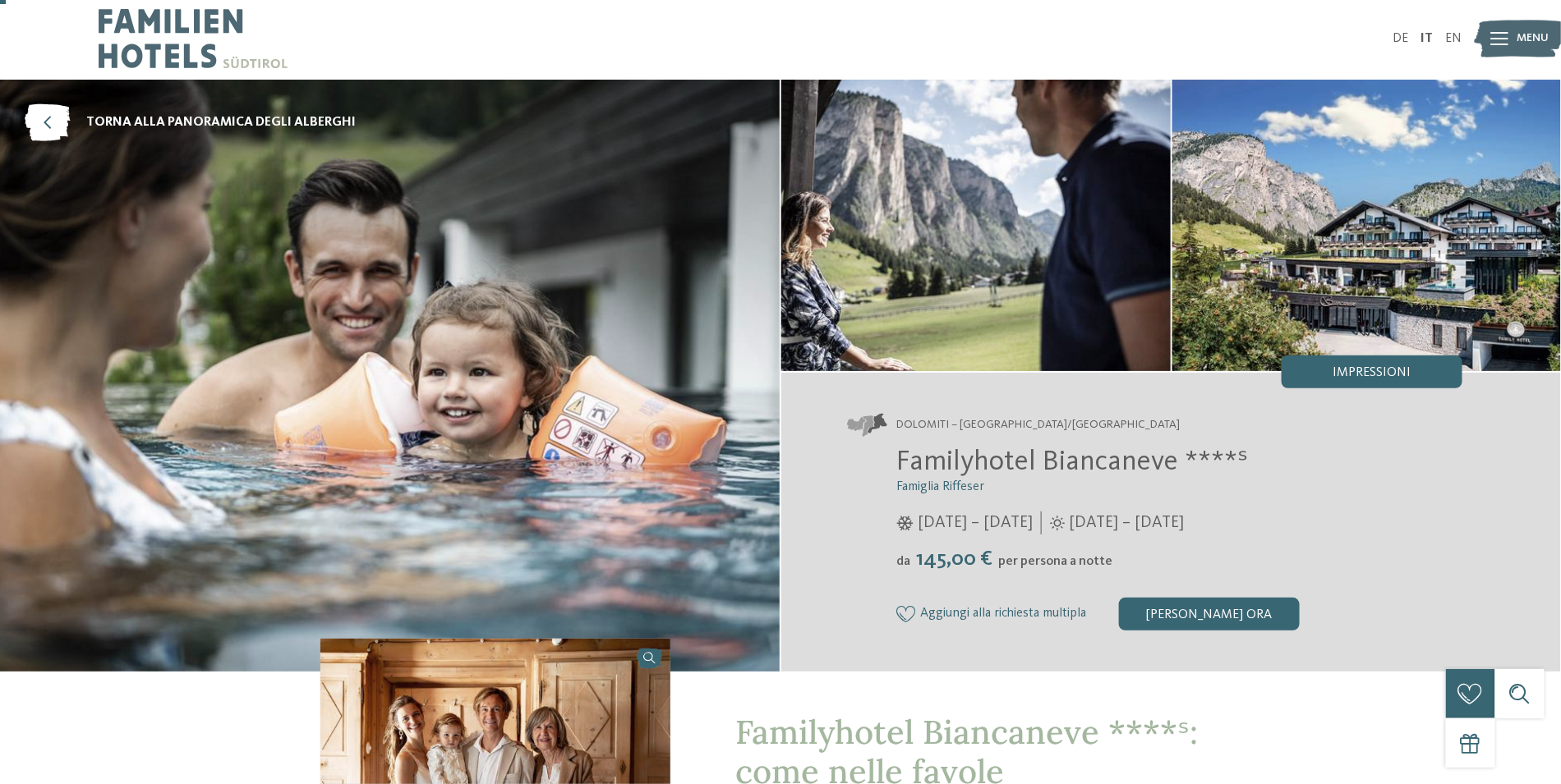
scroll to position [0, 0]
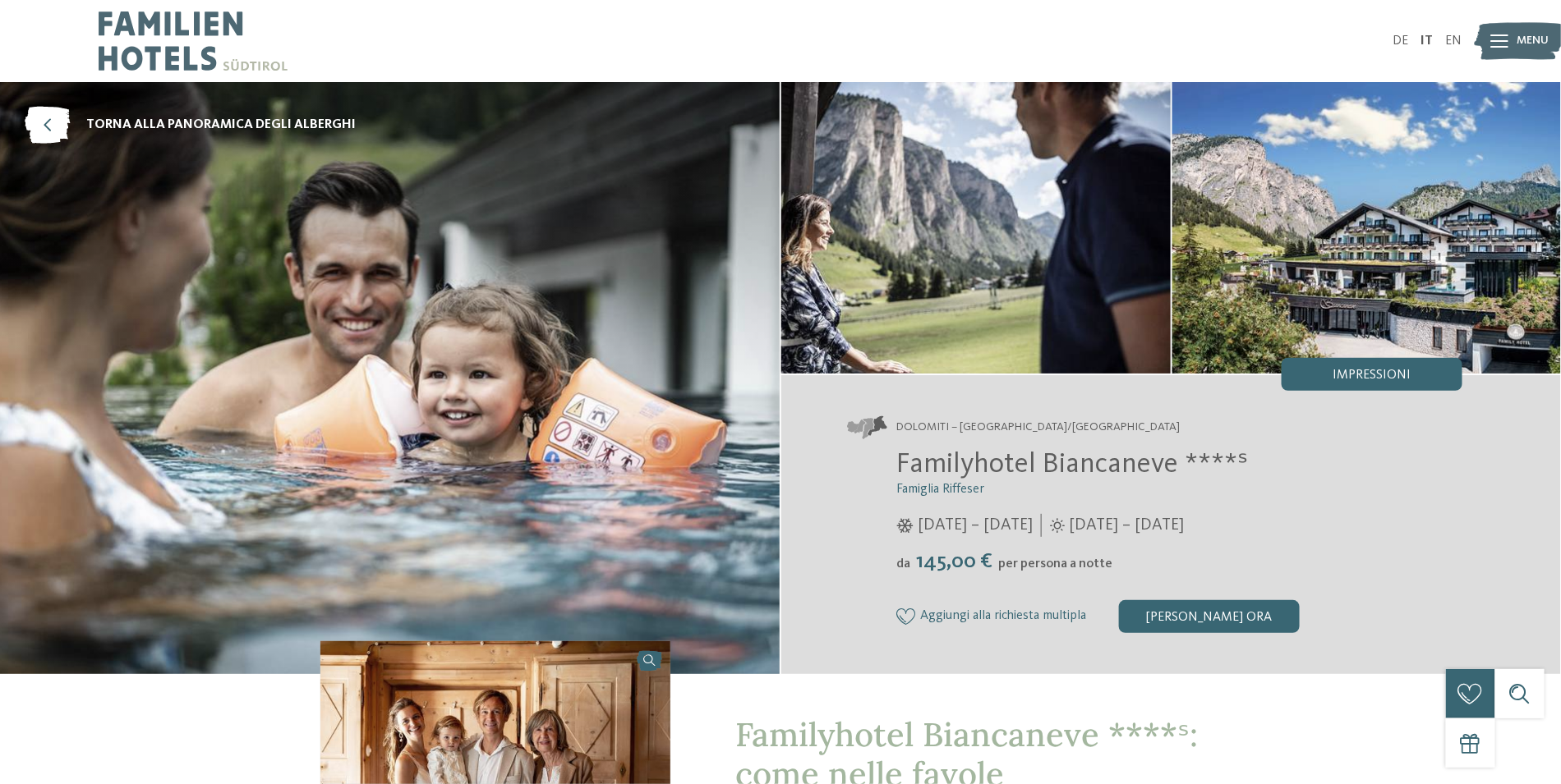
click at [178, 66] on img at bounding box center [193, 41] width 189 height 82
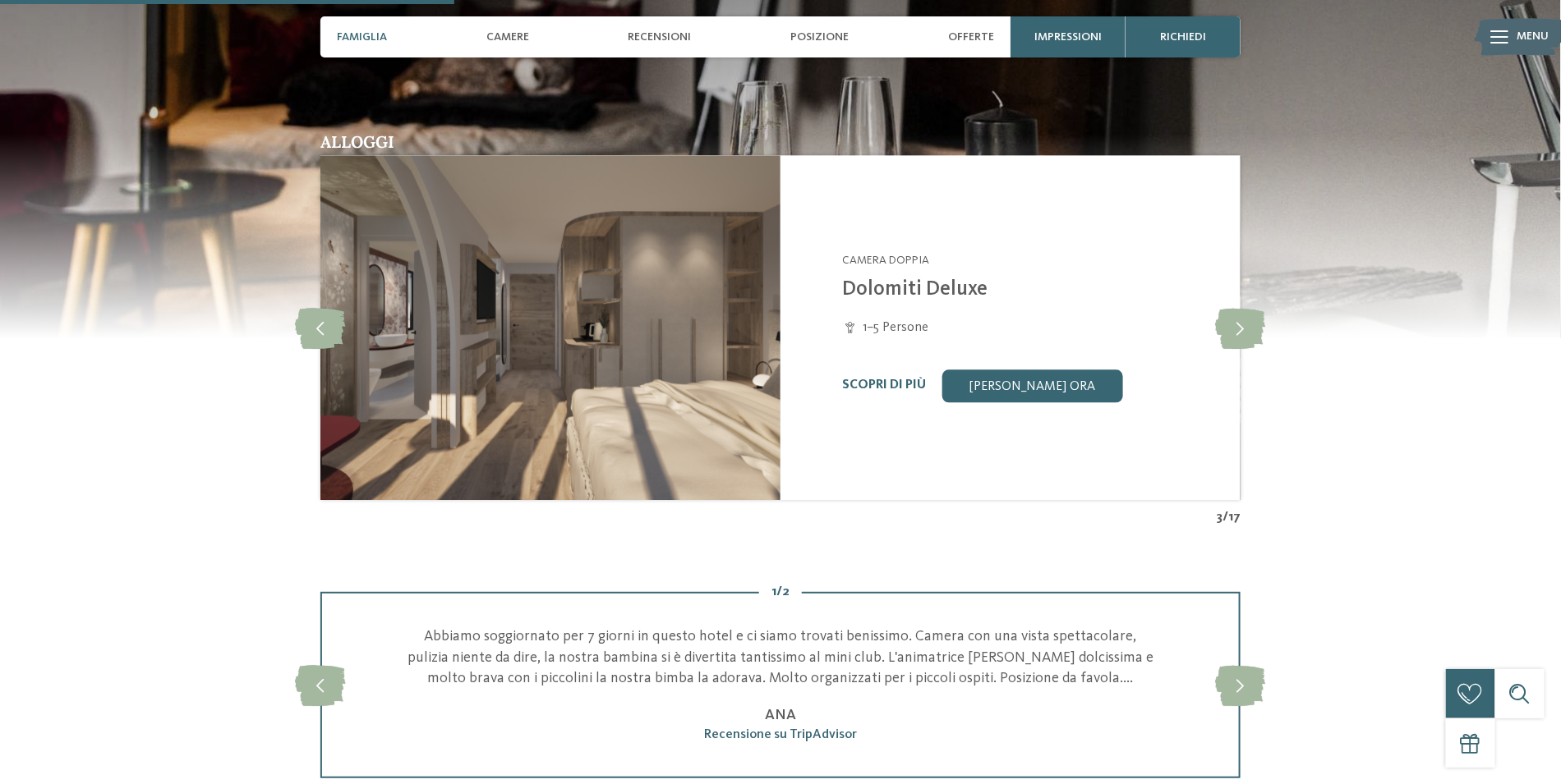
scroll to position [1725, 0]
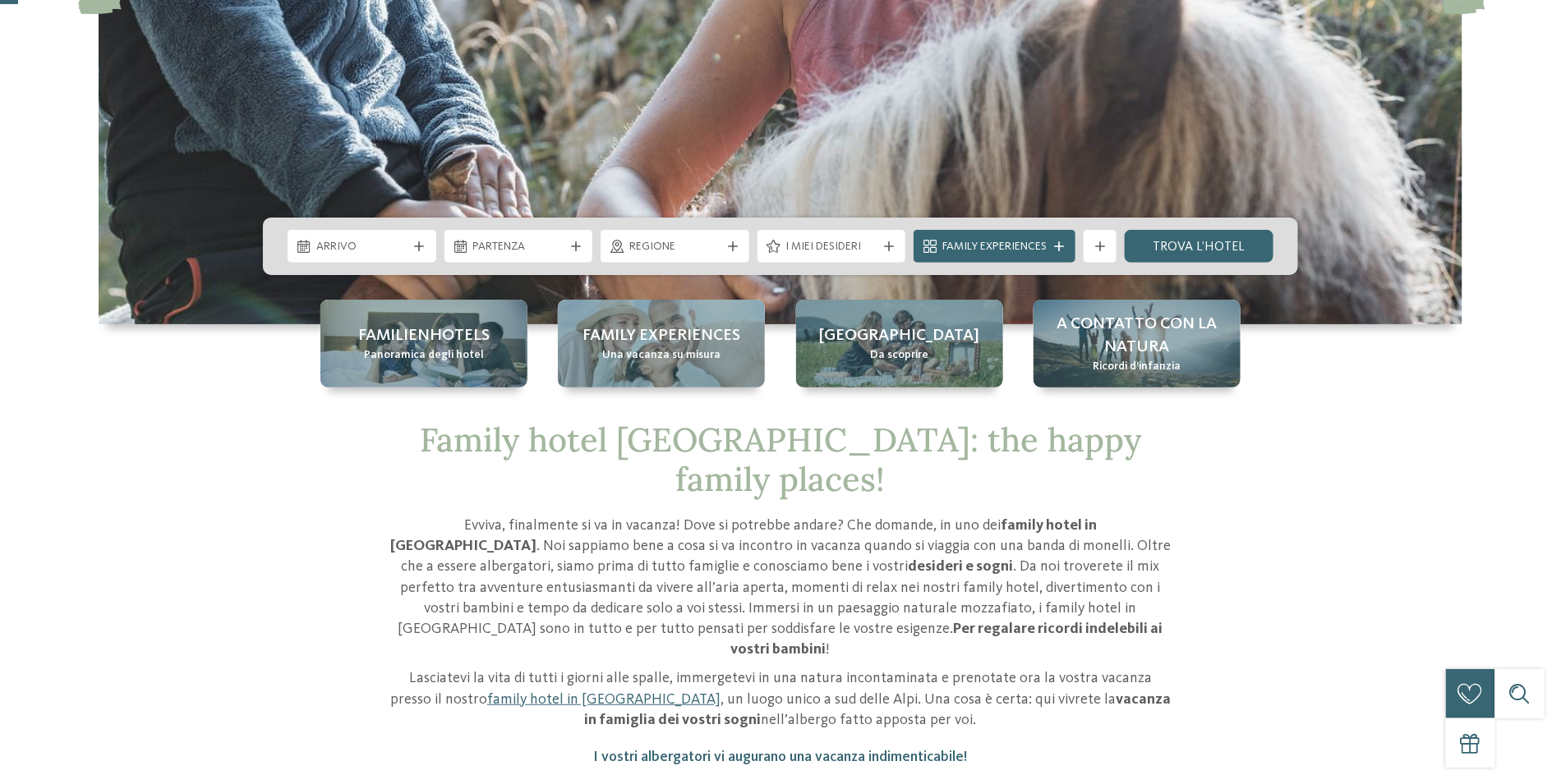
scroll to position [493, 0]
